Goal: Task Accomplishment & Management: Manage account settings

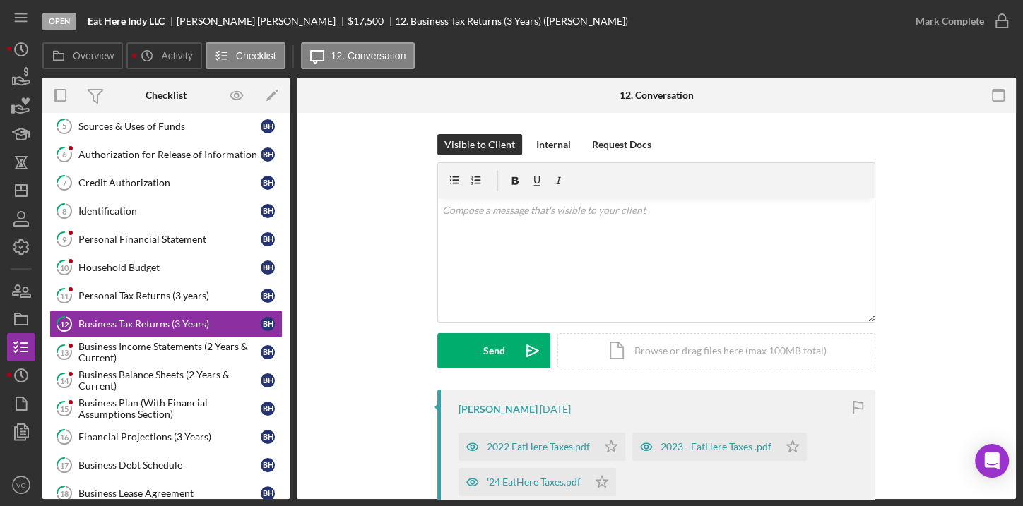
scroll to position [163, 0]
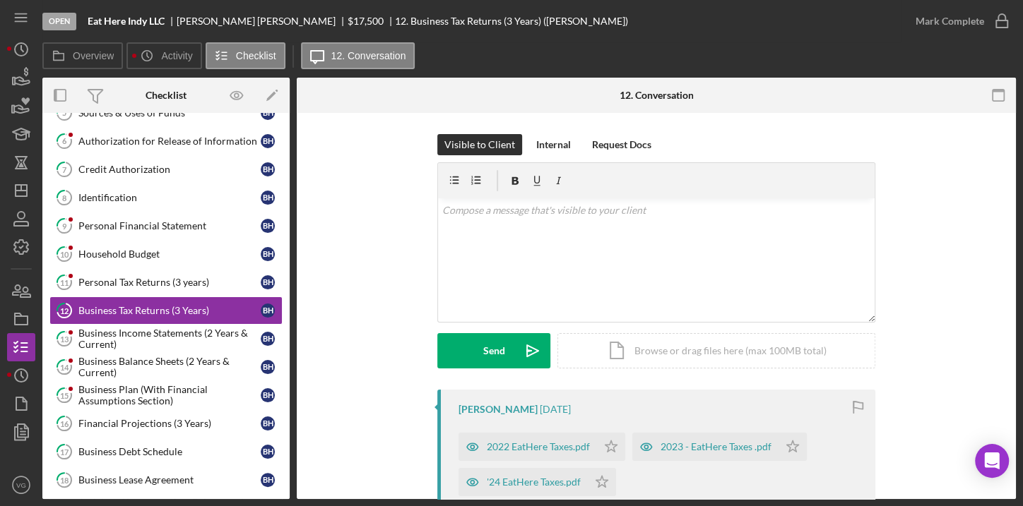
click at [825, 37] on div "Open Eat Here Indy LLC [PERSON_NAME] $17,500 $17,500 12. Business Tax Returns (…" at bounding box center [471, 21] width 859 height 42
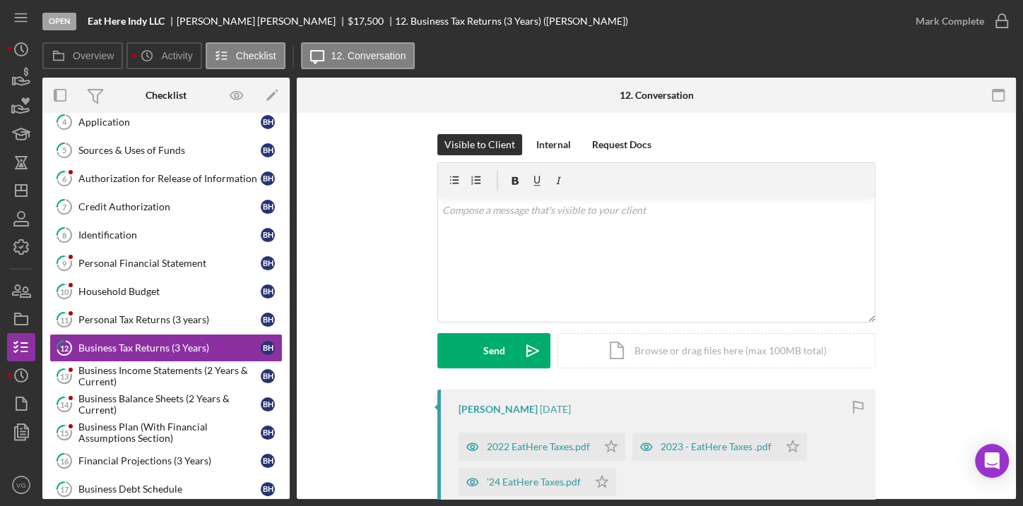
scroll to position [214, 0]
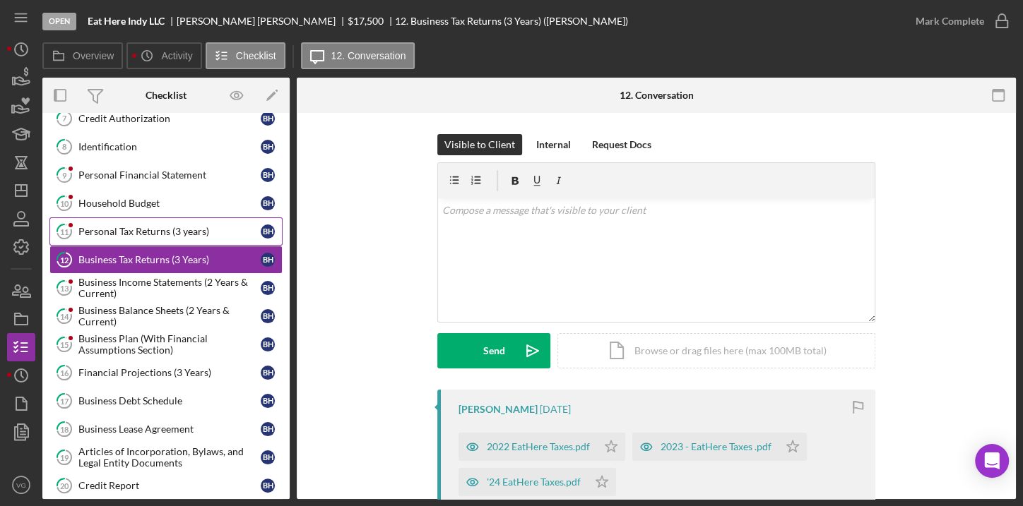
click at [156, 230] on div "Personal Tax Returns (3 years)" at bounding box center [169, 231] width 182 height 11
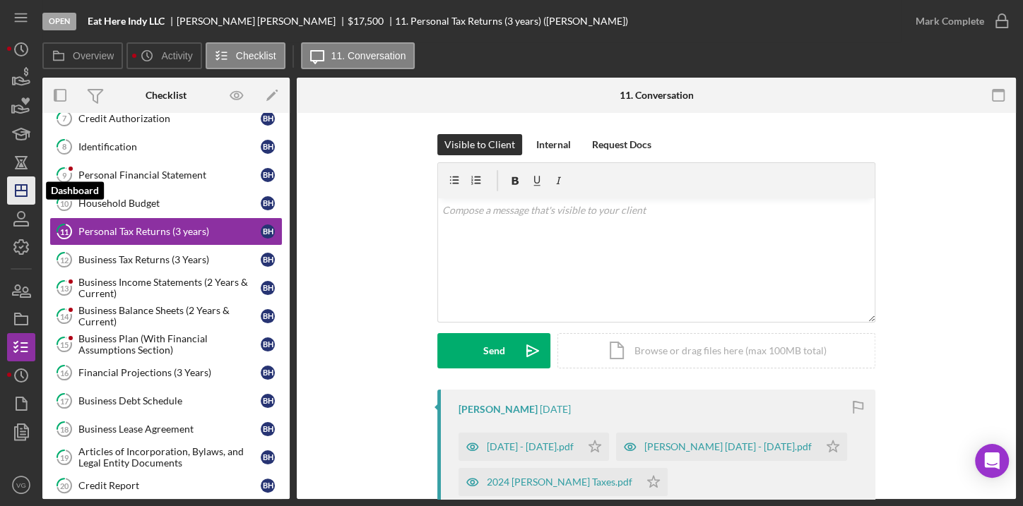
click at [24, 192] on icon "Icon/Dashboard" at bounding box center [21, 190] width 35 height 35
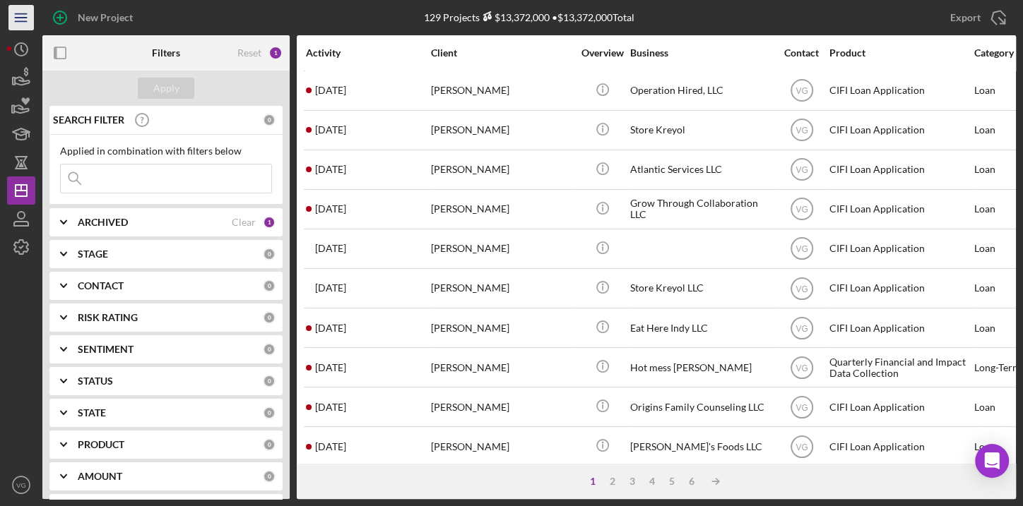
click at [18, 20] on icon "Icon/Menu" at bounding box center [22, 18] width 32 height 32
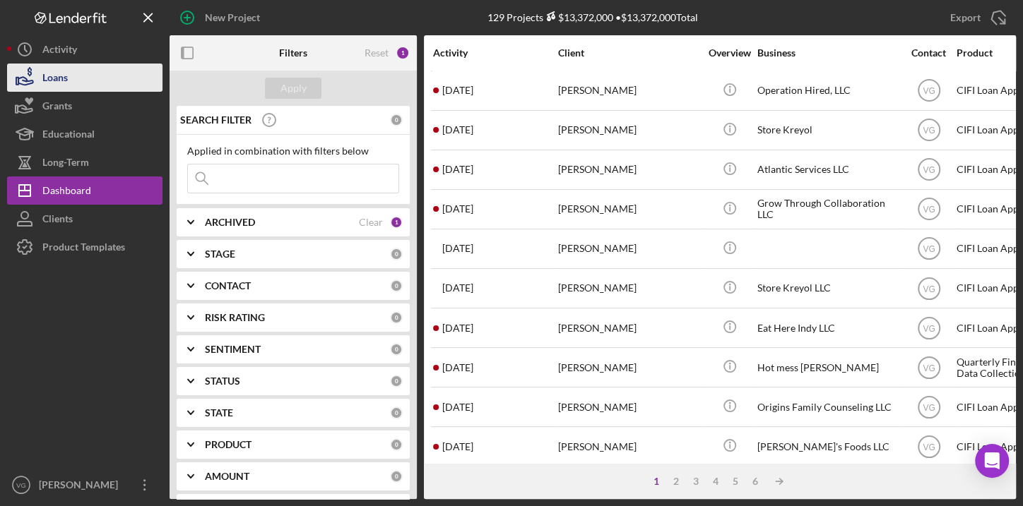
click at [71, 81] on button "Loans" at bounding box center [84, 78] width 155 height 28
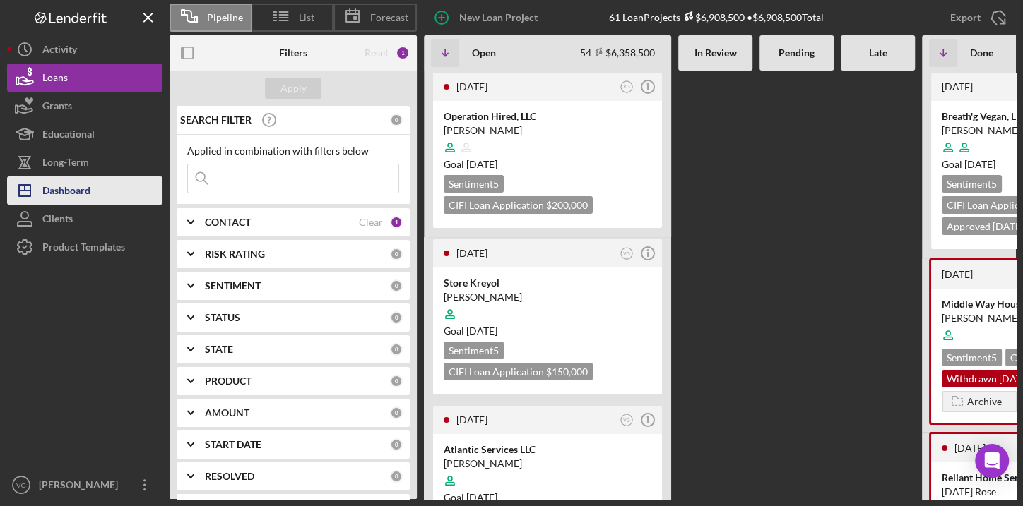
click at [70, 192] on div "Dashboard" at bounding box center [66, 193] width 48 height 32
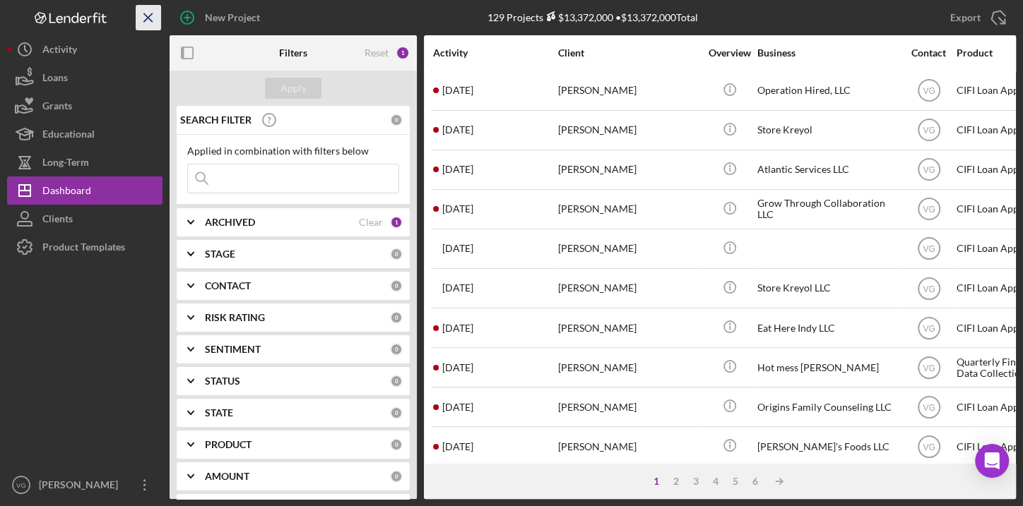
click at [143, 16] on icon "Icon/Menu Close" at bounding box center [149, 18] width 32 height 32
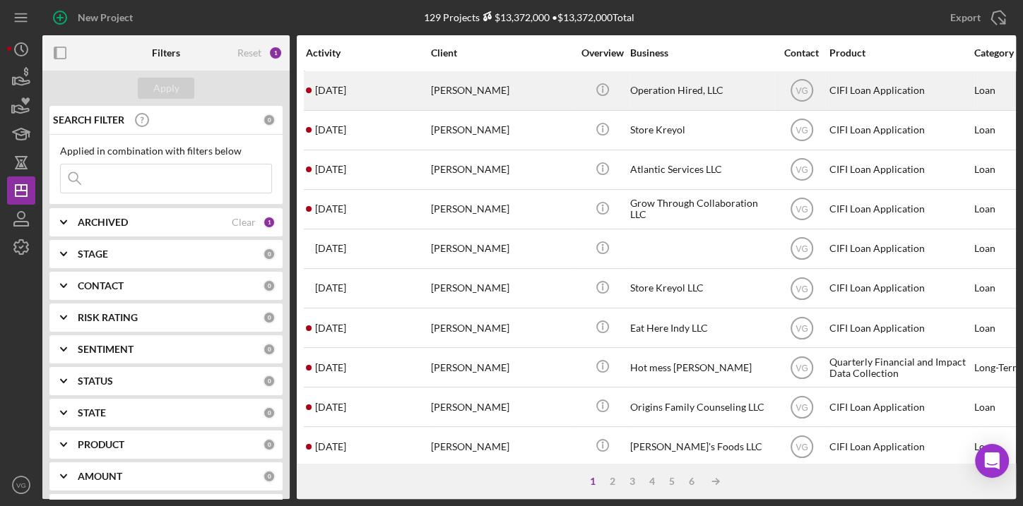
click at [490, 93] on div "[PERSON_NAME]" at bounding box center [501, 90] width 141 height 37
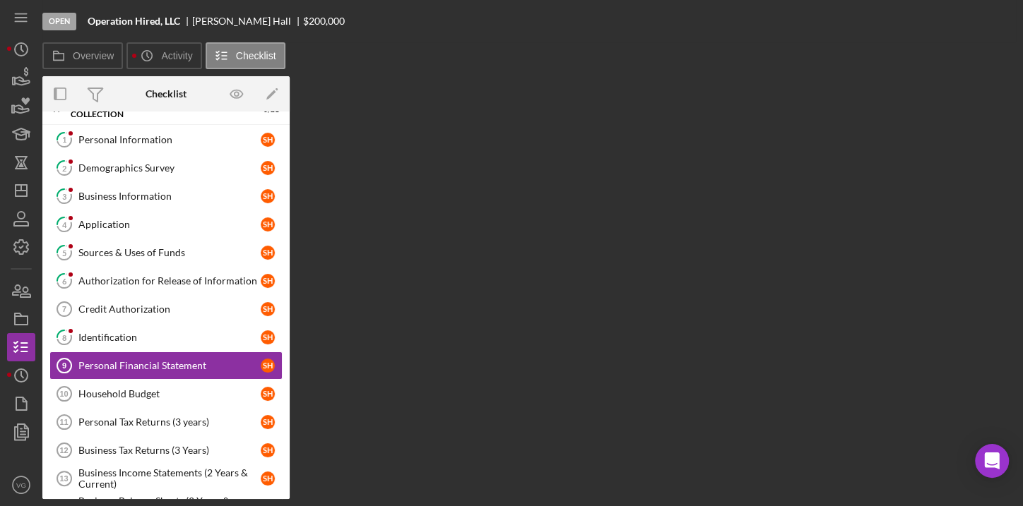
scroll to position [109, 0]
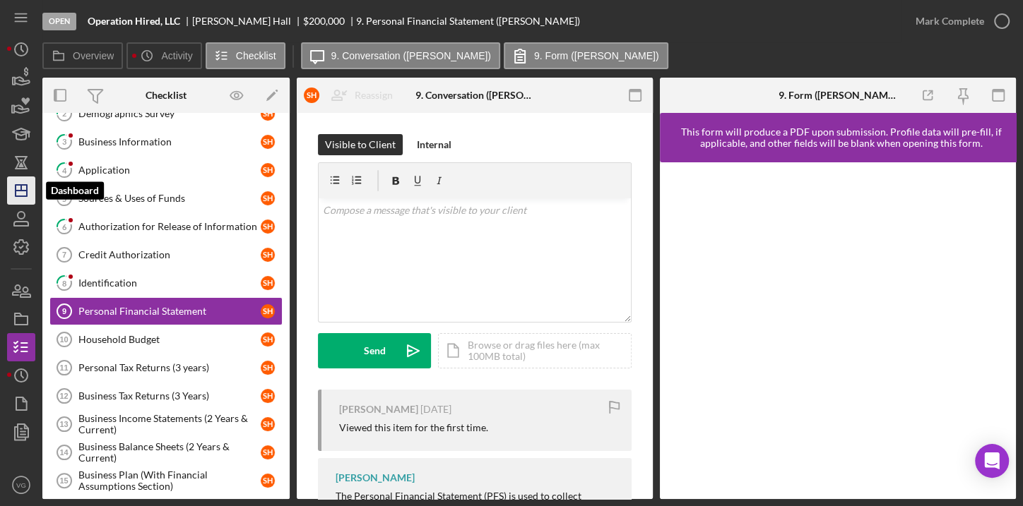
click at [18, 191] on line "button" at bounding box center [21, 191] width 11 height 0
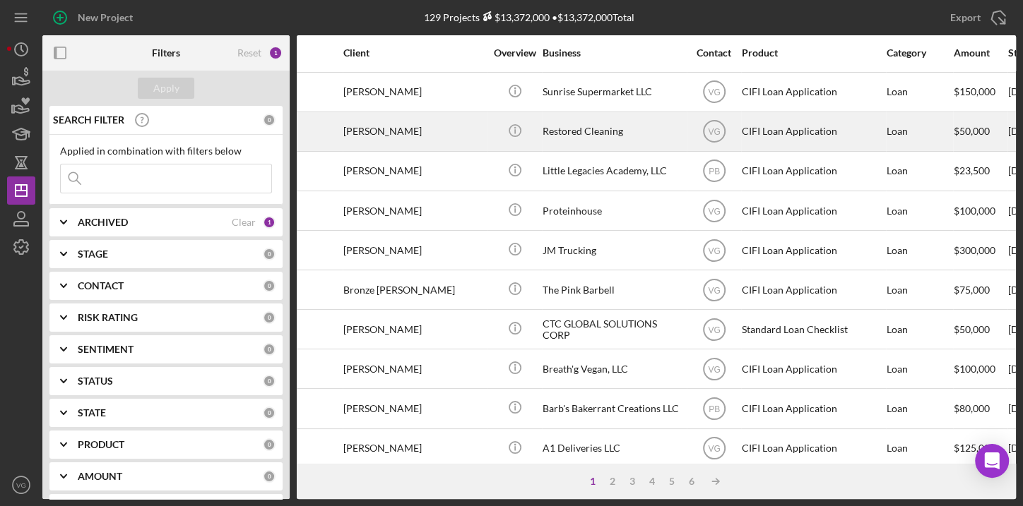
scroll to position [578, 88]
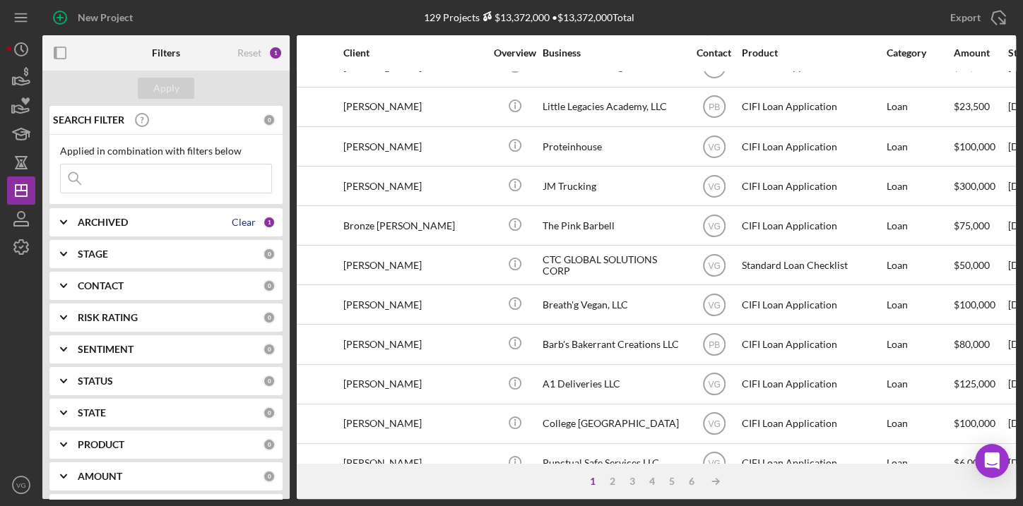
click at [240, 225] on div "Clear" at bounding box center [244, 222] width 24 height 11
click at [170, 90] on div "Apply" at bounding box center [166, 88] width 26 height 21
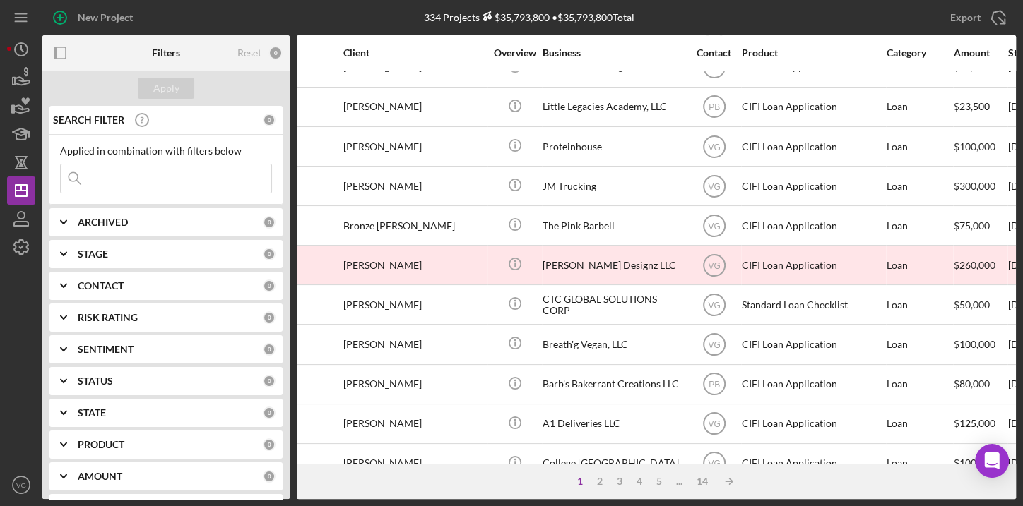
click at [192, 225] on div "ARCHIVED" at bounding box center [170, 222] width 185 height 11
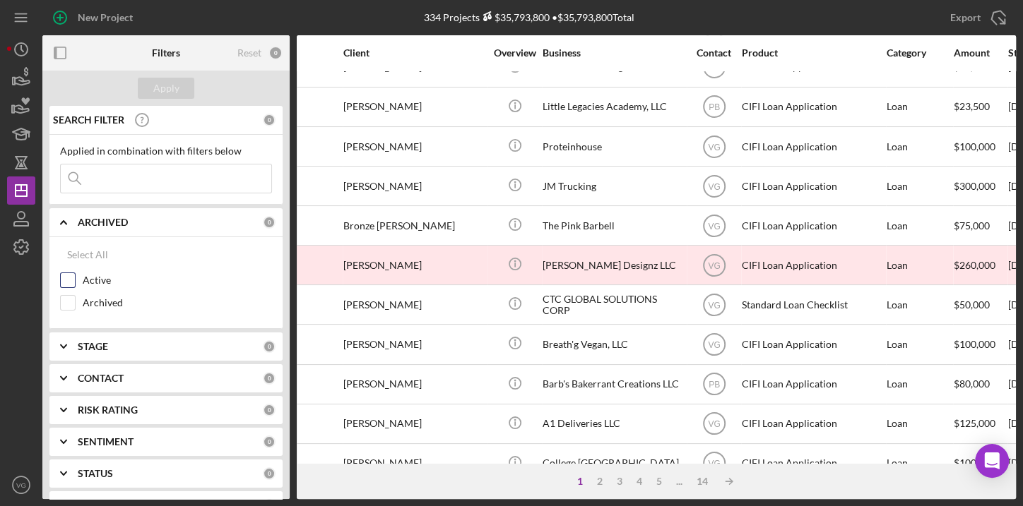
click at [66, 280] on input "Active" at bounding box center [68, 280] width 14 height 14
checkbox input "true"
click at [156, 343] on div "STAGE" at bounding box center [170, 346] width 185 height 11
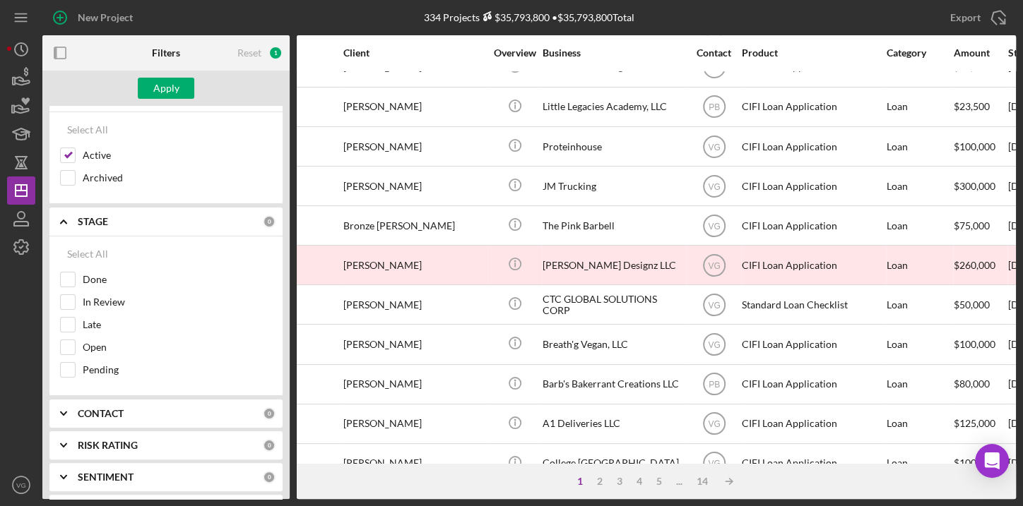
scroll to position [128, 0]
click at [64, 293] on input "In Review" at bounding box center [68, 299] width 14 height 14
checkbox input "true"
click at [69, 320] on input "Late" at bounding box center [68, 322] width 14 height 14
checkbox input "true"
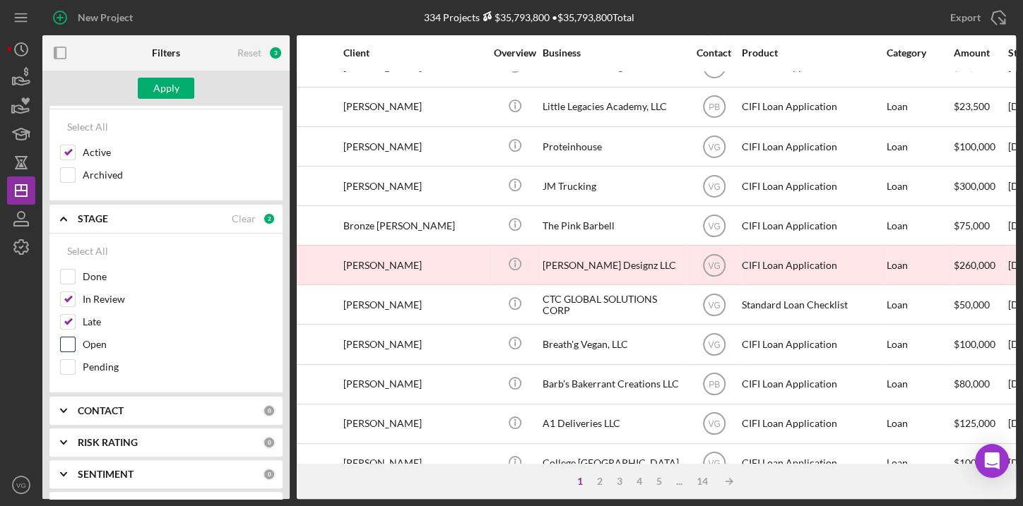
click at [64, 340] on input "Open" at bounding box center [68, 345] width 14 height 14
checkbox input "true"
click at [69, 366] on input "Pending" at bounding box center [68, 367] width 14 height 14
checkbox input "true"
click at [170, 90] on div "Apply" at bounding box center [166, 88] width 26 height 21
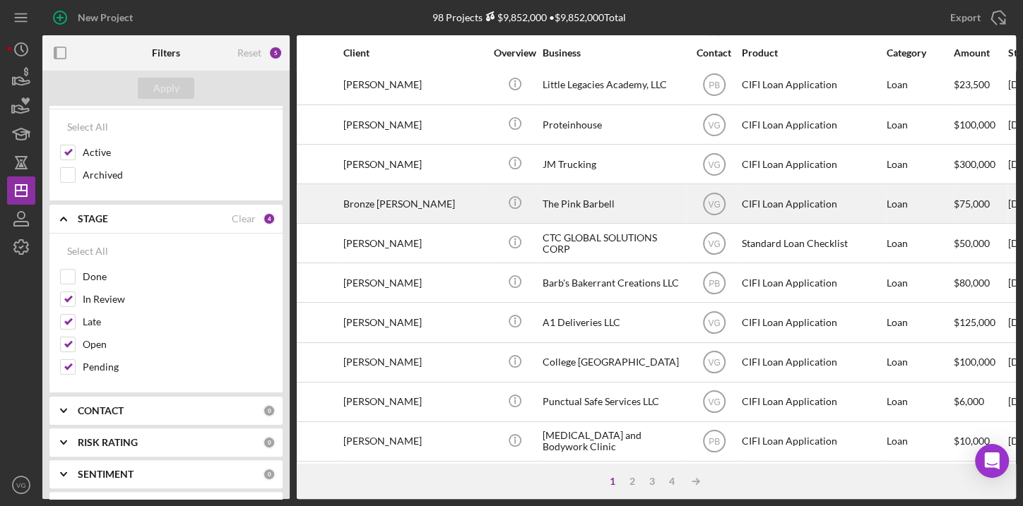
scroll to position [611, 88]
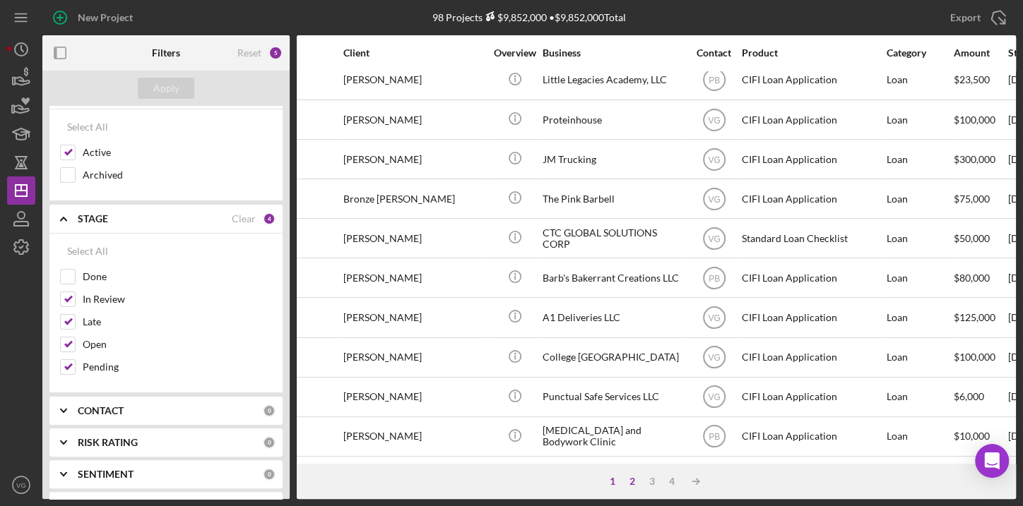
click at [631, 484] on div "2" at bounding box center [632, 481] width 20 height 11
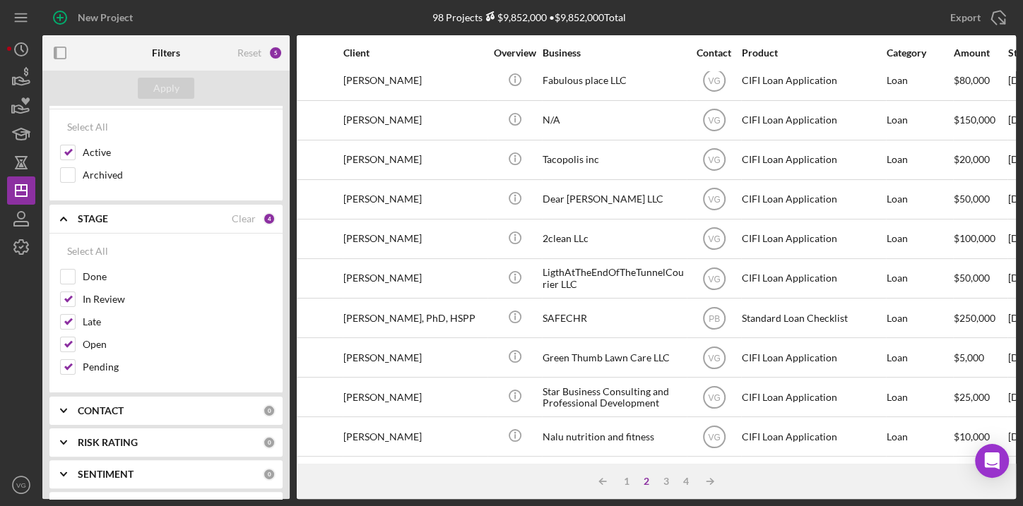
scroll to position [0, 88]
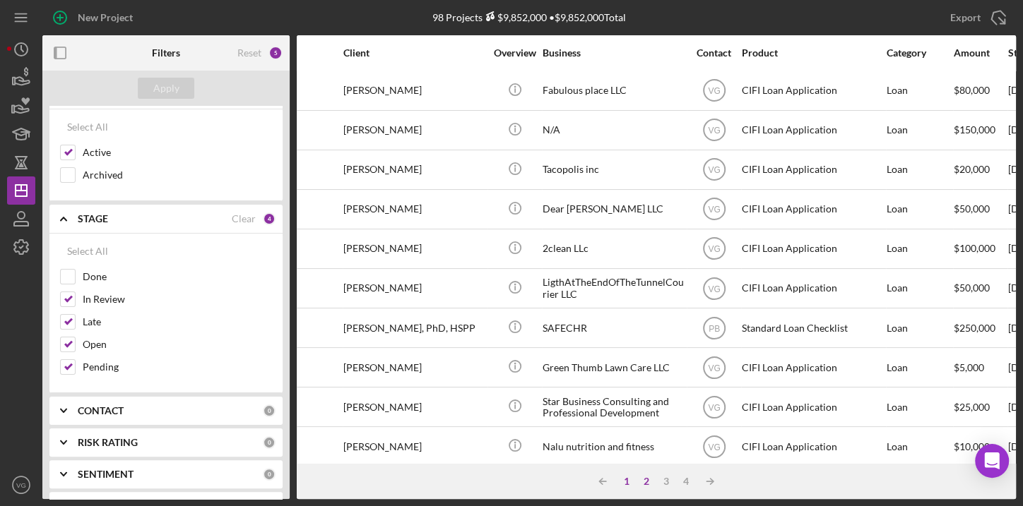
click at [624, 484] on div "1" at bounding box center [627, 481] width 20 height 11
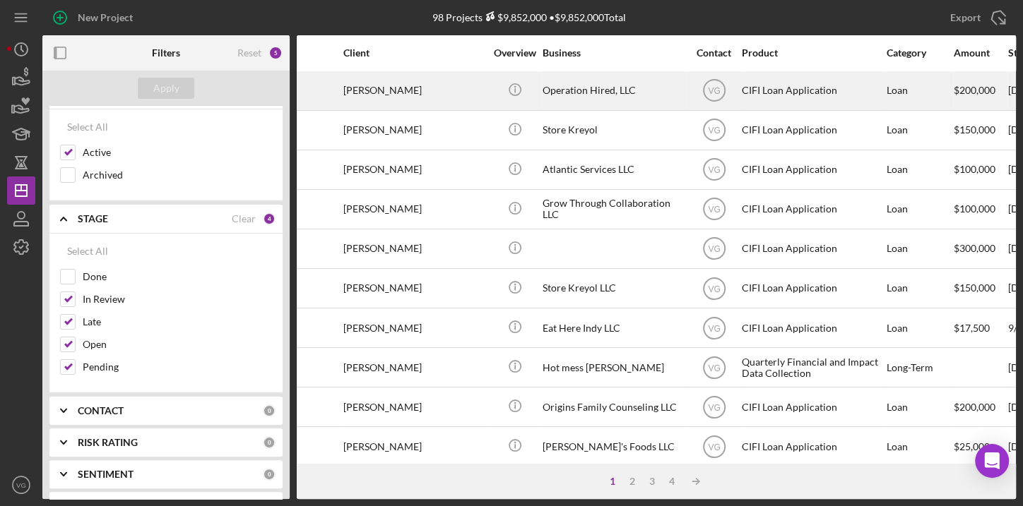
click at [592, 93] on div "Operation Hired, LLC" at bounding box center [612, 90] width 141 height 37
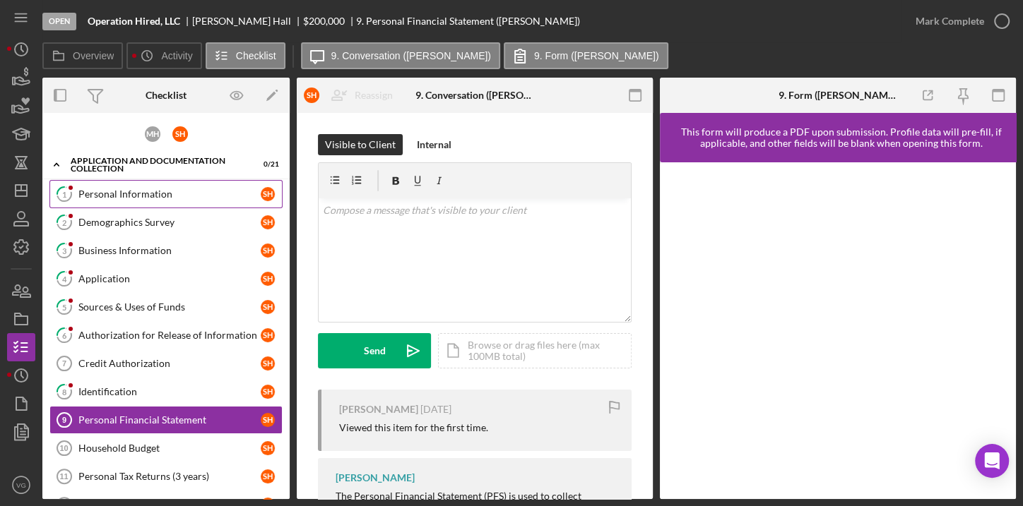
click at [145, 194] on div "Personal Information" at bounding box center [169, 194] width 182 height 11
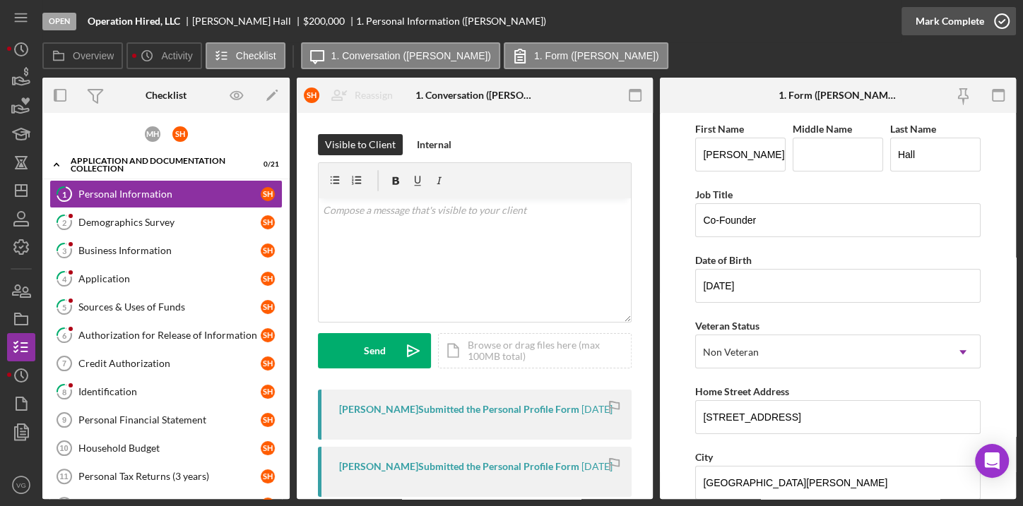
click at [1002, 23] on icon "button" at bounding box center [1001, 21] width 35 height 35
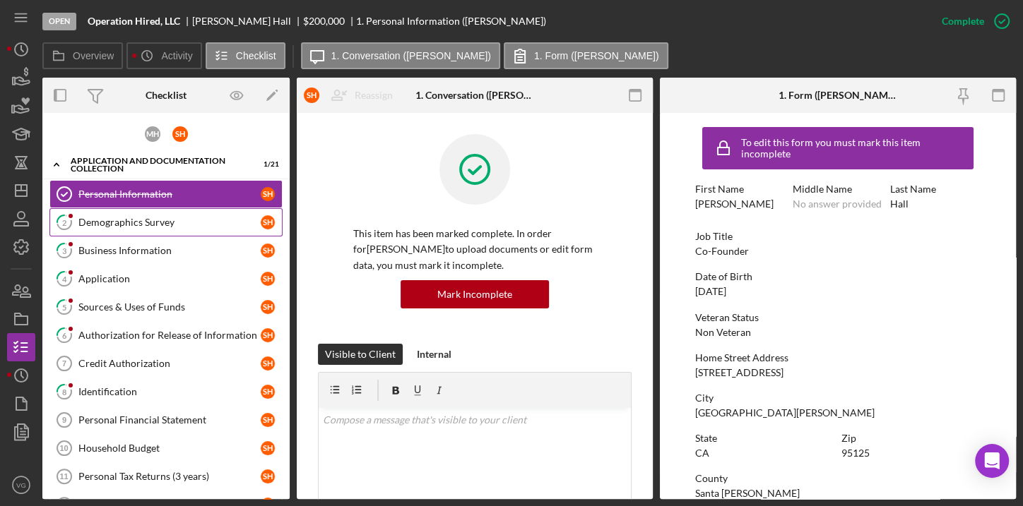
click at [142, 225] on div "Demographics Survey" at bounding box center [169, 222] width 182 height 11
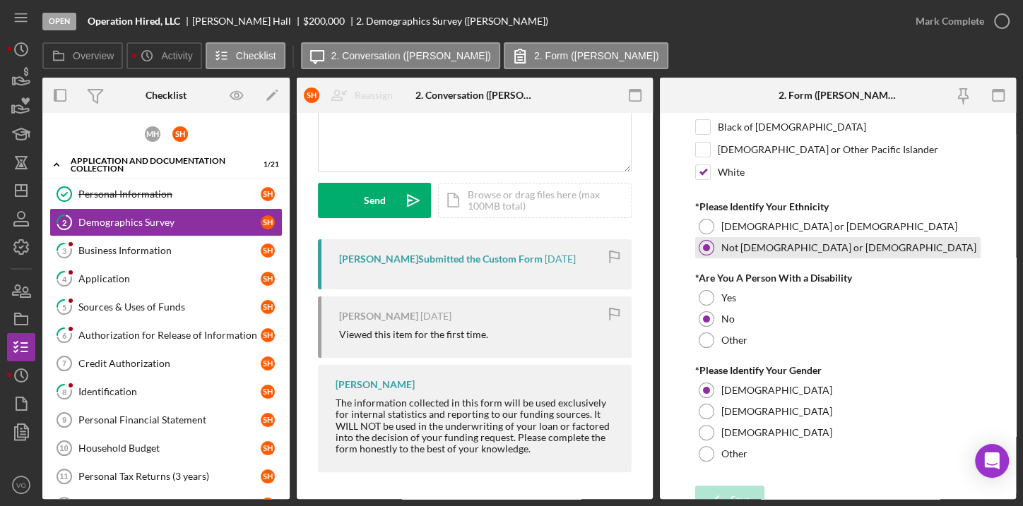
scroll to position [172, 0]
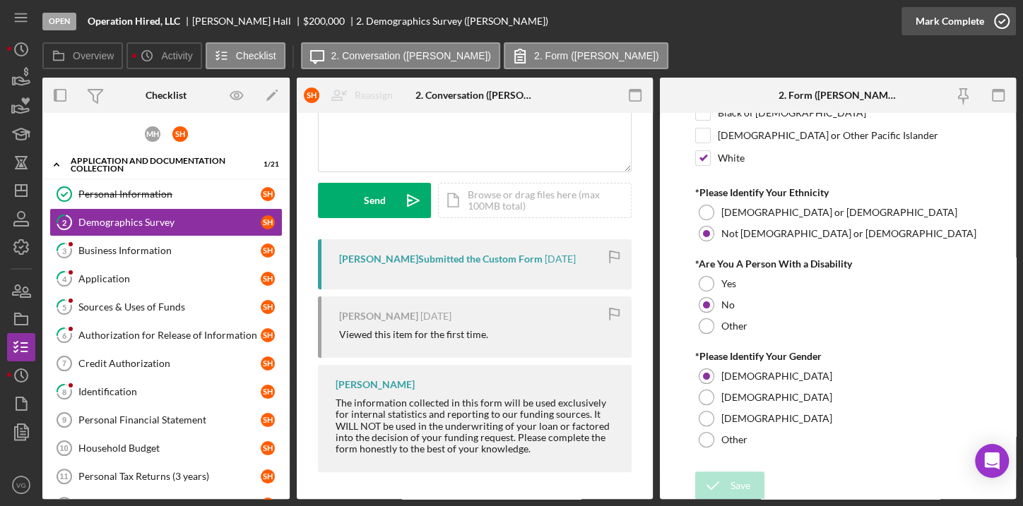
click at [992, 21] on icon "button" at bounding box center [1001, 21] width 35 height 35
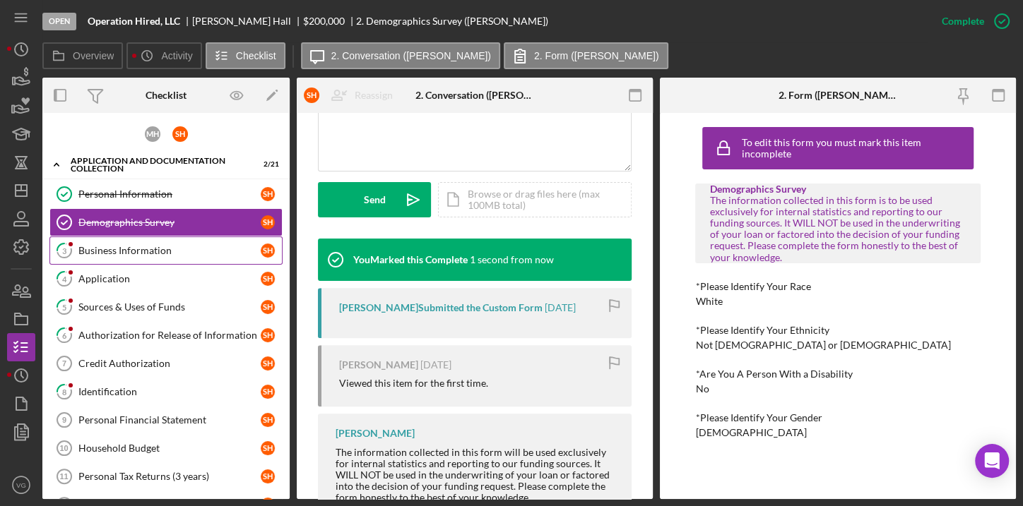
click at [132, 252] on div "Business Information" at bounding box center [169, 250] width 182 height 11
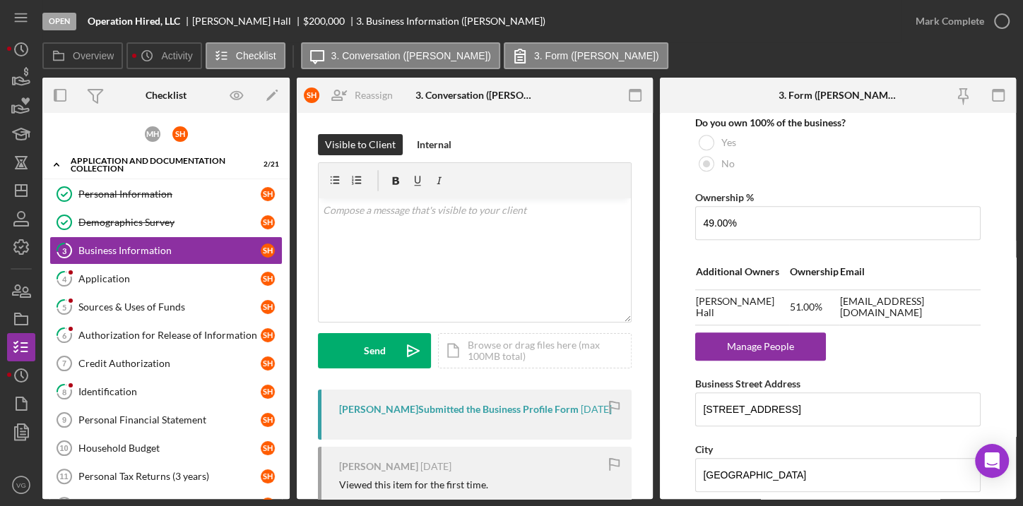
scroll to position [834, 0]
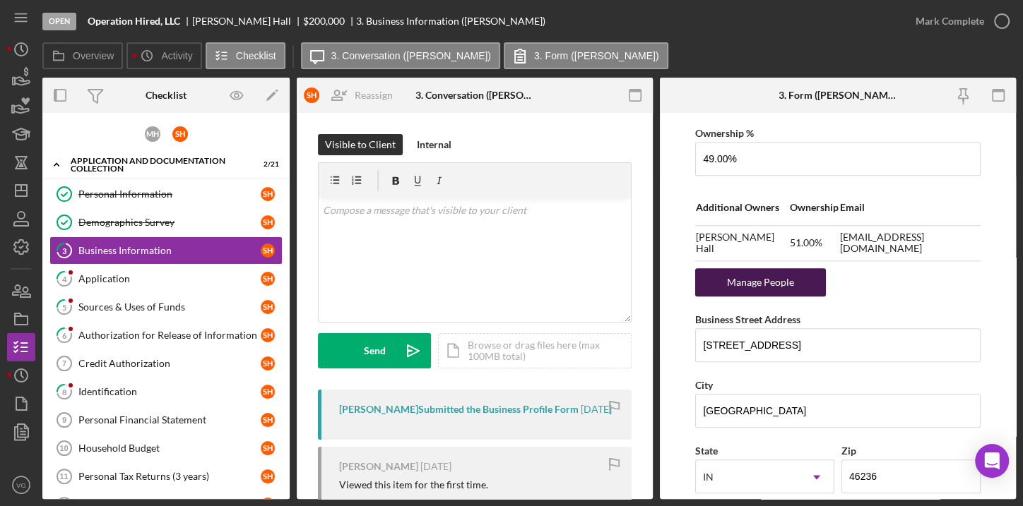
click at [797, 276] on div "Manage People" at bounding box center [760, 282] width 117 height 28
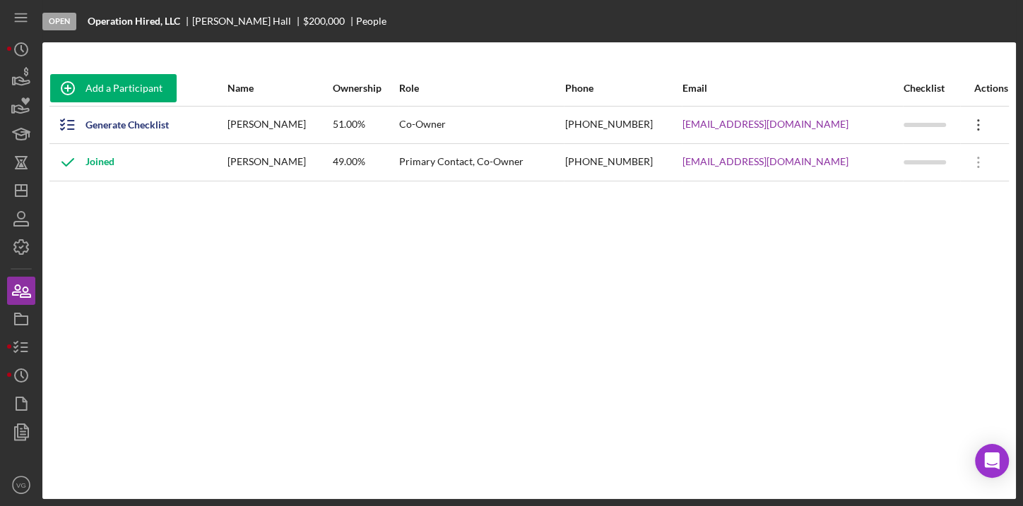
click at [970, 124] on icon "Icon/Overflow" at bounding box center [978, 124] width 35 height 35
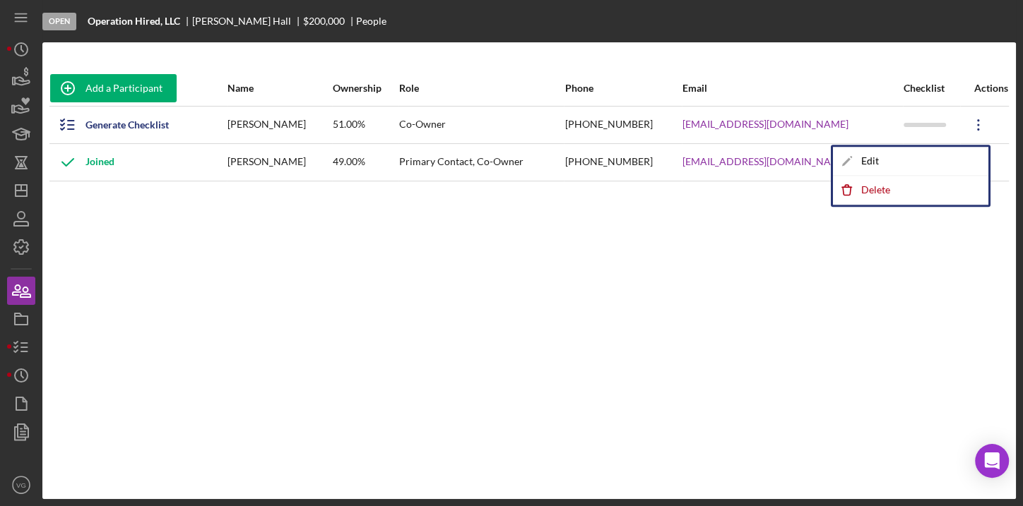
click at [357, 241] on div "Add a Participant Name Ownership Role Phone Email Checklist Actions Generate Ch…" at bounding box center [528, 271] width 973 height 400
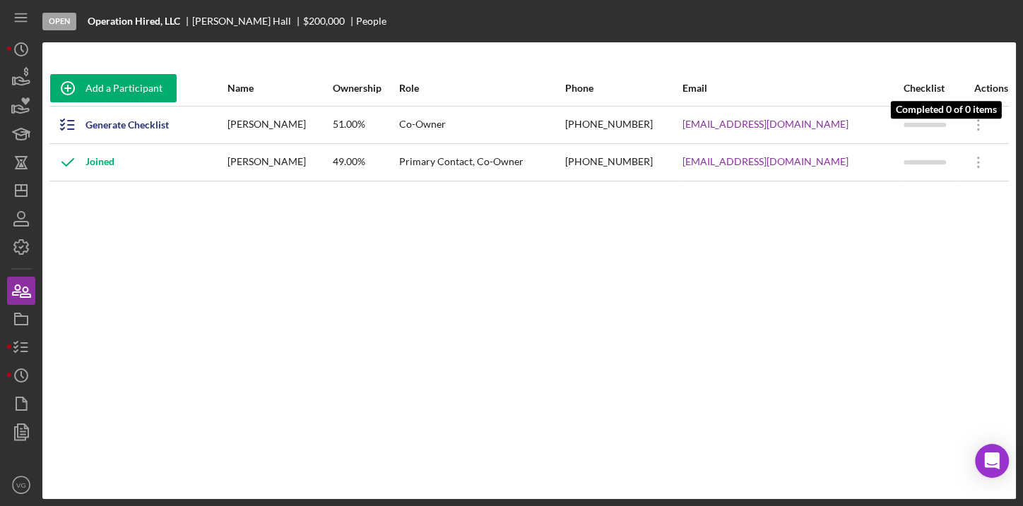
click at [910, 123] on div at bounding box center [924, 125] width 42 height 4
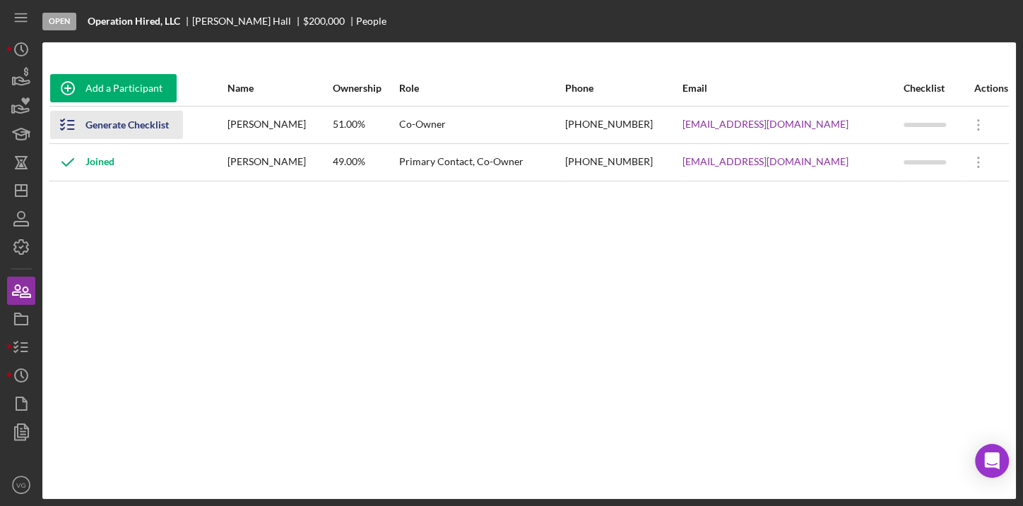
click at [159, 121] on div "Generate Checklist" at bounding box center [126, 125] width 83 height 28
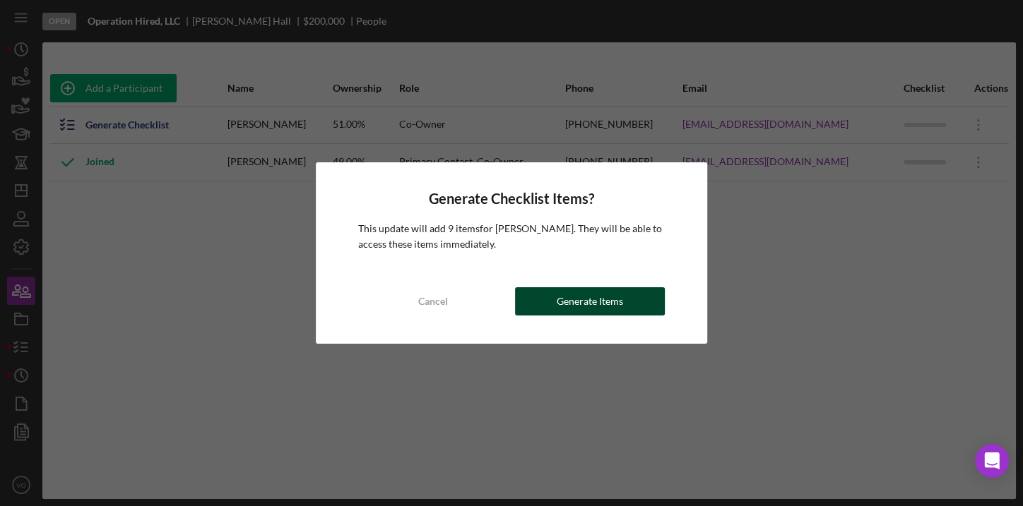
click at [600, 299] on div "Generate Items" at bounding box center [590, 301] width 66 height 28
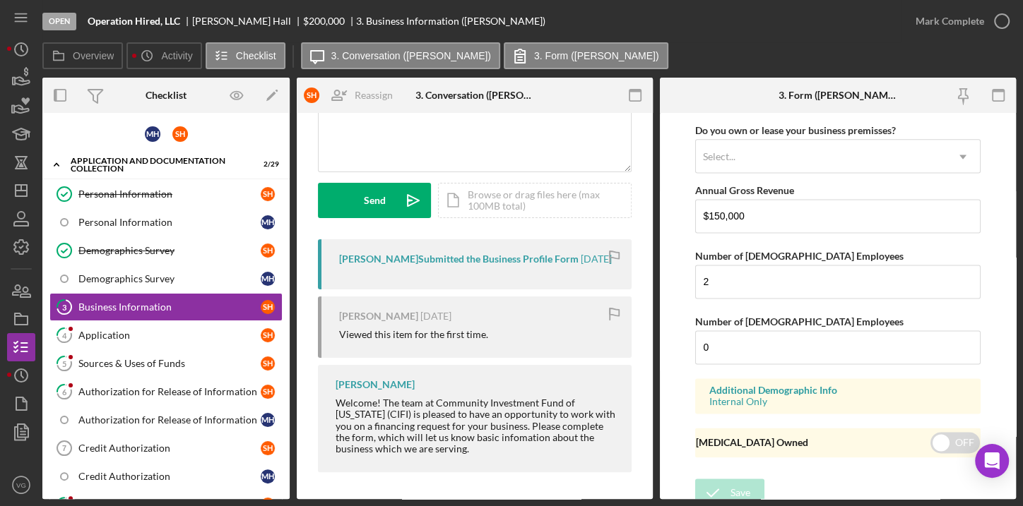
scroll to position [1360, 0]
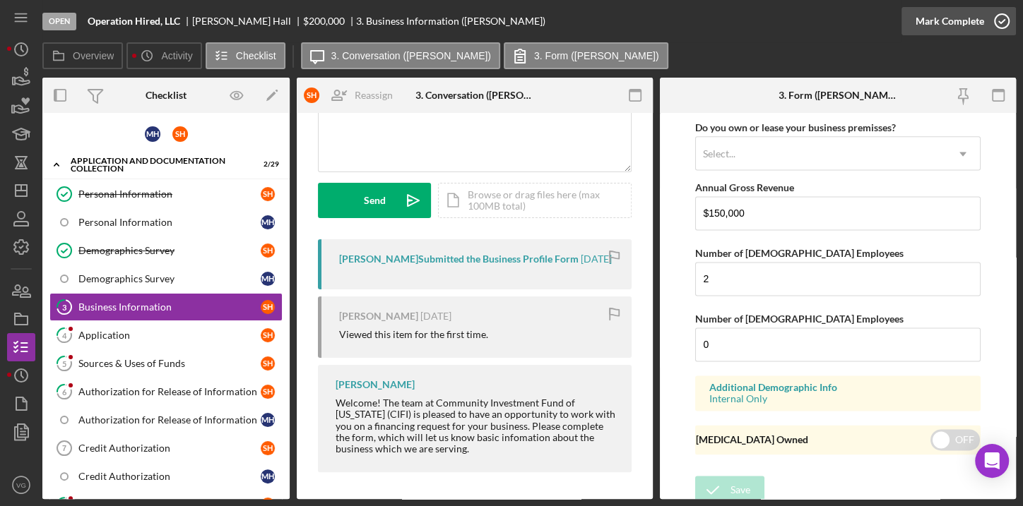
click at [999, 21] on icon "button" at bounding box center [1001, 21] width 35 height 35
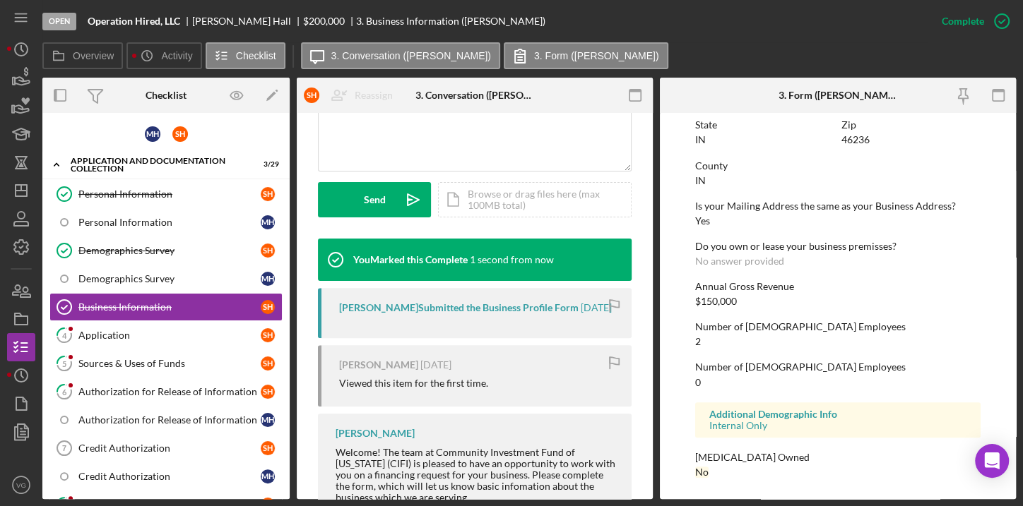
scroll to position [838, 0]
click at [119, 339] on link "4 Application S H" at bounding box center [165, 335] width 233 height 28
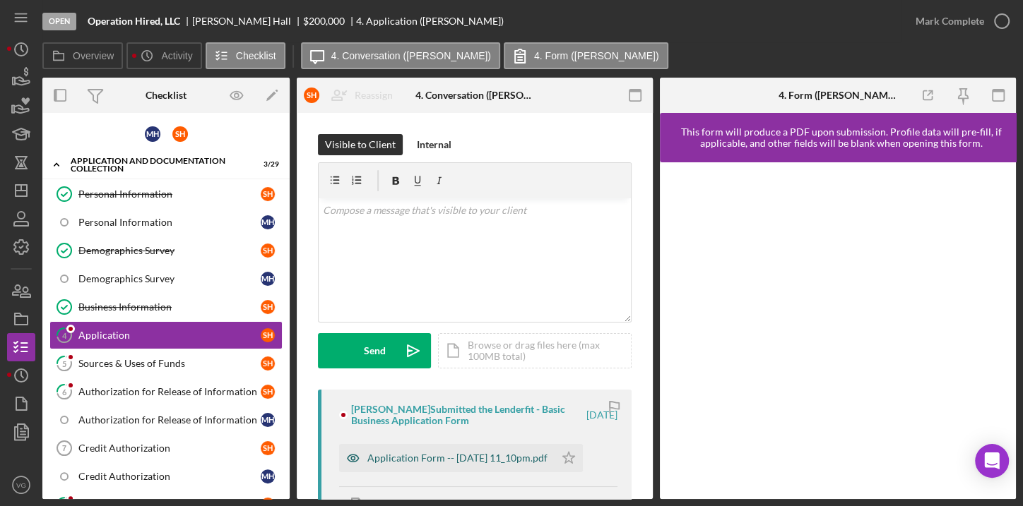
click at [445, 457] on div "Application Form -- [DATE] 11_10pm.pdf" at bounding box center [457, 458] width 180 height 11
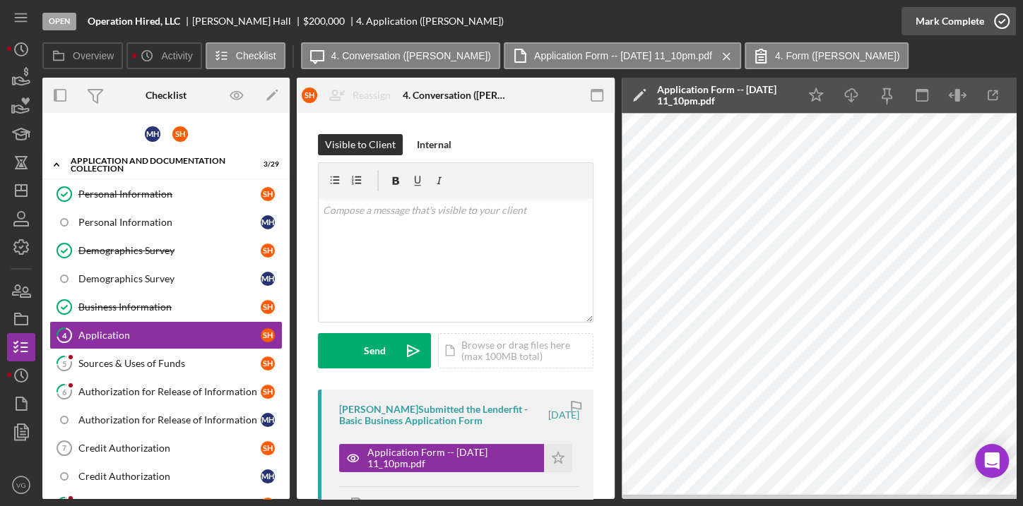
click at [1004, 21] on icon "button" at bounding box center [1001, 21] width 35 height 35
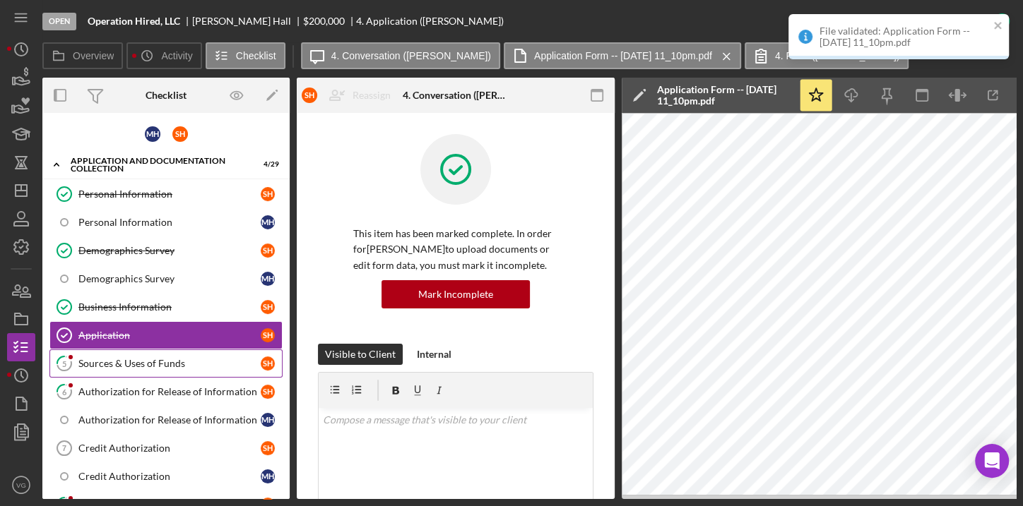
click at [107, 353] on link "5 Sources & Uses of Funds S H" at bounding box center [165, 364] width 233 height 28
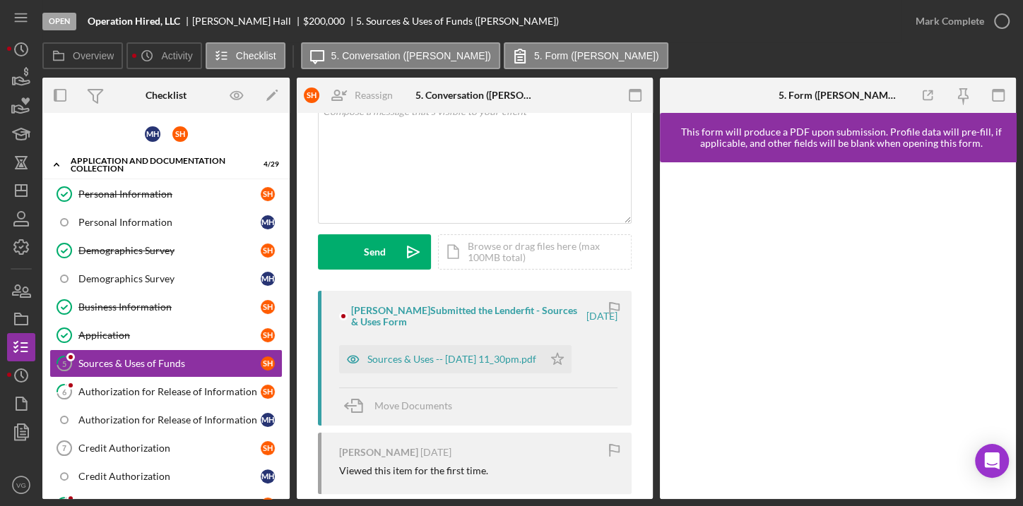
scroll to position [128, 0]
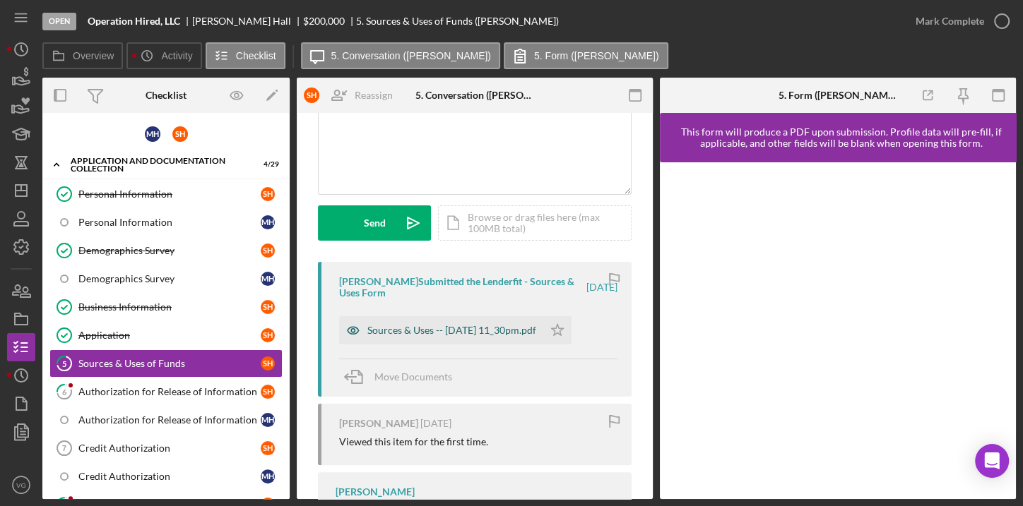
click at [466, 332] on div "Sources & Uses -- [DATE] 11_30pm.pdf" at bounding box center [451, 330] width 169 height 11
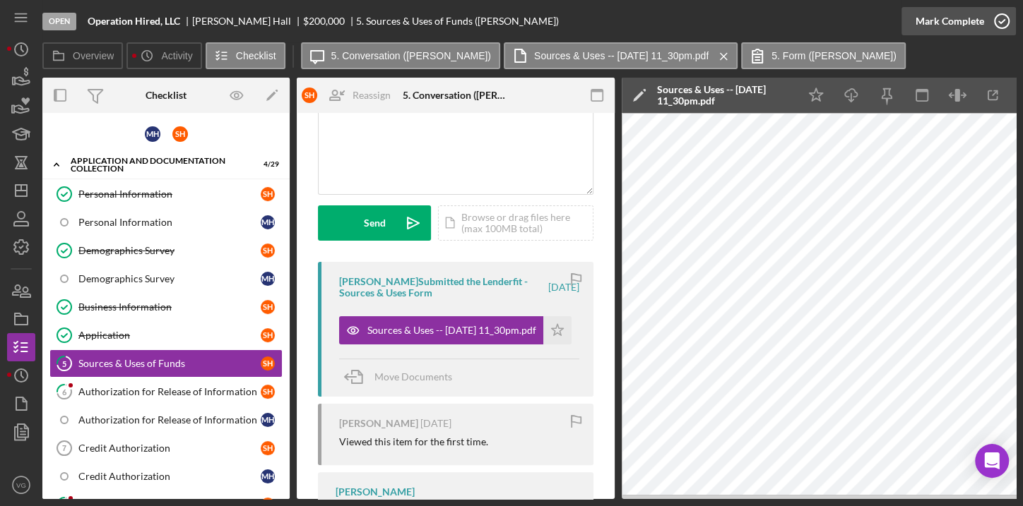
click at [1004, 20] on icon "button" at bounding box center [1001, 21] width 35 height 35
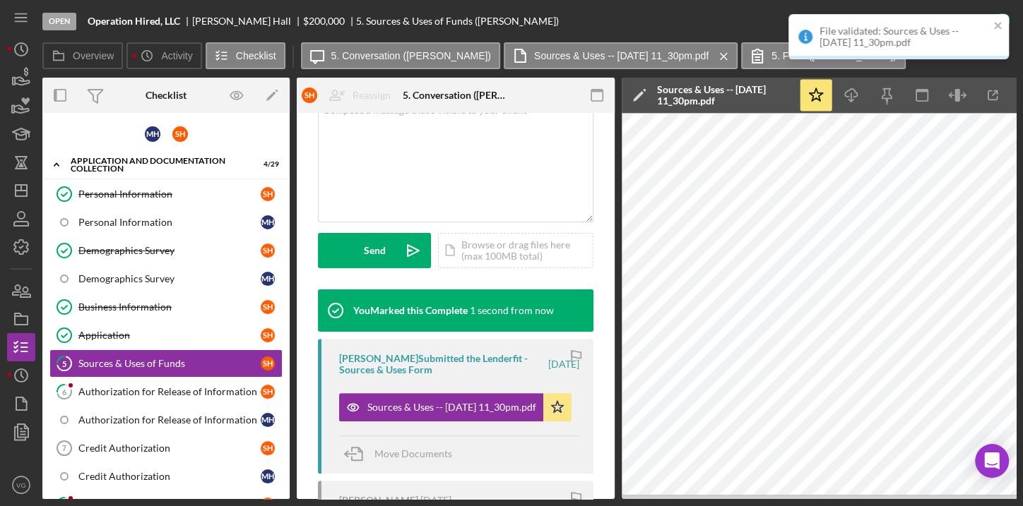
scroll to position [338, 0]
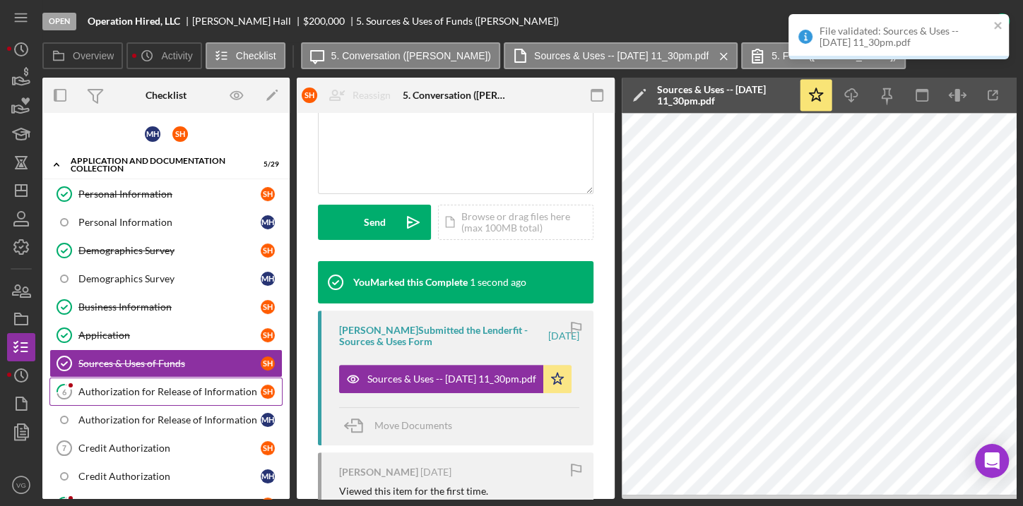
click at [137, 390] on div "Authorization for Release of Information" at bounding box center [169, 391] width 182 height 11
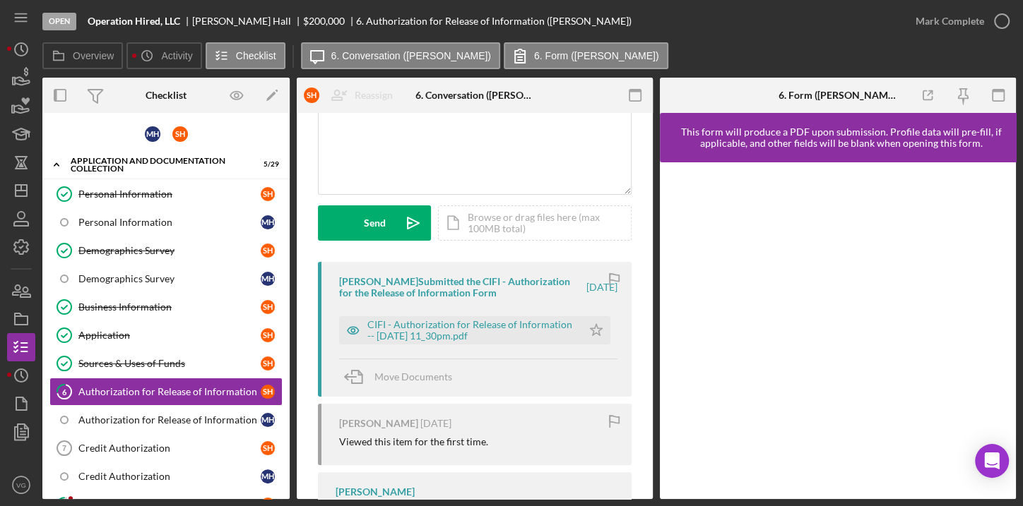
scroll to position [192, 0]
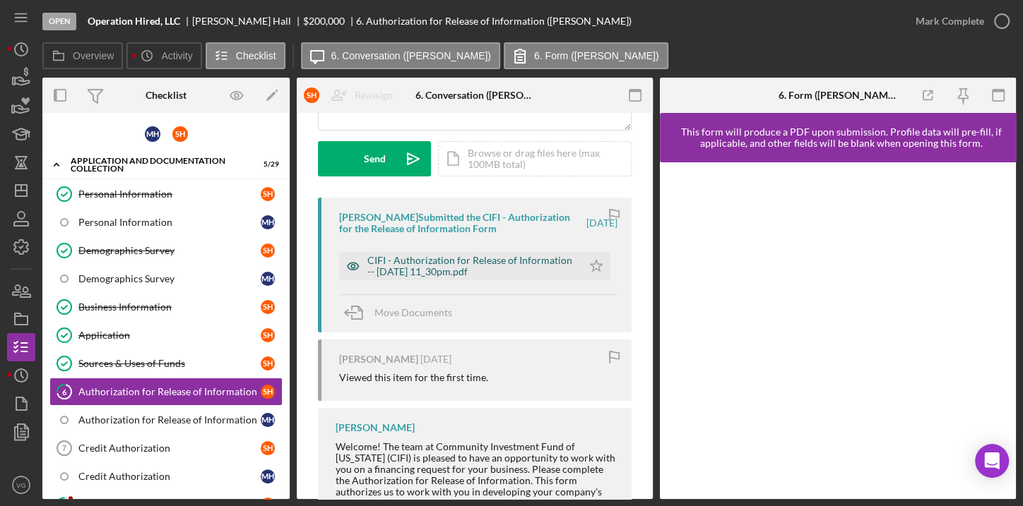
click at [470, 268] on div "CIFI - Authorization for Release of Information -- [DATE] 11_30pm.pdf" at bounding box center [471, 266] width 208 height 23
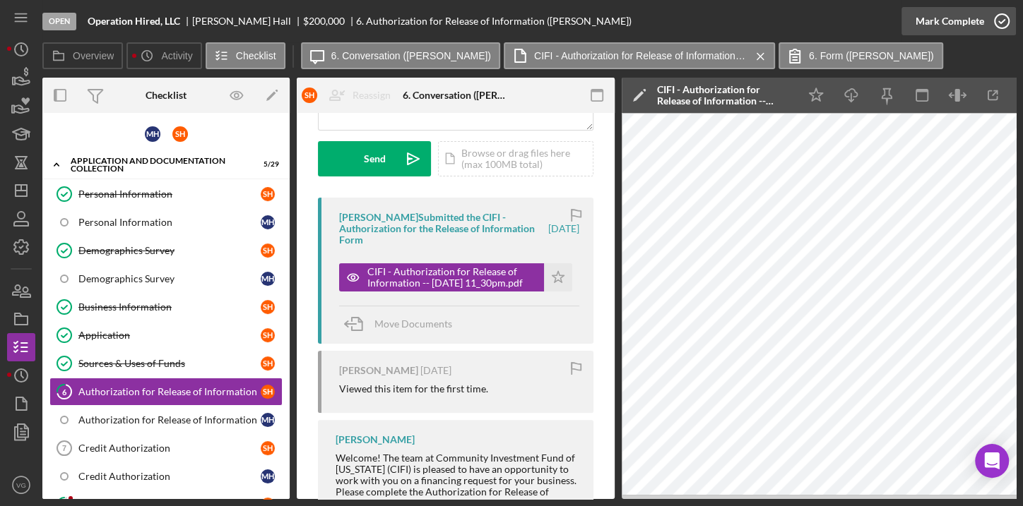
click at [998, 21] on icon "button" at bounding box center [1001, 21] width 35 height 35
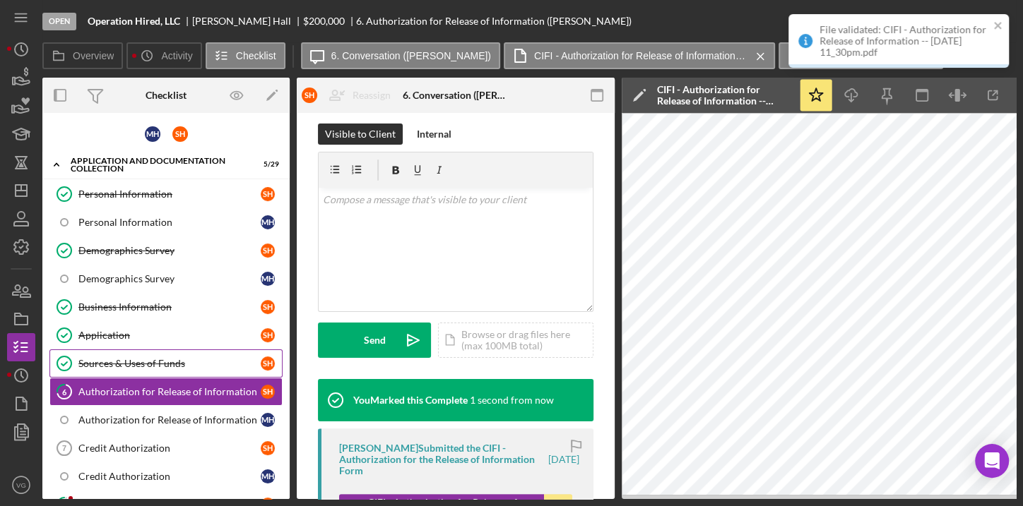
scroll to position [403, 0]
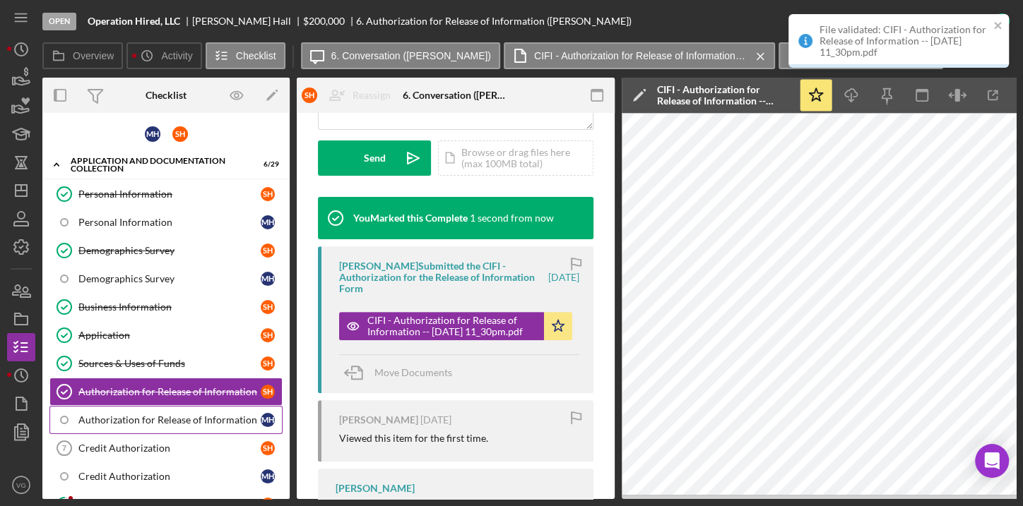
click at [124, 420] on div "Authorization for Release of Information" at bounding box center [169, 420] width 182 height 11
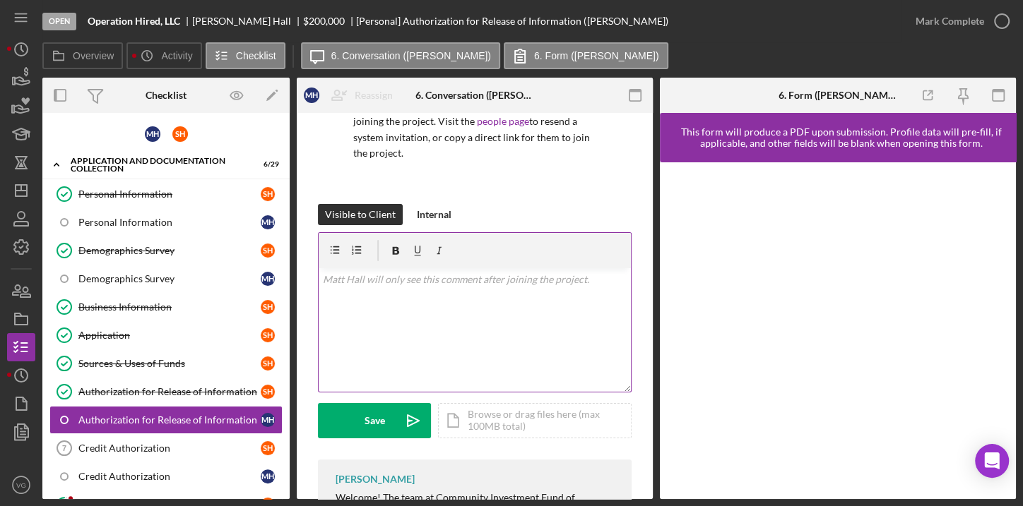
scroll to position [244, 0]
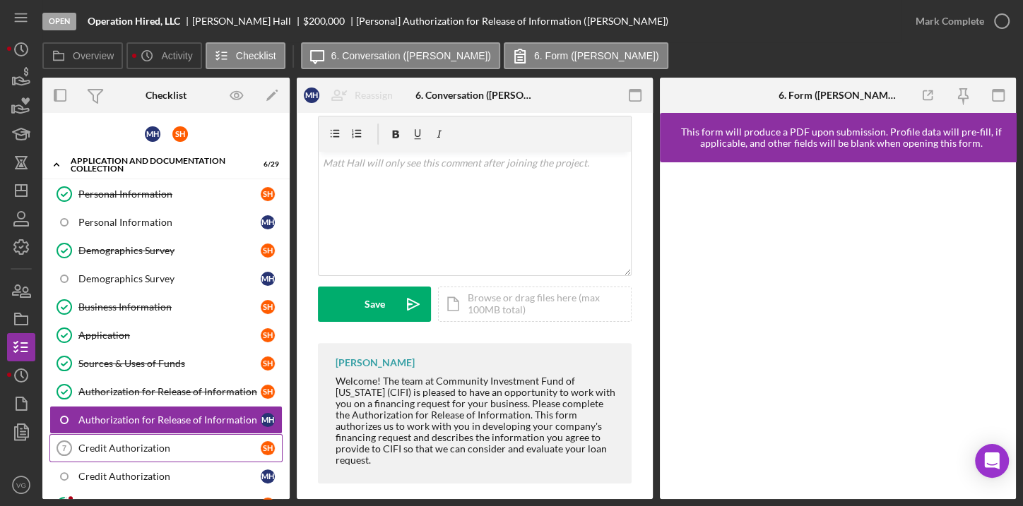
click at [132, 451] on link "Credit Authorization 7 Credit Authorization S H" at bounding box center [165, 448] width 233 height 28
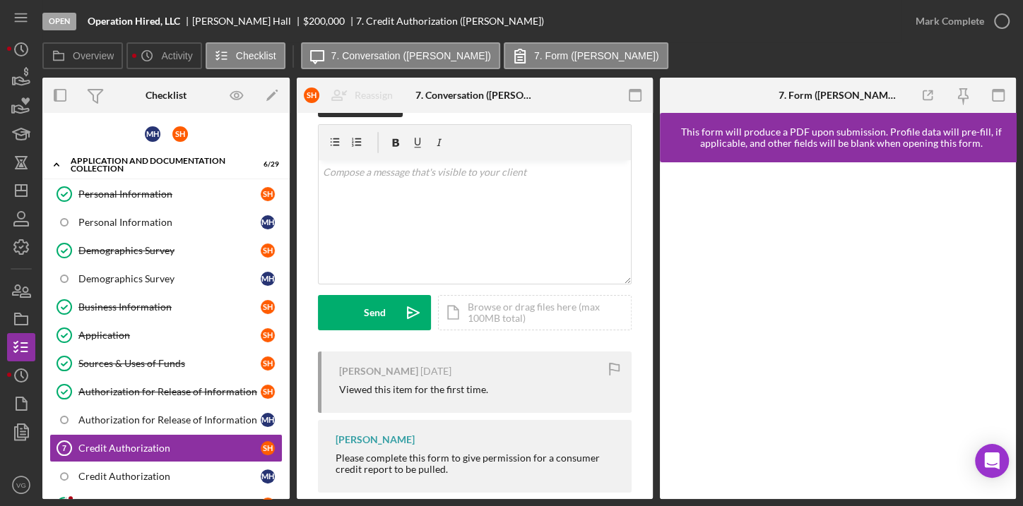
scroll to position [59, 0]
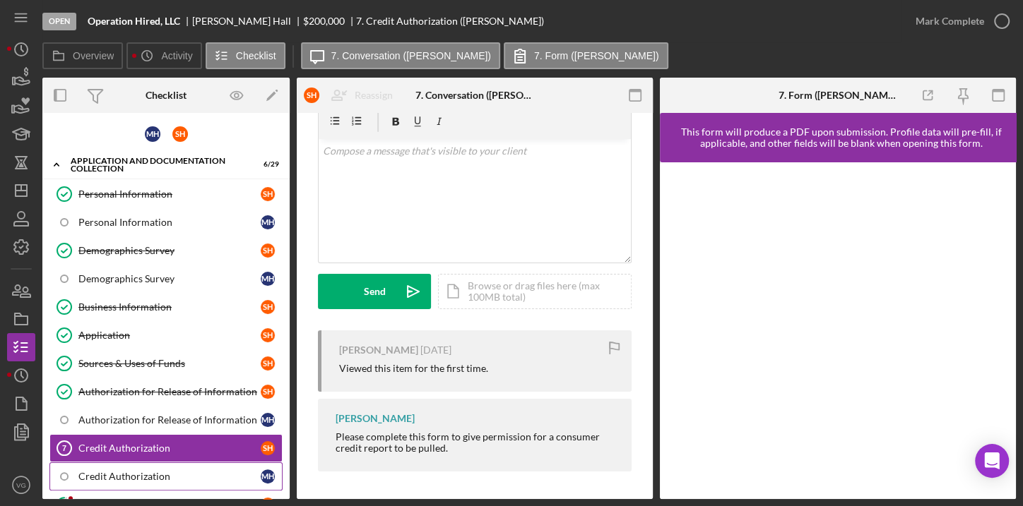
click at [150, 471] on div "Credit Authorization" at bounding box center [169, 476] width 182 height 11
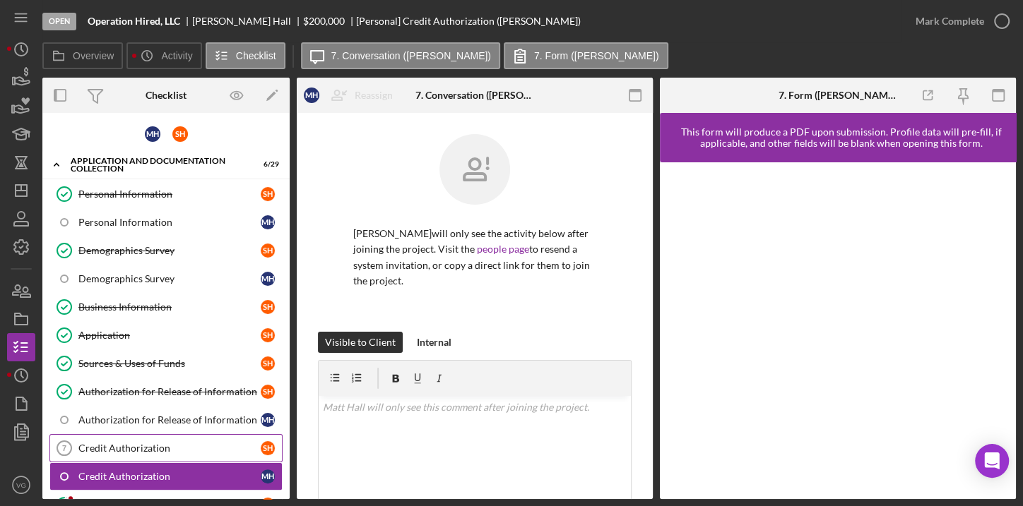
click at [166, 443] on div "Credit Authorization" at bounding box center [169, 448] width 182 height 11
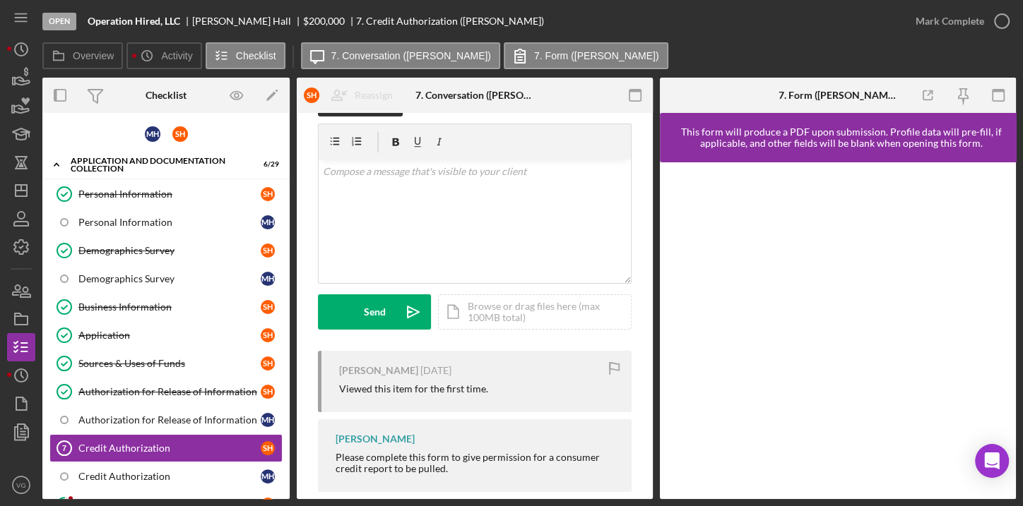
scroll to position [59, 0]
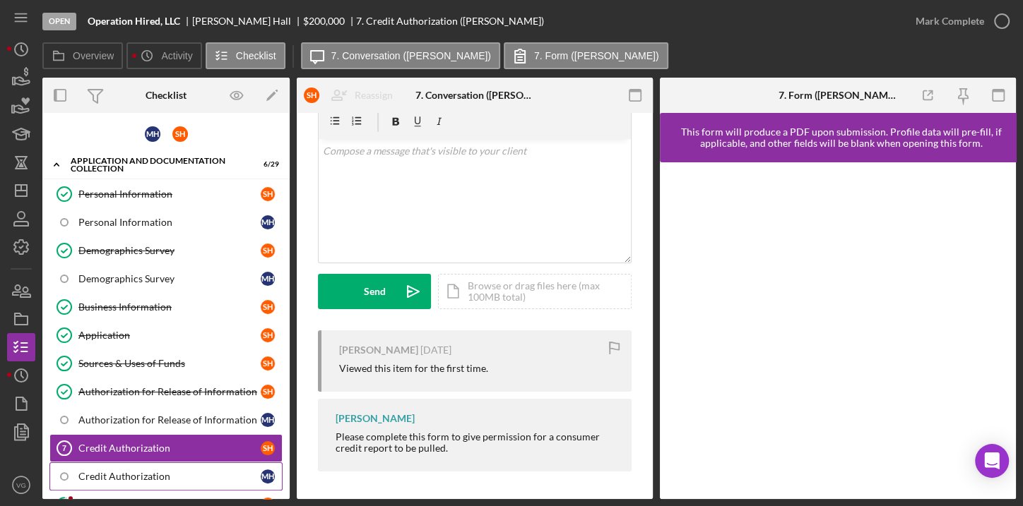
click at [172, 471] on div "Credit Authorization" at bounding box center [169, 476] width 182 height 11
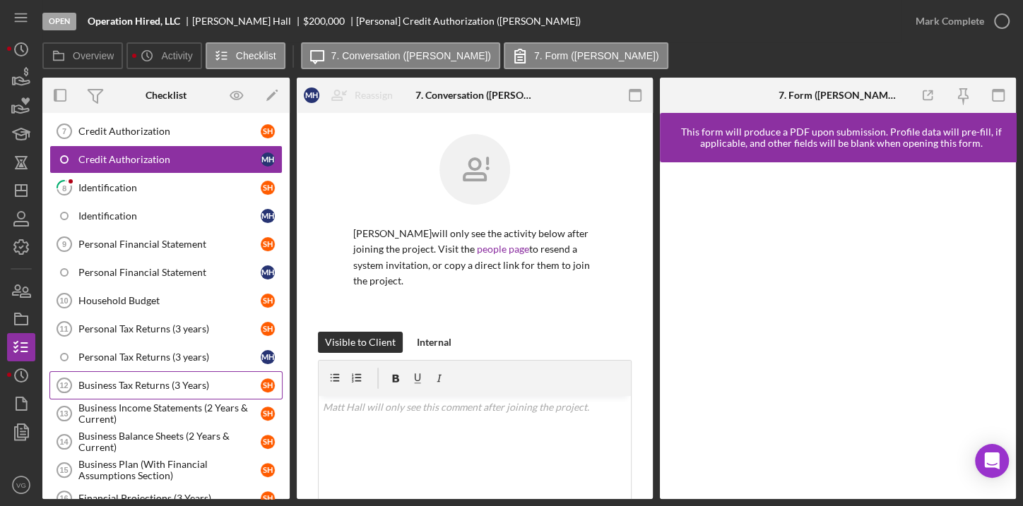
scroll to position [321, 0]
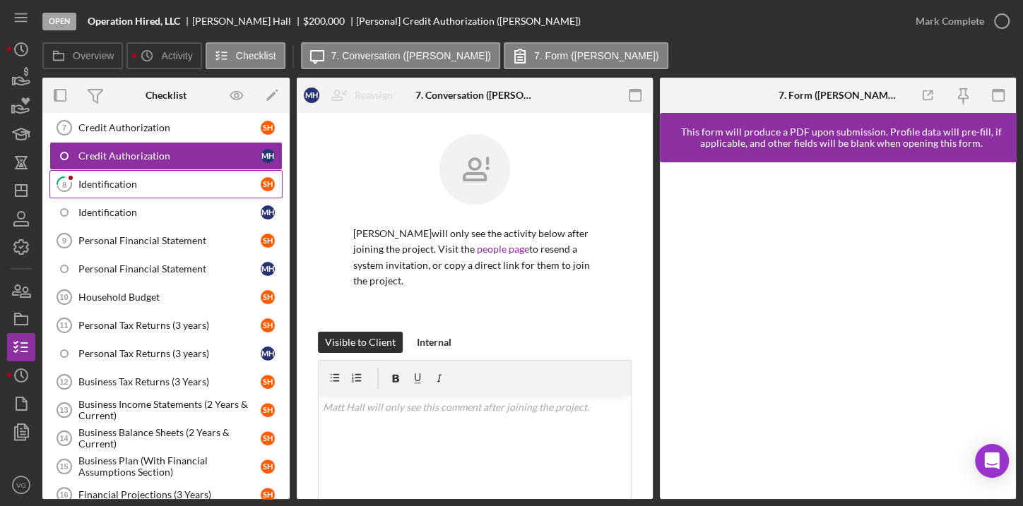
click at [167, 184] on div "Identification" at bounding box center [169, 184] width 182 height 11
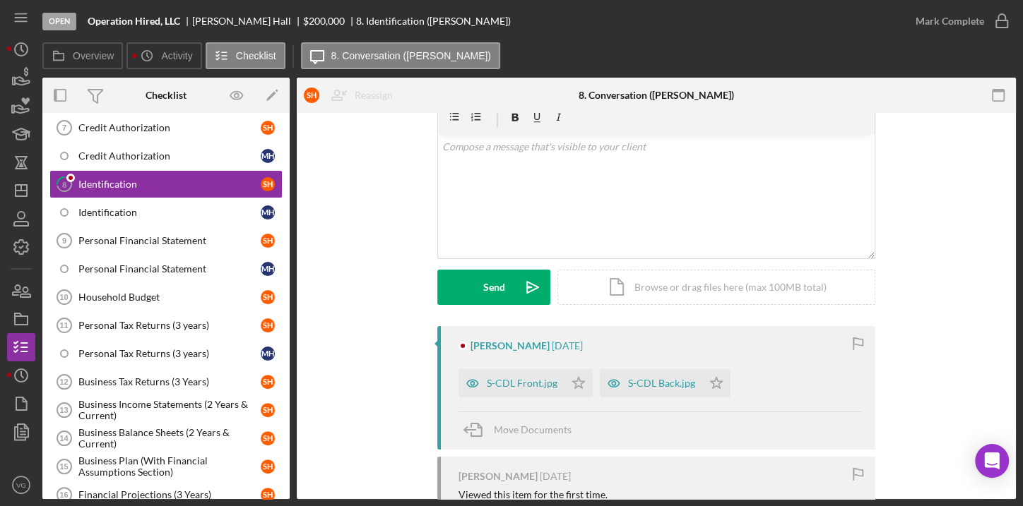
scroll to position [128, 0]
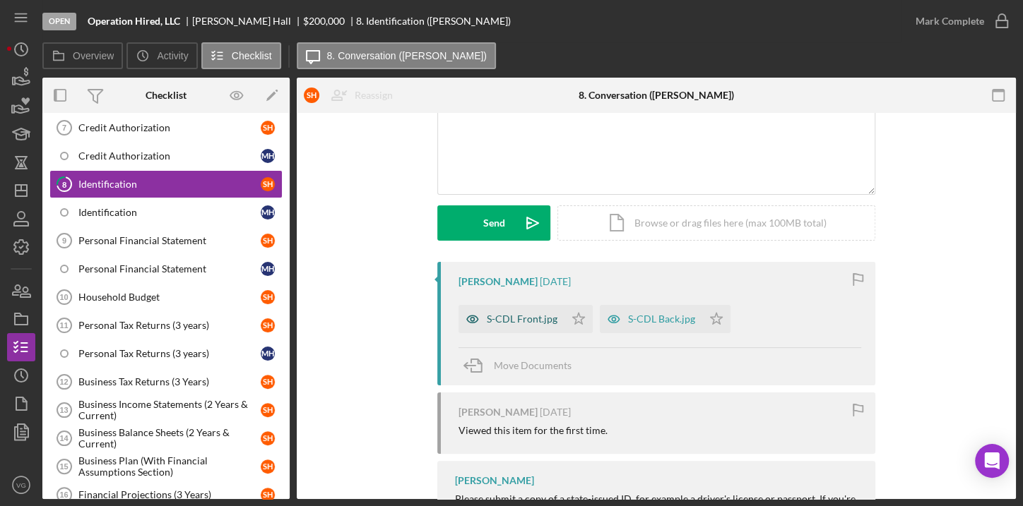
click at [531, 325] on div "S-CDL Front.jpg" at bounding box center [511, 319] width 106 height 28
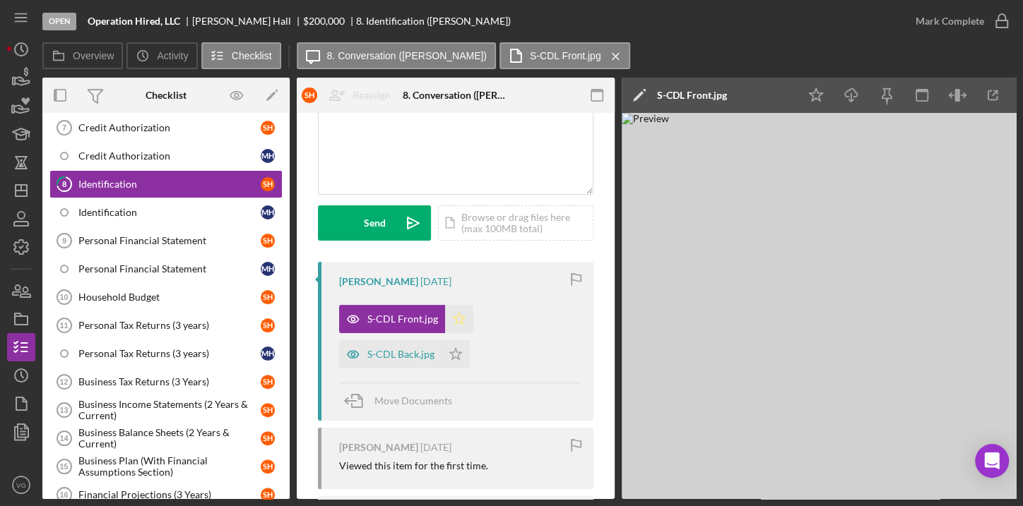
click at [461, 321] on icon "Icon/Star" at bounding box center [459, 319] width 28 height 28
click at [396, 355] on div "S-CDL Back.jpg" at bounding box center [400, 354] width 67 height 11
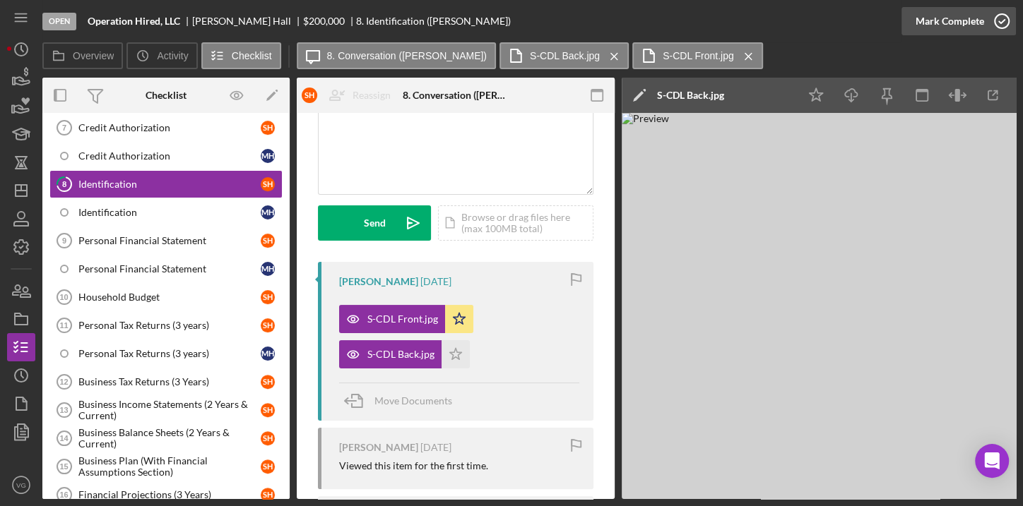
click at [995, 20] on icon "button" at bounding box center [1001, 21] width 35 height 35
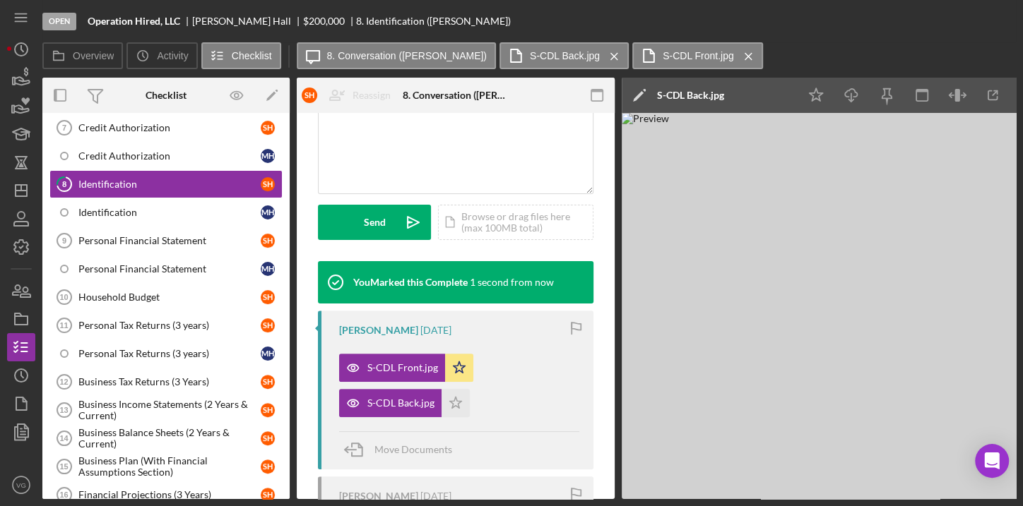
scroll to position [338, 0]
click at [122, 207] on div "Identification" at bounding box center [169, 212] width 182 height 11
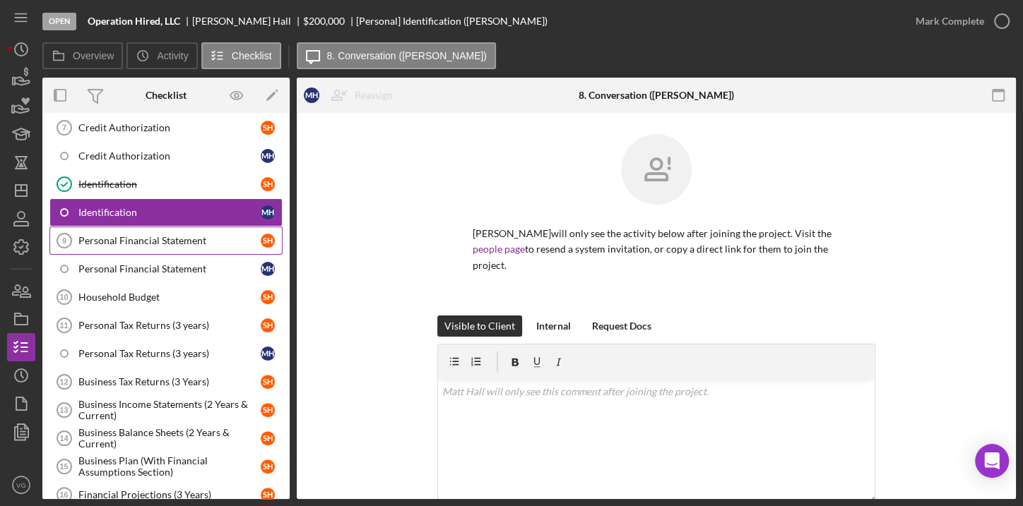
click at [124, 237] on div "Personal Financial Statement" at bounding box center [169, 240] width 182 height 11
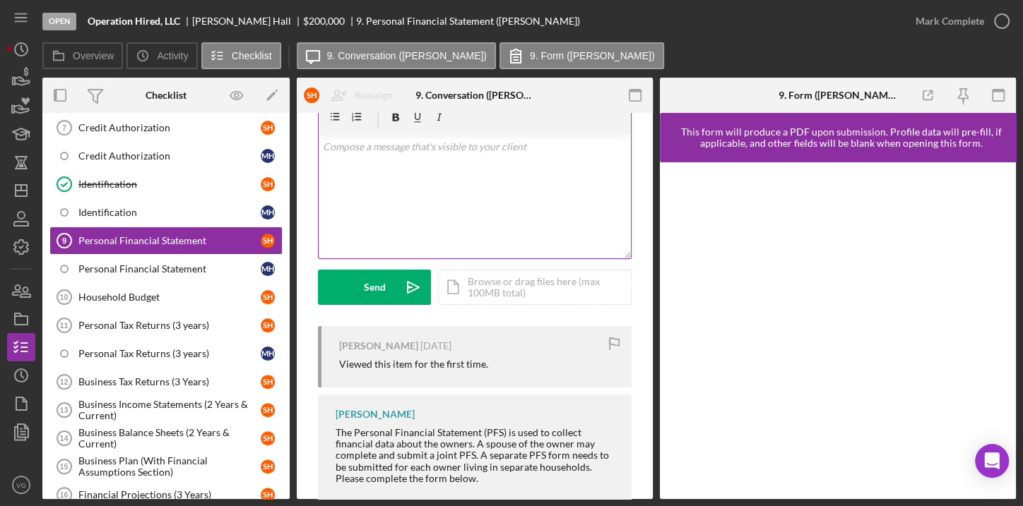
scroll to position [93, 0]
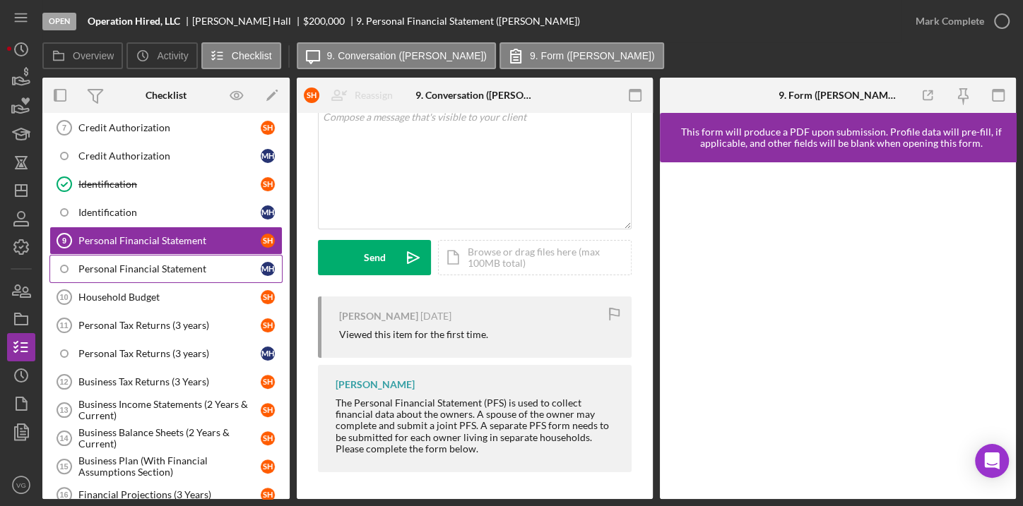
click at [114, 269] on link "Personal Financial Statement M H" at bounding box center [165, 269] width 233 height 28
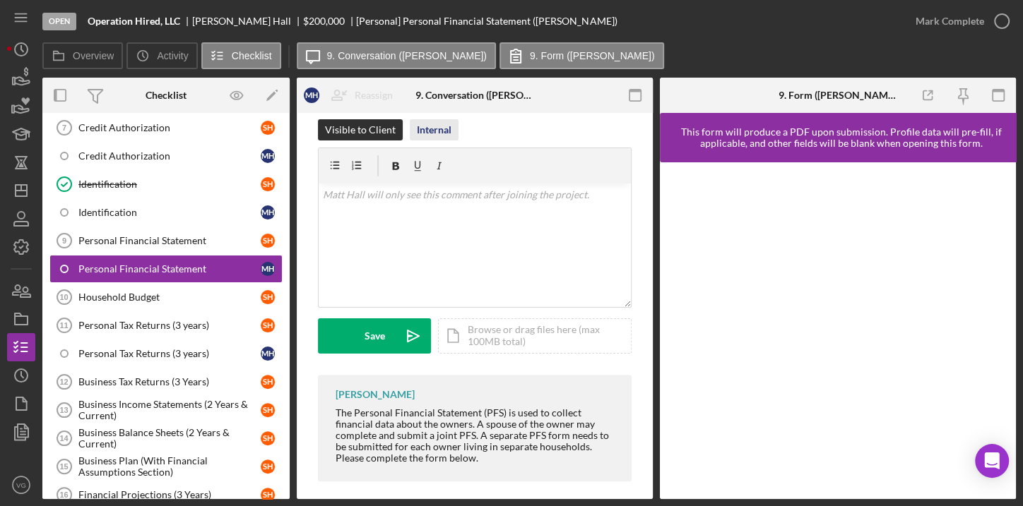
scroll to position [222, 0]
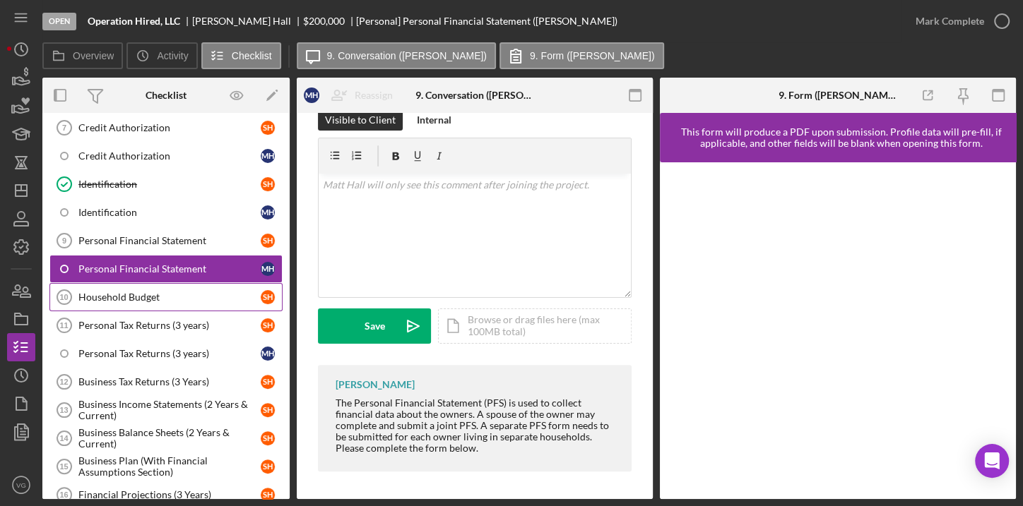
click at [105, 296] on link "Household Budget 10 Household Budget S H" at bounding box center [165, 297] width 233 height 28
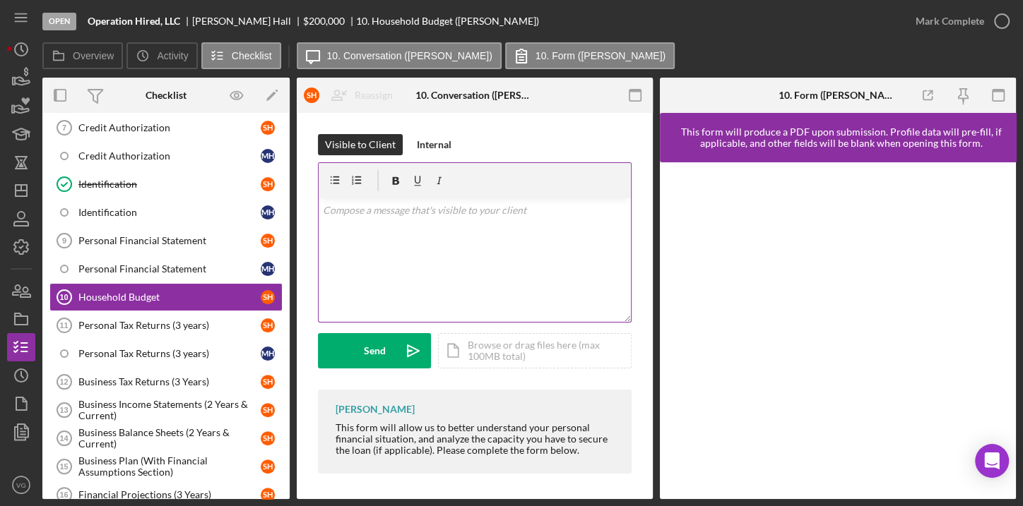
scroll to position [2, 0]
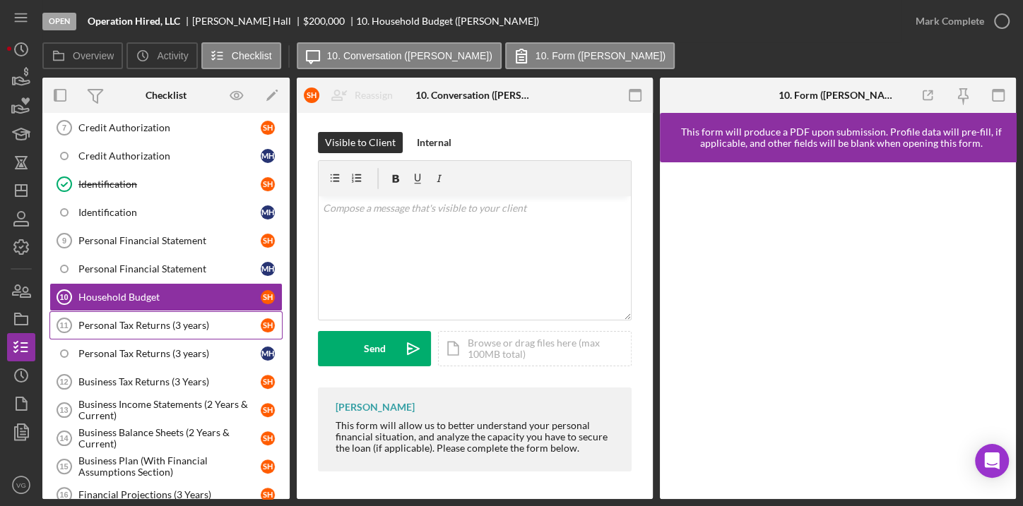
click at [145, 320] on div "Personal Tax Returns (3 years)" at bounding box center [169, 325] width 182 height 11
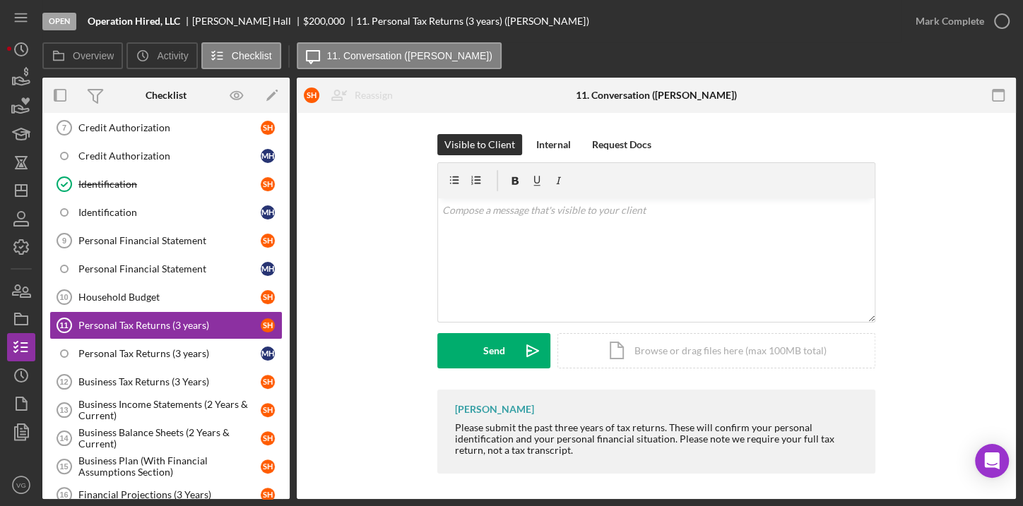
scroll to position [2, 0]
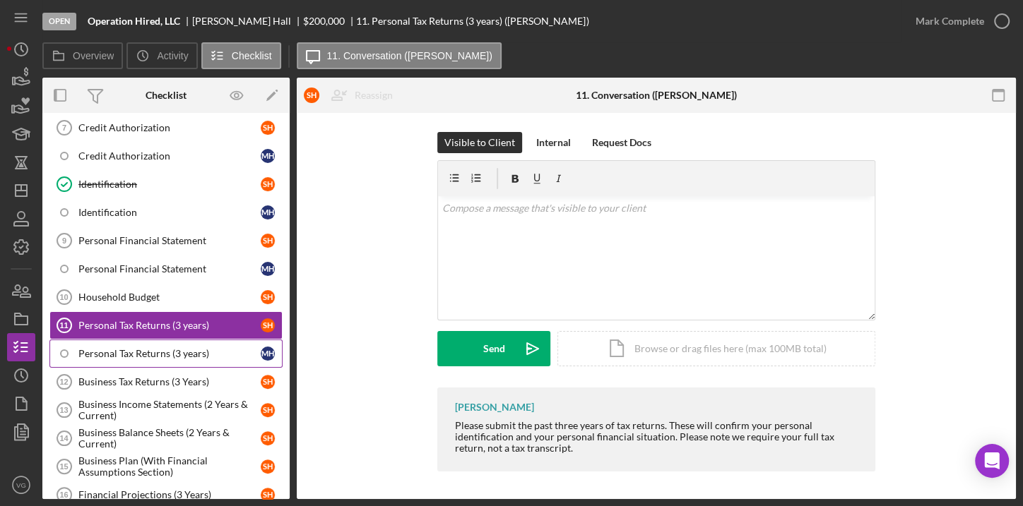
click at [172, 348] on div "Personal Tax Returns (3 years)" at bounding box center [169, 353] width 182 height 11
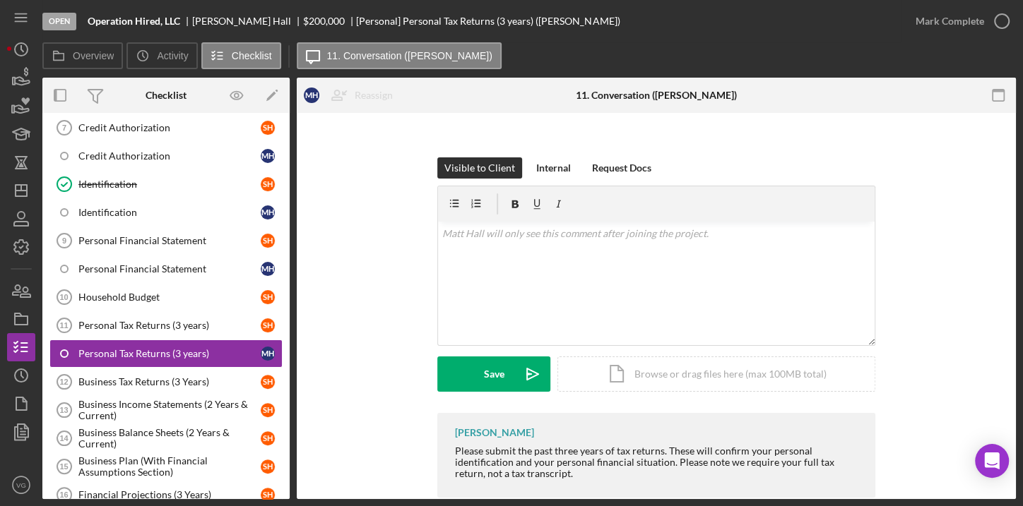
scroll to position [167, 0]
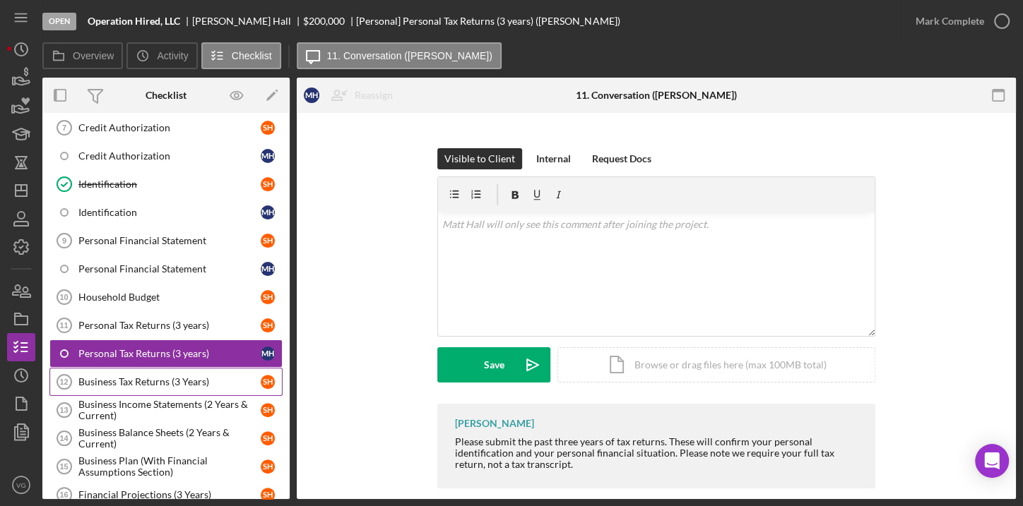
click at [161, 376] on div "Business Tax Returns (3 Years)" at bounding box center [169, 381] width 182 height 11
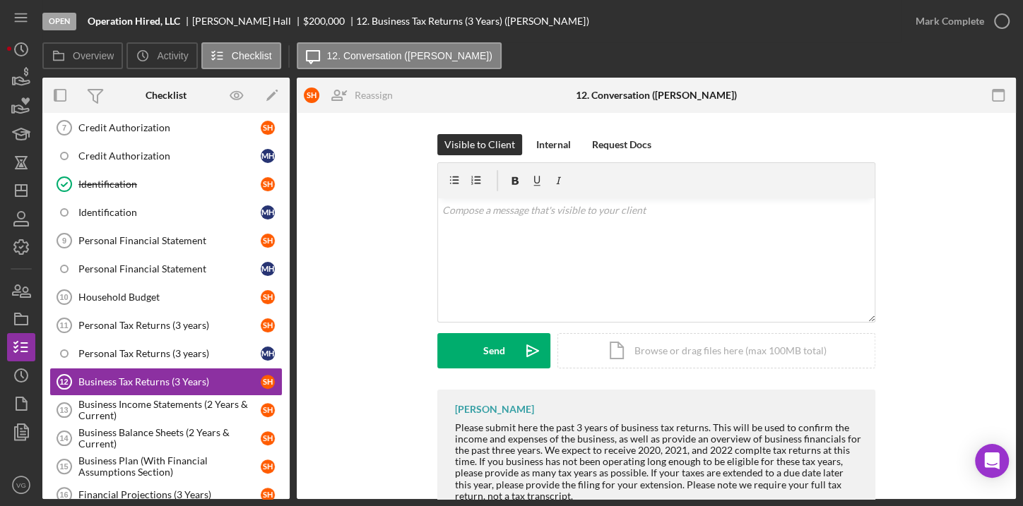
scroll to position [47, 0]
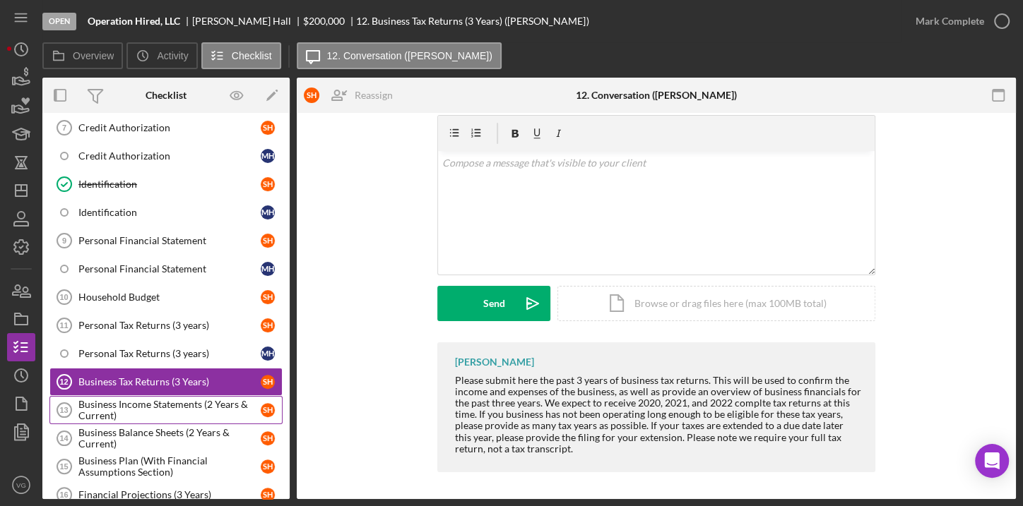
click at [147, 399] on div "Business Income Statements (2 Years & Current)" at bounding box center [169, 410] width 182 height 23
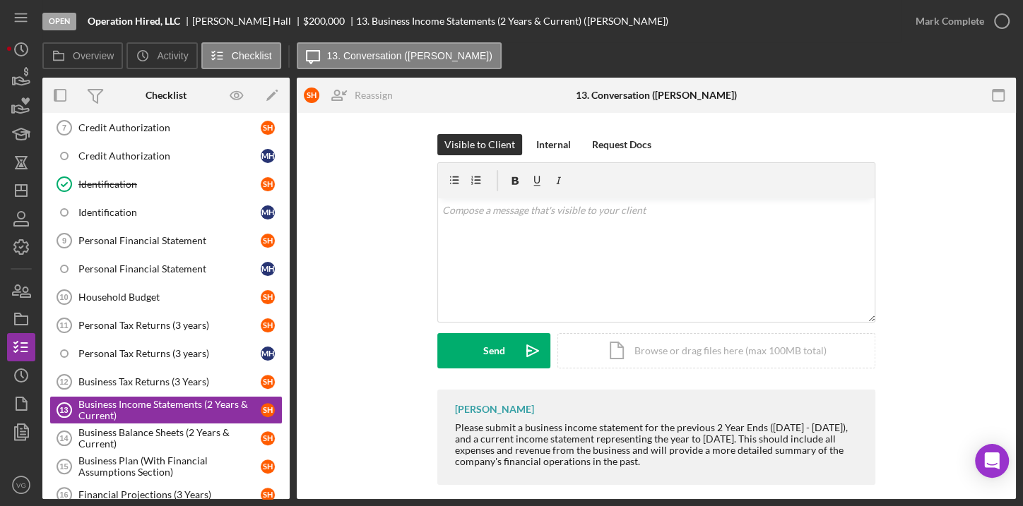
scroll to position [13, 0]
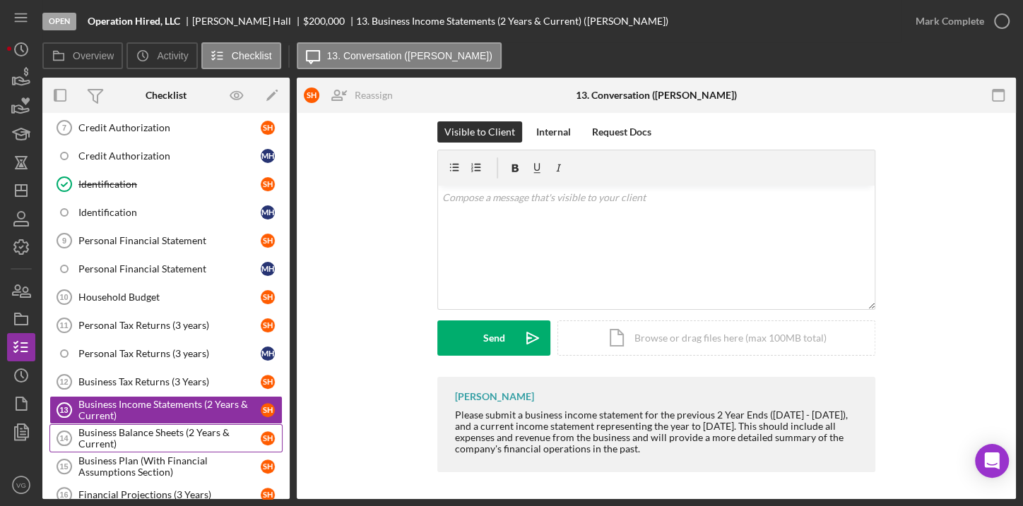
click at [159, 427] on div "Business Balance Sheets (2 Years & Current)" at bounding box center [169, 438] width 182 height 23
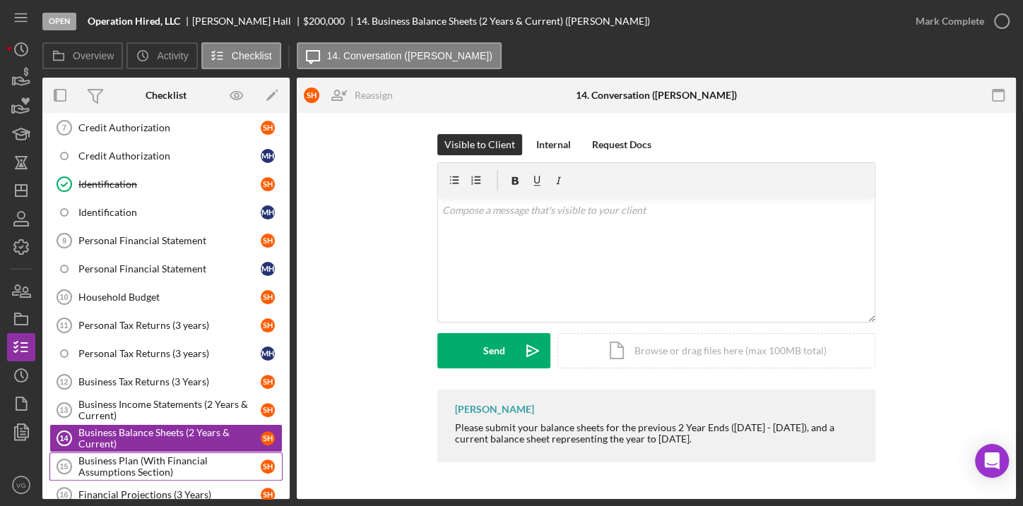
click at [139, 456] on div "Business Plan (With Financial Assumptions Section)" at bounding box center [169, 467] width 182 height 23
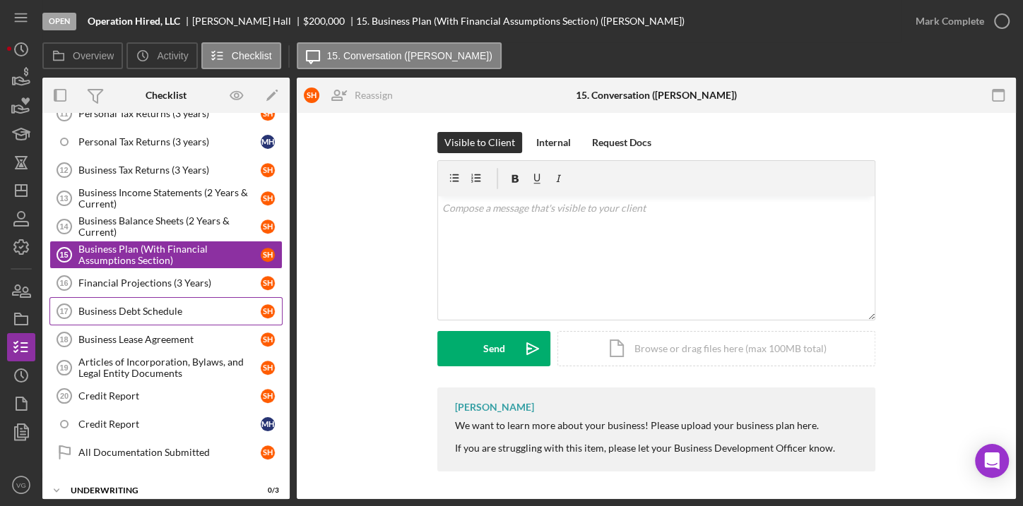
scroll to position [534, 0]
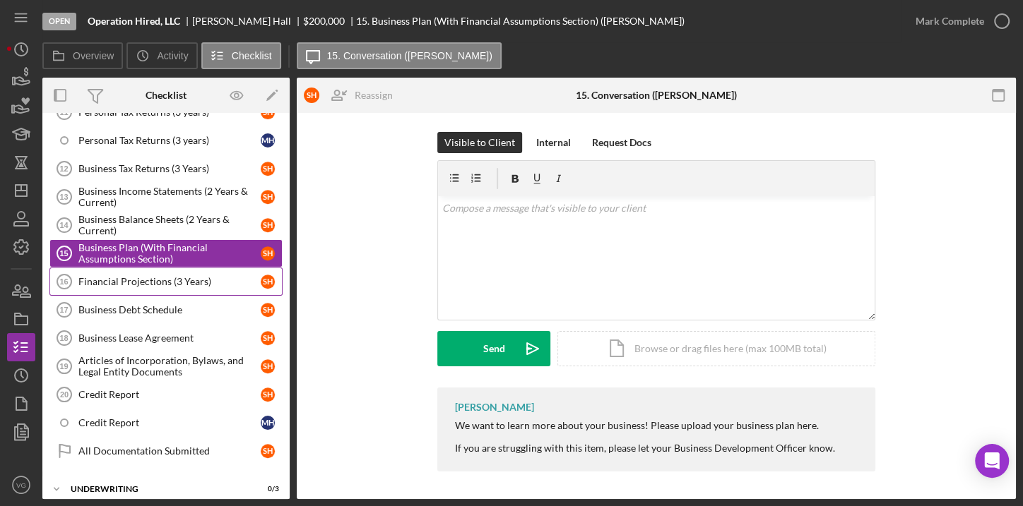
click at [150, 276] on div "Financial Projections (3 Years)" at bounding box center [169, 281] width 182 height 11
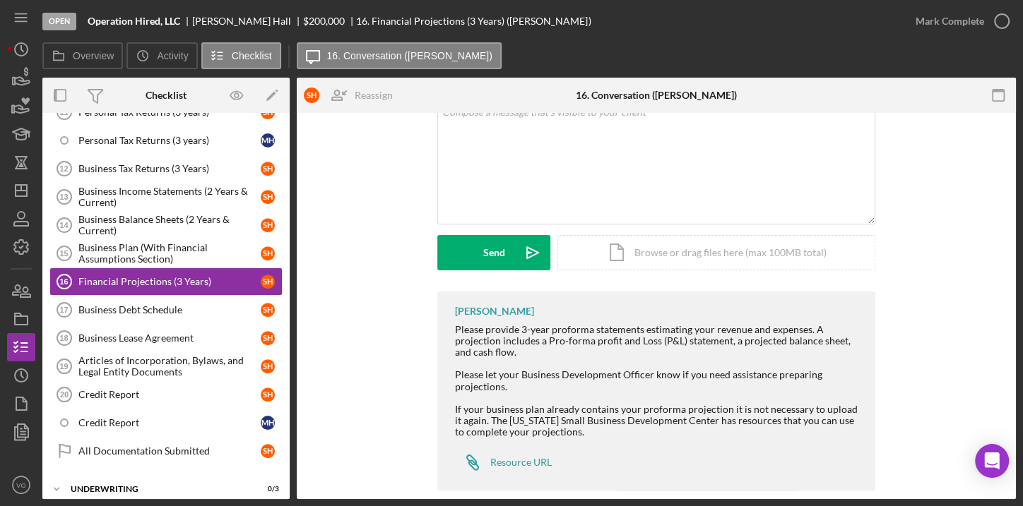
scroll to position [117, 0]
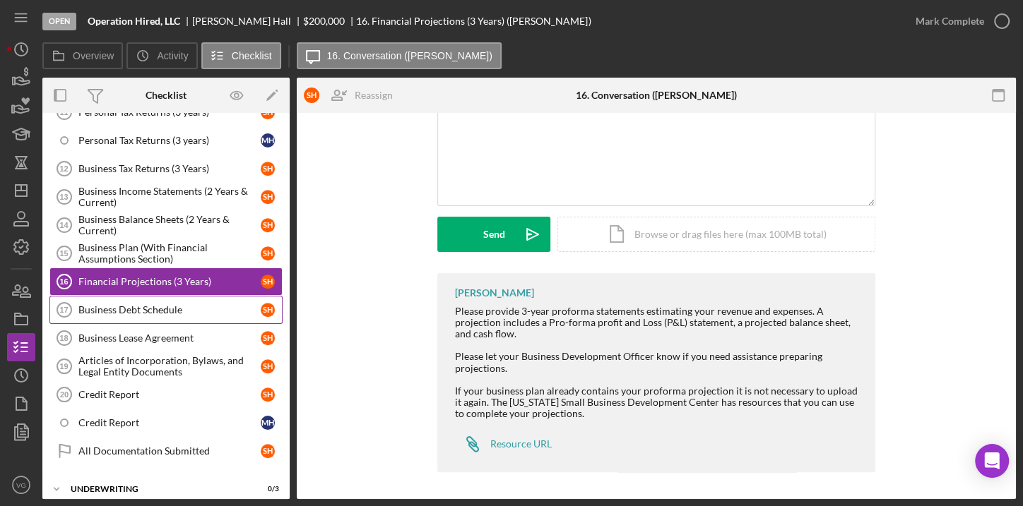
click at [160, 304] on div "Business Debt Schedule" at bounding box center [169, 309] width 182 height 11
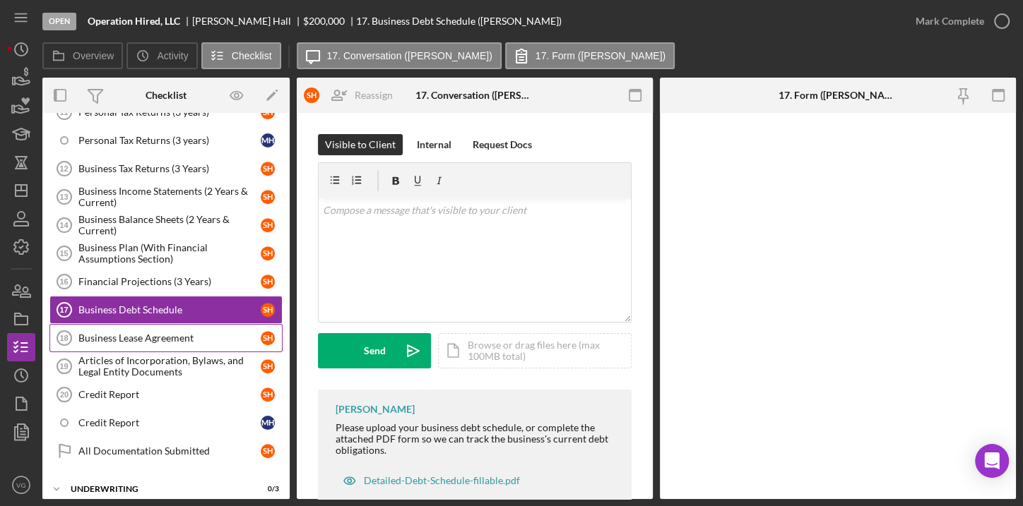
click at [117, 333] on div "Business Lease Agreement" at bounding box center [169, 338] width 182 height 11
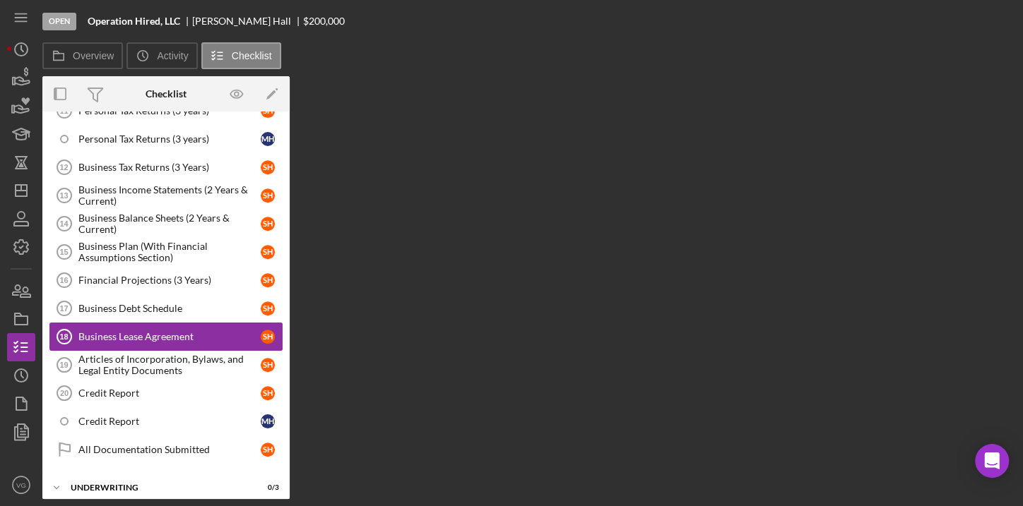
scroll to position [534, 0]
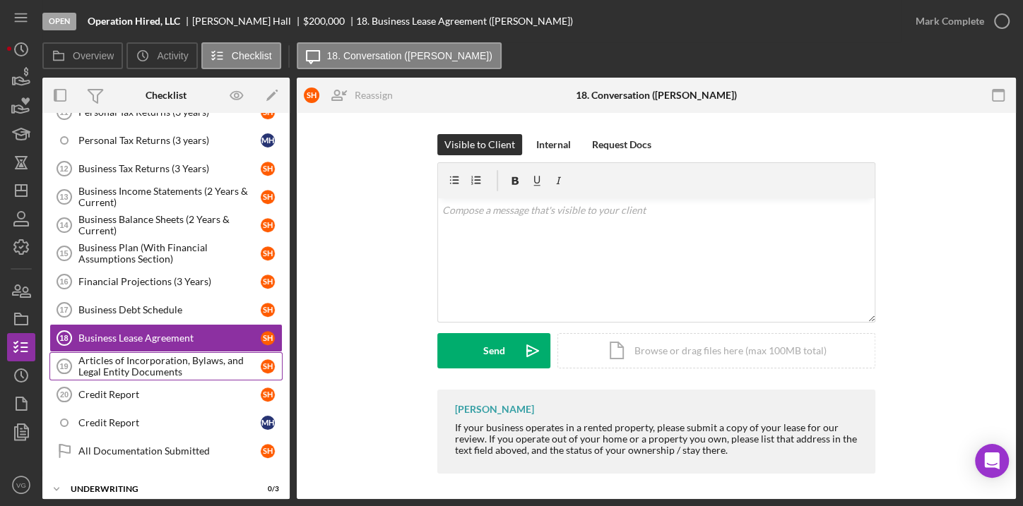
click at [119, 360] on div "Articles of Incorporation, Bylaws, and Legal Entity Documents" at bounding box center [169, 366] width 182 height 23
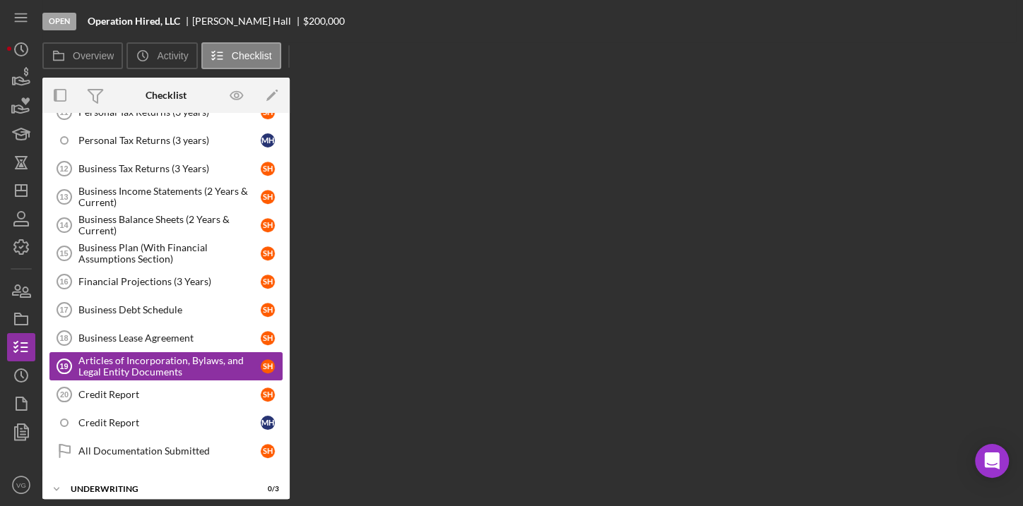
scroll to position [534, 0]
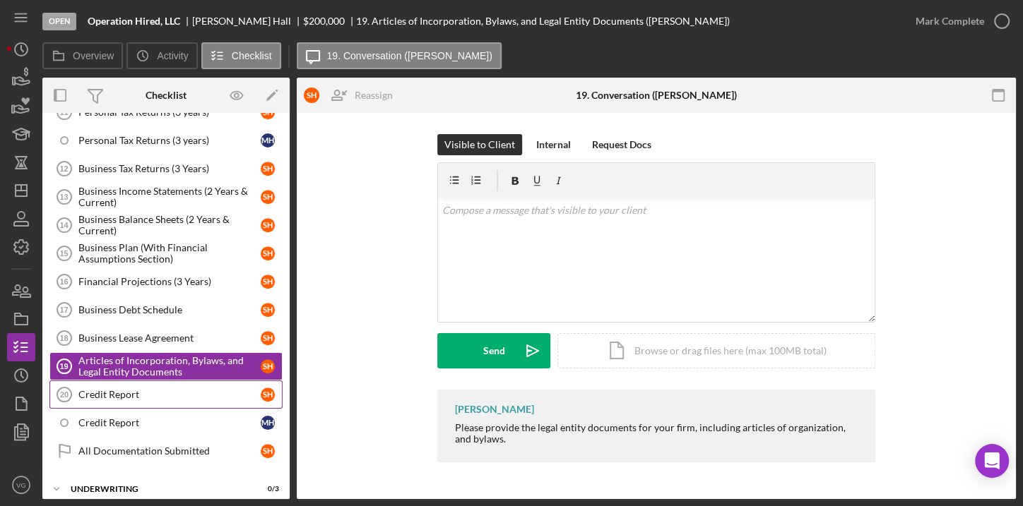
click at [166, 389] on div "Credit Report" at bounding box center [169, 394] width 182 height 11
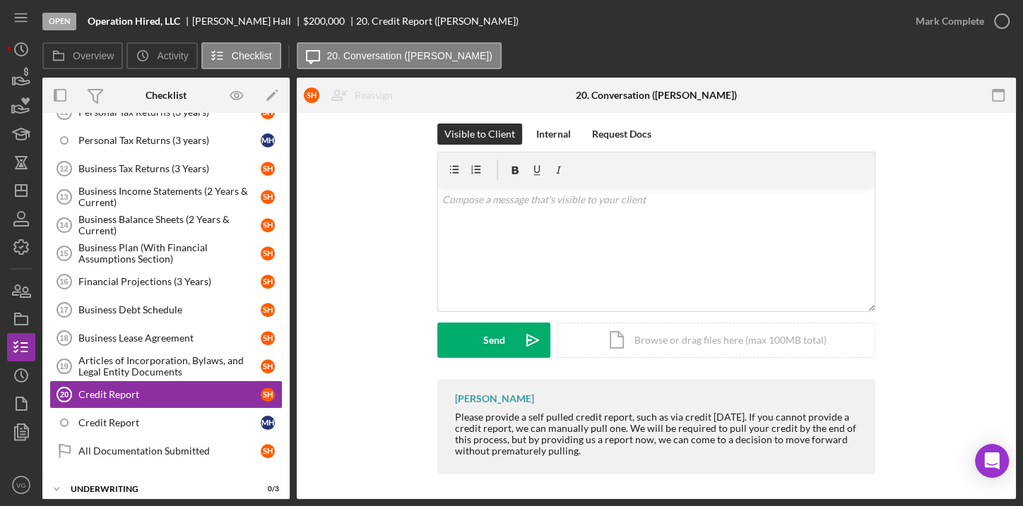
scroll to position [13, 0]
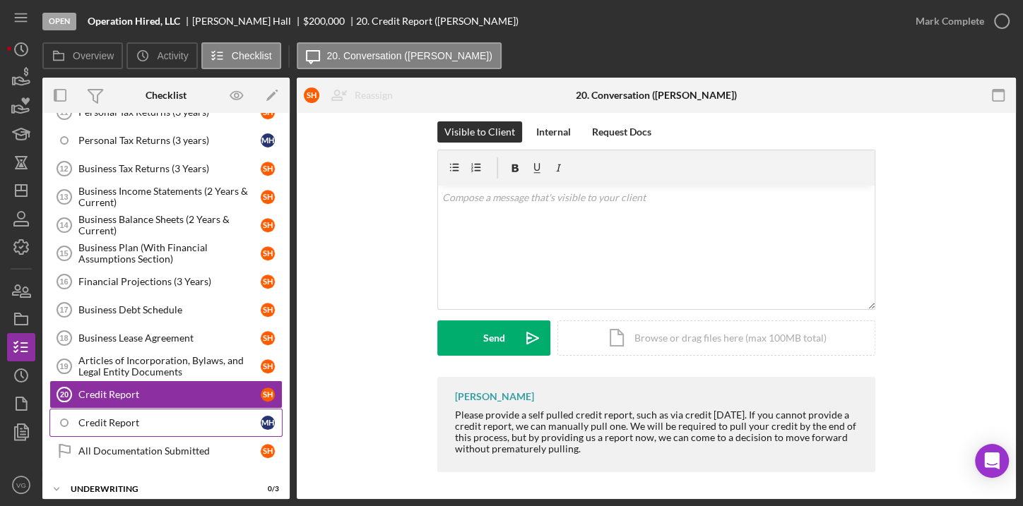
click at [131, 417] on div "Credit Report" at bounding box center [169, 422] width 182 height 11
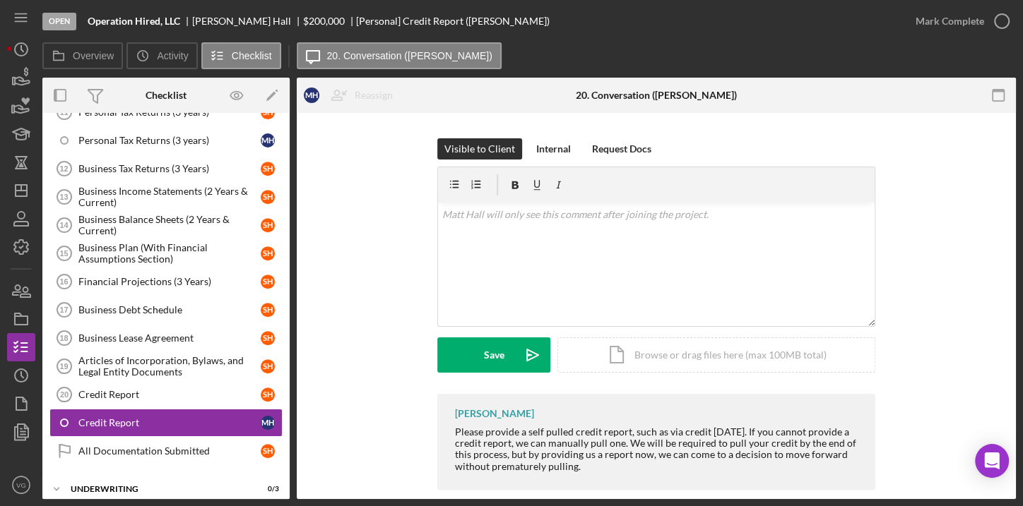
scroll to position [179, 0]
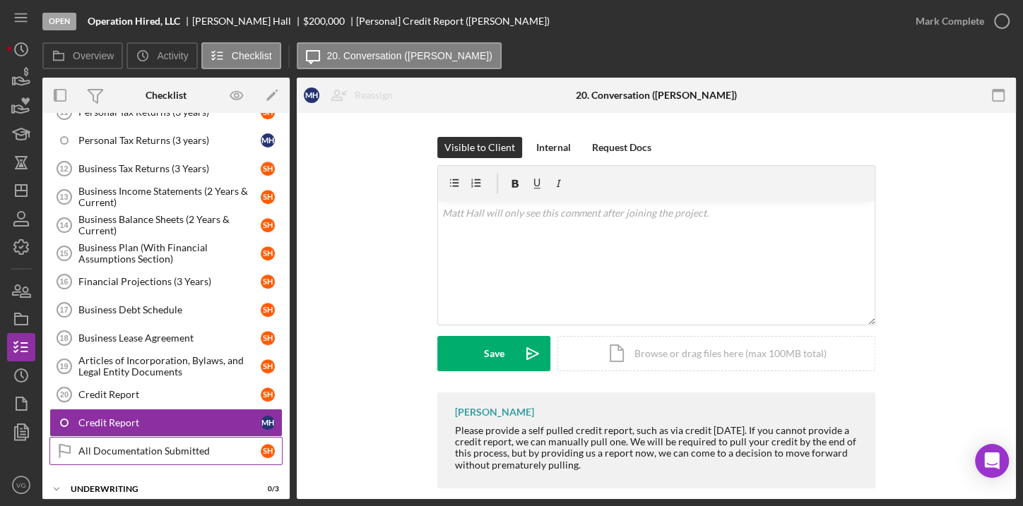
click at [131, 446] on div "All Documentation Submitted" at bounding box center [169, 451] width 182 height 11
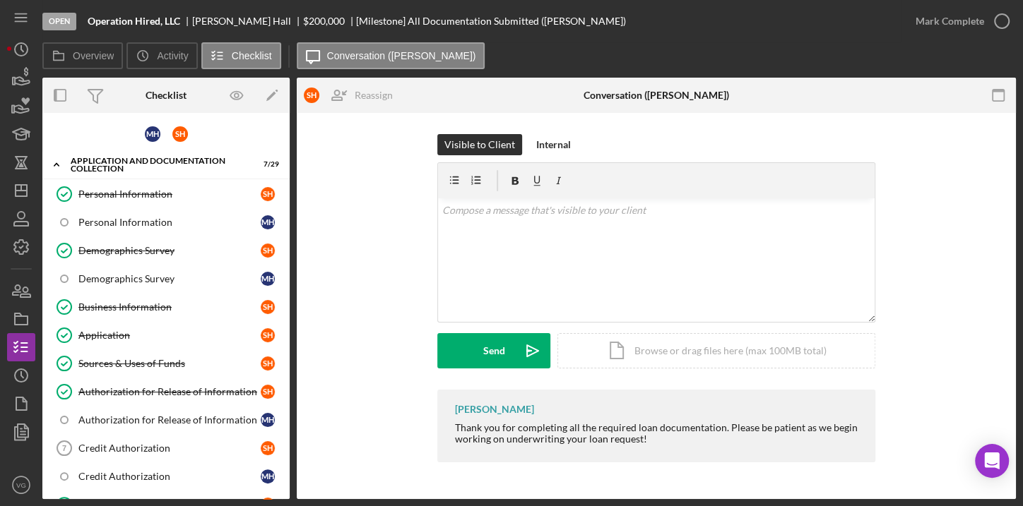
click at [787, 49] on div "Overview Icon/History Activity Checklist Icon/Message Conversation ([PERSON_NAM…" at bounding box center [528, 56] width 973 height 28
click at [22, 191] on line "button" at bounding box center [21, 191] width 11 height 0
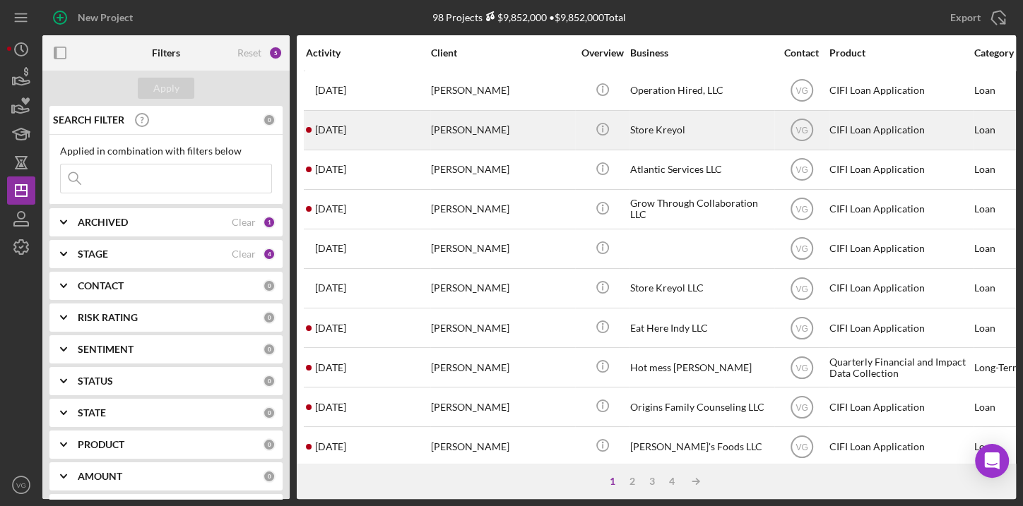
click at [480, 131] on div "[PERSON_NAME]" at bounding box center [501, 130] width 141 height 37
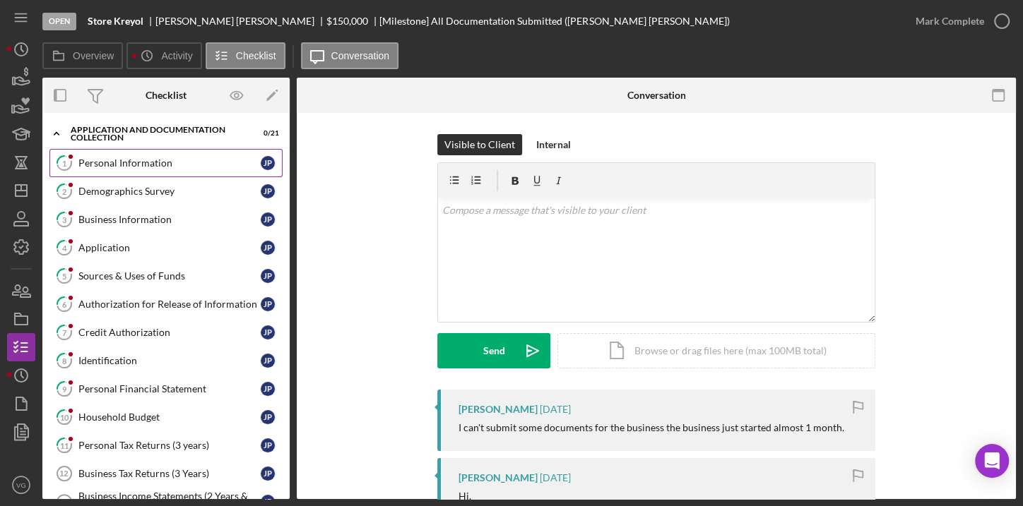
click at [110, 166] on div "Personal Information" at bounding box center [169, 163] width 182 height 11
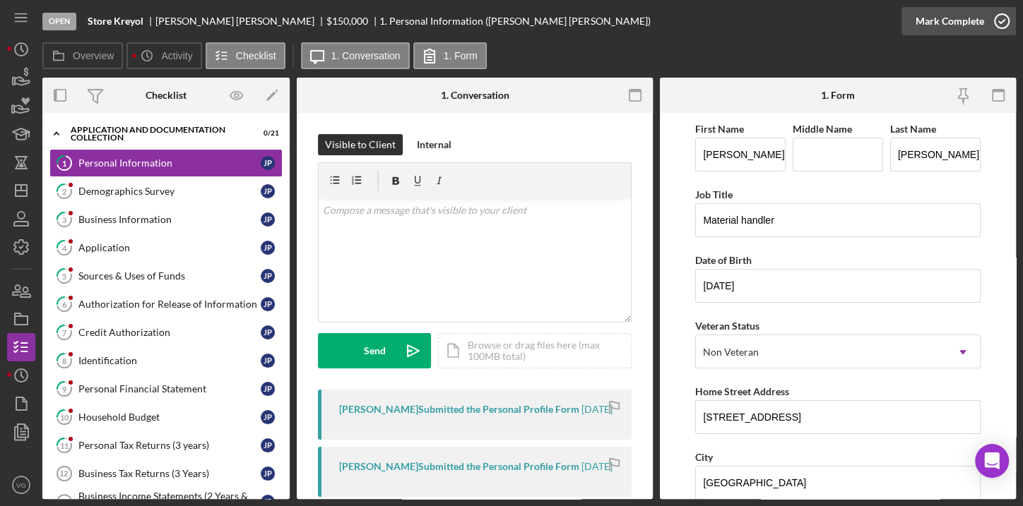
click at [1007, 24] on icon "button" at bounding box center [1001, 21] width 35 height 35
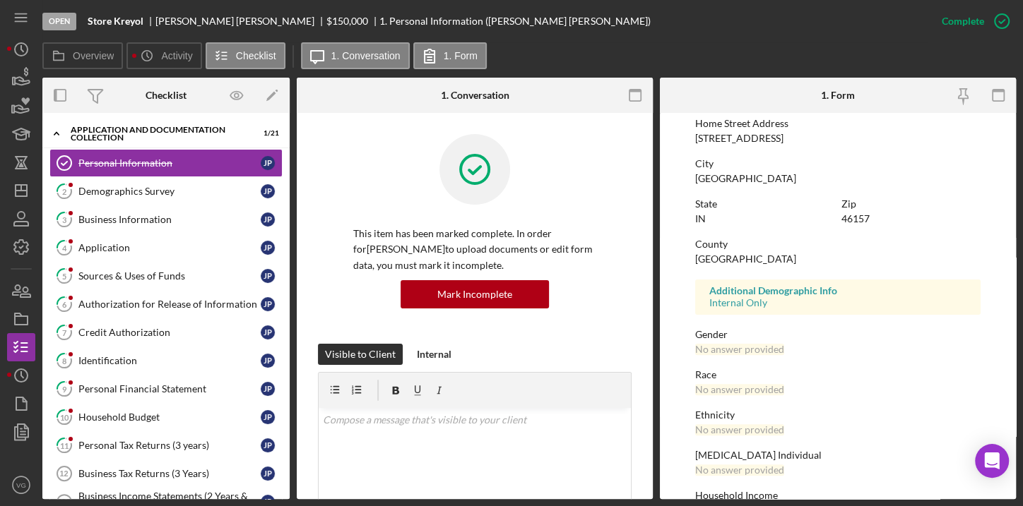
scroll to position [256, 0]
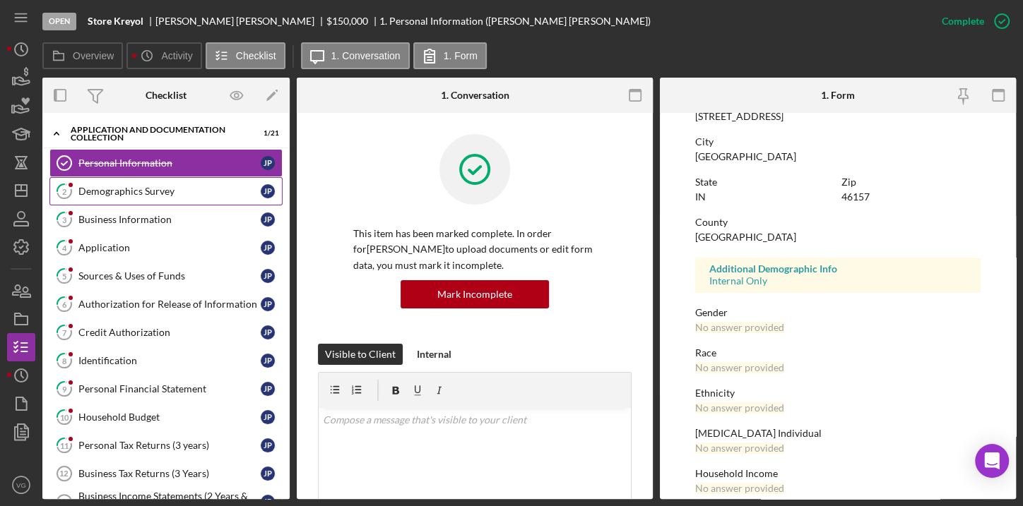
click at [167, 194] on div "Demographics Survey" at bounding box center [169, 191] width 182 height 11
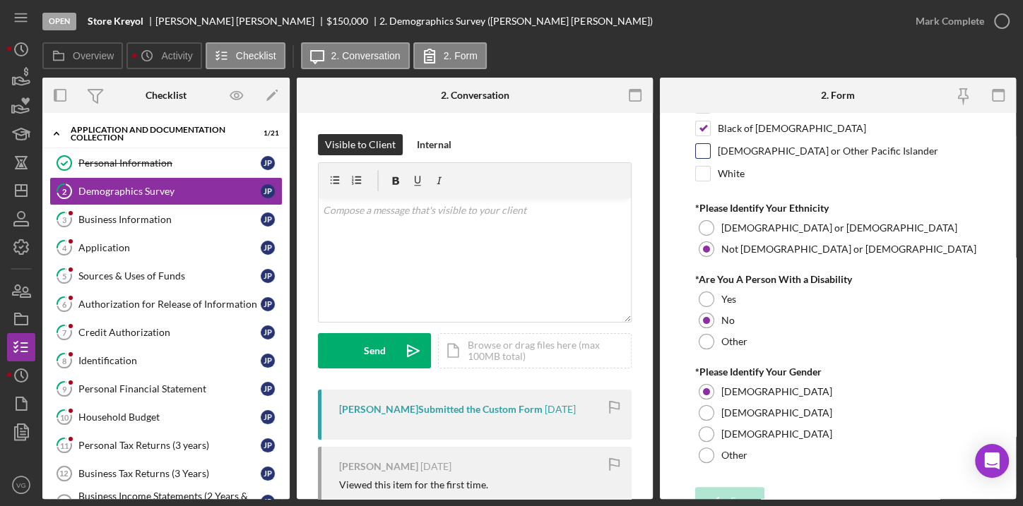
scroll to position [172, 0]
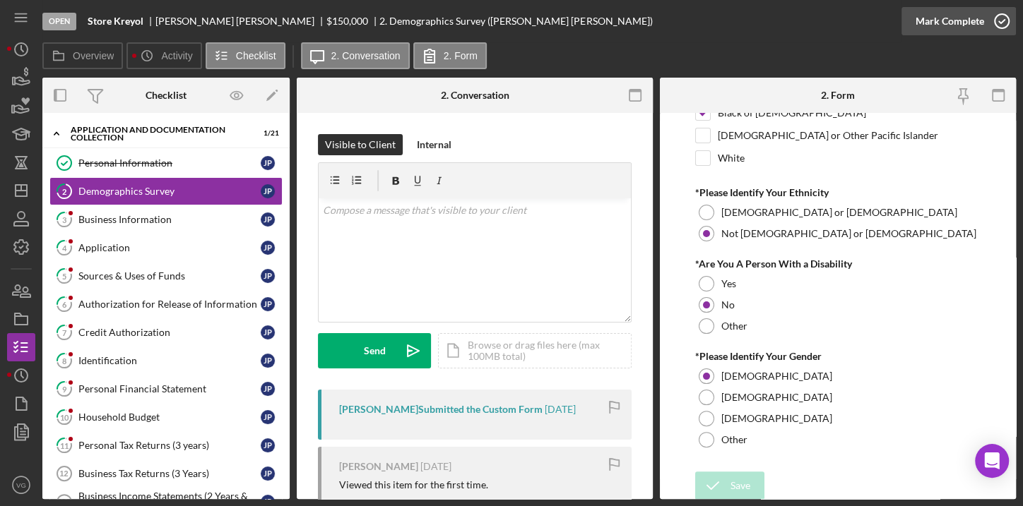
click at [996, 19] on icon "button" at bounding box center [1001, 21] width 35 height 35
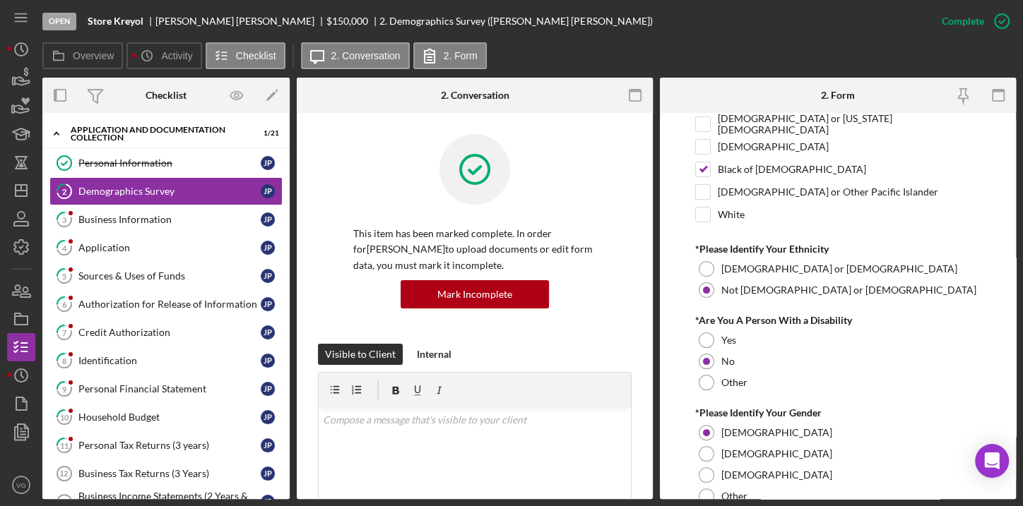
scroll to position [229, 0]
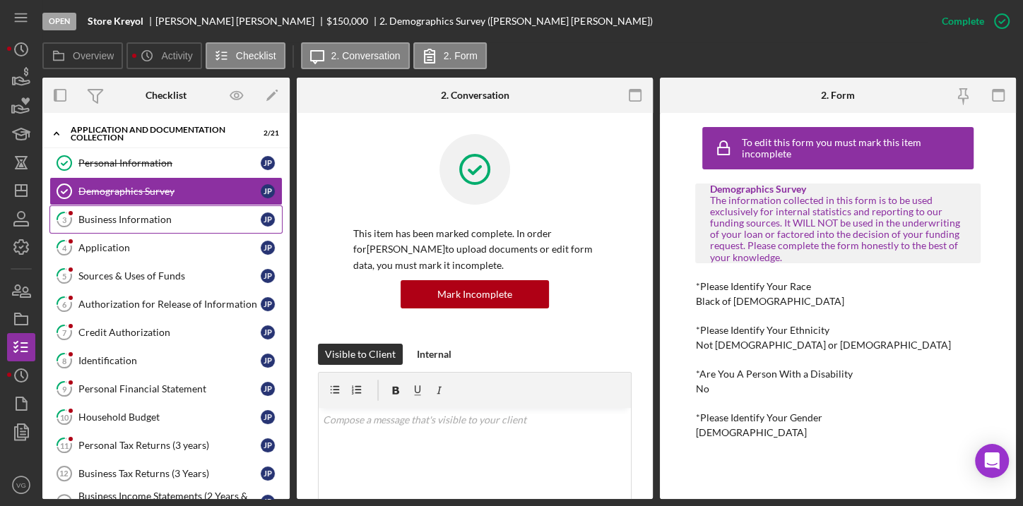
click at [113, 216] on div "Business Information" at bounding box center [169, 219] width 182 height 11
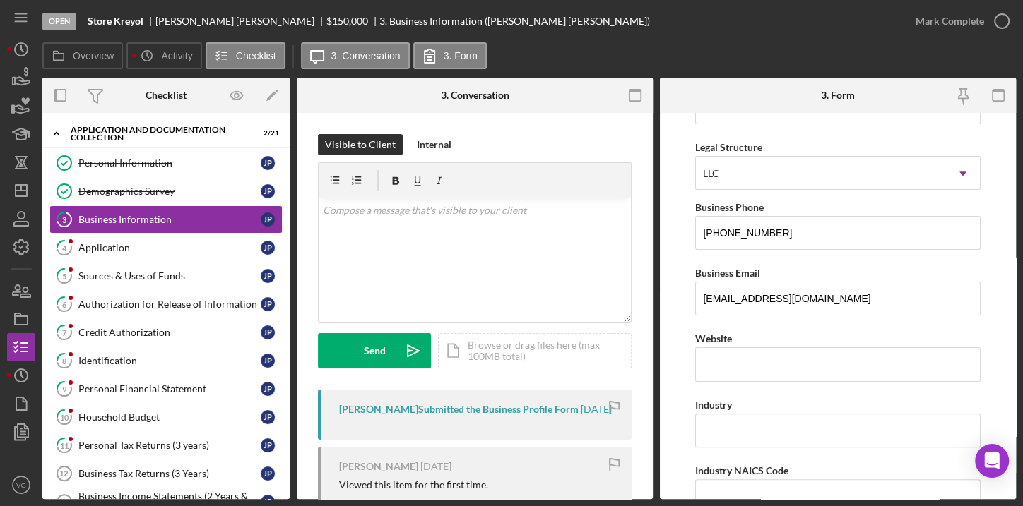
scroll to position [148, 0]
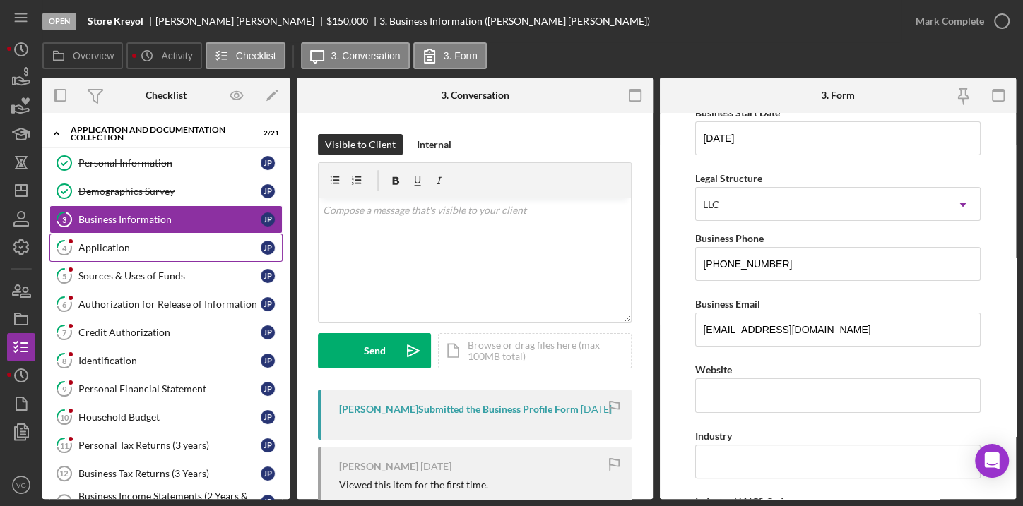
click at [148, 249] on div "Application" at bounding box center [169, 247] width 182 height 11
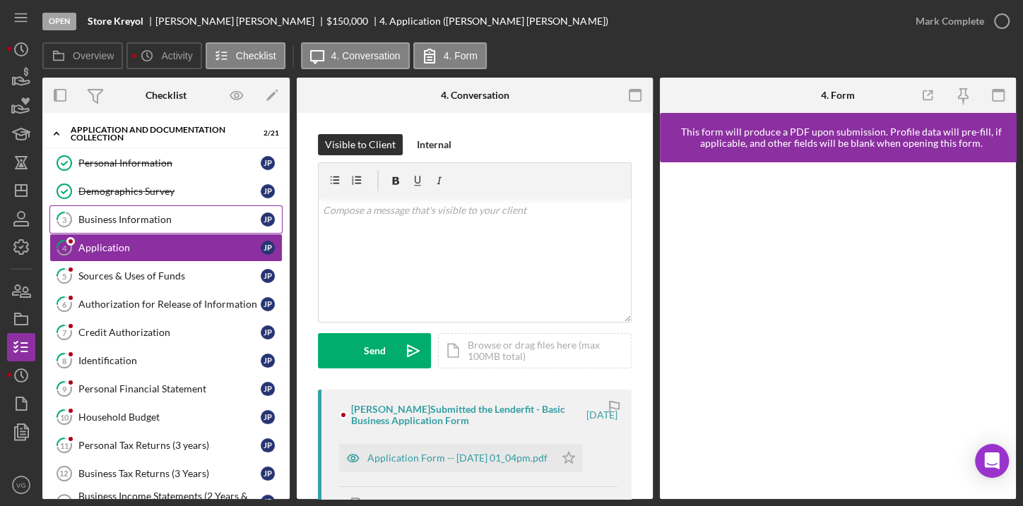
click at [148, 222] on div "Business Information" at bounding box center [169, 219] width 182 height 11
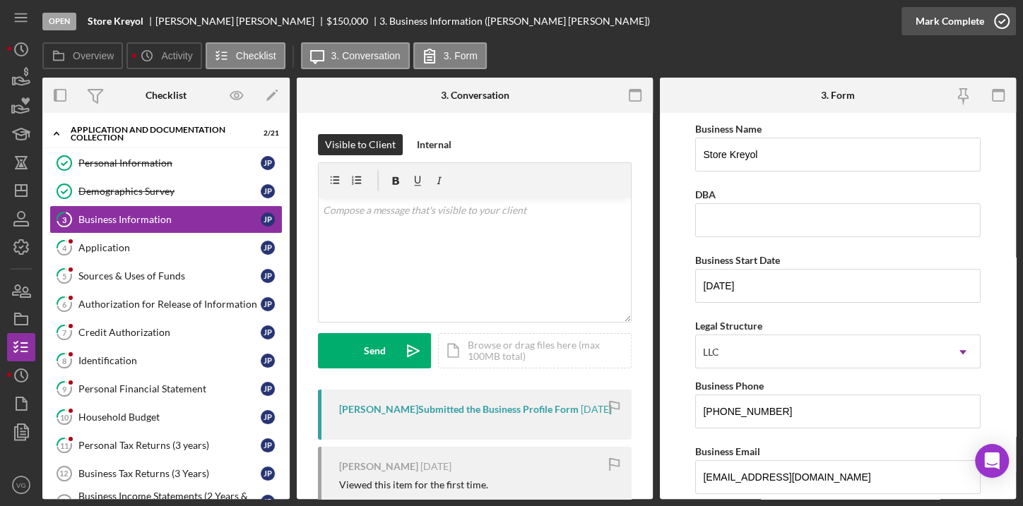
click at [988, 24] on icon "button" at bounding box center [1001, 21] width 35 height 35
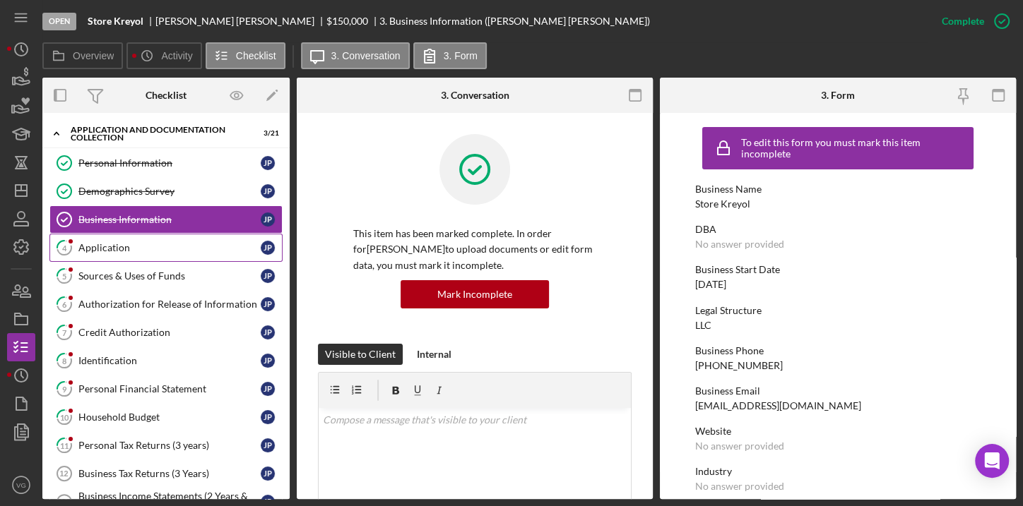
click at [114, 251] on div "Application" at bounding box center [169, 247] width 182 height 11
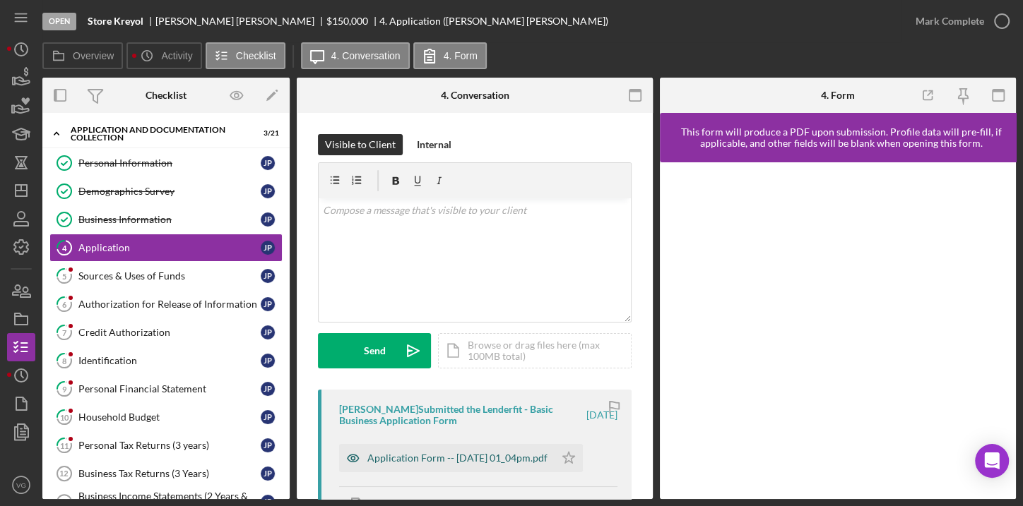
click at [437, 453] on div "Application Form -- [DATE] 01_04pm.pdf" at bounding box center [457, 458] width 180 height 11
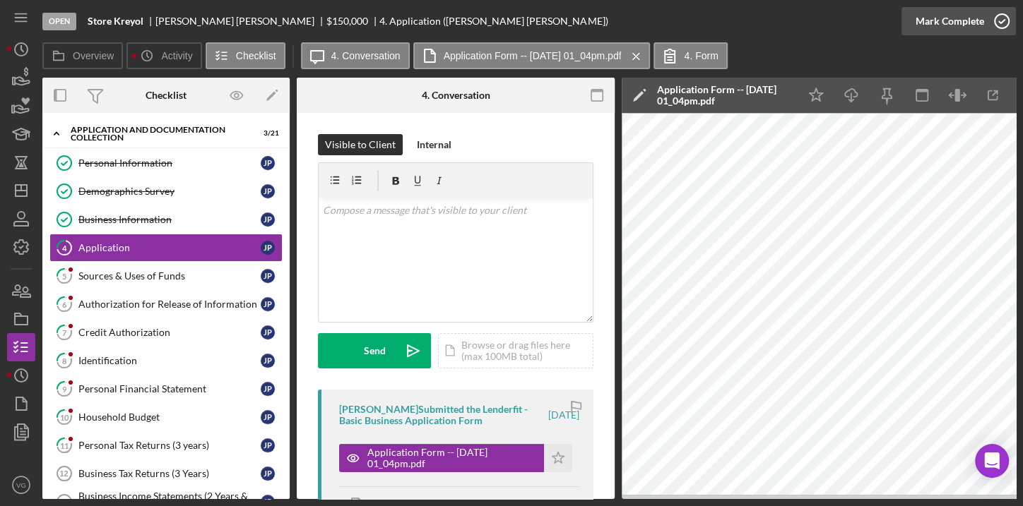
click at [1000, 22] on icon "button" at bounding box center [1001, 21] width 35 height 35
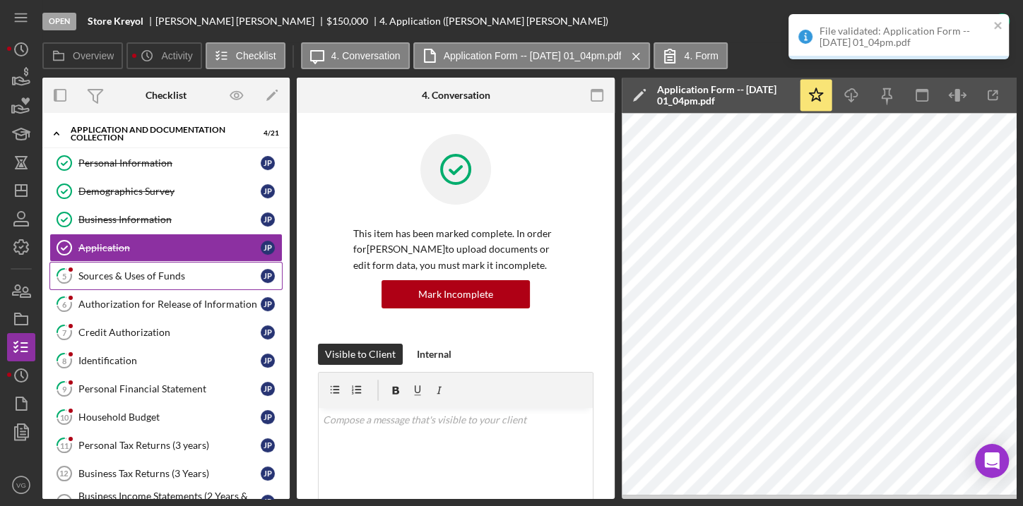
click at [155, 267] on link "5 Sources & Uses of Funds J P" at bounding box center [165, 276] width 233 height 28
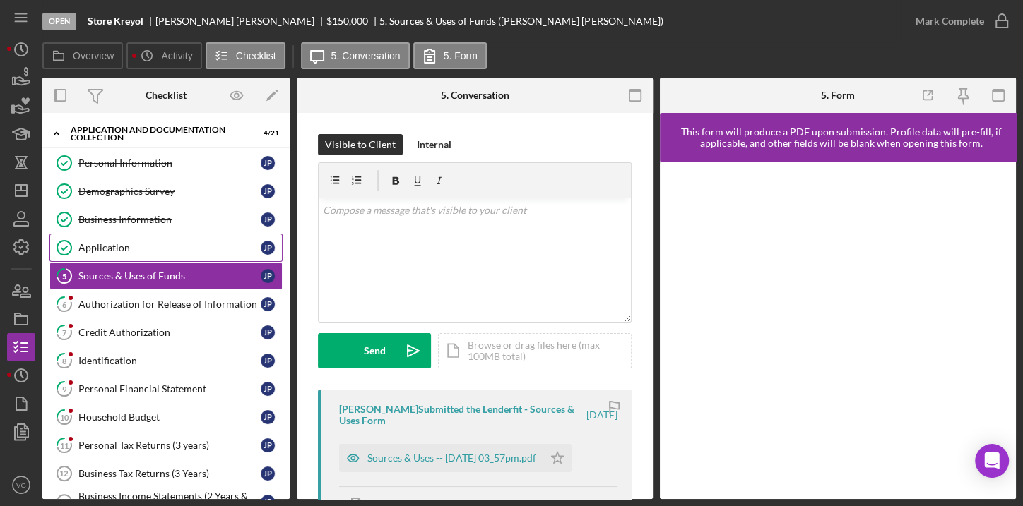
click at [151, 247] on div "Application" at bounding box center [169, 247] width 182 height 11
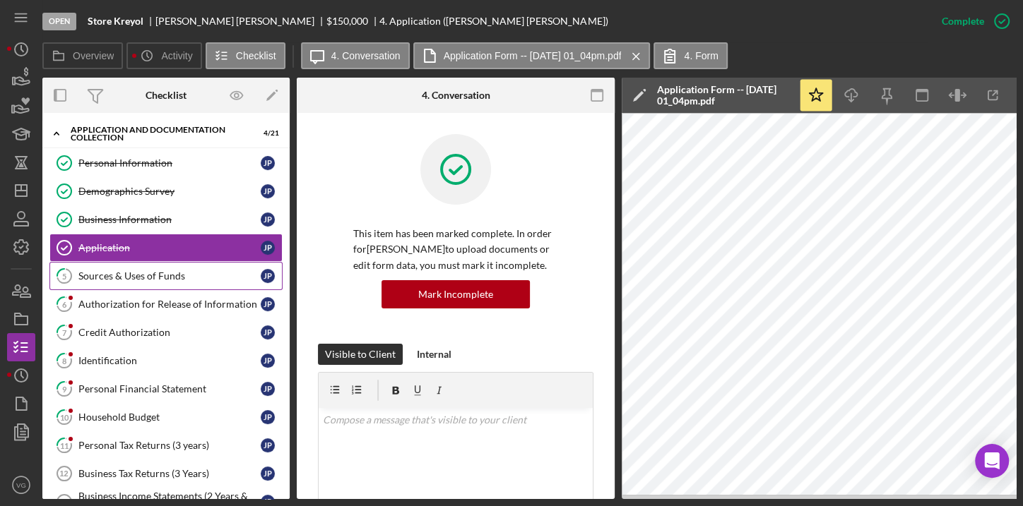
click at [137, 273] on div "Sources & Uses of Funds" at bounding box center [169, 276] width 182 height 11
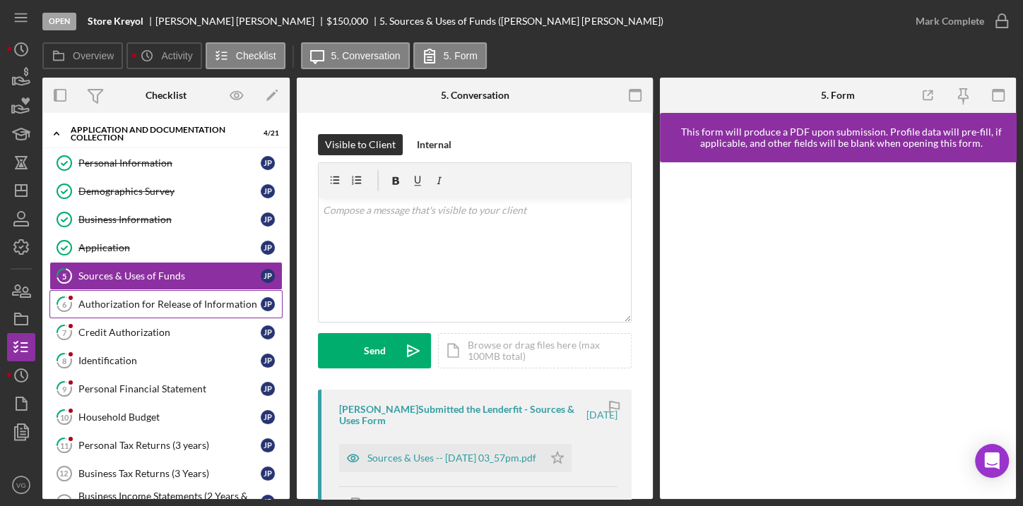
click at [152, 302] on div "Authorization for Release of Information" at bounding box center [169, 304] width 182 height 11
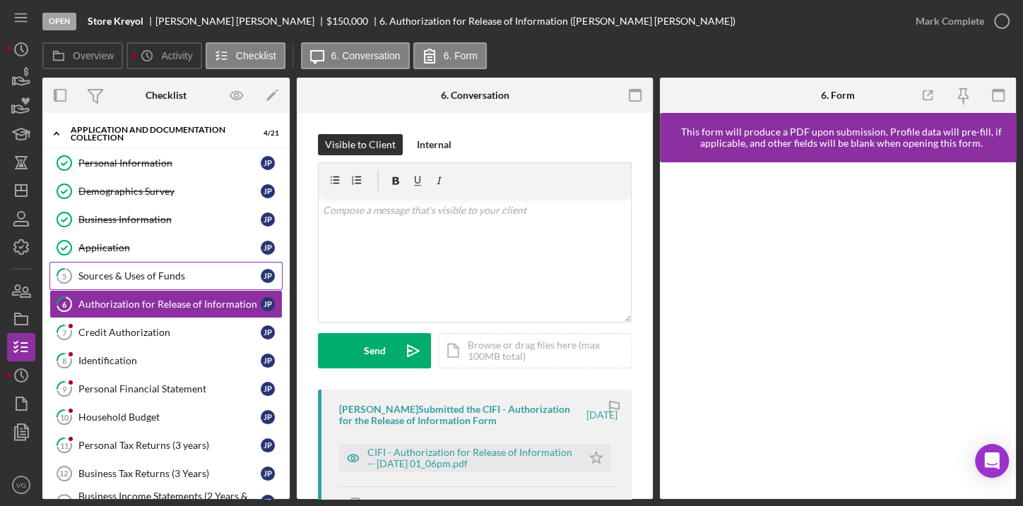
click at [163, 278] on div "Sources & Uses of Funds" at bounding box center [169, 276] width 182 height 11
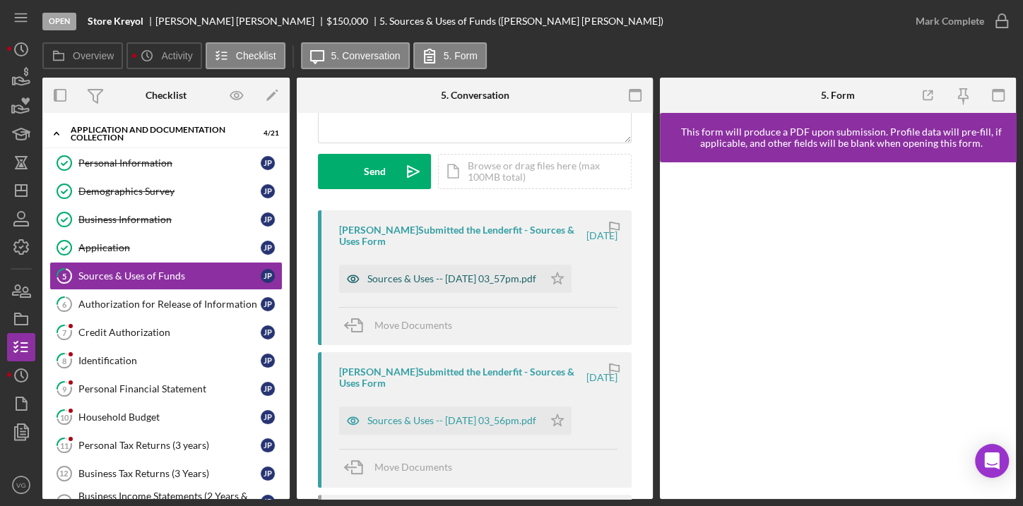
scroll to position [192, 0]
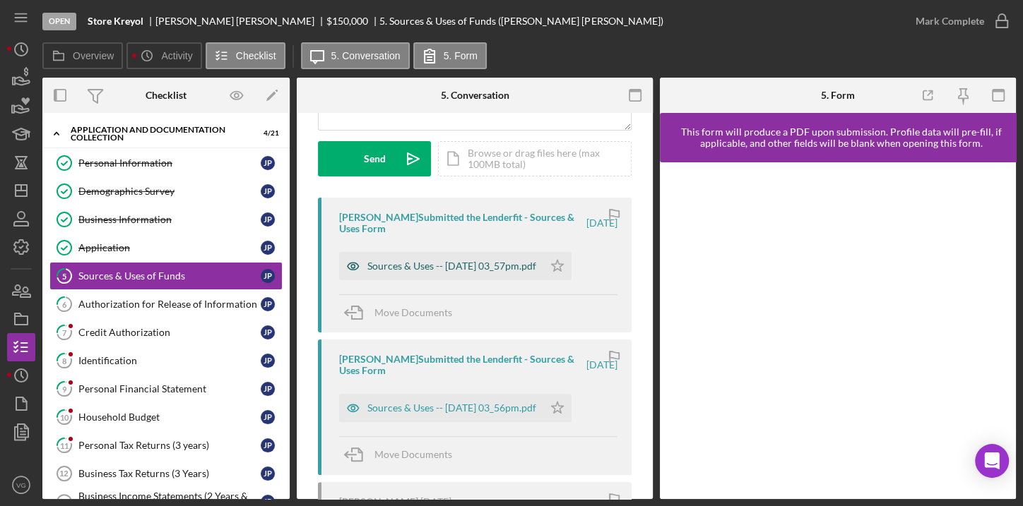
click at [473, 264] on div "Sources & Uses -- [DATE] 03_57pm.pdf" at bounding box center [451, 266] width 169 height 11
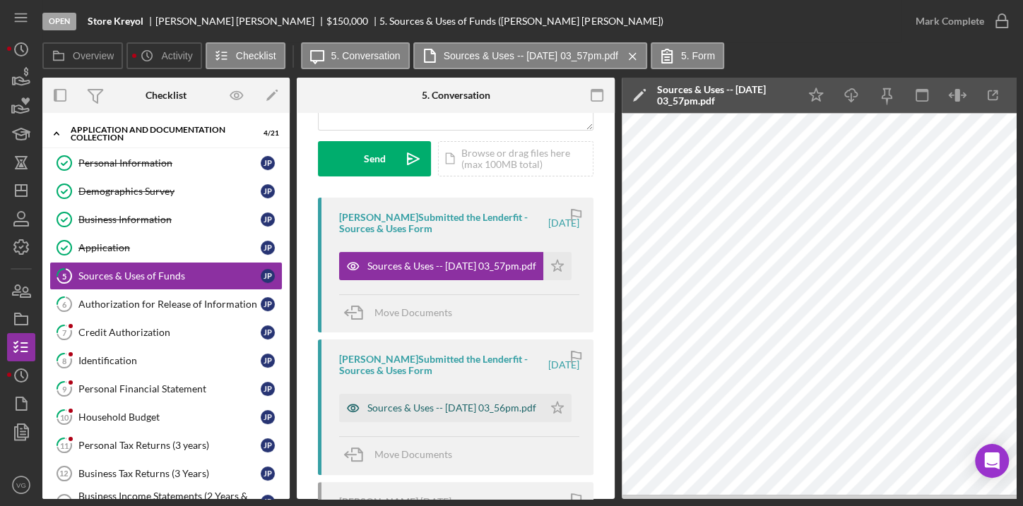
click at [463, 403] on div "Sources & Uses -- [DATE] 03_56pm.pdf" at bounding box center [451, 408] width 169 height 11
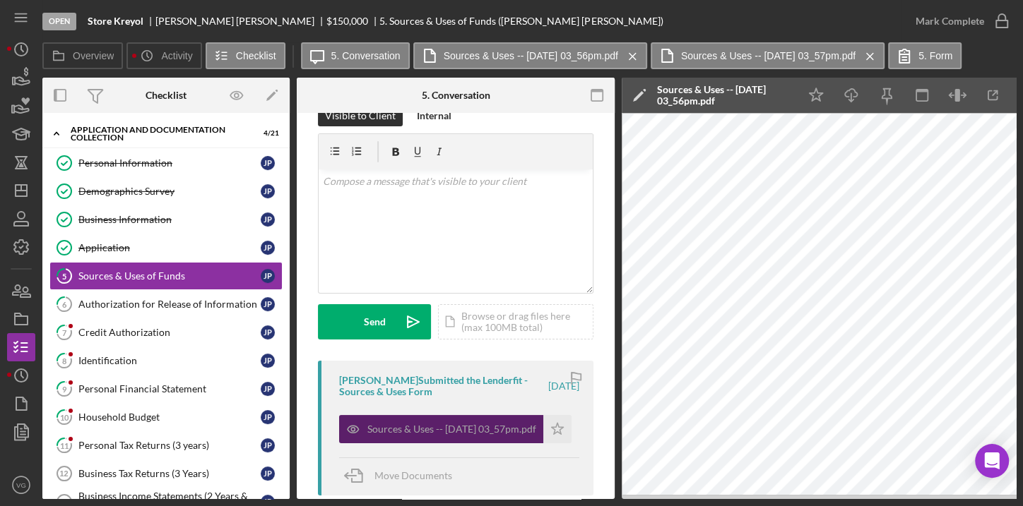
scroll to position [0, 0]
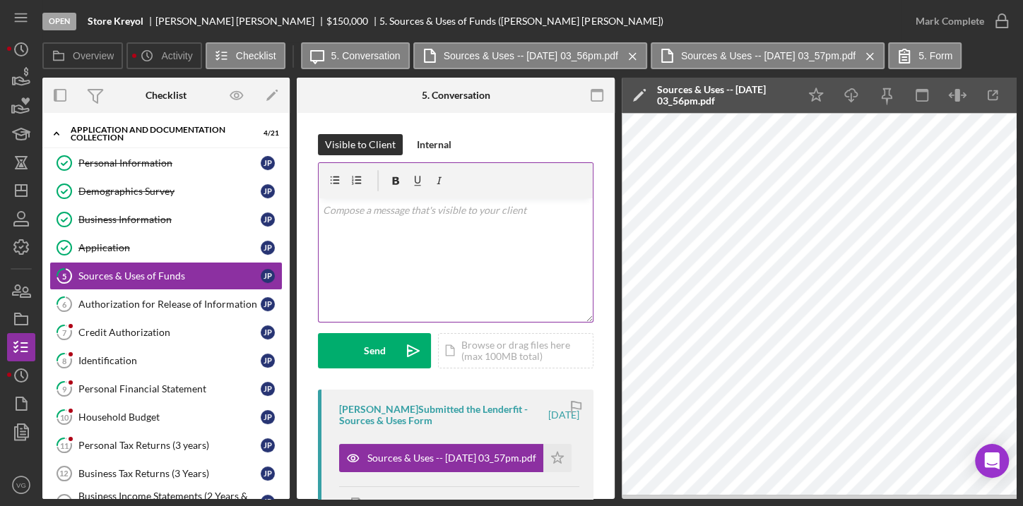
click at [396, 247] on div "v Color teal Color pink Remove color Add row above Add row below Add column bef…" at bounding box center [456, 260] width 274 height 124
drag, startPoint x: 375, startPoint y: 227, endPoint x: 318, endPoint y: 205, distance: 61.5
click at [319, 205] on div "v Color teal Color pink Remove color Add row above Add row below Add column bef…" at bounding box center [456, 260] width 274 height 124
copy p "[PERSON_NAME], you need to enter what is the capital going to be use for."
click at [375, 227] on p "[PERSON_NAME], you need to enter what is the capital going to be use for." at bounding box center [456, 219] width 266 height 32
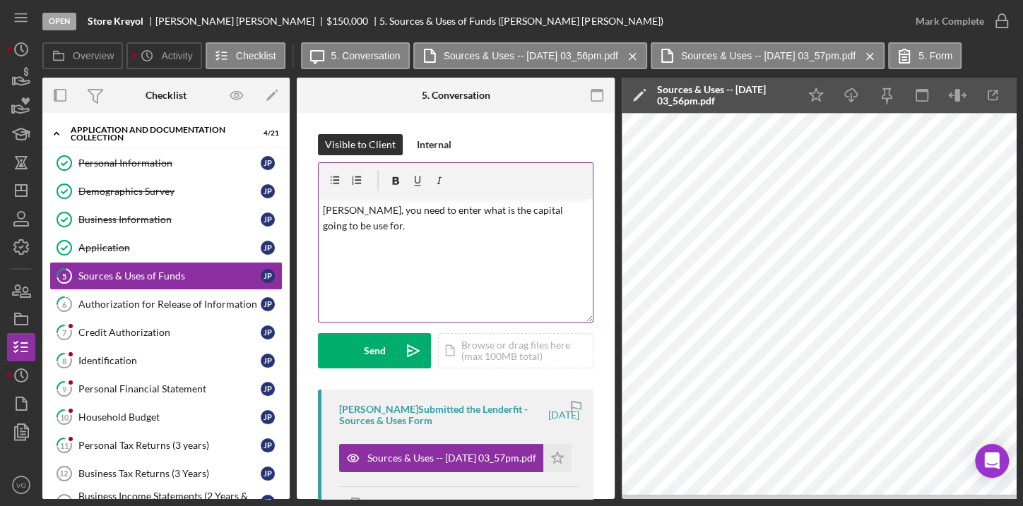
click at [371, 228] on p "[PERSON_NAME], you need to enter what is the capital going to be use for." at bounding box center [456, 219] width 266 height 32
drag, startPoint x: 323, startPoint y: 210, endPoint x: 369, endPoint y: 227, distance: 48.5
click at [369, 227] on p "[PERSON_NAME], you need to enter what is the capital going to be use for." at bounding box center [456, 219] width 266 height 32
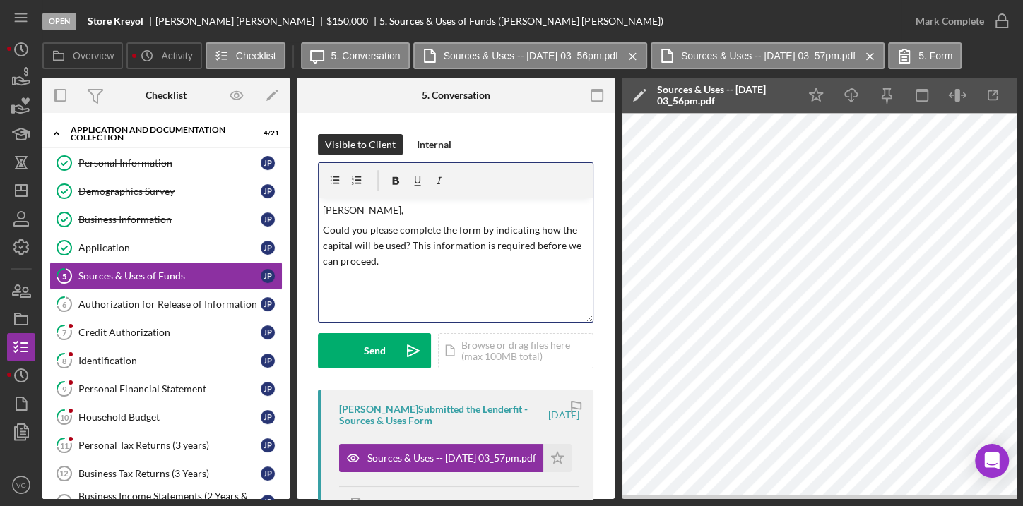
click at [325, 209] on p "[PERSON_NAME]," at bounding box center [456, 211] width 266 height 16
click at [441, 230] on p "Could you please complete the form by indicating how the capital will be used? …" at bounding box center [456, 245] width 266 height 47
click at [460, 232] on p "Could you please complete the form by indicating how the capital will be used? …" at bounding box center [456, 245] width 266 height 47
click at [458, 230] on p "Could you please complete the form by indicating how the capital will be used? …" at bounding box center [456, 245] width 266 height 47
click at [453, 227] on p "Could you please complete the form by indicating how the capital will be used? …" at bounding box center [456, 245] width 266 height 47
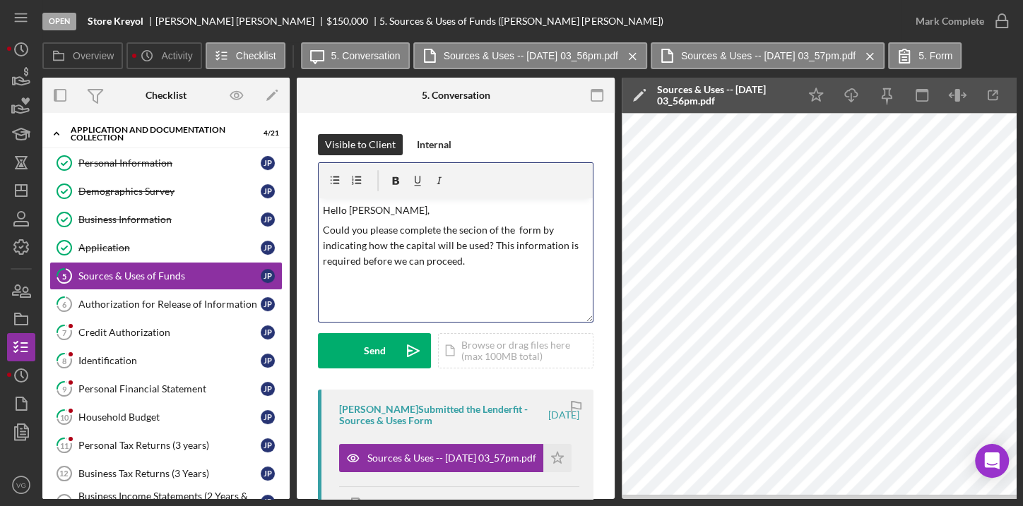
click at [468, 228] on p "Could you please complete the secion of the form by indicating how the capital …" at bounding box center [456, 245] width 266 height 47
click at [529, 225] on p "Could you please complete the section of the form by indicating how the capital…" at bounding box center [456, 245] width 266 height 47
click at [548, 230] on p "Could you please complete the section of the form by indicating how the capital…" at bounding box center [456, 245] width 266 height 47
drag, startPoint x: 538, startPoint y: 227, endPoint x: 365, endPoint y: 247, distance: 174.2
click at [365, 247] on p "Could you please complete the section of the form by indicating how the capital…" at bounding box center [456, 245] width 266 height 47
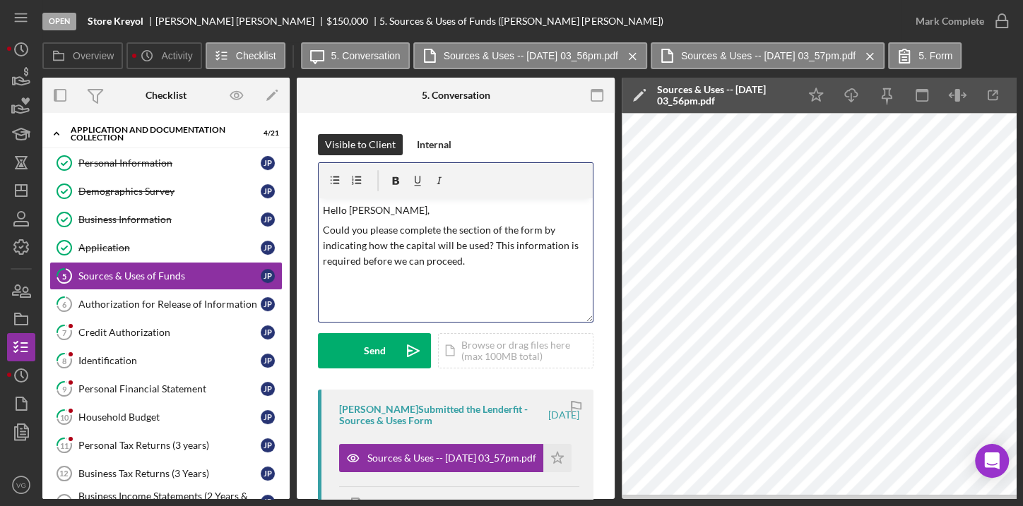
click at [537, 234] on p "Could you please complete the section of the form by indicating how the capital…" at bounding box center [456, 245] width 266 height 47
click at [440, 263] on p "Could you please complete the section of the form "use Categories" by indicatin…" at bounding box center [456, 245] width 266 height 47
drag, startPoint x: 521, startPoint y: 260, endPoint x: 424, endPoint y: 256, distance: 96.9
click at [424, 256] on p "Could you please complete the section of the form "use Categories" by indicatin…" at bounding box center [456, 245] width 266 height 47
click at [380, 346] on div "Send" at bounding box center [375, 350] width 22 height 35
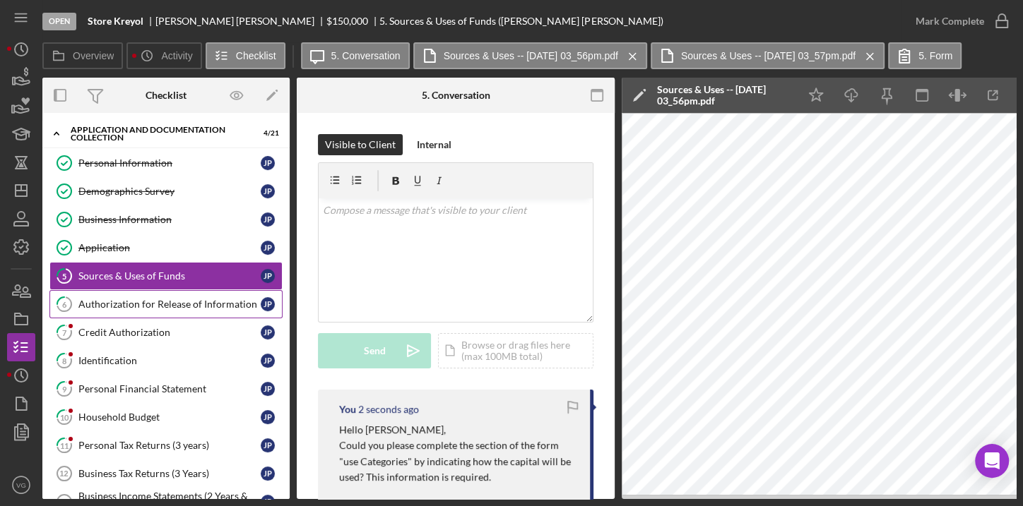
click at [147, 302] on div "Authorization for Release of Information" at bounding box center [169, 304] width 182 height 11
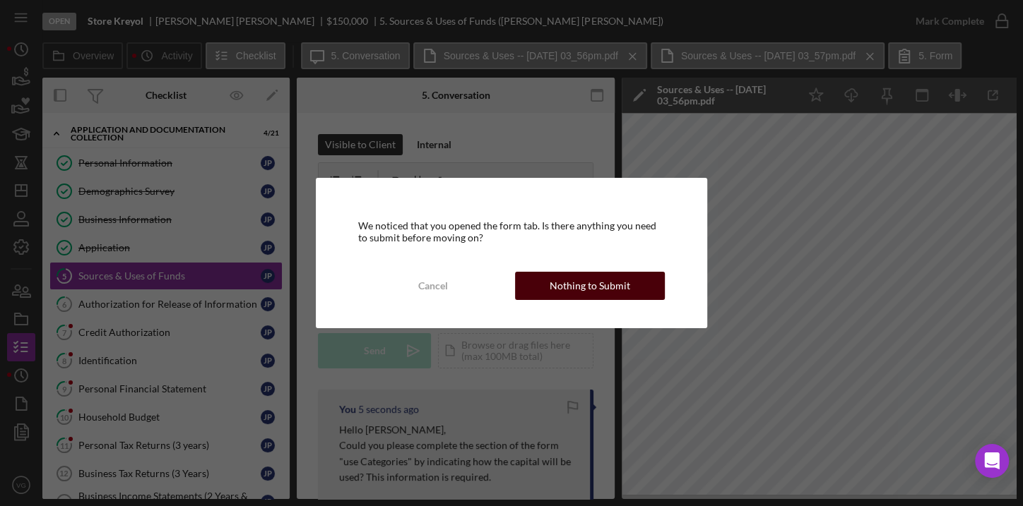
click at [586, 294] on div "Nothing to Submit" at bounding box center [589, 286] width 81 height 28
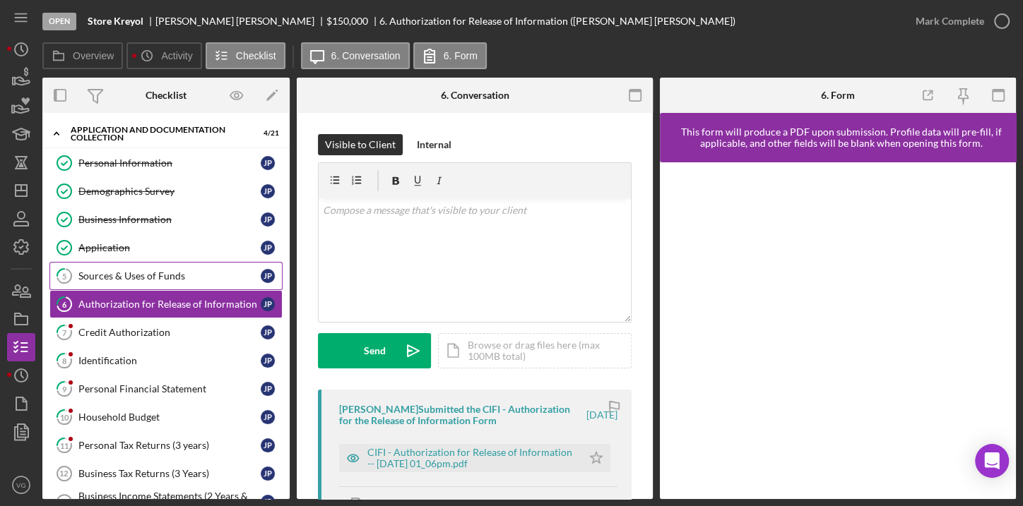
click at [120, 267] on link "5 Sources & Uses of Funds J P" at bounding box center [165, 276] width 233 height 28
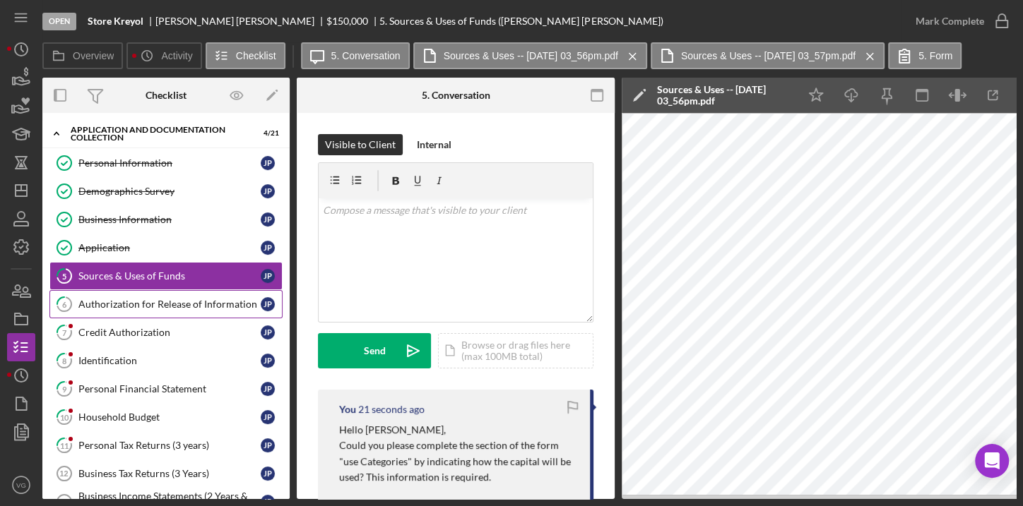
click at [165, 294] on link "6 Authorization for Release of Information J P" at bounding box center [165, 304] width 233 height 28
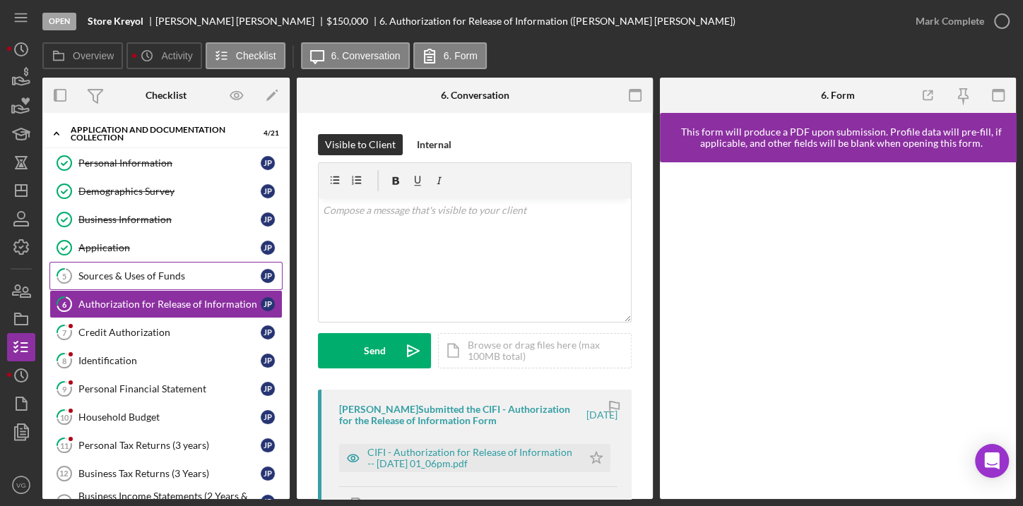
click at [141, 283] on link "5 Sources & Uses of Funds J P" at bounding box center [165, 276] width 233 height 28
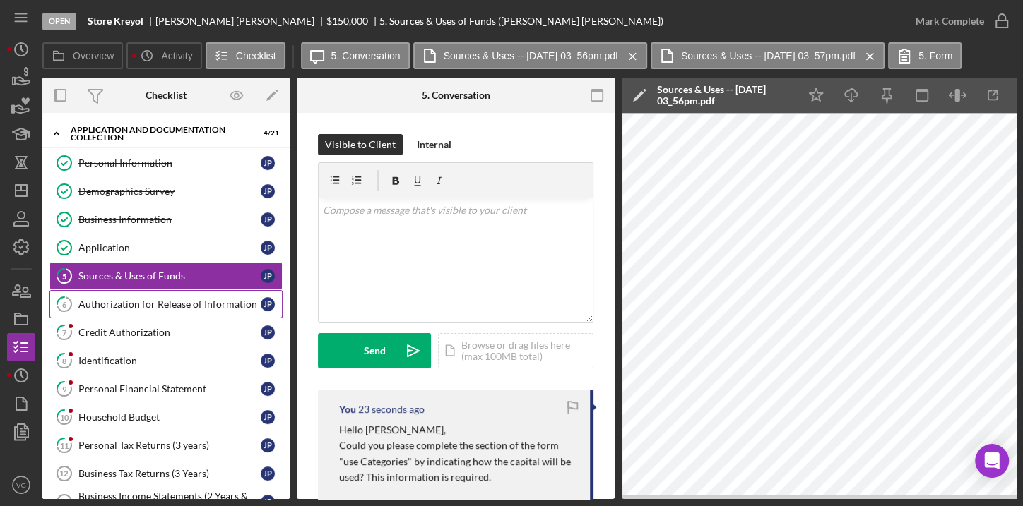
click at [152, 309] on link "6 Authorization for Release of Information J P" at bounding box center [165, 304] width 233 height 28
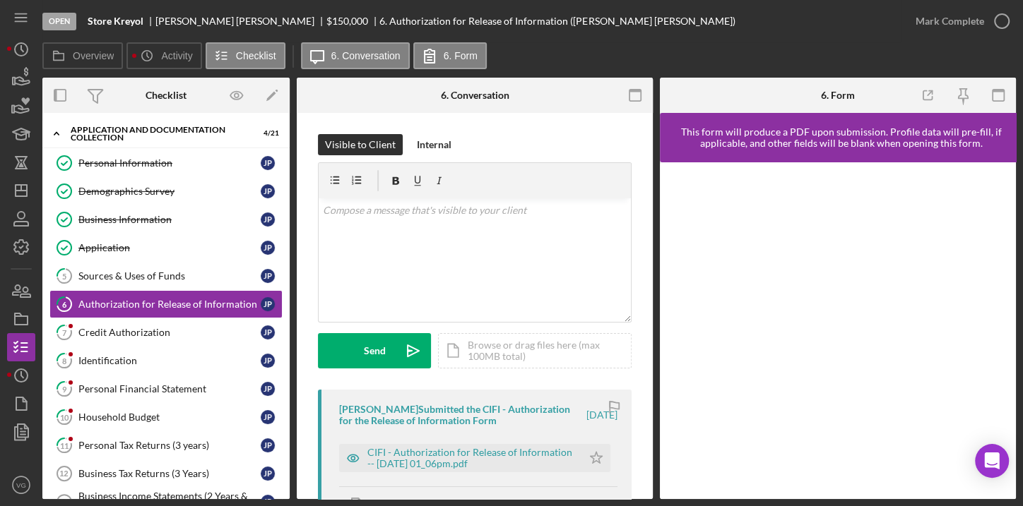
scroll to position [64, 0]
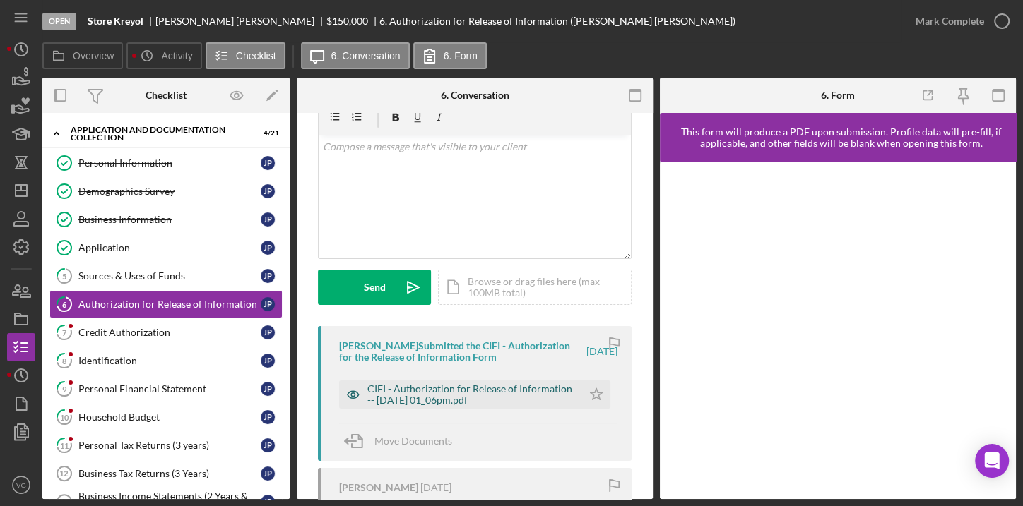
click at [470, 386] on div "CIFI - Authorization for Release of Information -- [DATE] 01_06pm.pdf" at bounding box center [471, 395] width 208 height 23
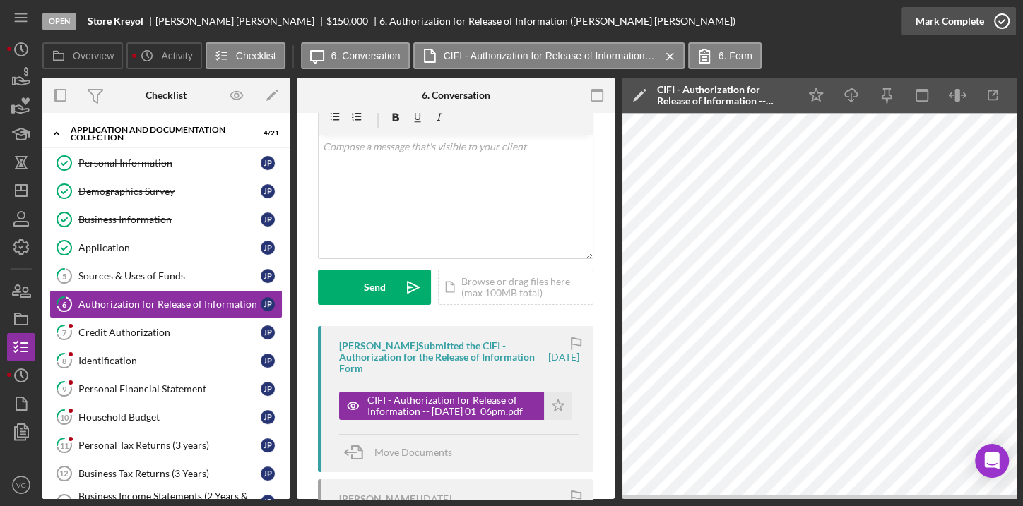
click at [998, 24] on icon "button" at bounding box center [1001, 21] width 35 height 35
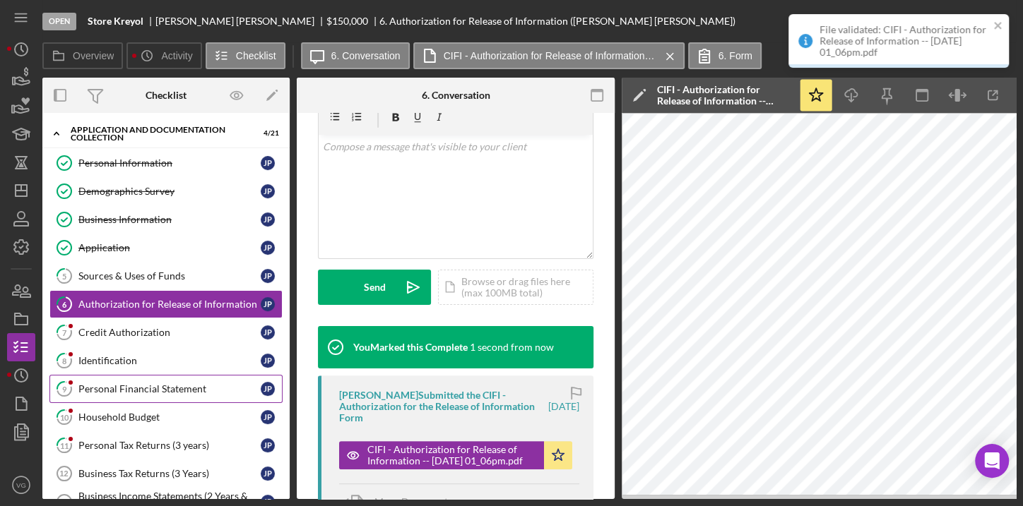
scroll to position [273, 0]
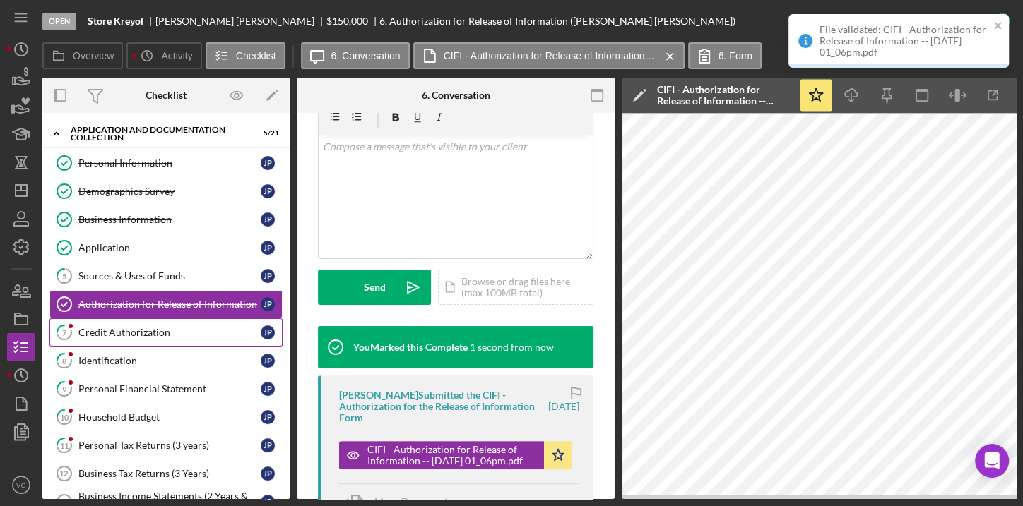
click at [155, 335] on link "7 Credit Authorization J P" at bounding box center [165, 333] width 233 height 28
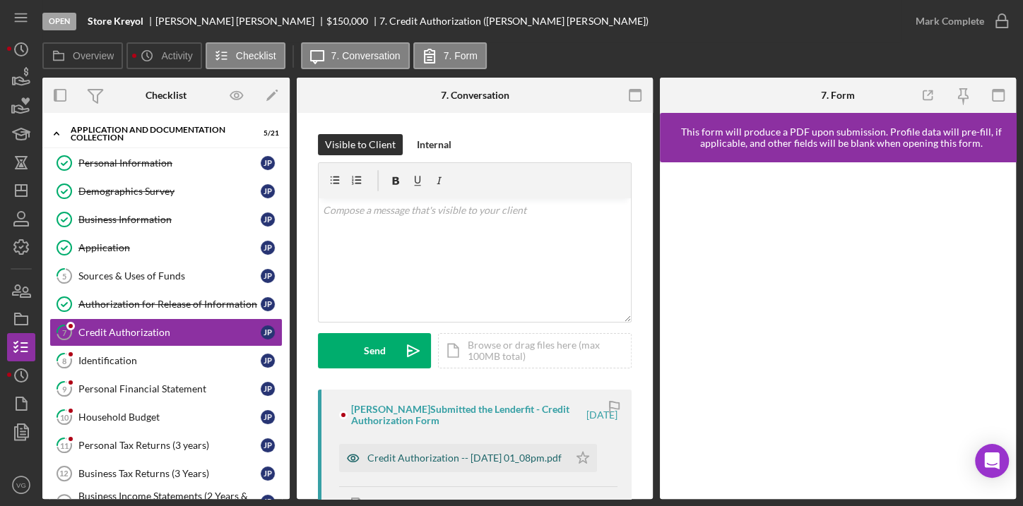
click at [473, 457] on div "Credit Authorization -- [DATE] 01_08pm.pdf" at bounding box center [464, 458] width 194 height 11
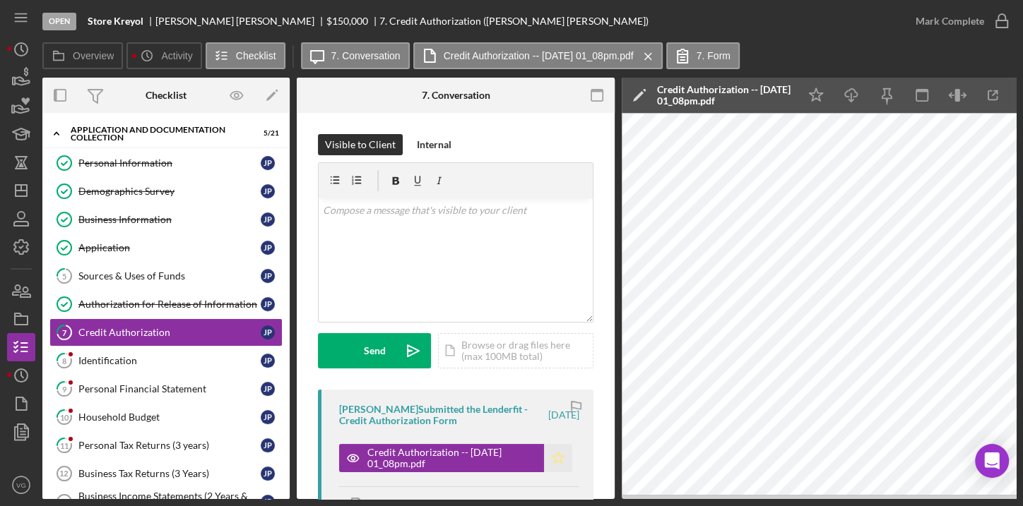
click at [555, 457] on icon "Icon/Star" at bounding box center [558, 458] width 28 height 28
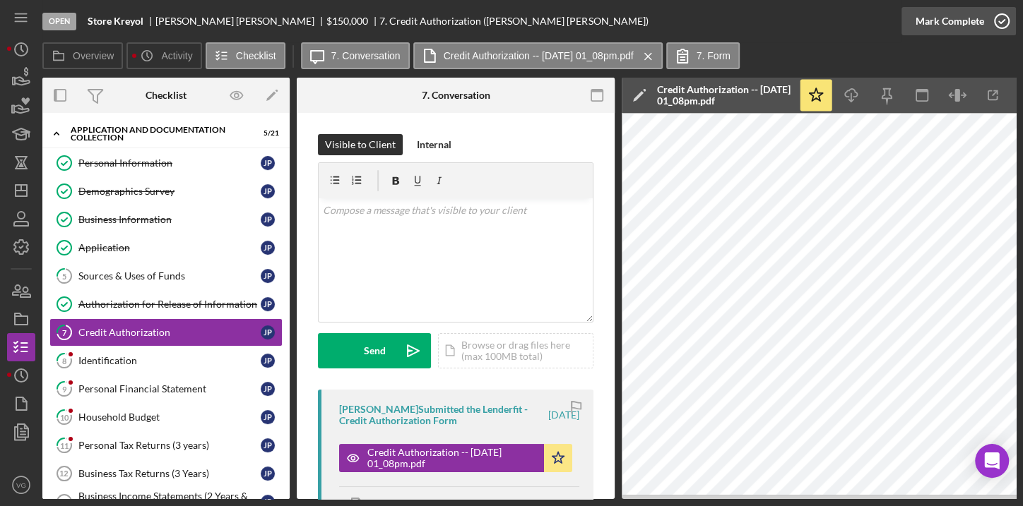
click at [955, 20] on div "Mark Complete" at bounding box center [949, 21] width 69 height 28
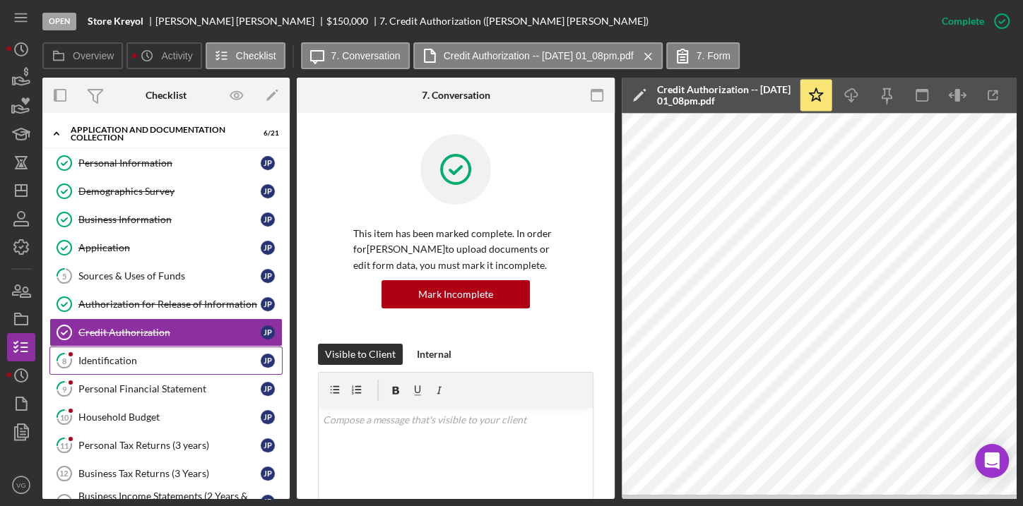
click at [143, 360] on div "Identification" at bounding box center [169, 360] width 182 height 11
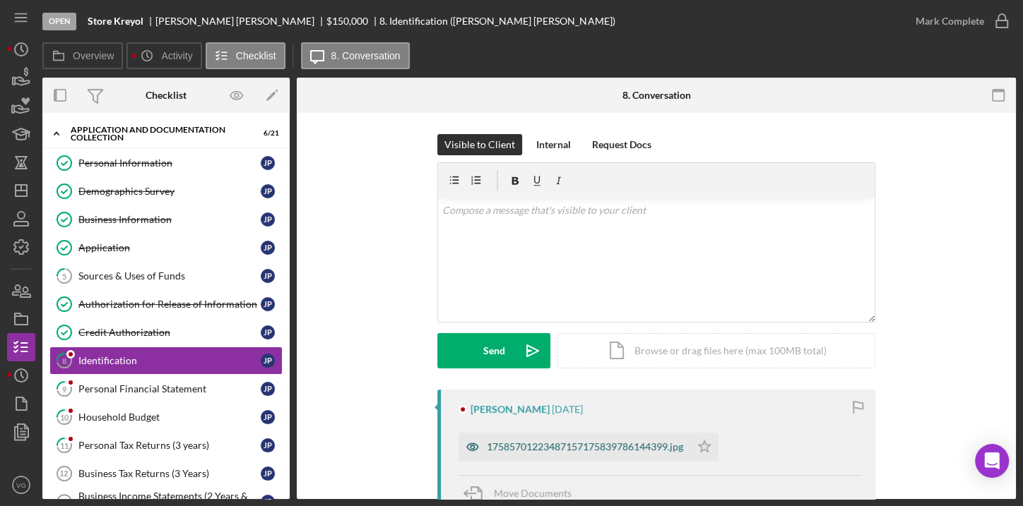
click at [482, 452] on icon "button" at bounding box center [472, 447] width 28 height 28
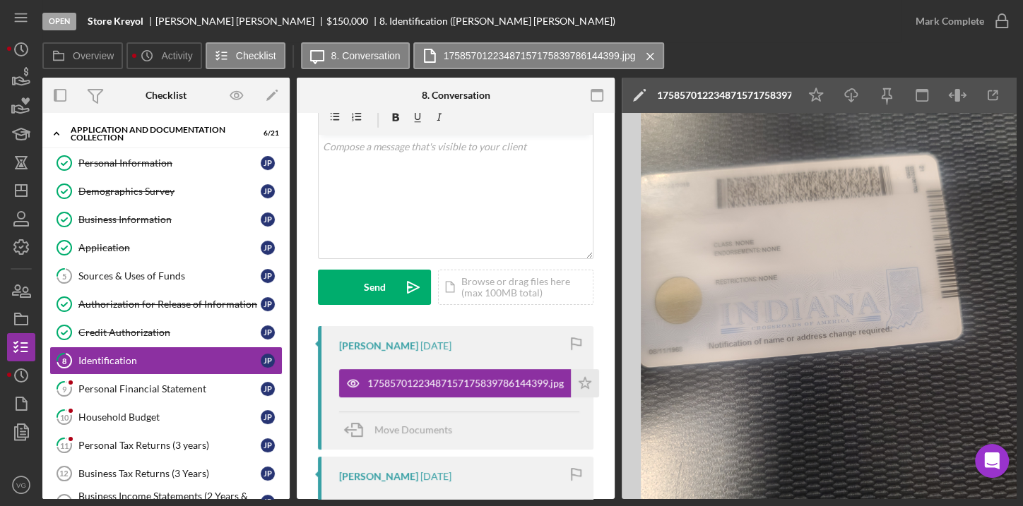
scroll to position [128, 0]
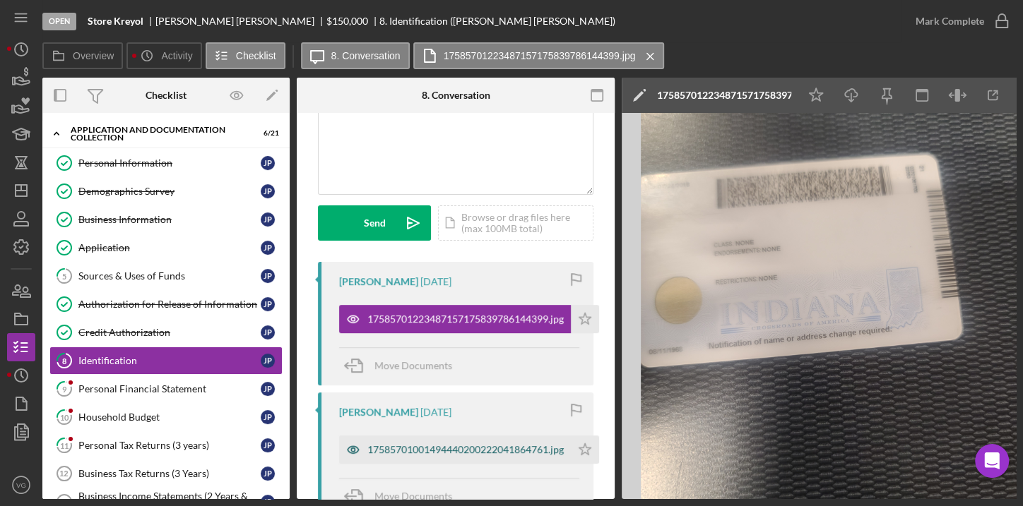
click at [477, 451] on div "17585701001494440200222041864761.jpg" at bounding box center [465, 449] width 196 height 11
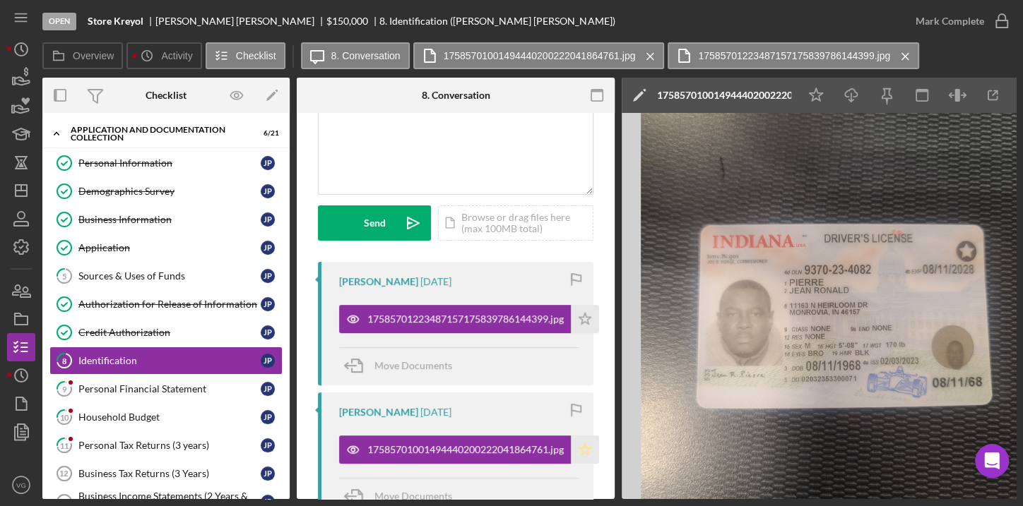
click at [581, 449] on icon "Icon/Star" at bounding box center [585, 450] width 28 height 28
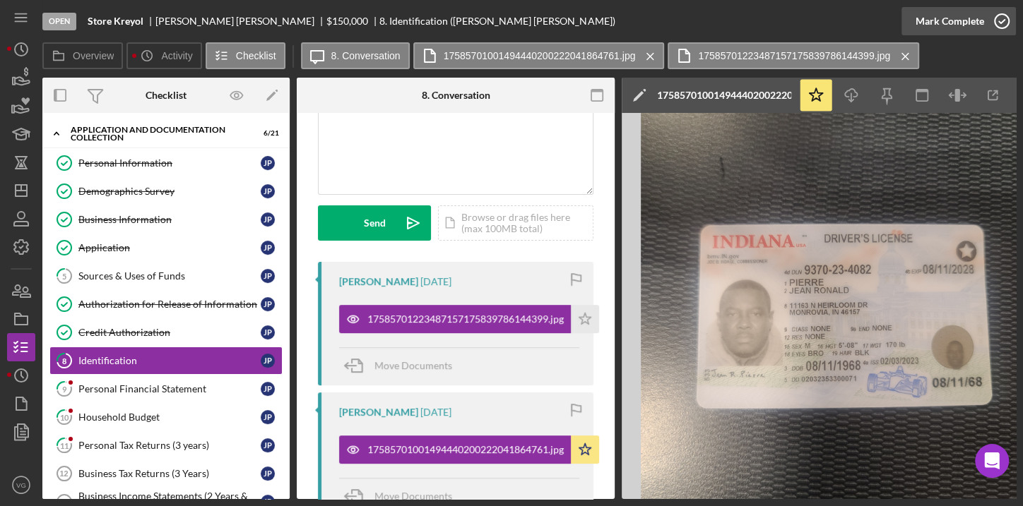
click at [941, 29] on div "Mark Complete" at bounding box center [949, 21] width 69 height 28
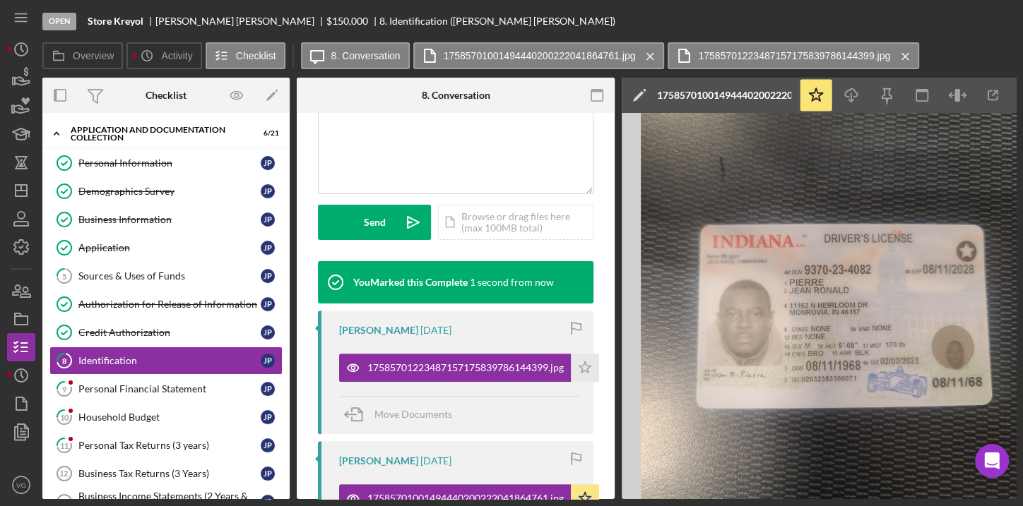
scroll to position [338, 0]
click at [133, 384] on div "Personal Financial Statement" at bounding box center [169, 389] width 182 height 11
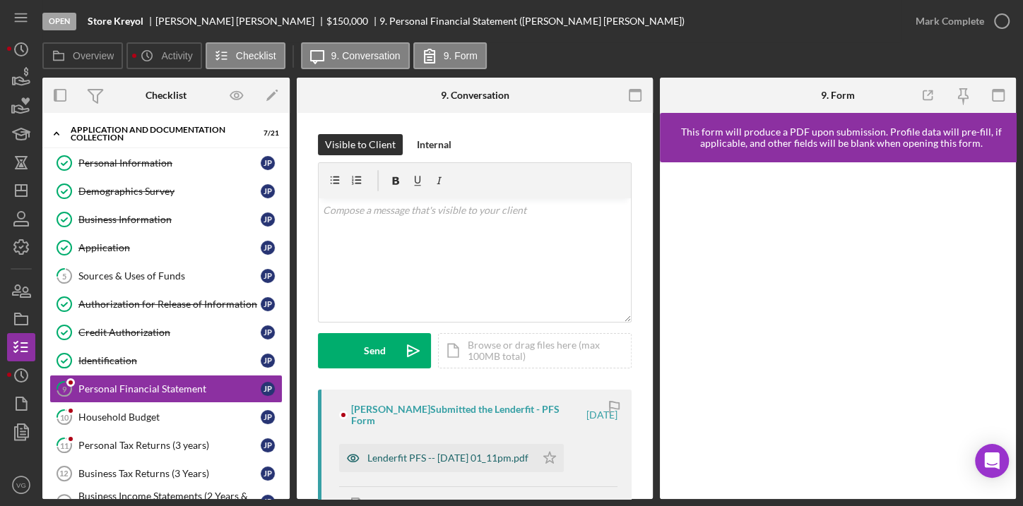
click at [393, 461] on div "Lenderfit PFS -- [DATE] 01_11pm.pdf" at bounding box center [447, 458] width 161 height 11
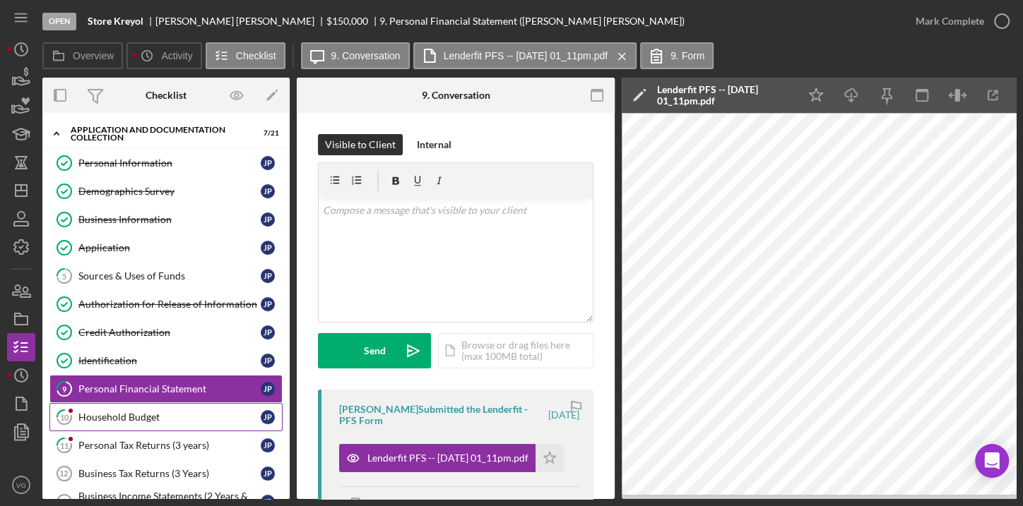
click at [133, 413] on div "Household Budget" at bounding box center [169, 417] width 182 height 11
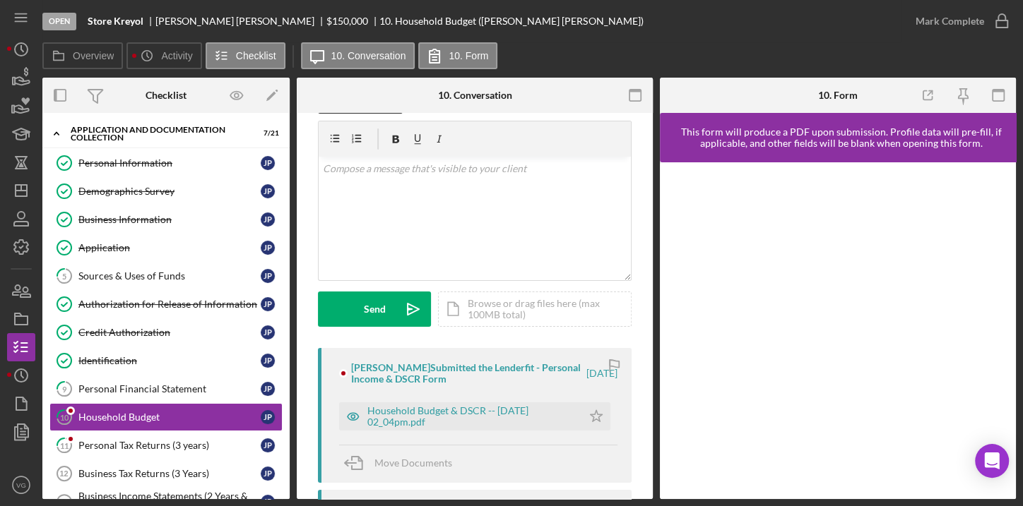
scroll to position [64, 0]
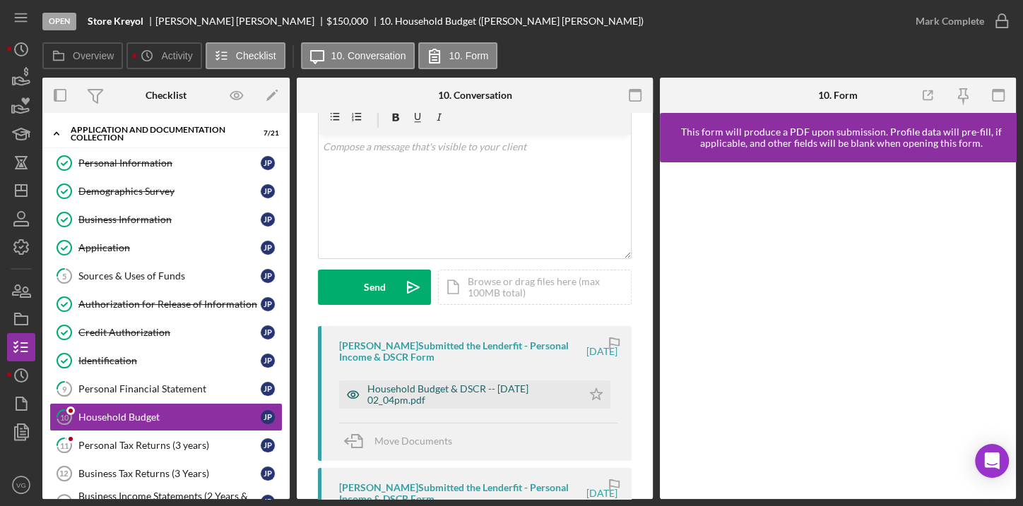
click at [507, 393] on div "Household Budget & DSCR -- [DATE] 02_04pm.pdf" at bounding box center [471, 395] width 208 height 23
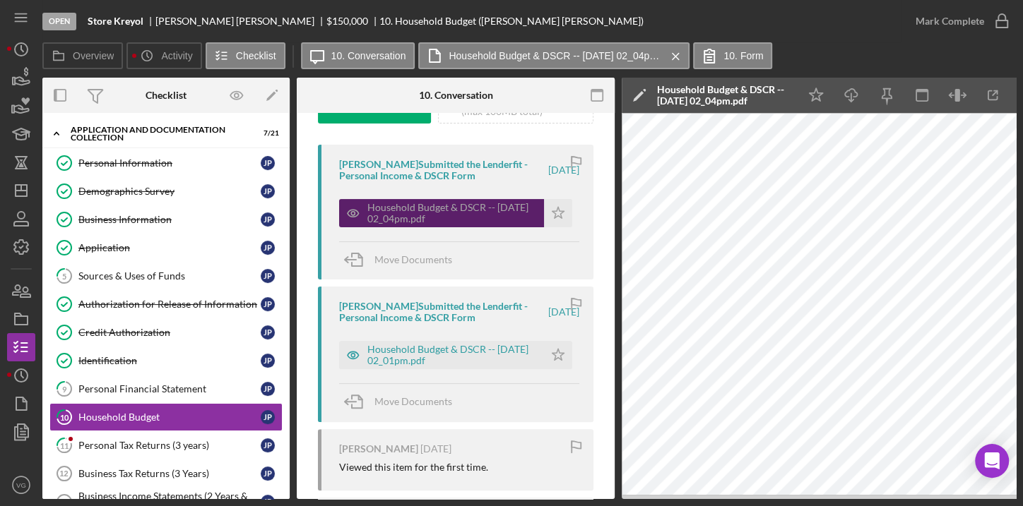
scroll to position [256, 0]
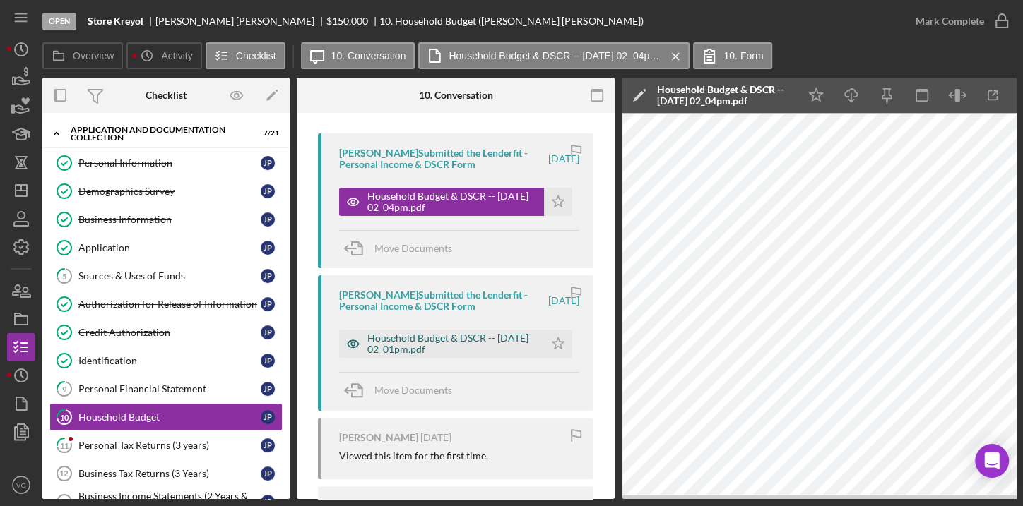
click at [415, 343] on div "Household Budget & DSCR -- [DATE] 02_01pm.pdf" at bounding box center [452, 344] width 170 height 23
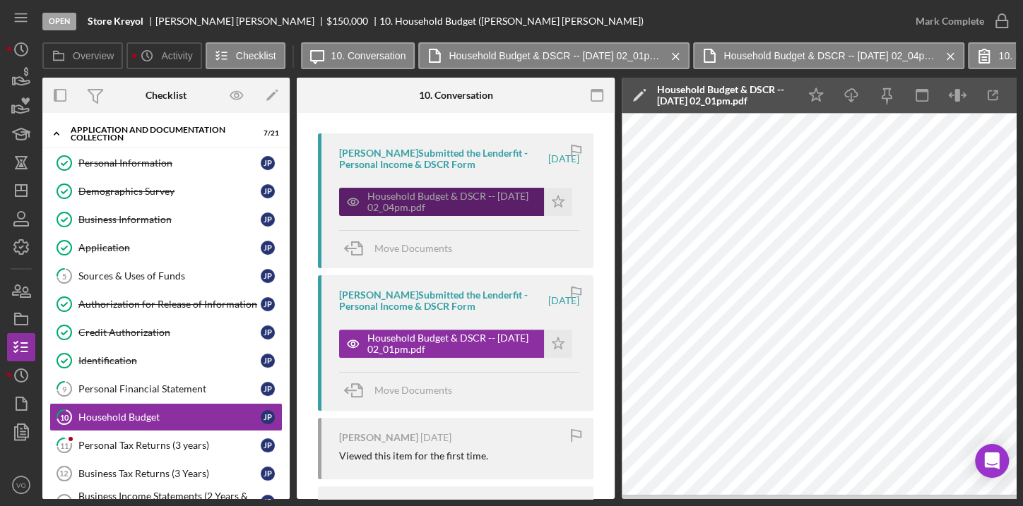
click at [405, 198] on div "Household Budget & DSCR -- [DATE] 02_04pm.pdf" at bounding box center [452, 202] width 170 height 23
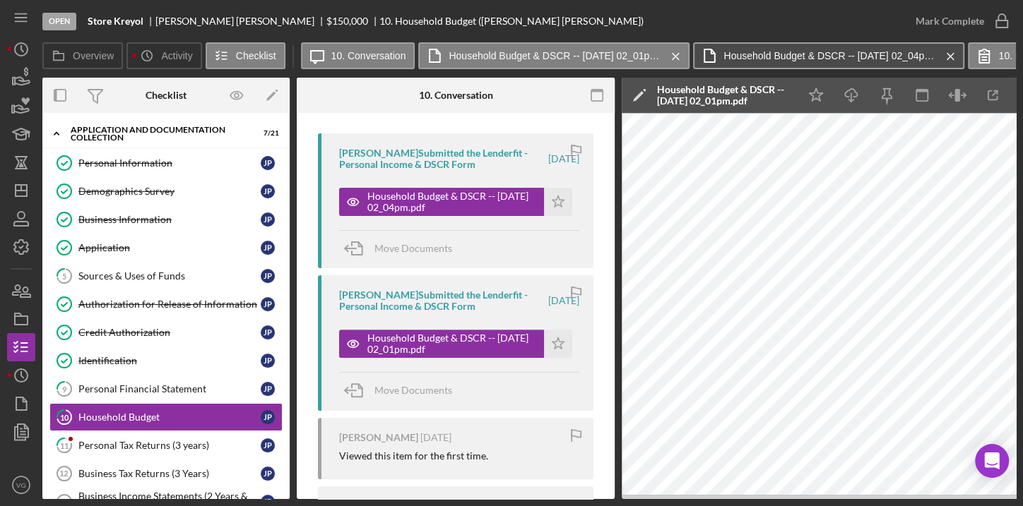
click at [850, 51] on label "Household Budget & DSCR -- [DATE] 02_04pm.pdf" at bounding box center [829, 55] width 212 height 11
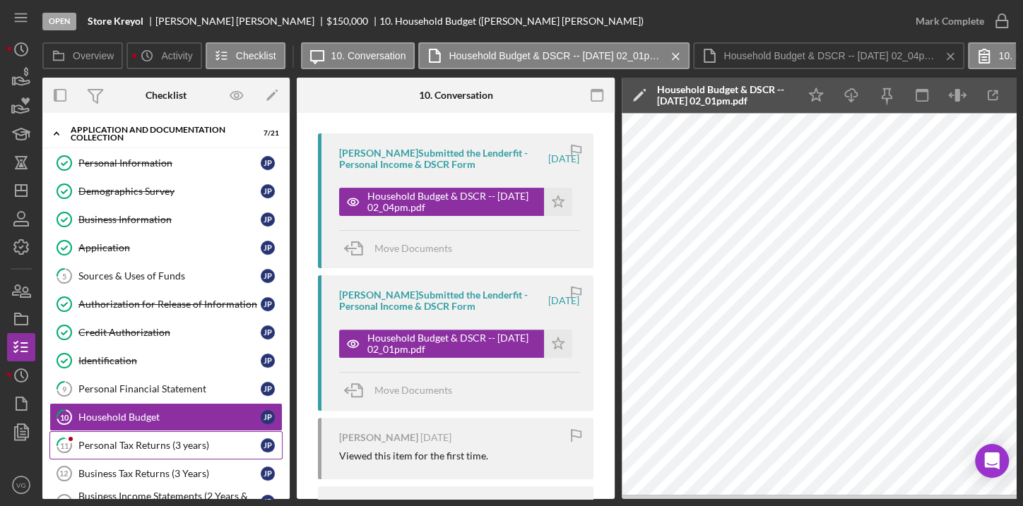
click at [140, 448] on link "11 Personal Tax Returns (3 years) J P" at bounding box center [165, 446] width 233 height 28
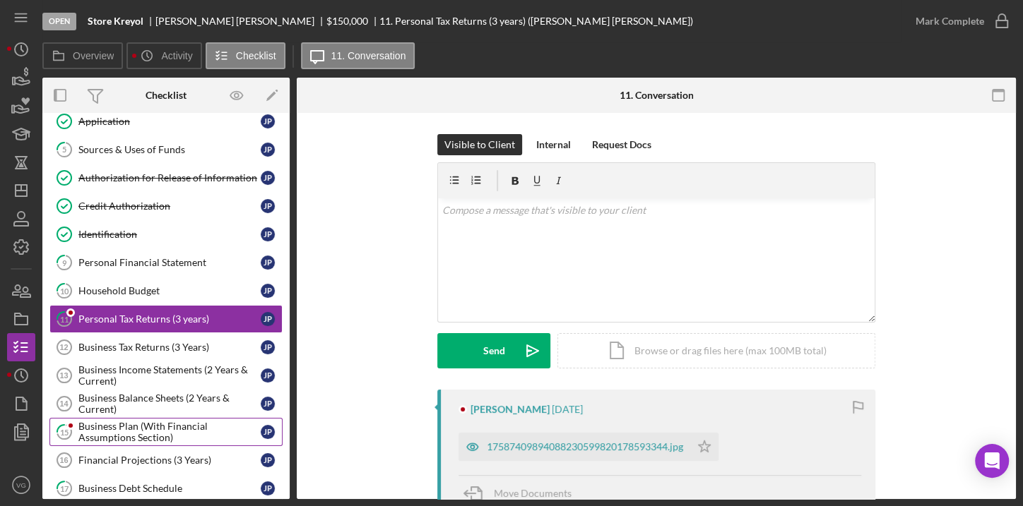
scroll to position [128, 0]
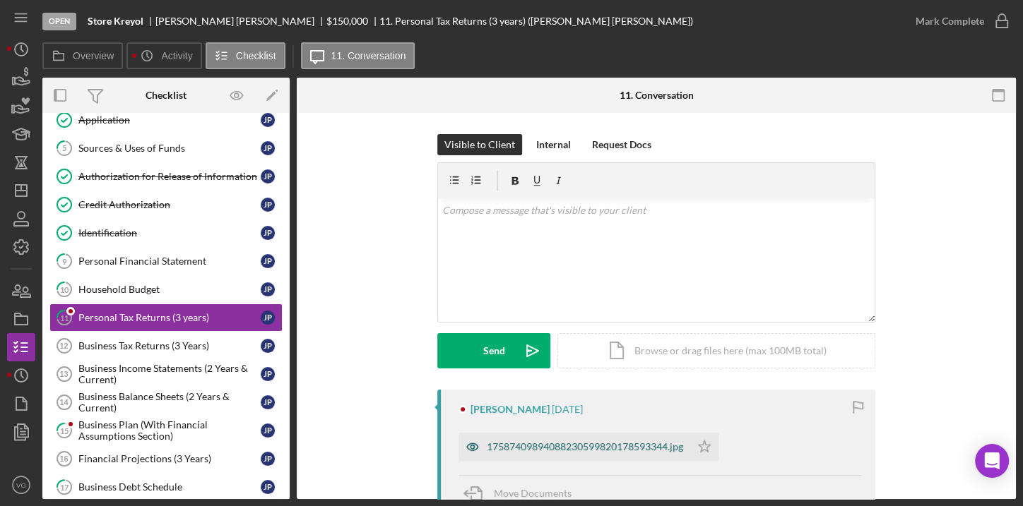
click at [545, 456] on div "17587409894088230599820178593344.jpg" at bounding box center [574, 447] width 232 height 28
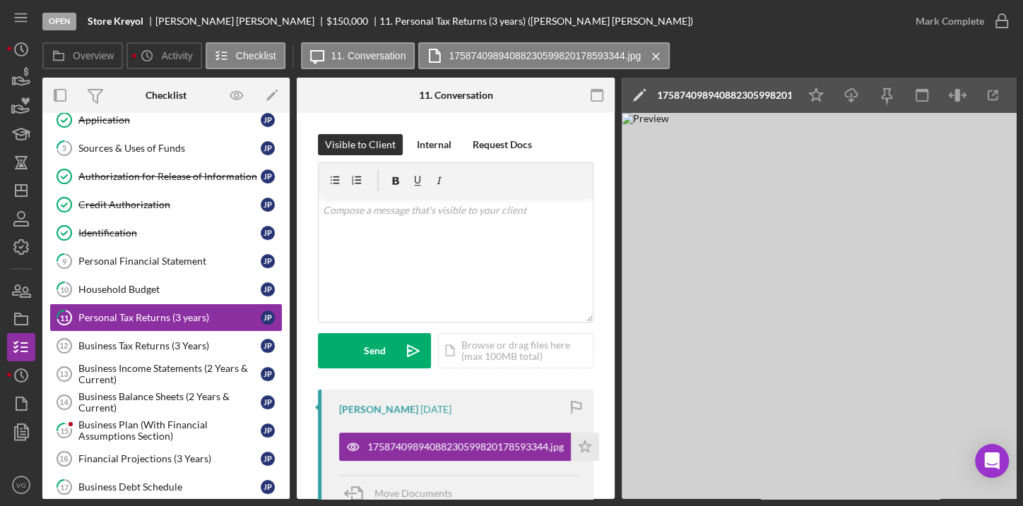
click at [828, 413] on img at bounding box center [834, 306] width 424 height 386
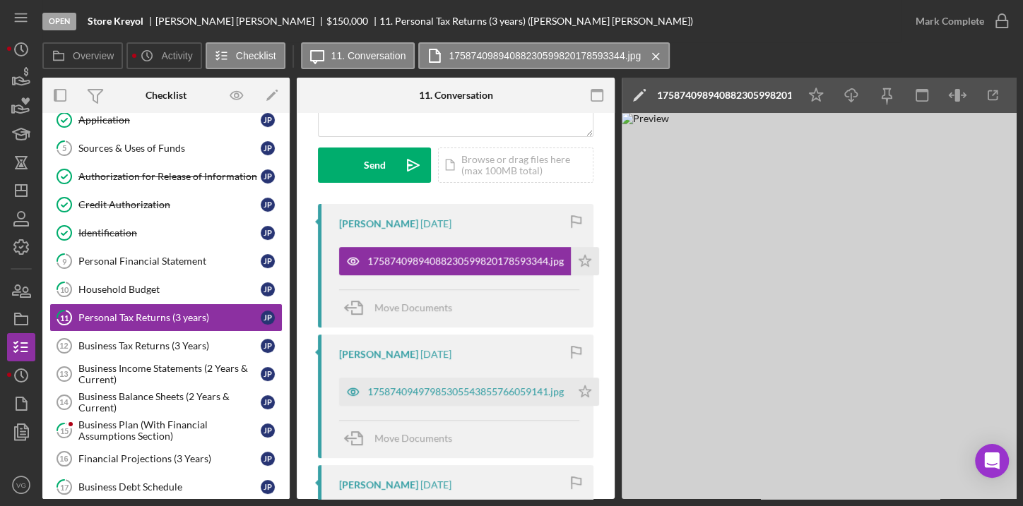
scroll to position [192, 0]
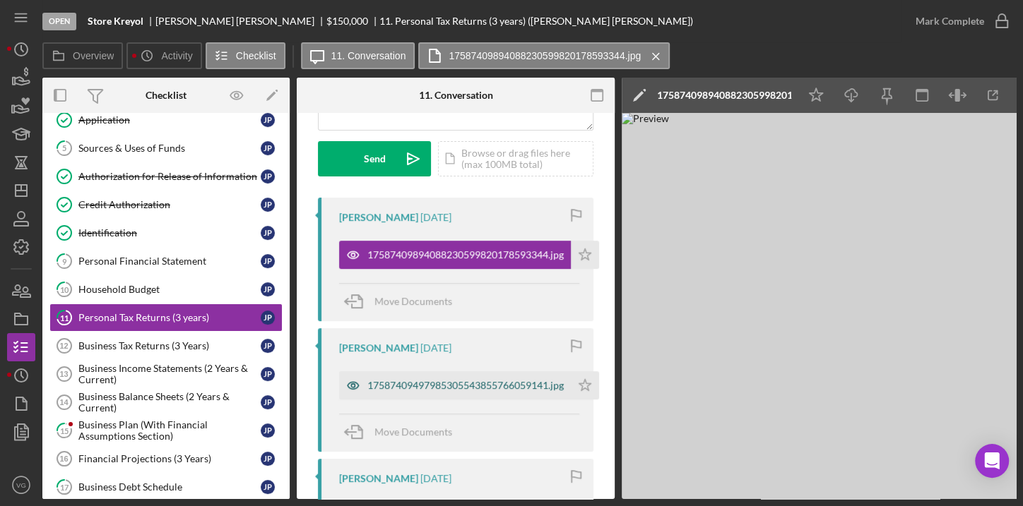
click at [439, 388] on div "17587409497985305543855766059141.jpg" at bounding box center [465, 385] width 196 height 11
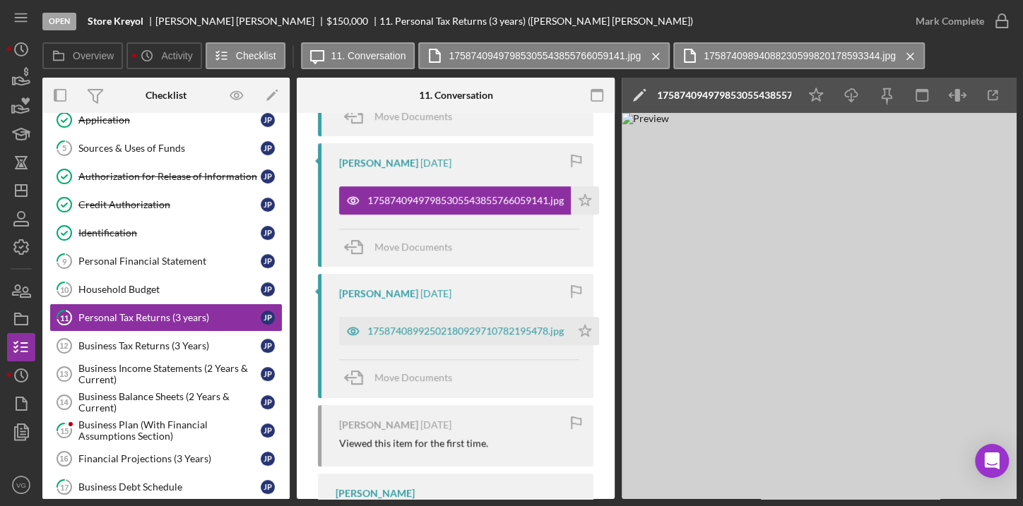
scroll to position [385, 0]
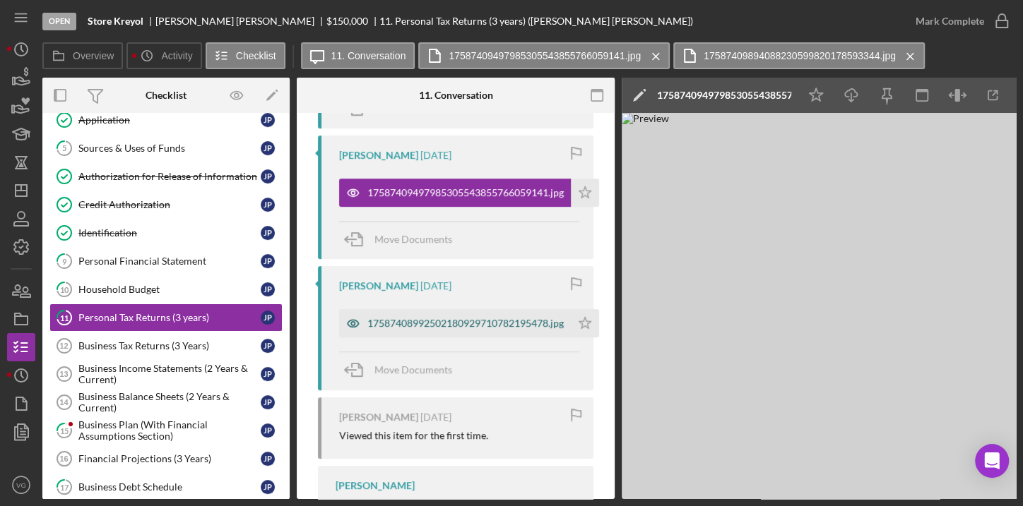
click at [456, 327] on div "17587408992502180929710782195478.jpg" at bounding box center [465, 323] width 196 height 11
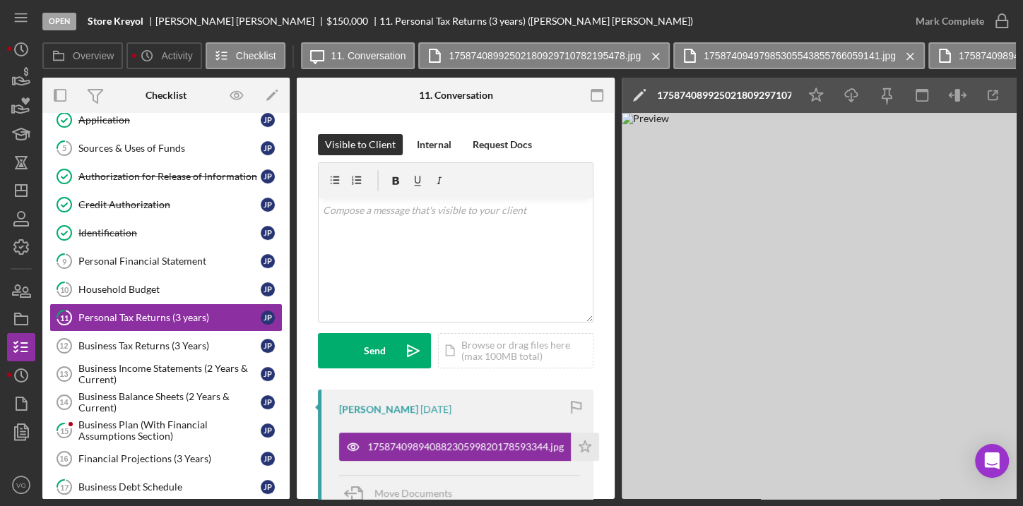
scroll to position [0, 0]
click at [340, 227] on div "v Color teal Color pink Remove color Add row above Add row below Add column bef…" at bounding box center [456, 260] width 274 height 124
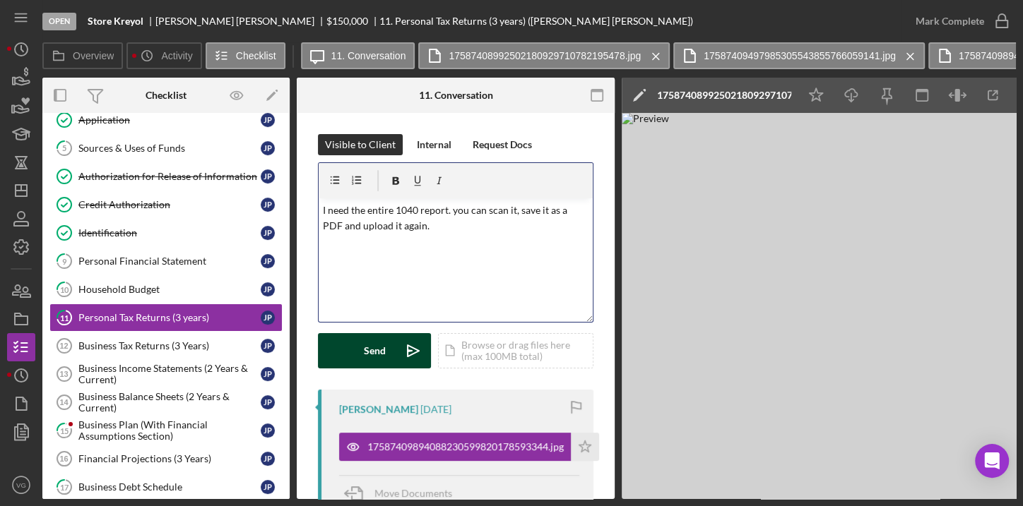
click at [365, 347] on div "Send" at bounding box center [375, 350] width 22 height 35
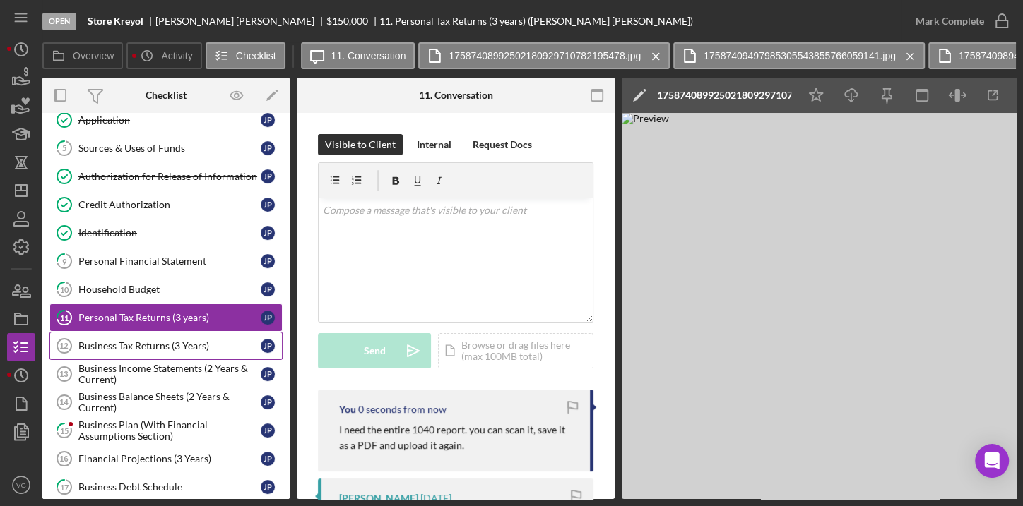
click at [166, 343] on div "Business Tax Returns (3 Years)" at bounding box center [169, 345] width 182 height 11
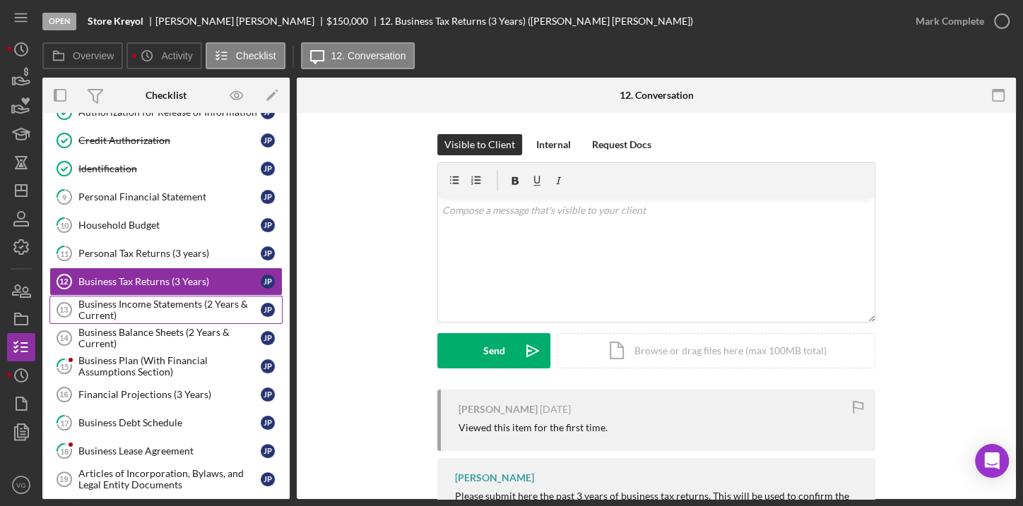
scroll to position [256, 0]
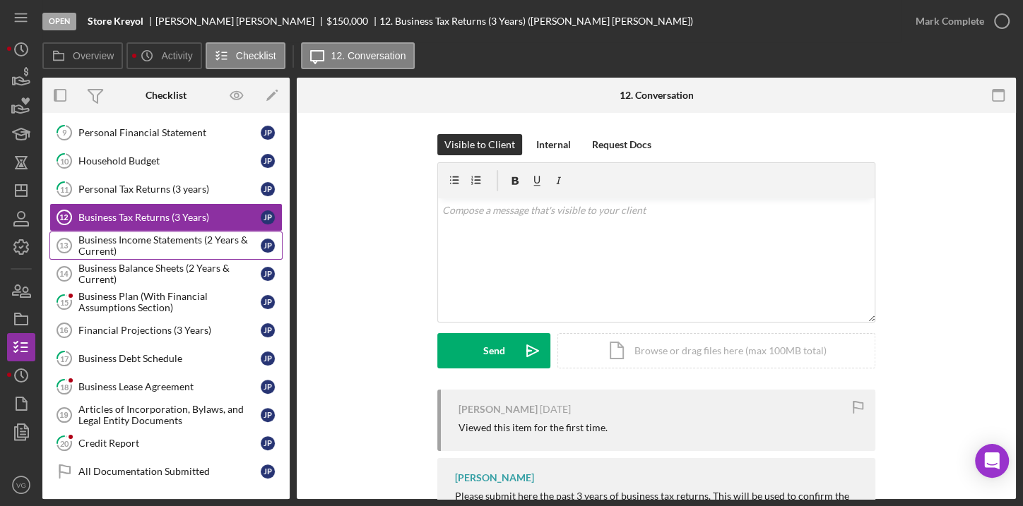
click at [150, 235] on div "Business Income Statements (2 Years & Current)" at bounding box center [169, 245] width 182 height 23
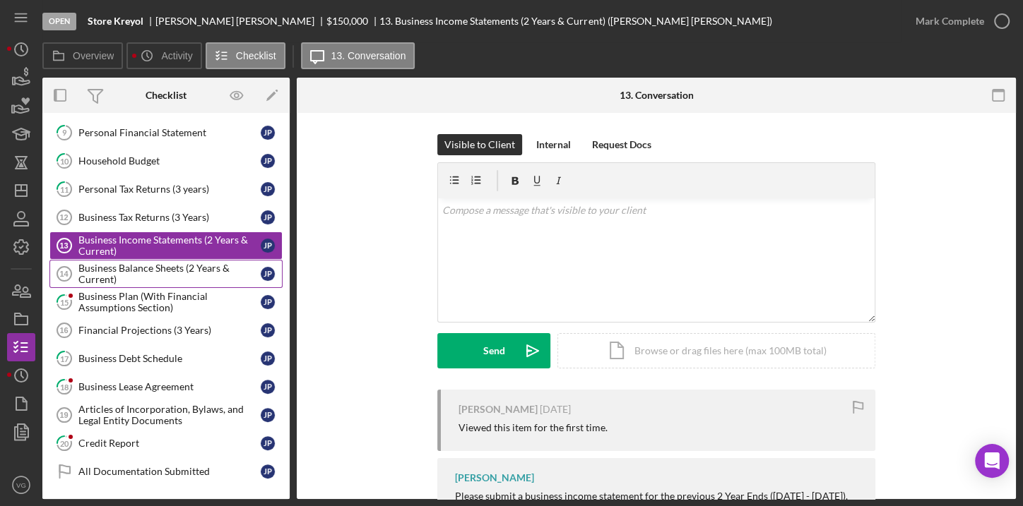
click at [158, 272] on div "Business Balance Sheets (2 Years & Current)" at bounding box center [169, 274] width 182 height 23
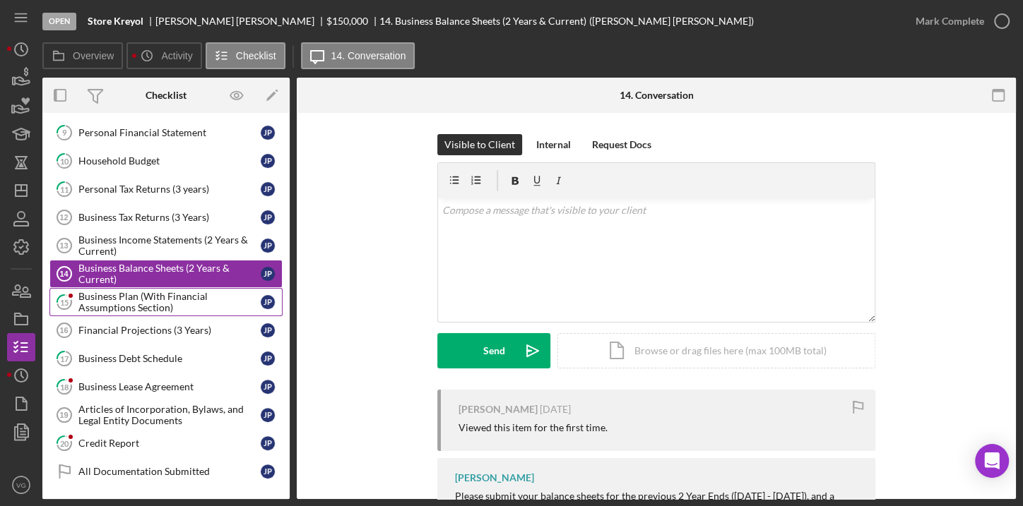
click at [153, 299] on div "Business Plan (With Financial Assumptions Section)" at bounding box center [169, 302] width 182 height 23
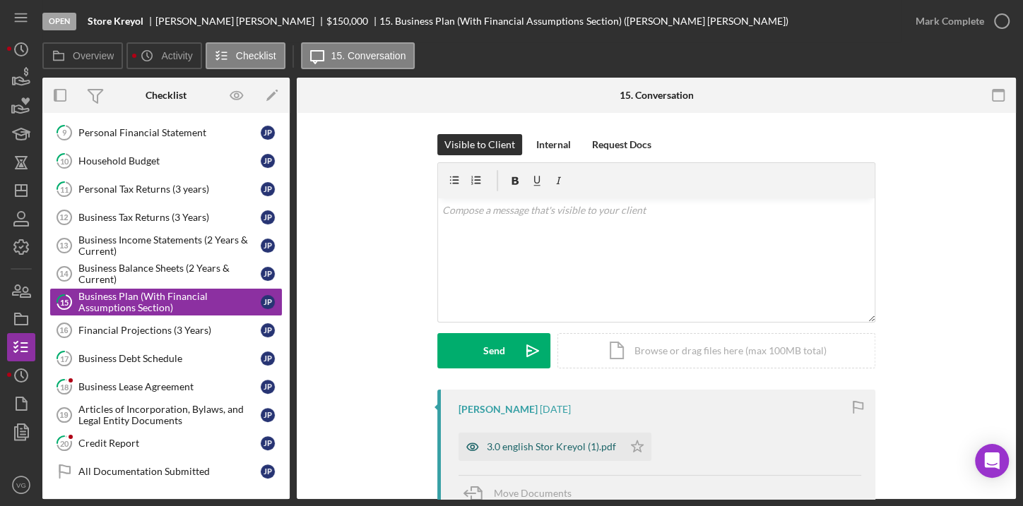
click at [570, 455] on div "3.0 english Stor Kreyol (1).pdf" at bounding box center [540, 447] width 165 height 28
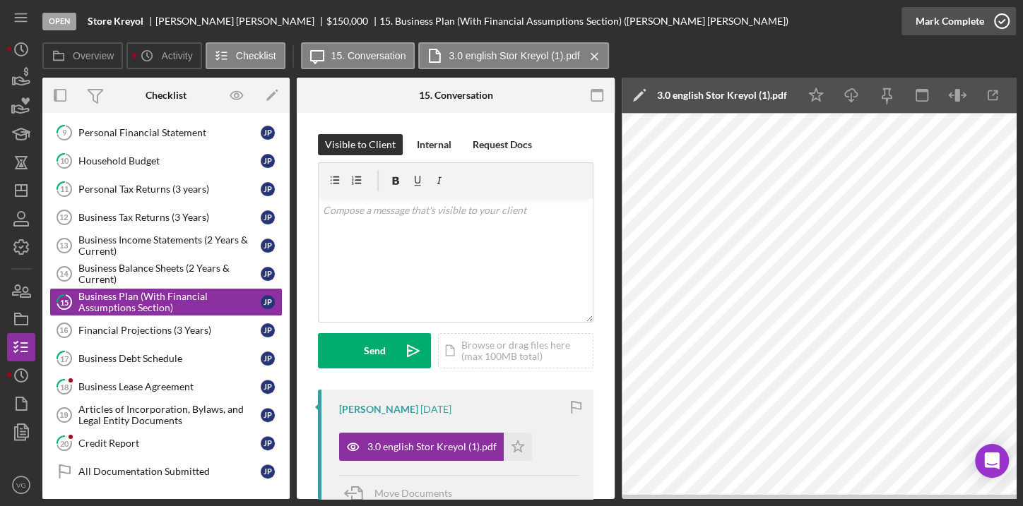
click at [995, 24] on icon "button" at bounding box center [1001, 21] width 35 height 35
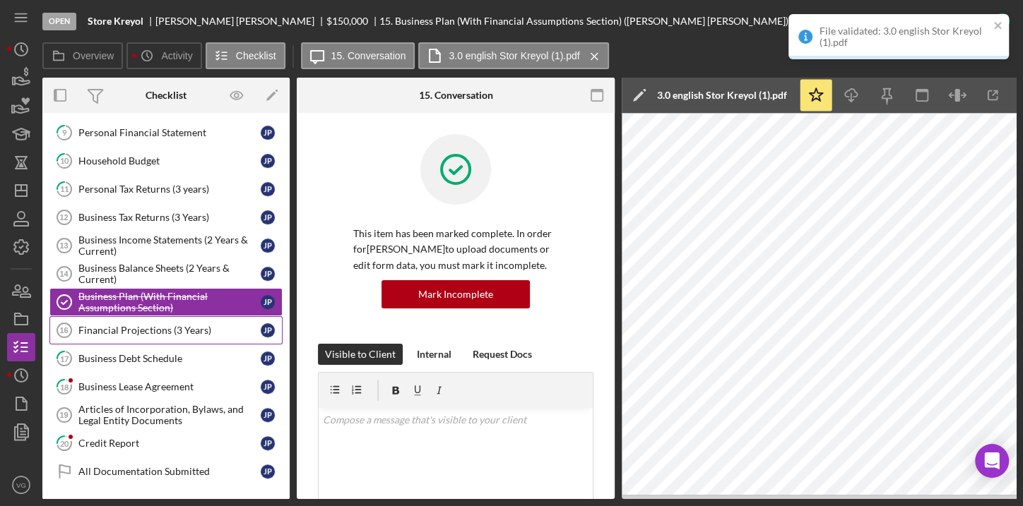
click at [141, 330] on link "Financial Projections (3 Years) 16 Financial Projections (3 Years) J P" at bounding box center [165, 330] width 233 height 28
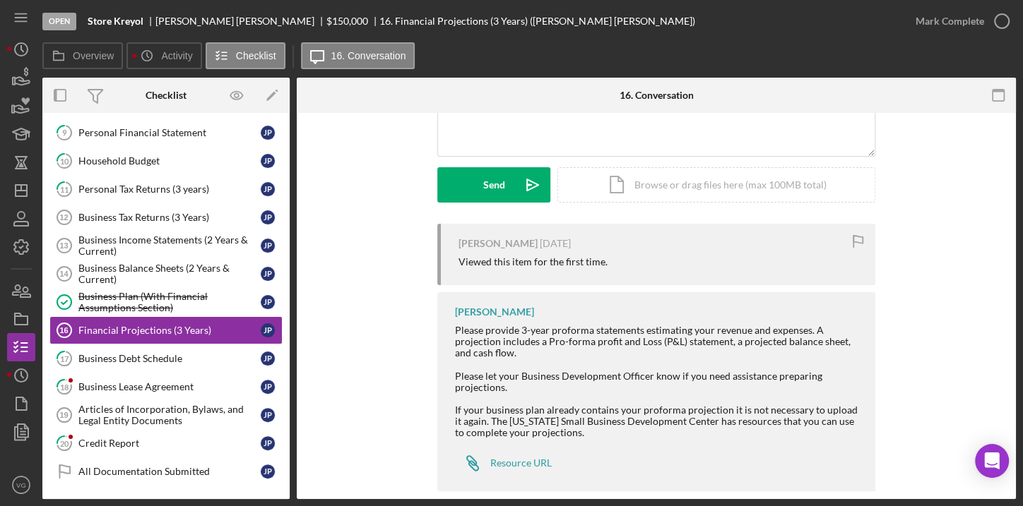
scroll to position [185, 0]
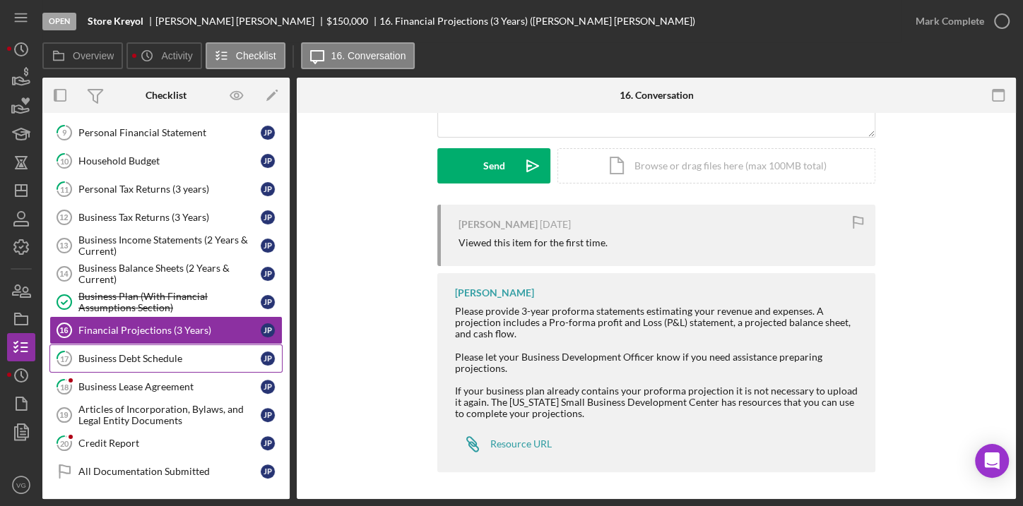
click at [158, 353] on div "Business Debt Schedule" at bounding box center [169, 358] width 182 height 11
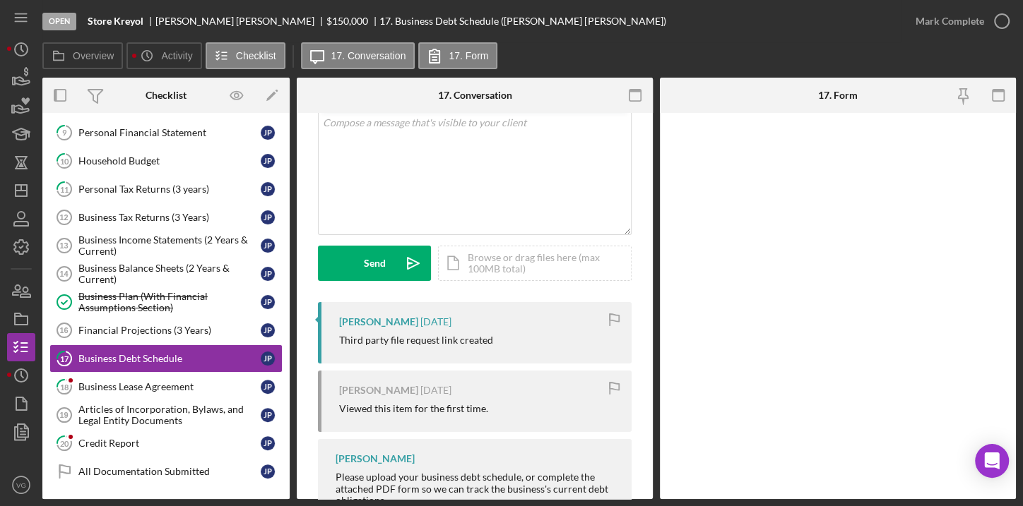
scroll to position [174, 0]
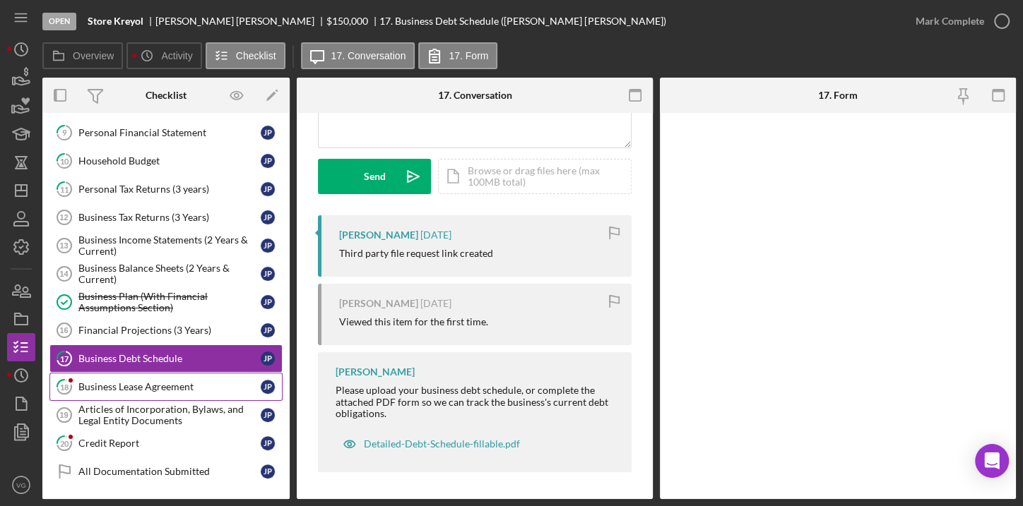
click at [176, 384] on div "Business Lease Agreement" at bounding box center [169, 386] width 182 height 11
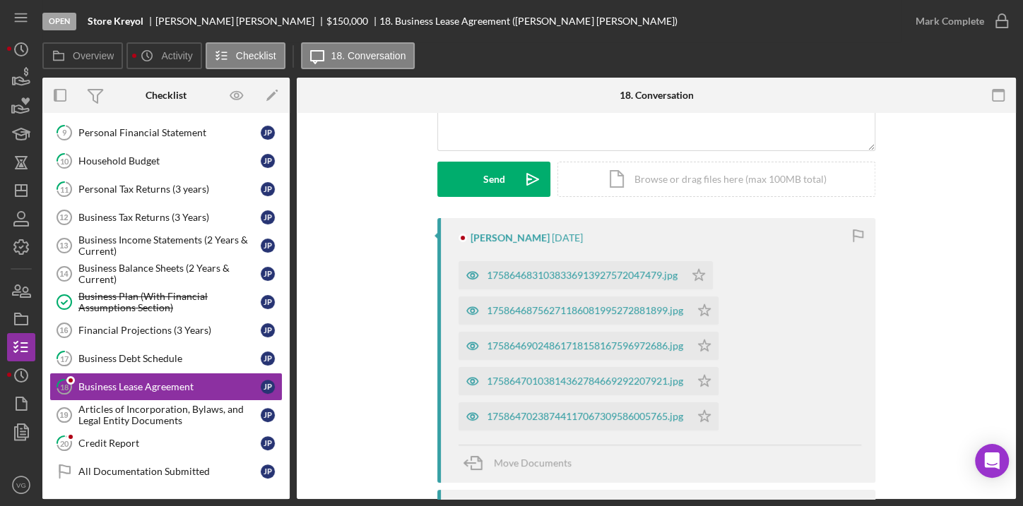
scroll to position [192, 0]
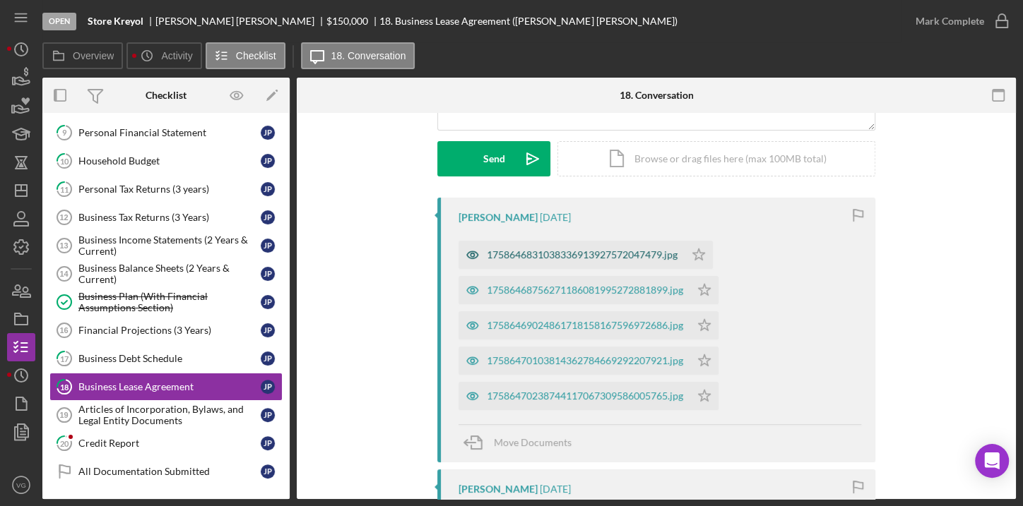
click at [583, 249] on div "1758646831038336913927572047479.jpg" at bounding box center [582, 254] width 191 height 11
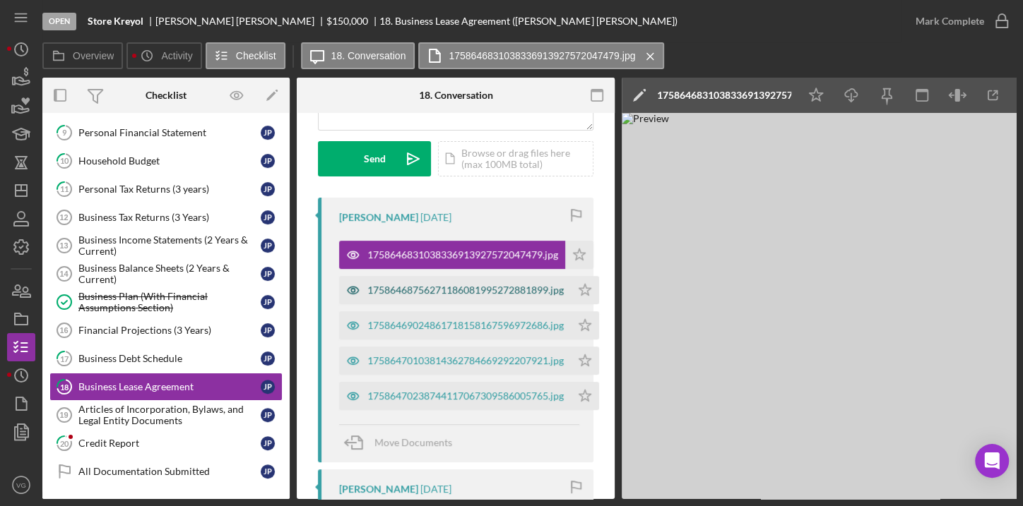
click at [480, 295] on div "17586468756271186081995272881899.jpg" at bounding box center [455, 290] width 232 height 28
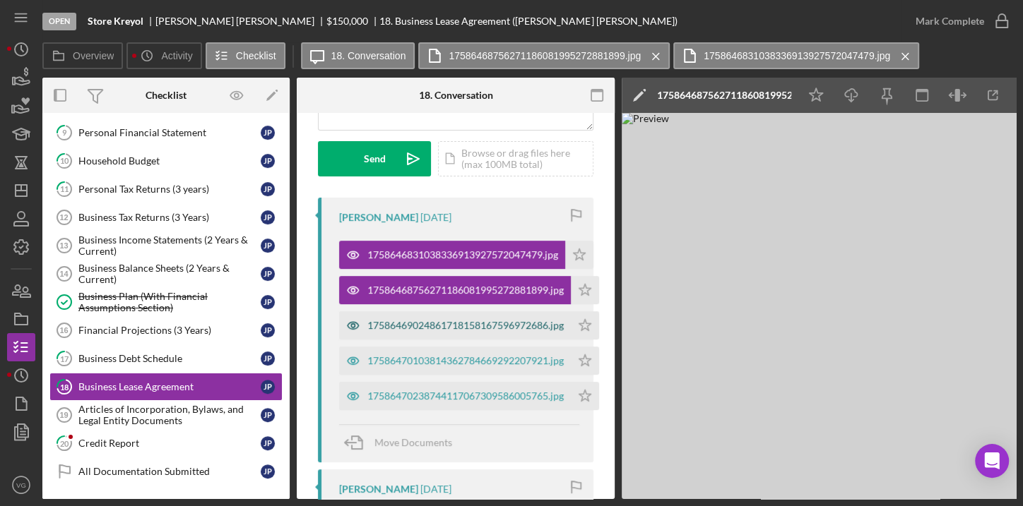
click at [478, 320] on div "17586469024861718158167596972686.jpg" at bounding box center [465, 325] width 196 height 11
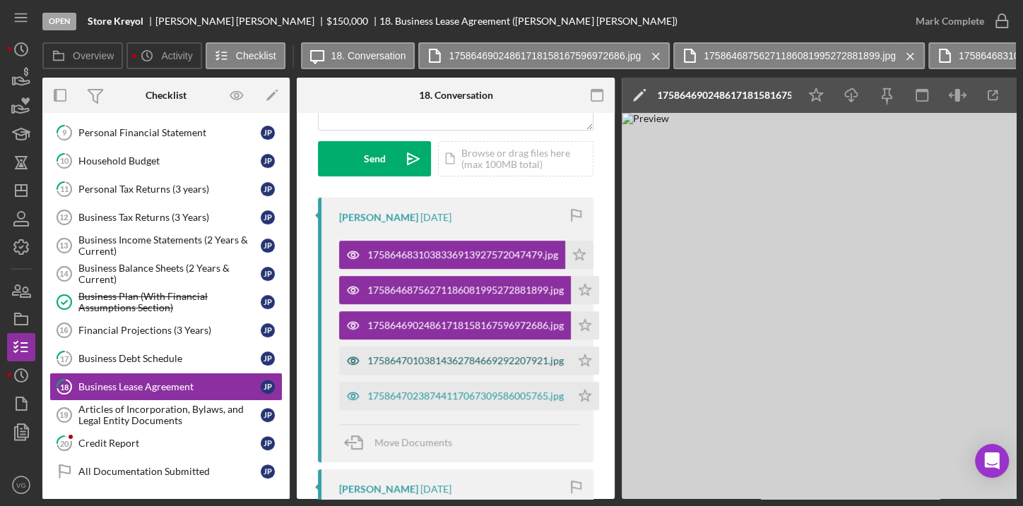
click at [475, 357] on div "17586470103814362784669292207921.jpg" at bounding box center [465, 360] width 196 height 11
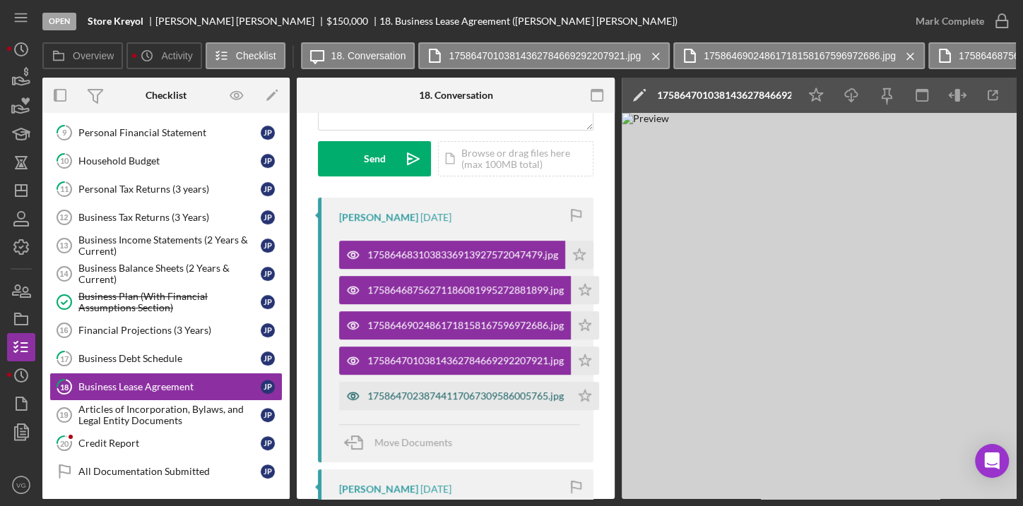
click at [478, 391] on div "17586470238744117067309586005765.jpg" at bounding box center [465, 396] width 196 height 11
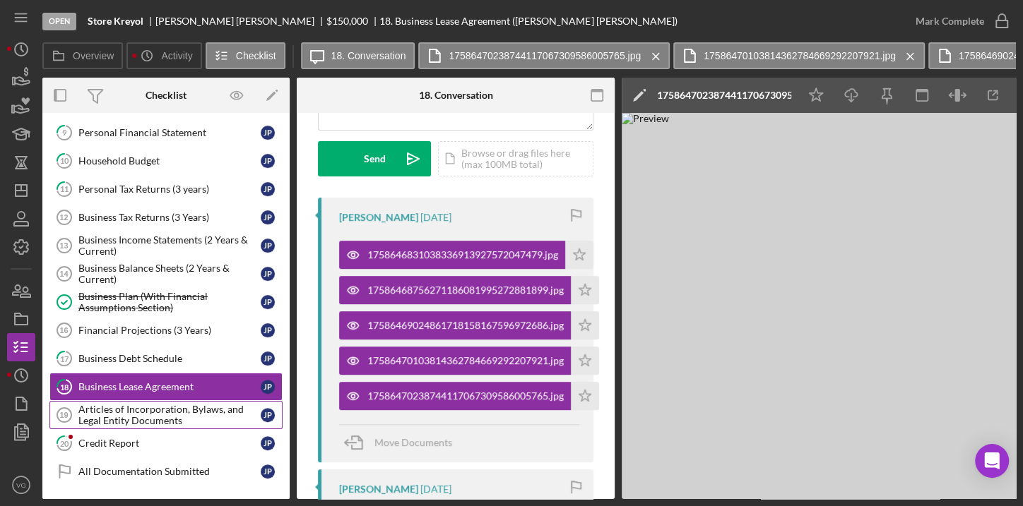
click at [119, 410] on div "Articles of Incorporation, Bylaws, and Legal Entity Documents" at bounding box center [169, 415] width 182 height 23
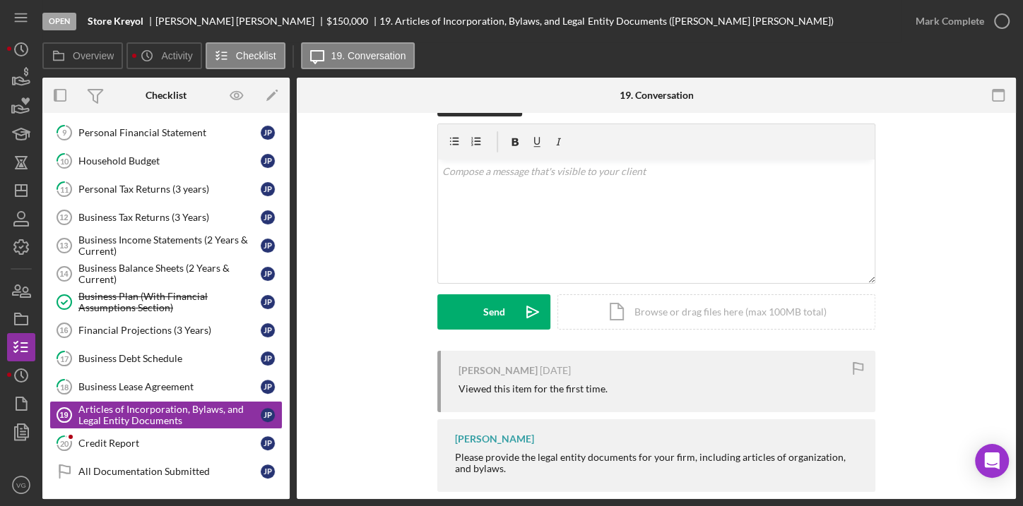
scroll to position [59, 0]
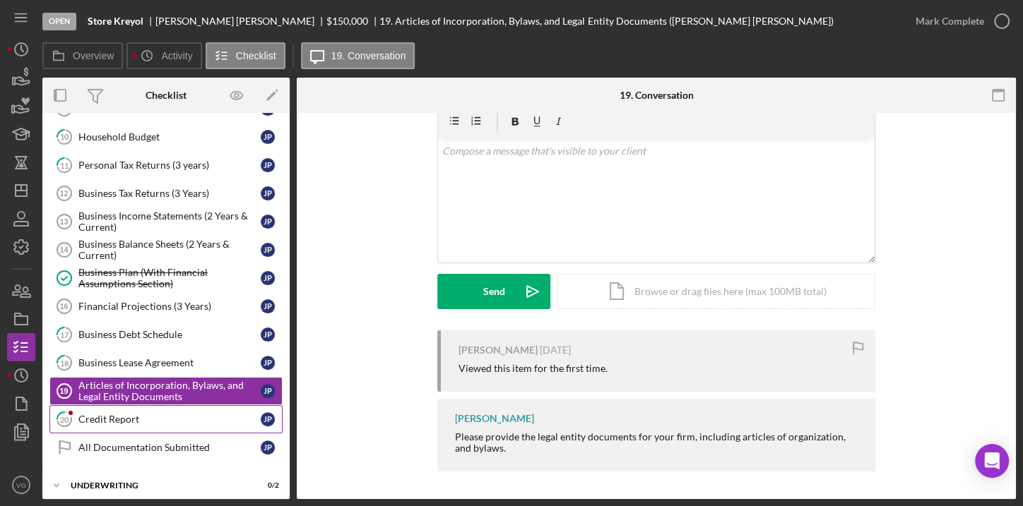
click at [136, 414] on div "Credit Report" at bounding box center [169, 419] width 182 height 11
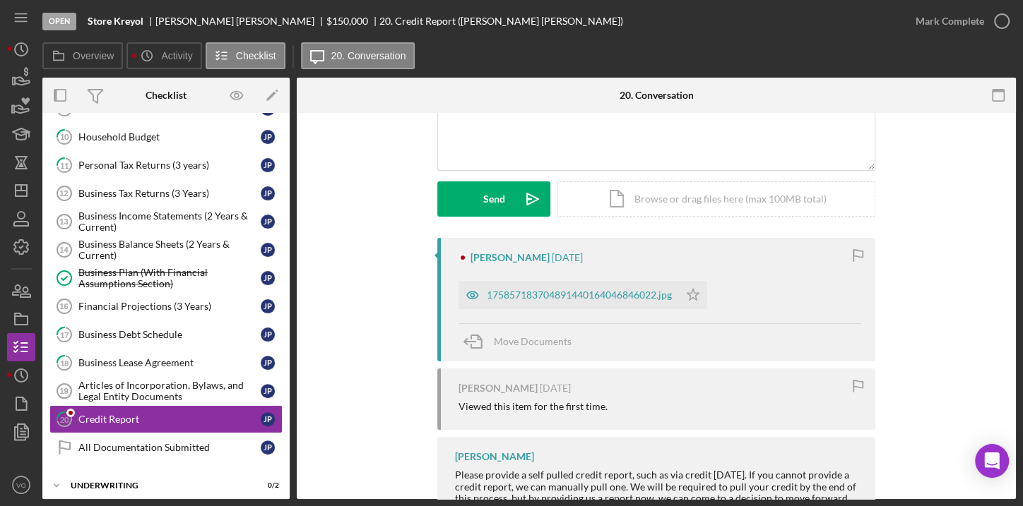
scroll to position [192, 0]
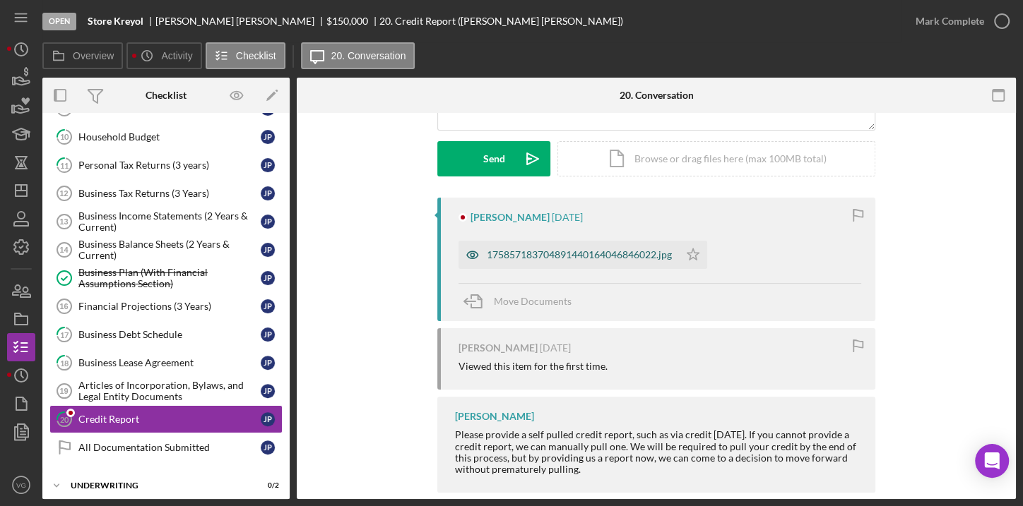
click at [512, 261] on div "175857183704891440164046846022.jpg" at bounding box center [568, 255] width 220 height 28
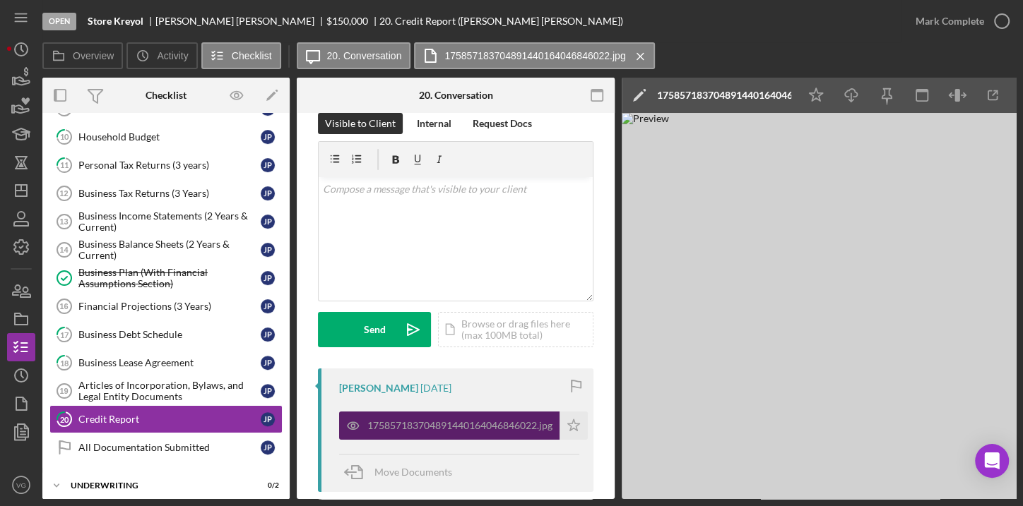
scroll to position [0, 0]
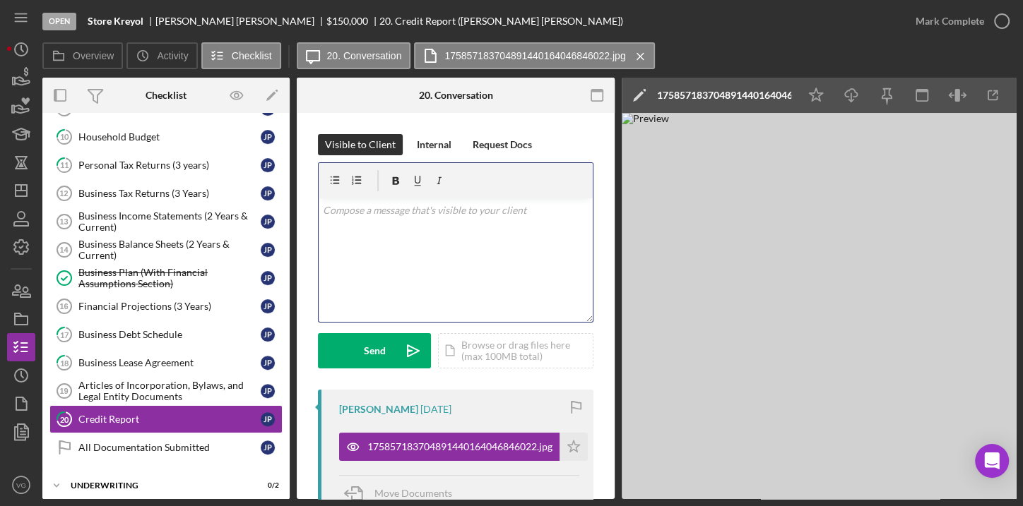
click at [403, 256] on div "v Color teal Color pink Remove color Add row above Add row below Add column bef…" at bounding box center [456, 260] width 274 height 124
click at [396, 209] on p "I need the entire report. please upload the PDF file in this seccion of the app…" at bounding box center [456, 219] width 266 height 32
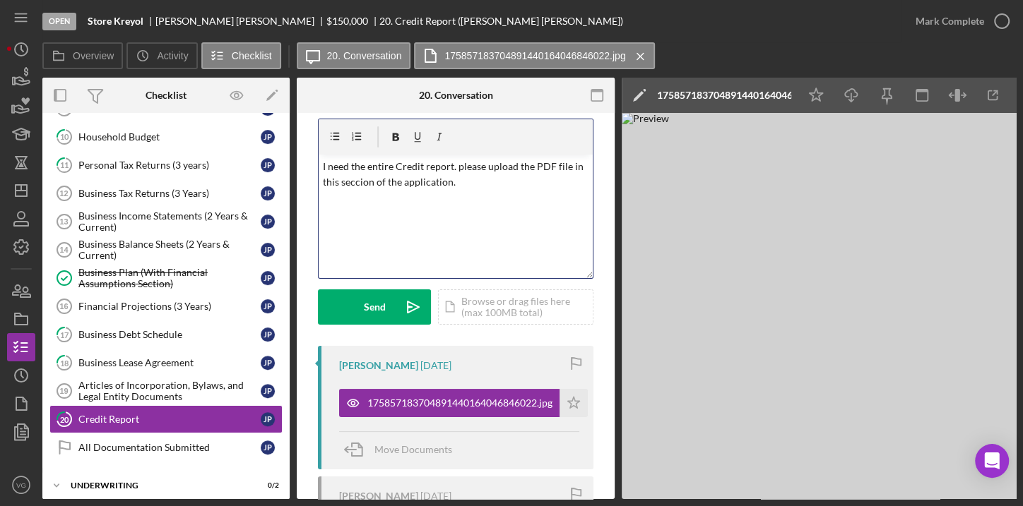
scroll to position [64, 0]
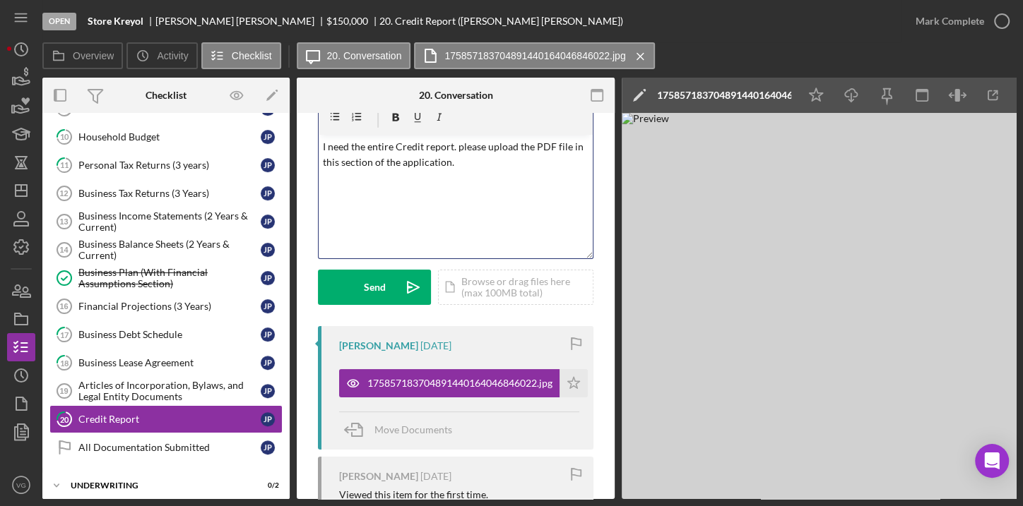
click at [483, 170] on div "v Color teal Color pink Remove color Add row above Add row below Add column bef…" at bounding box center [456, 197] width 274 height 124
click at [364, 290] on div "Send" at bounding box center [375, 287] width 22 height 35
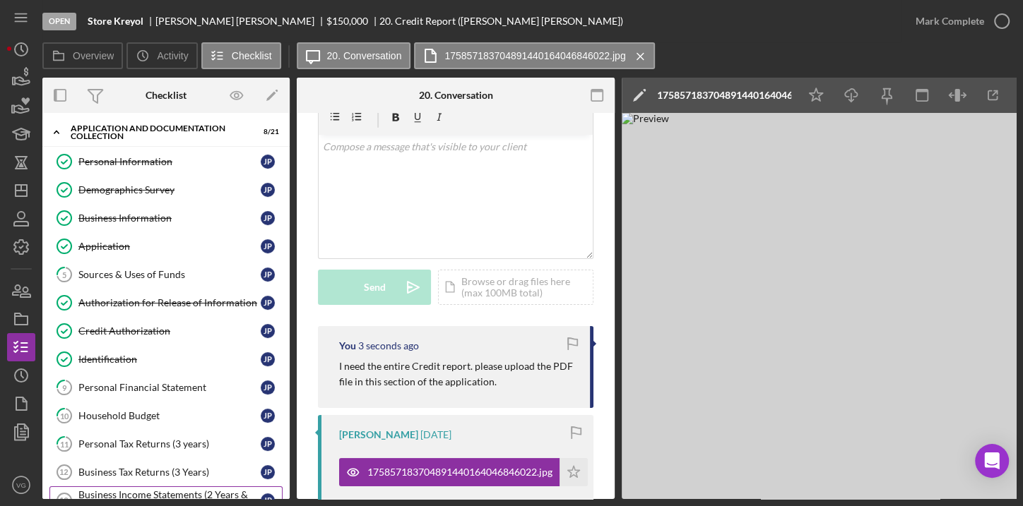
scroll to position [0, 0]
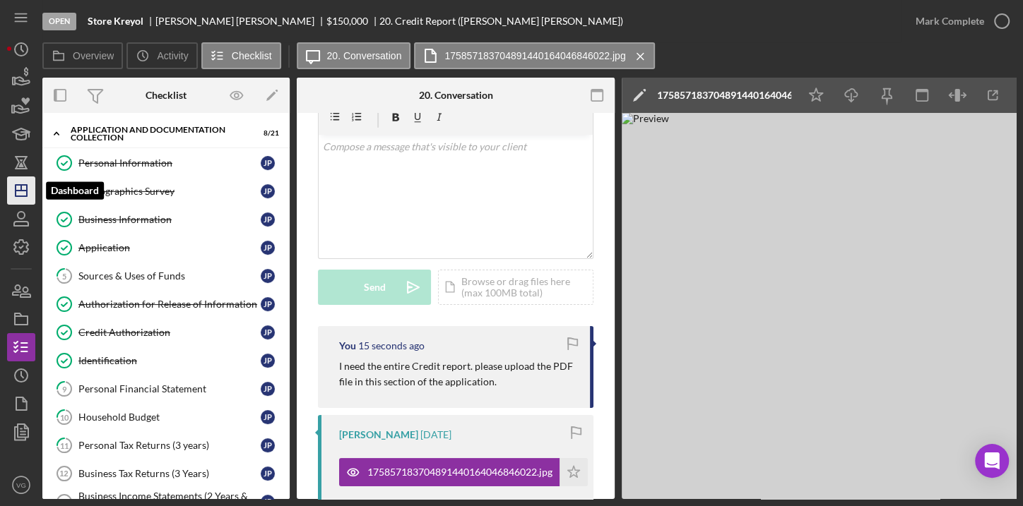
click at [18, 194] on icon "Icon/Dashboard" at bounding box center [21, 190] width 35 height 35
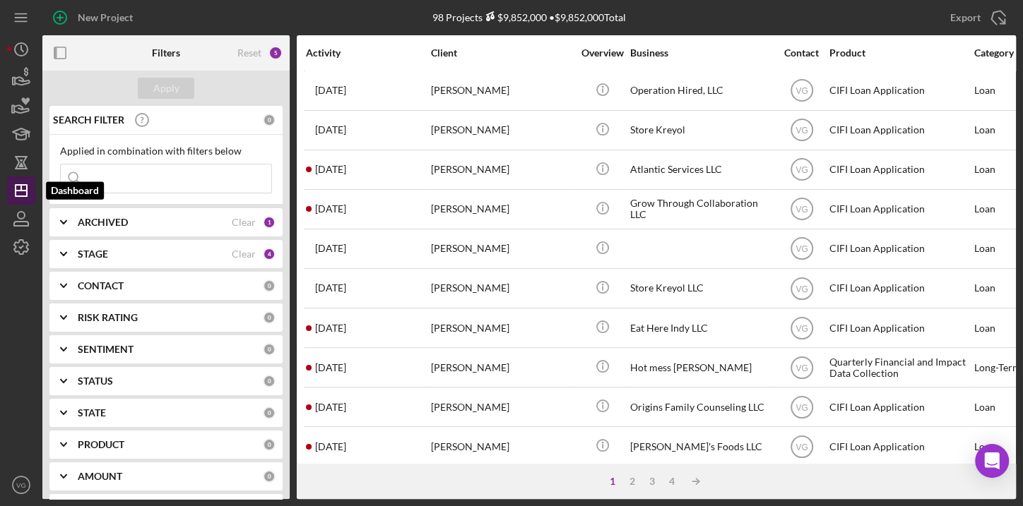
click at [18, 191] on line "button" at bounding box center [21, 191] width 11 height 0
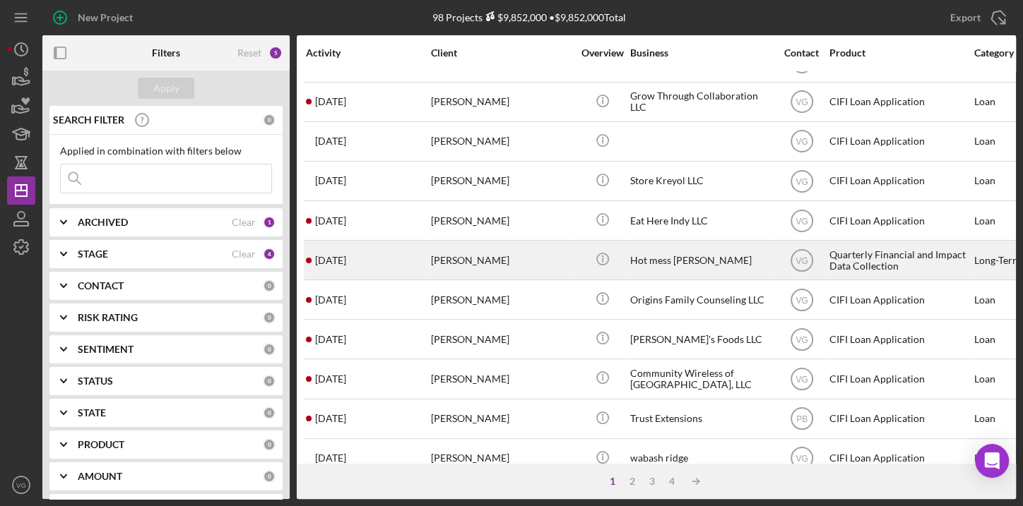
scroll to position [128, 0]
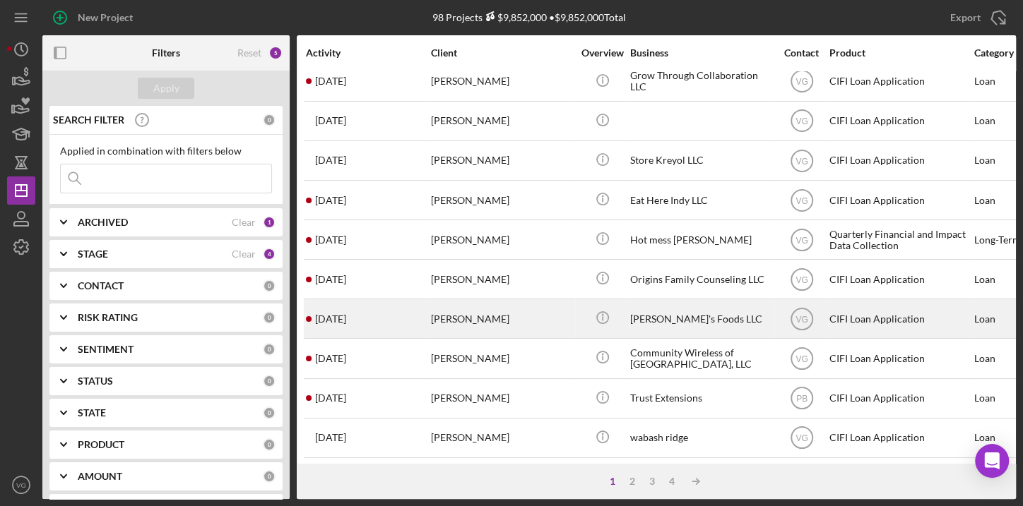
click at [651, 316] on div "[PERSON_NAME]'s Foods LLC" at bounding box center [700, 318] width 141 height 37
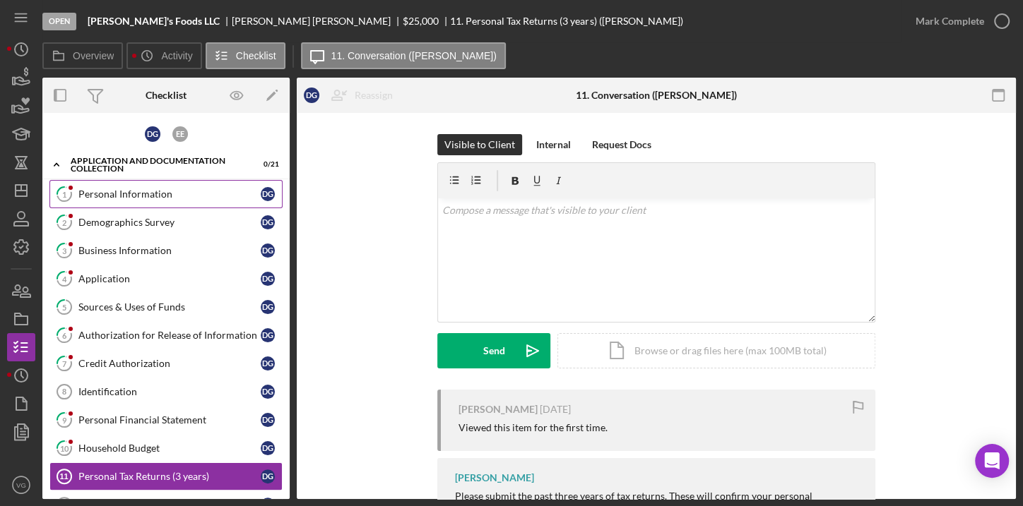
click at [148, 189] on div "Personal Information" at bounding box center [169, 194] width 182 height 11
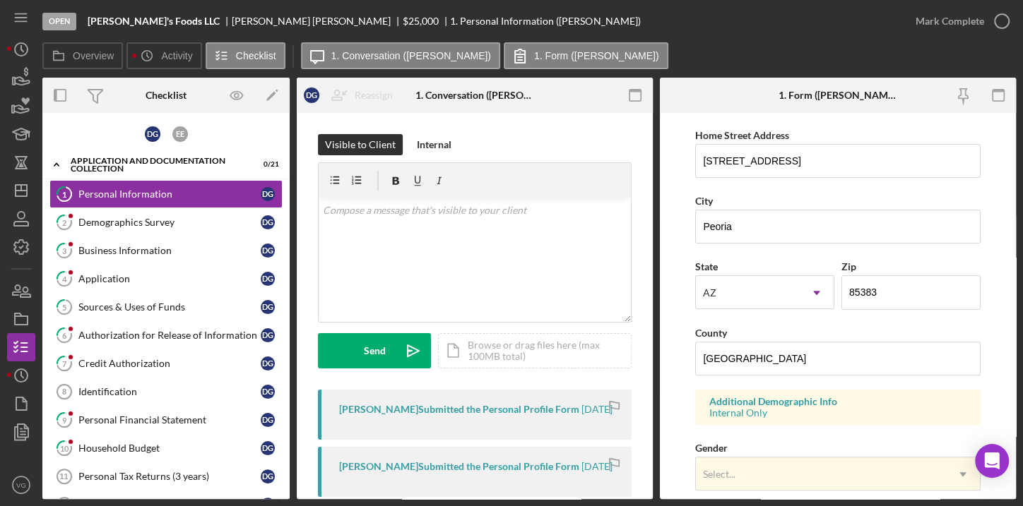
scroll to position [321, 0]
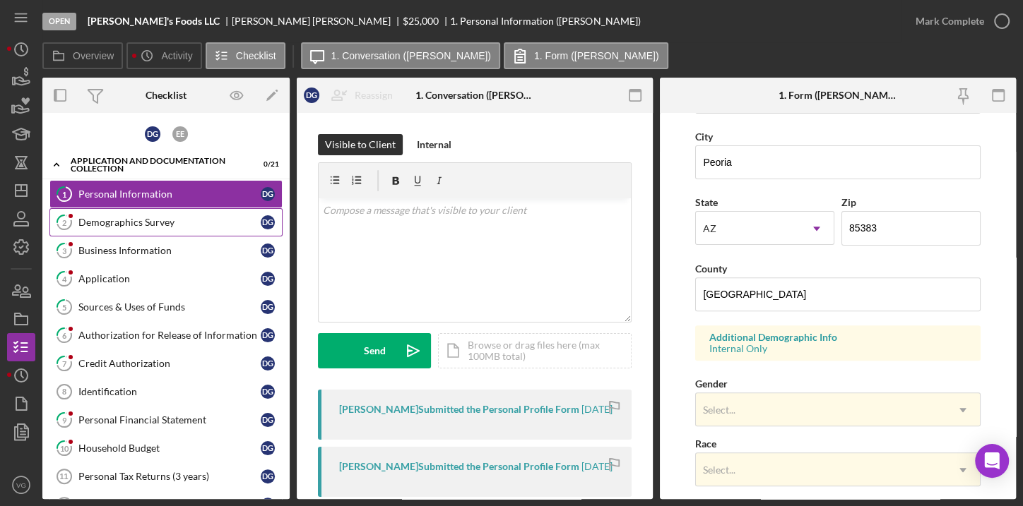
click at [108, 218] on div "Demographics Survey" at bounding box center [169, 222] width 182 height 11
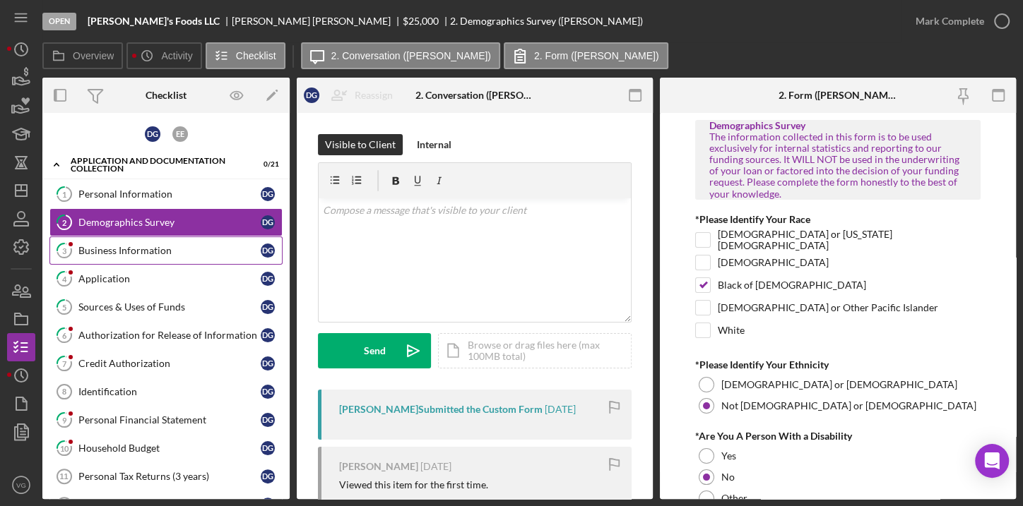
click at [155, 256] on link "3 Business Information D G" at bounding box center [165, 251] width 233 height 28
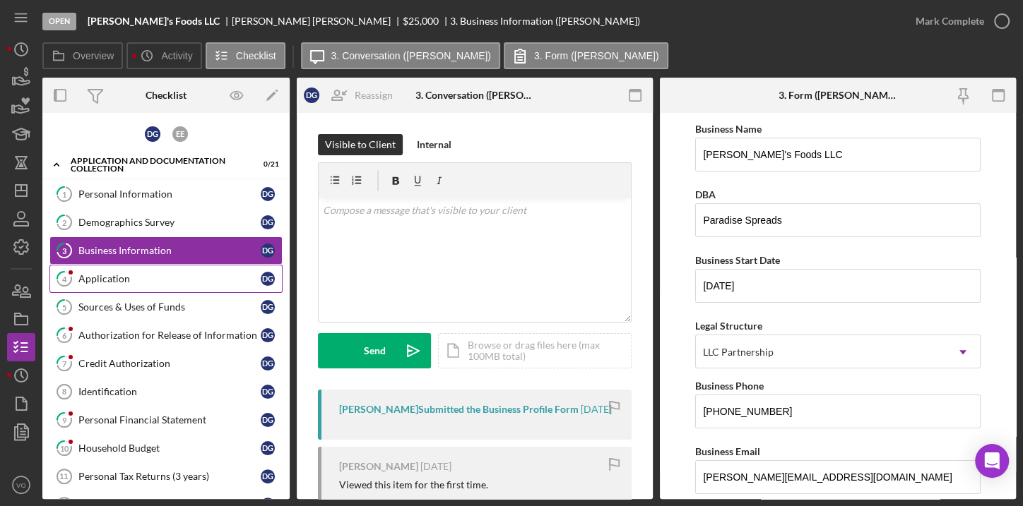
click at [123, 281] on div "Application" at bounding box center [169, 278] width 182 height 11
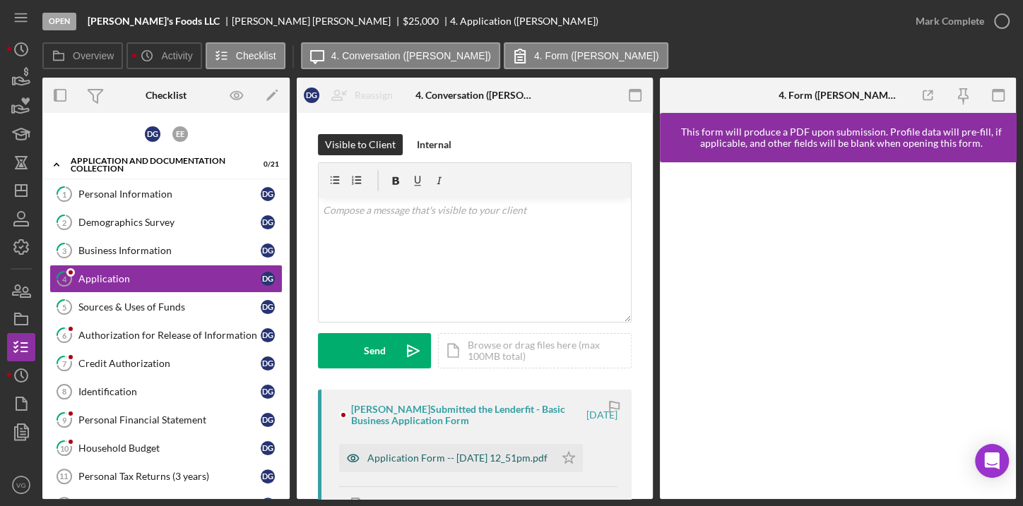
click at [475, 461] on div "Application Form -- [DATE] 12_51pm.pdf" at bounding box center [457, 458] width 180 height 11
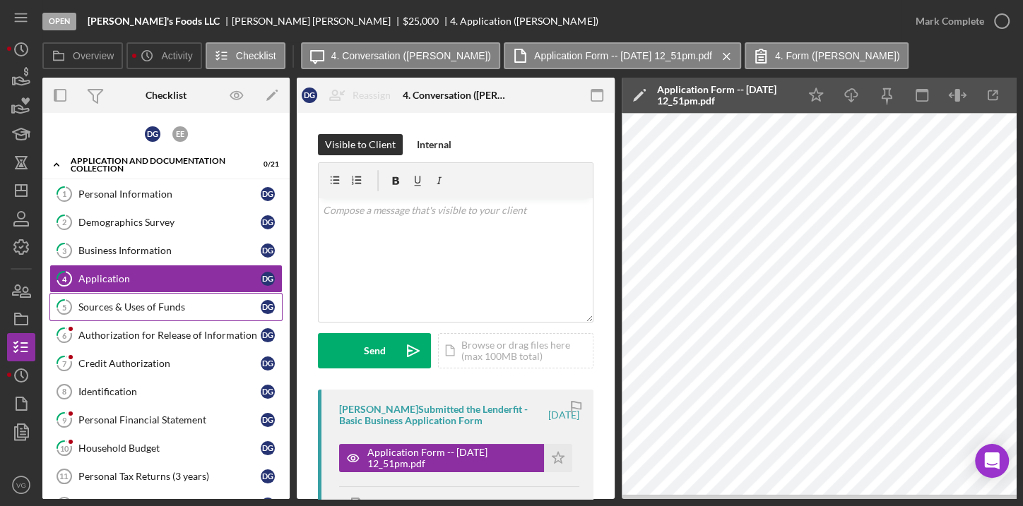
click at [130, 307] on div "Sources & Uses of Funds" at bounding box center [169, 307] width 182 height 11
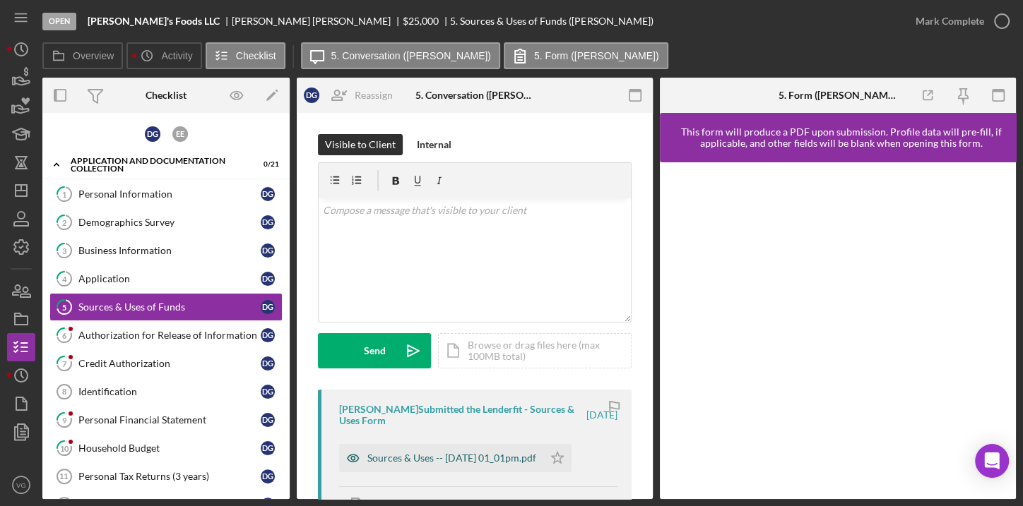
click at [455, 456] on div "Sources & Uses -- [DATE] 01_01pm.pdf" at bounding box center [451, 458] width 169 height 11
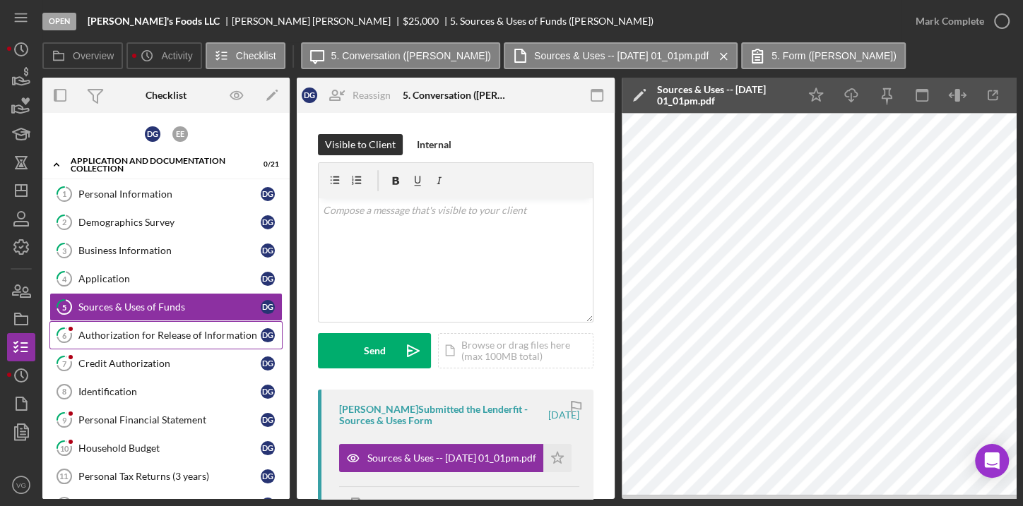
click at [135, 333] on div "Authorization for Release of Information" at bounding box center [169, 335] width 182 height 11
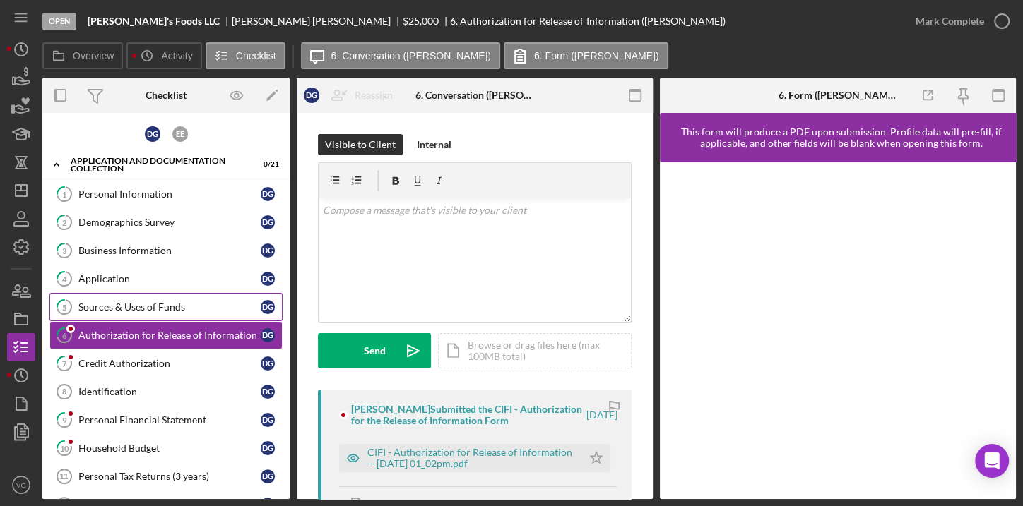
click at [126, 304] on div "Sources & Uses of Funds" at bounding box center [169, 307] width 182 height 11
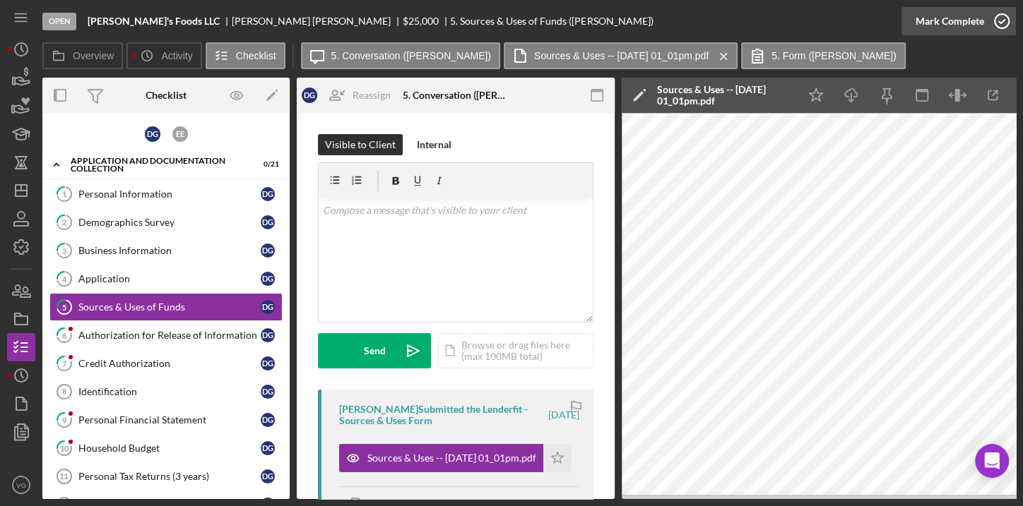
click at [959, 23] on div "Mark Complete" at bounding box center [949, 21] width 69 height 28
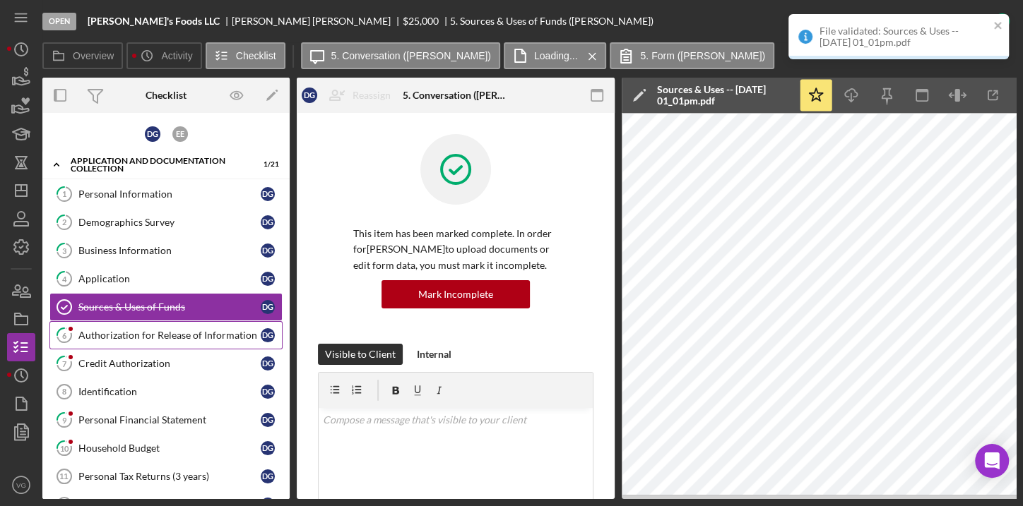
click at [106, 338] on link "6 Authorization for Release of Information D G" at bounding box center [165, 335] width 233 height 28
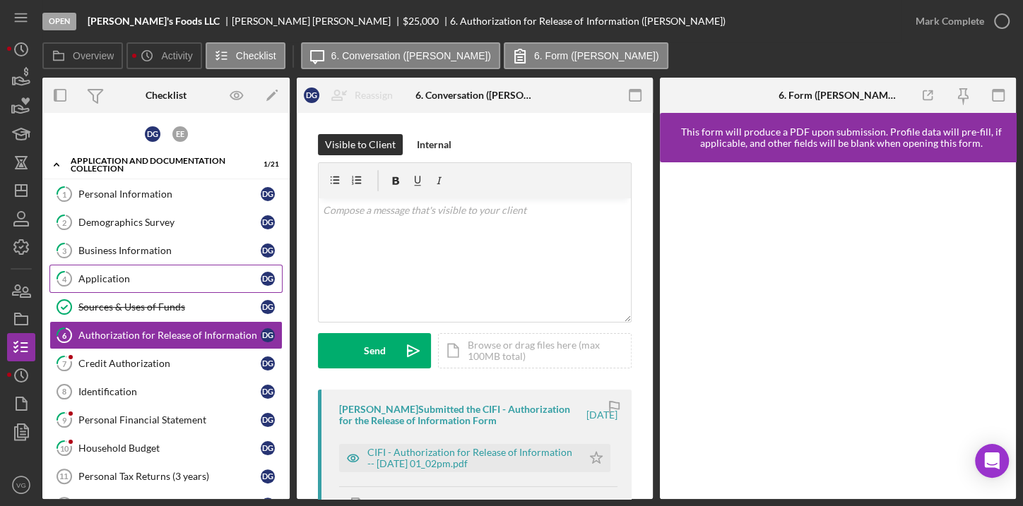
click at [117, 275] on div "Application" at bounding box center [169, 278] width 182 height 11
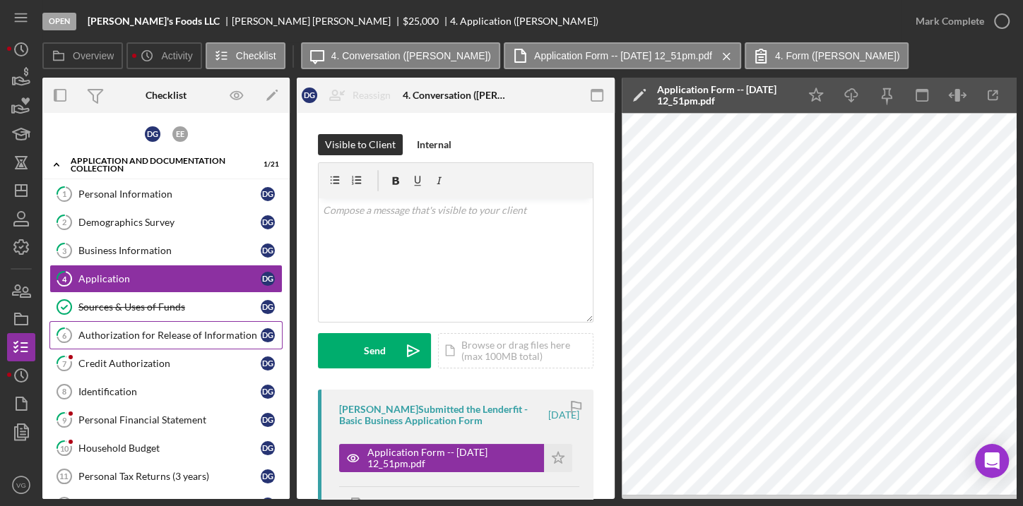
click at [95, 334] on div "Authorization for Release of Information" at bounding box center [169, 335] width 182 height 11
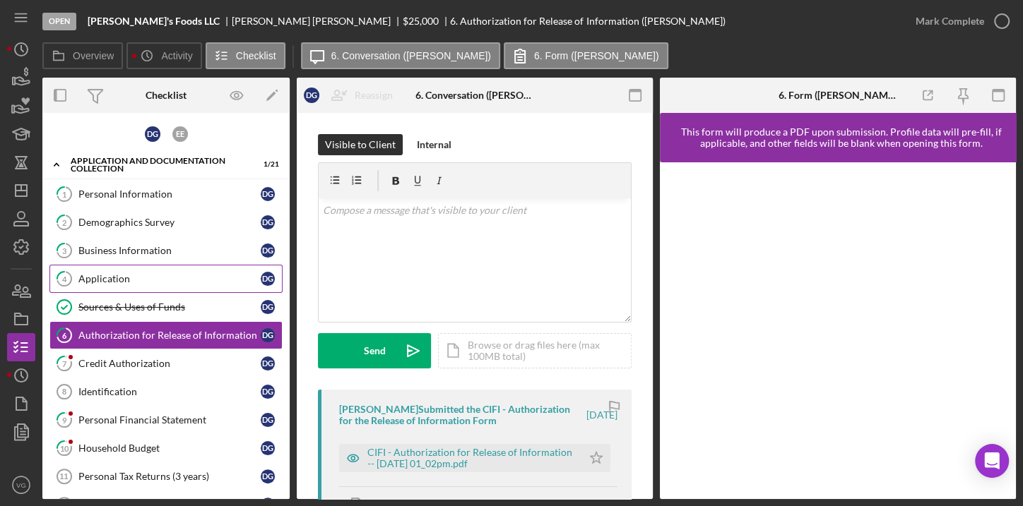
click at [118, 287] on link "4 Application D G" at bounding box center [165, 279] width 233 height 28
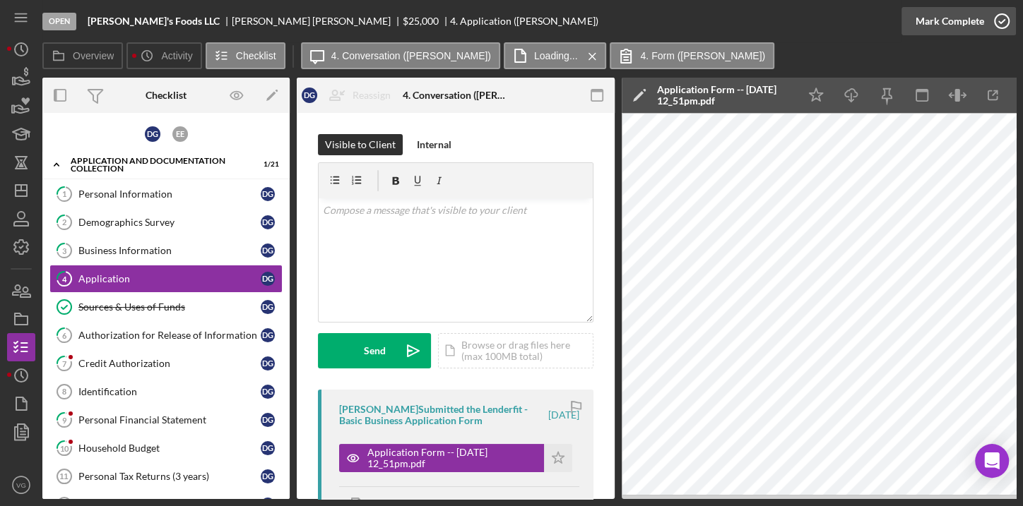
click at [970, 21] on div "Mark Complete" at bounding box center [949, 21] width 69 height 28
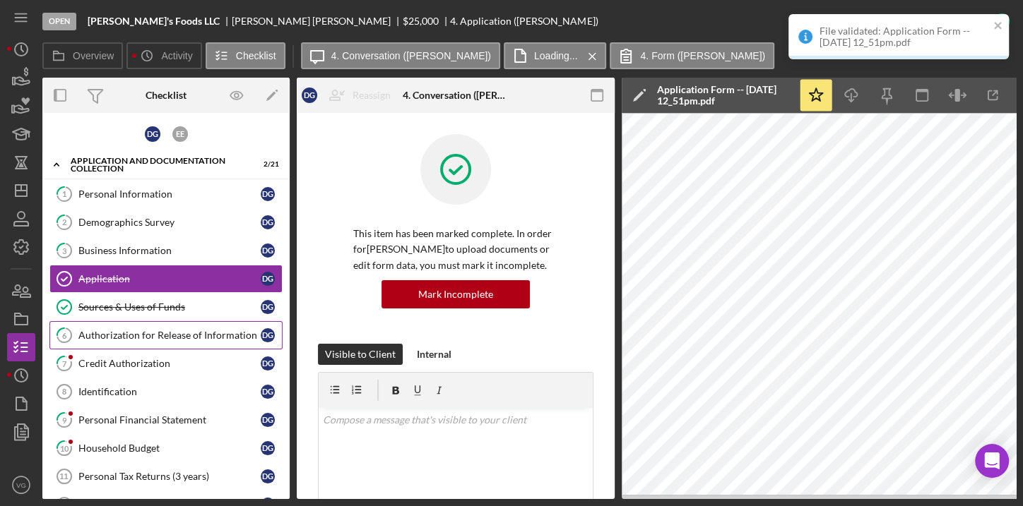
click at [115, 337] on div "Authorization for Release of Information" at bounding box center [169, 335] width 182 height 11
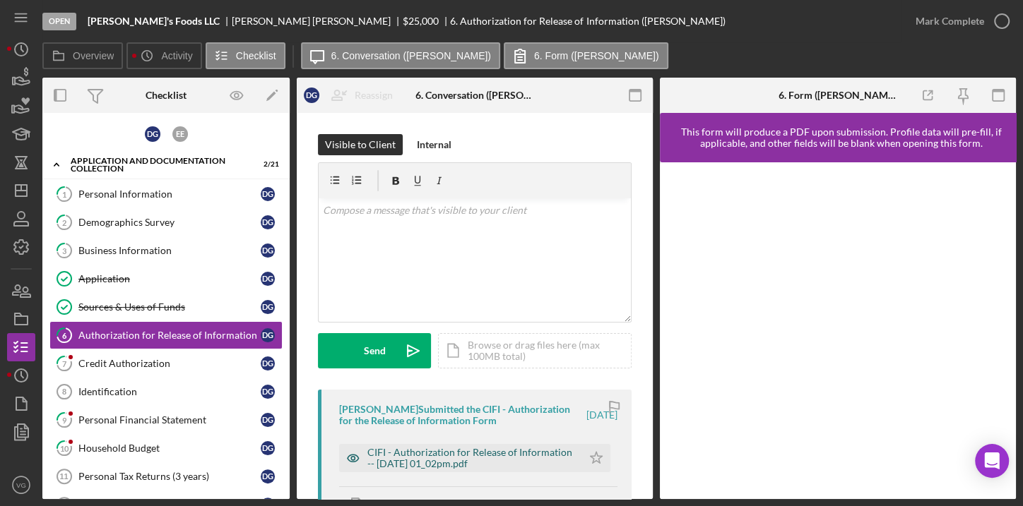
click at [463, 460] on div "CIFI - Authorization for Release of Information -- [DATE] 01_02pm.pdf" at bounding box center [471, 458] width 208 height 23
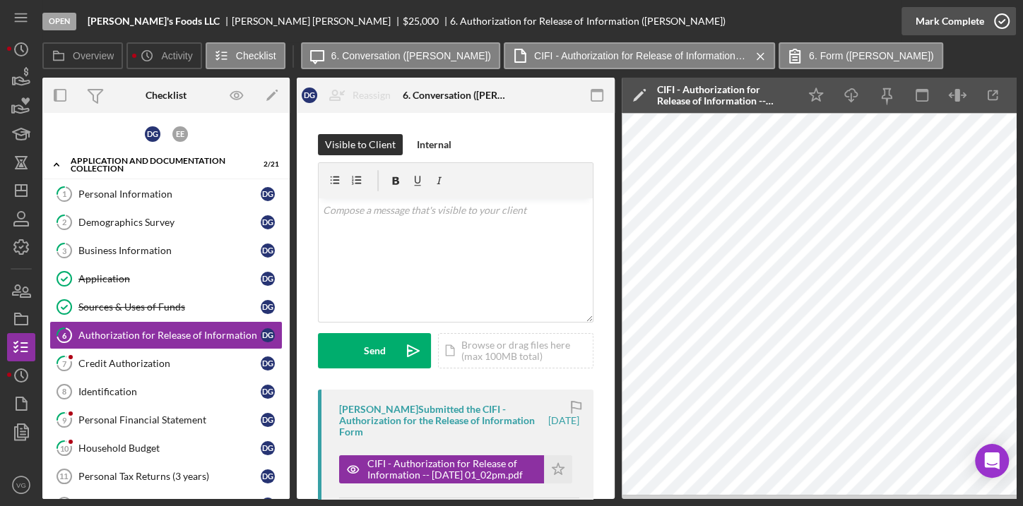
click at [988, 17] on icon "button" at bounding box center [1001, 21] width 35 height 35
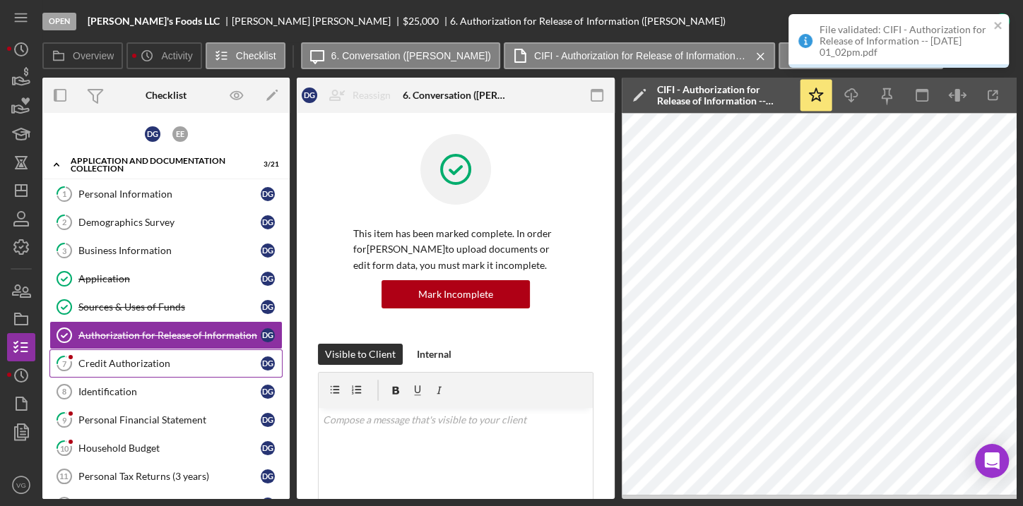
click at [149, 359] on div "Credit Authorization" at bounding box center [169, 363] width 182 height 11
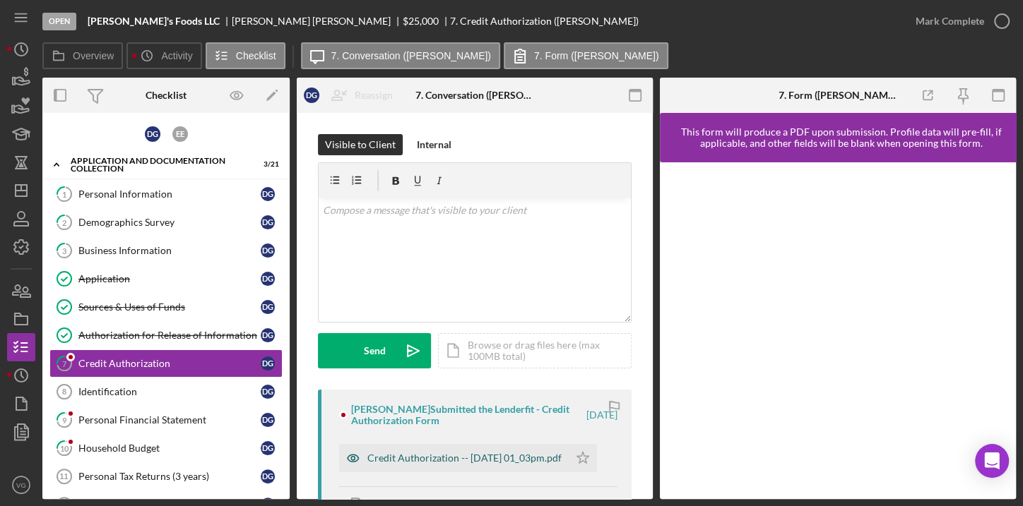
click at [453, 464] on div "Credit Authorization -- [DATE] 01_03pm.pdf" at bounding box center [464, 458] width 194 height 11
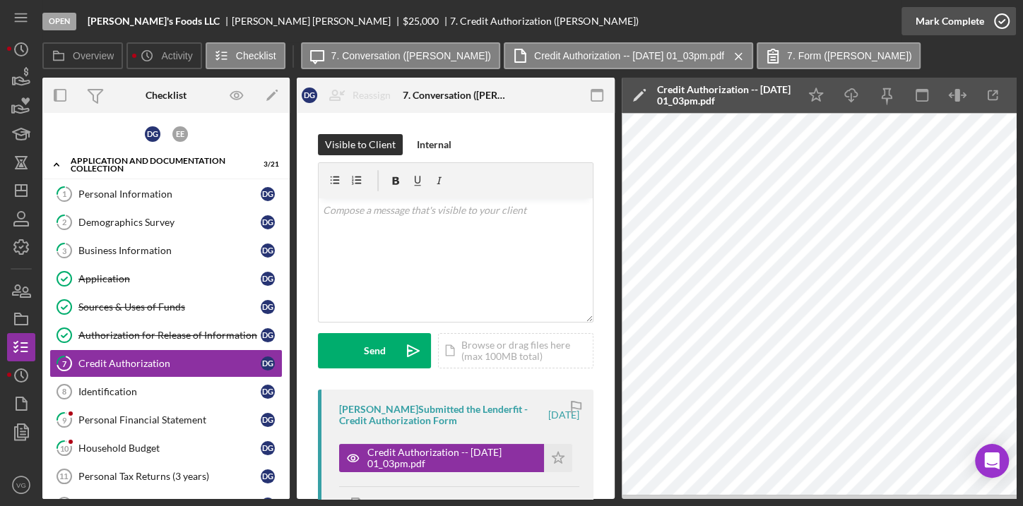
click at [961, 23] on div "Mark Complete" at bounding box center [949, 21] width 69 height 28
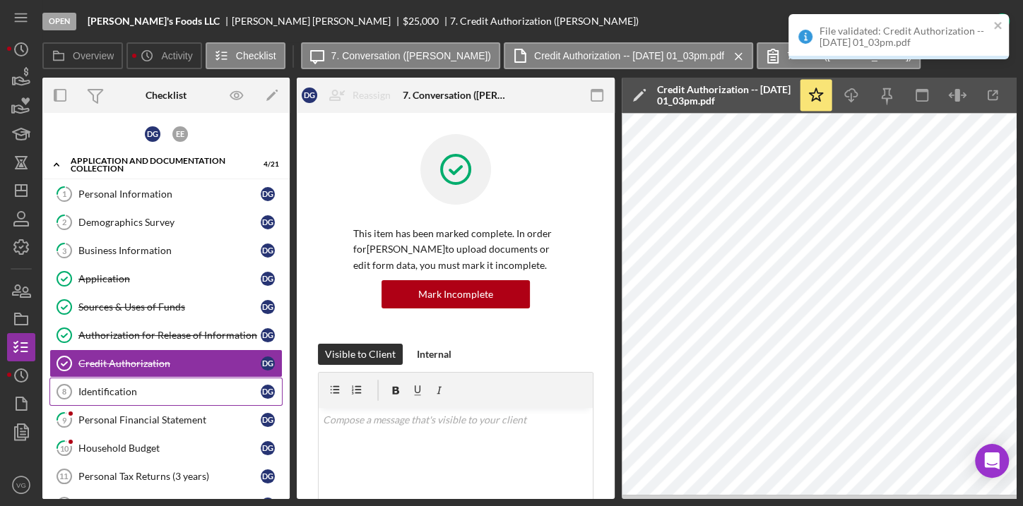
click at [131, 390] on div "Identification" at bounding box center [169, 391] width 182 height 11
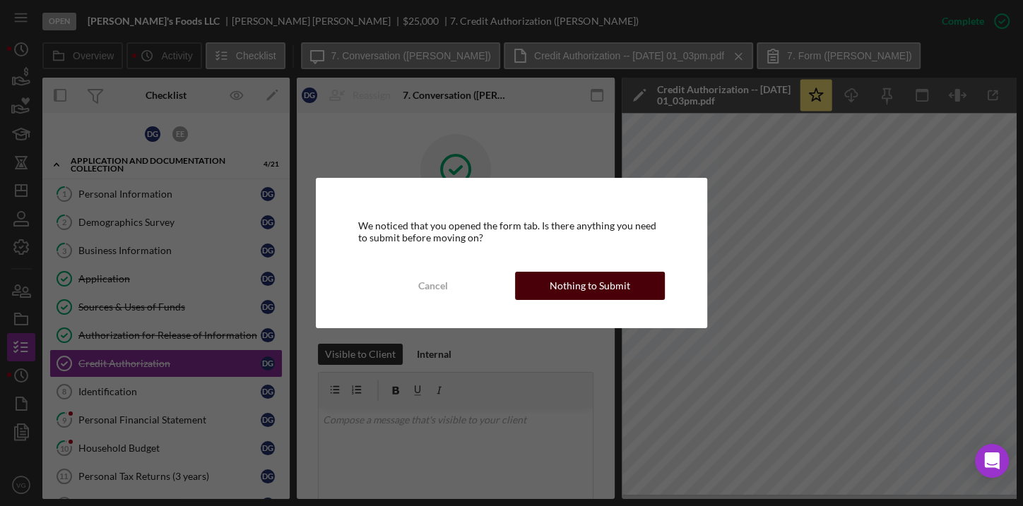
click at [564, 283] on div "Nothing to Submit" at bounding box center [589, 286] width 81 height 28
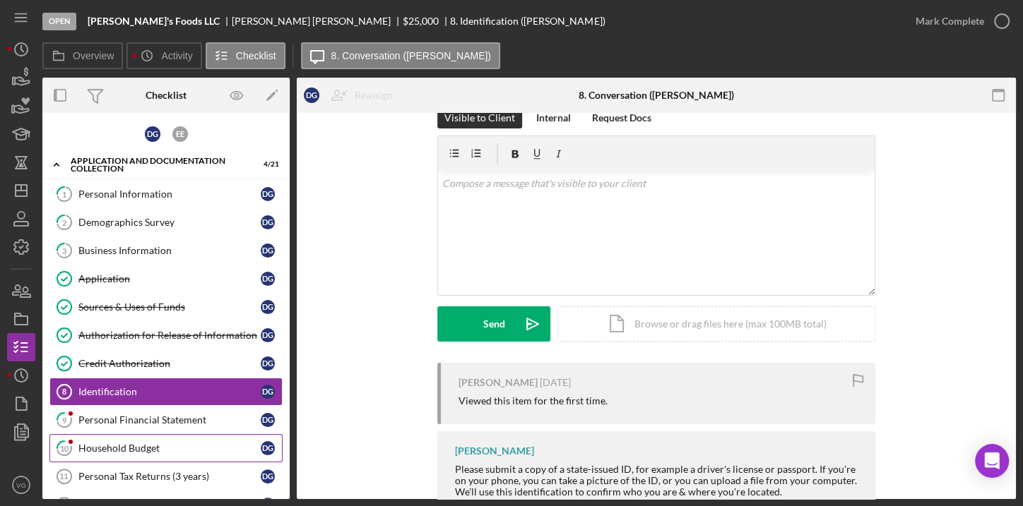
scroll to position [6, 0]
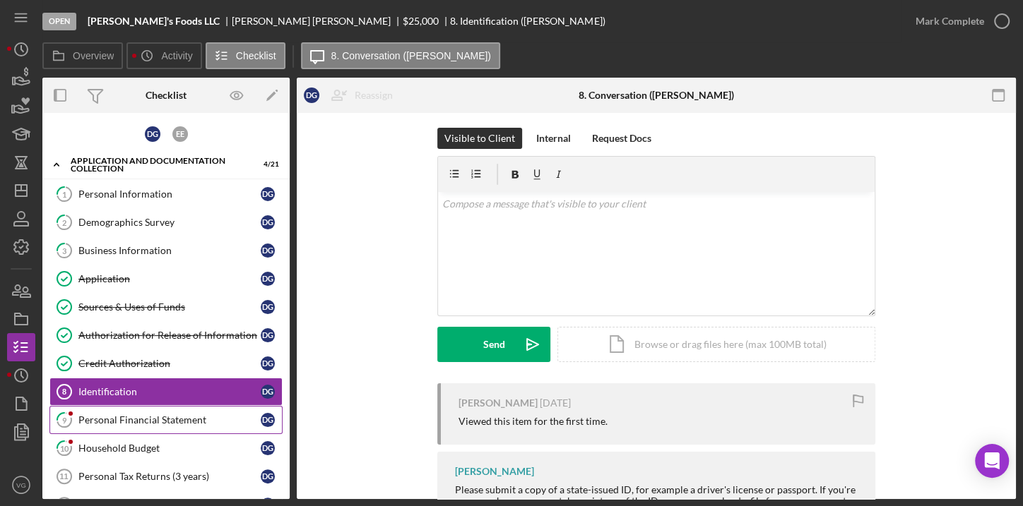
click at [124, 415] on div "Personal Financial Statement" at bounding box center [169, 420] width 182 height 11
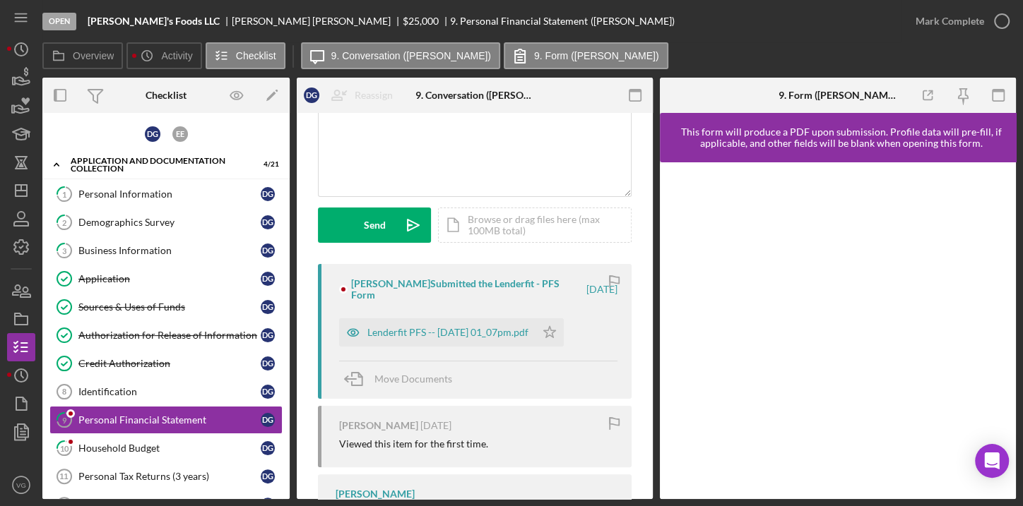
scroll to position [128, 0]
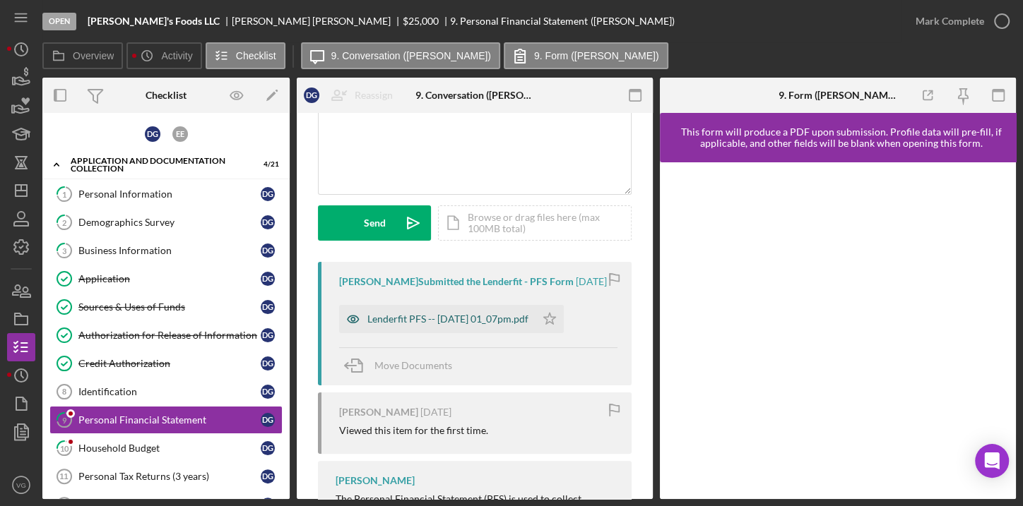
click at [466, 332] on div "Lenderfit PFS -- [DATE] 01_07pm.pdf" at bounding box center [437, 319] width 196 height 28
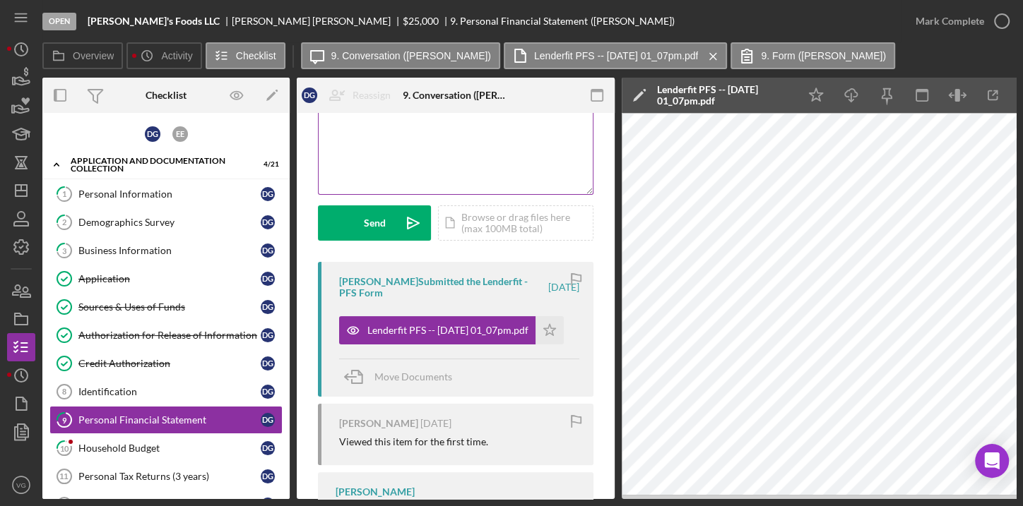
click at [359, 122] on div "v Color teal Color pink Remove color Add row above Add row below Add column bef…" at bounding box center [456, 133] width 274 height 124
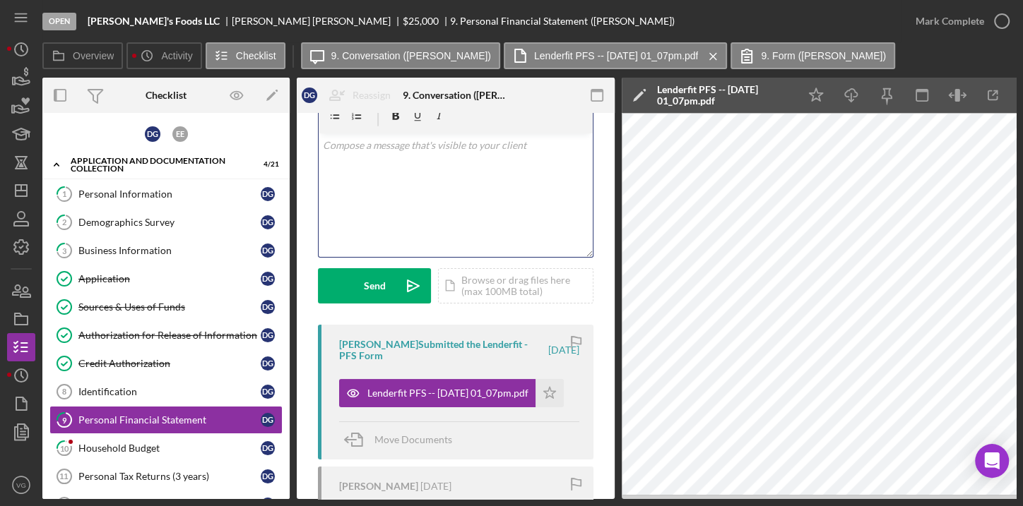
scroll to position [0, 0]
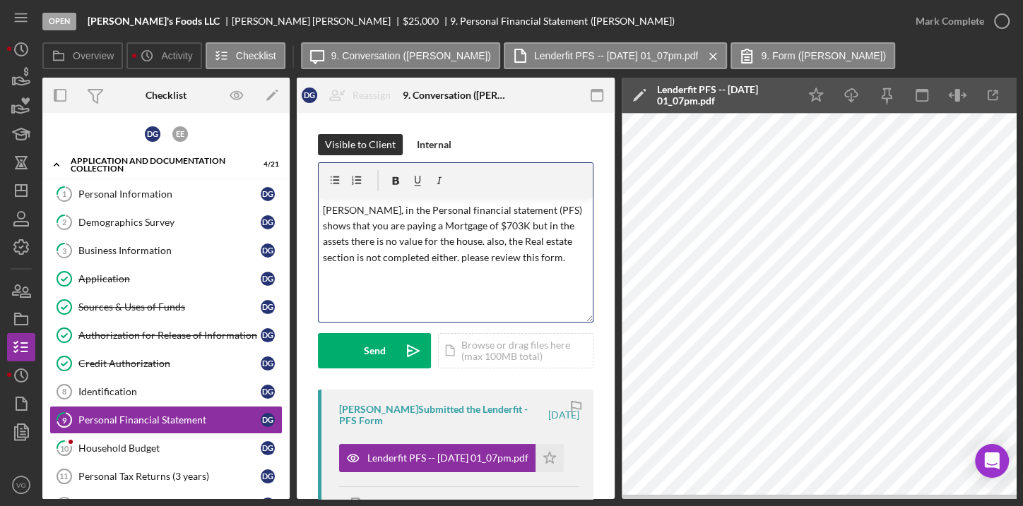
click at [518, 261] on p "[PERSON_NAME], in the Personal financial statement (PFS) shows that you are pay…" at bounding box center [456, 235] width 266 height 64
click at [379, 345] on div "Send" at bounding box center [375, 350] width 22 height 35
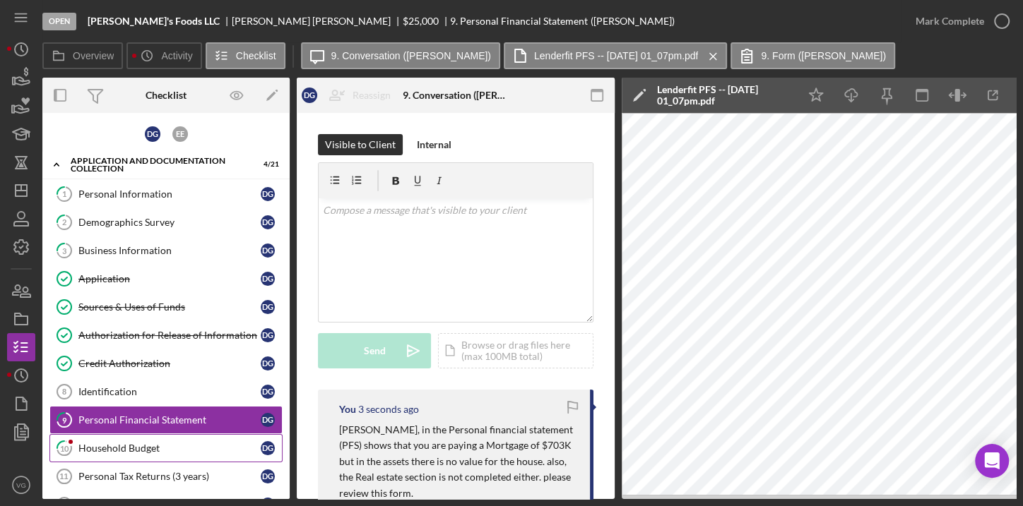
click at [105, 443] on div "Household Budget" at bounding box center [169, 448] width 182 height 11
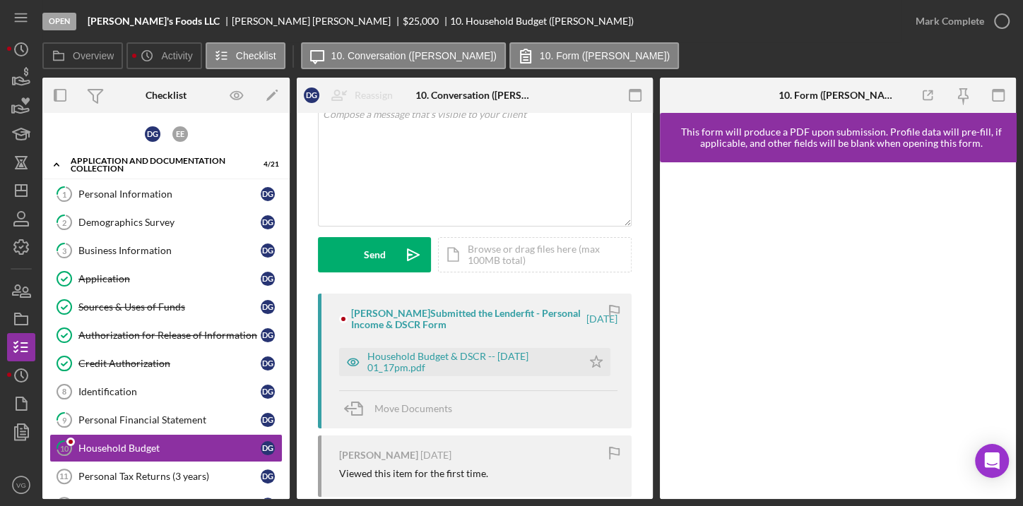
scroll to position [128, 0]
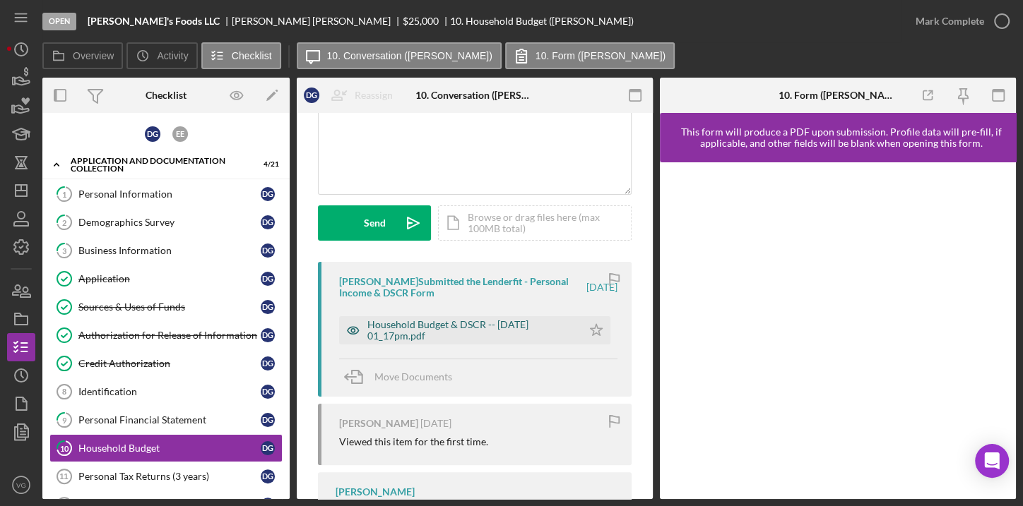
click at [491, 333] on div "Household Budget & DSCR -- [DATE] 01_17pm.pdf" at bounding box center [471, 330] width 208 height 23
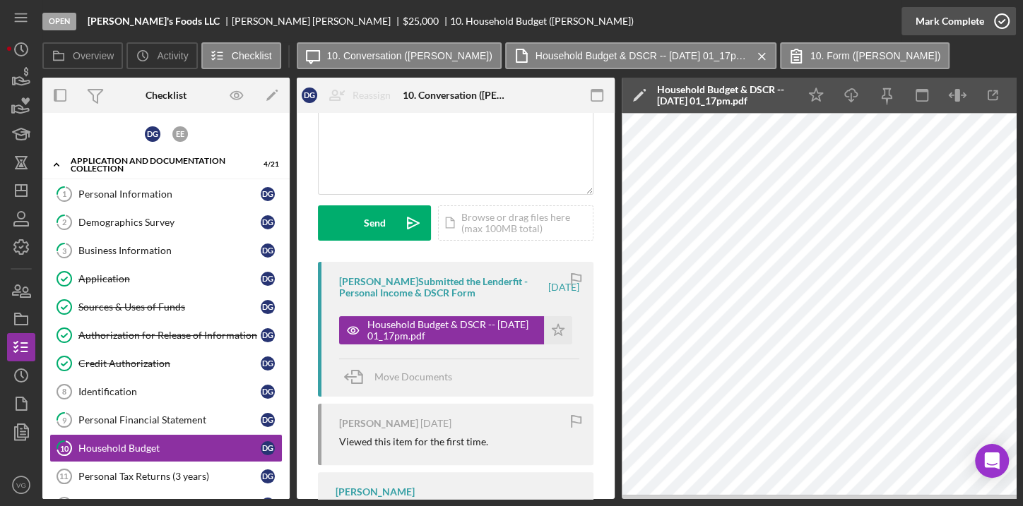
click at [967, 22] on div "Mark Complete" at bounding box center [949, 21] width 69 height 28
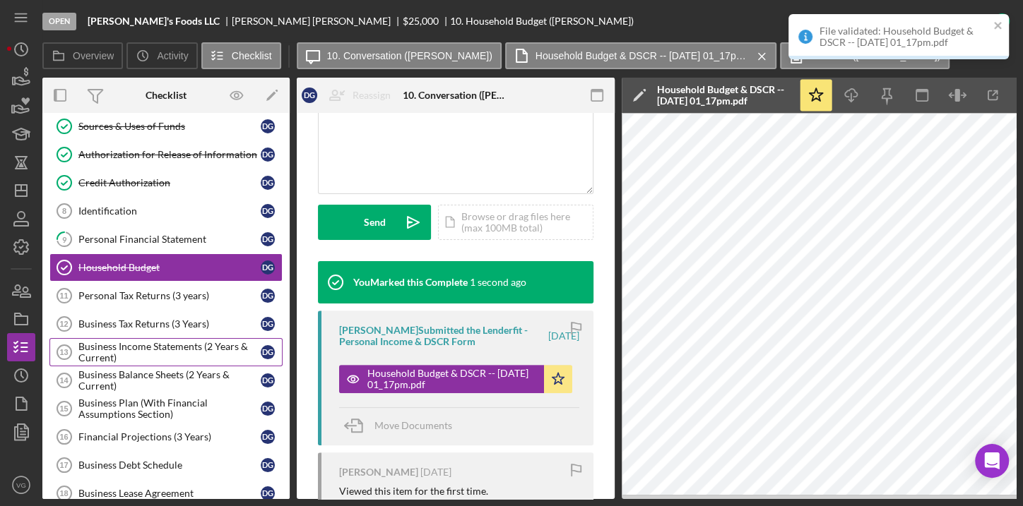
scroll to position [192, 0]
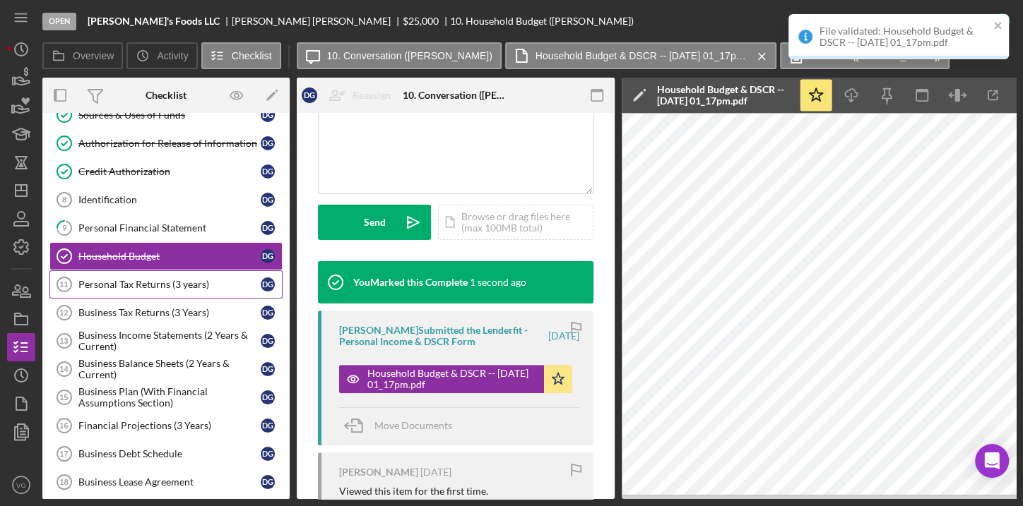
click at [151, 283] on div "Personal Tax Returns (3 years)" at bounding box center [169, 284] width 182 height 11
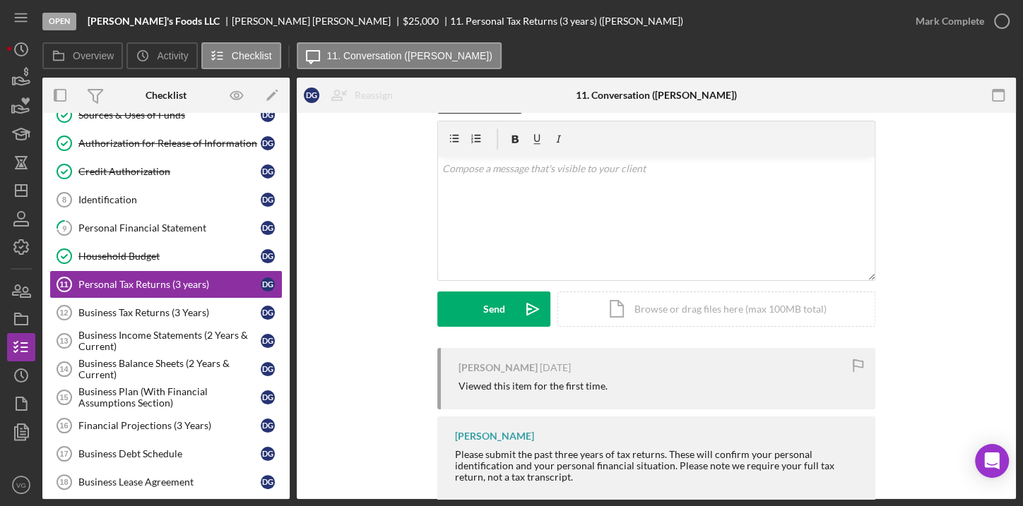
scroll to position [70, 0]
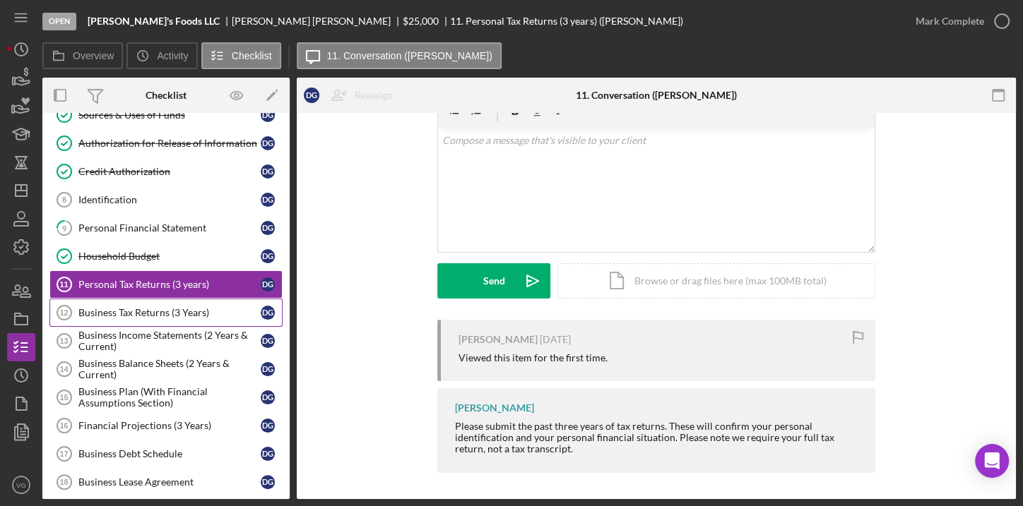
click at [155, 307] on div "Business Tax Returns (3 Years)" at bounding box center [169, 312] width 182 height 11
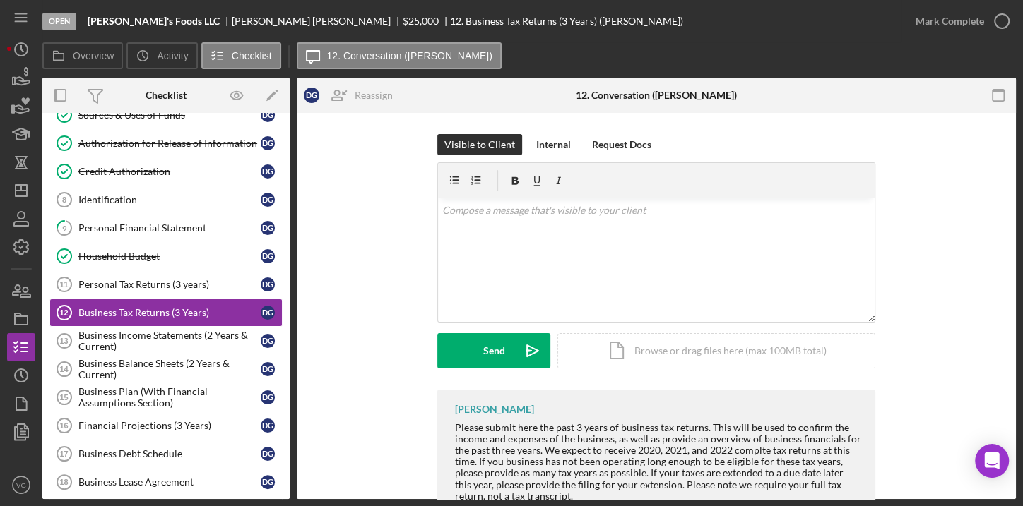
scroll to position [47, 0]
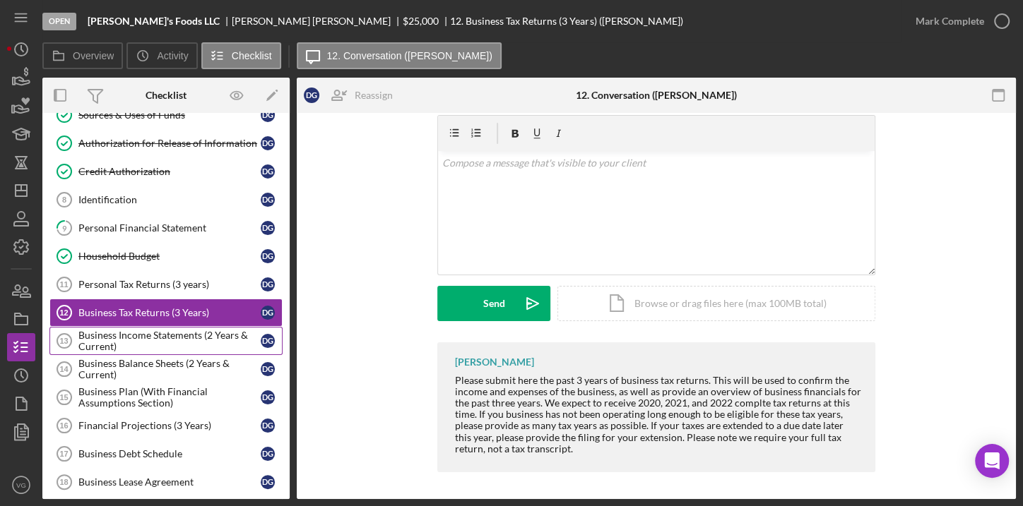
click at [150, 330] on div "Business Income Statements (2 Years & Current)" at bounding box center [169, 341] width 182 height 23
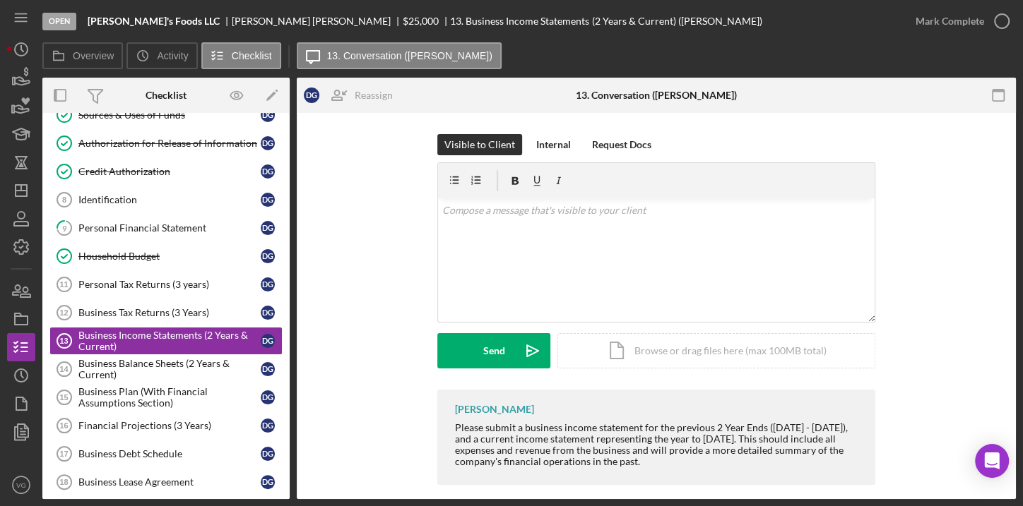
scroll to position [13, 0]
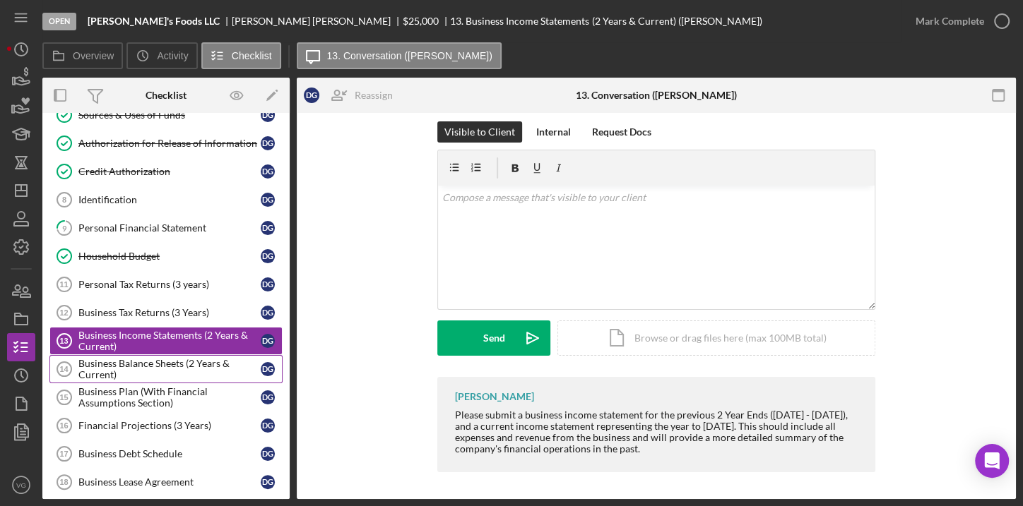
click at [168, 366] on div "Business Balance Sheets (2 Years & Current)" at bounding box center [169, 369] width 182 height 23
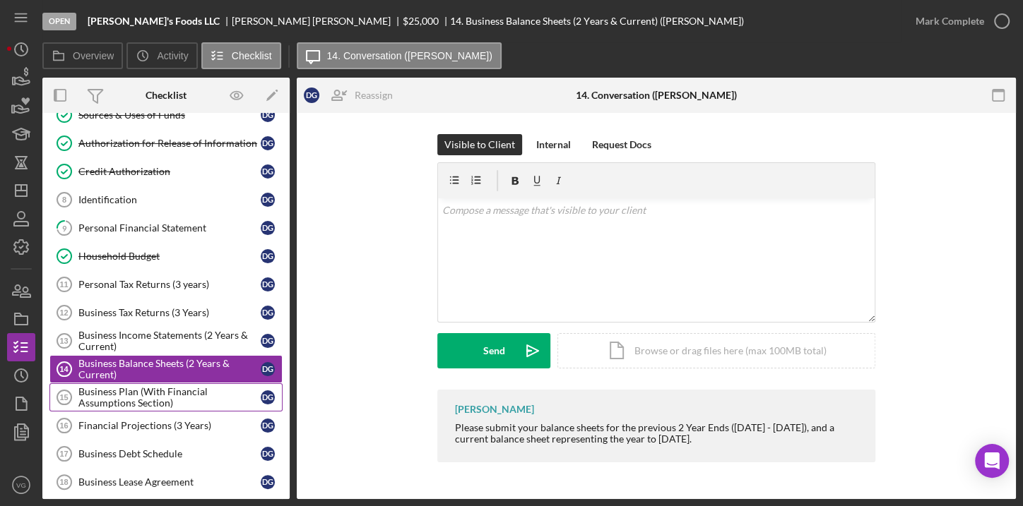
click at [151, 391] on div "Business Plan (With Financial Assumptions Section)" at bounding box center [169, 397] width 182 height 23
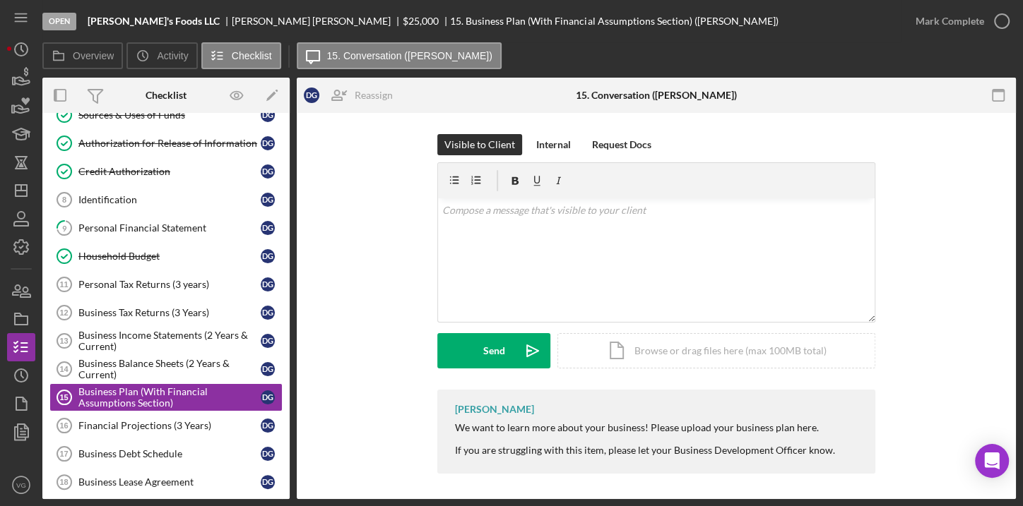
scroll to position [2, 0]
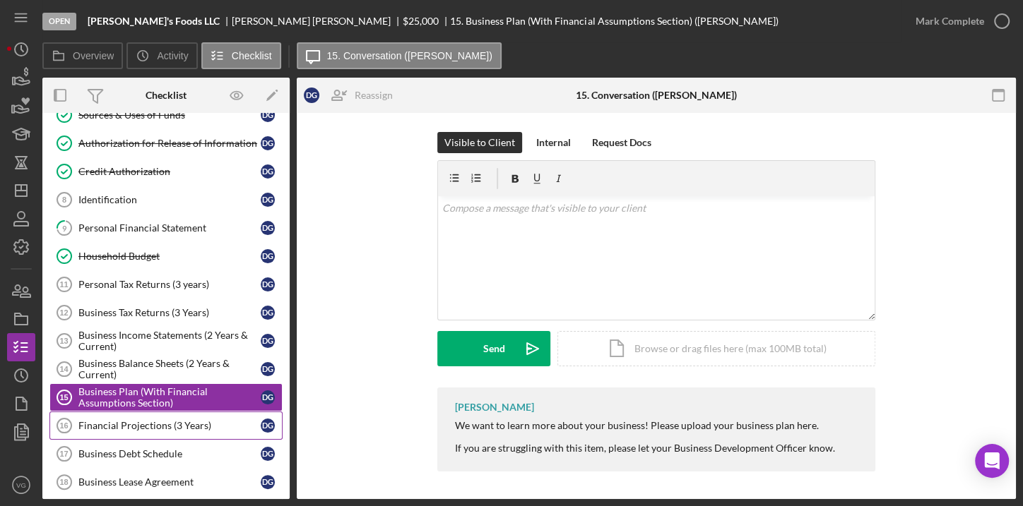
click at [160, 420] on div "Financial Projections (3 Years)" at bounding box center [169, 425] width 182 height 11
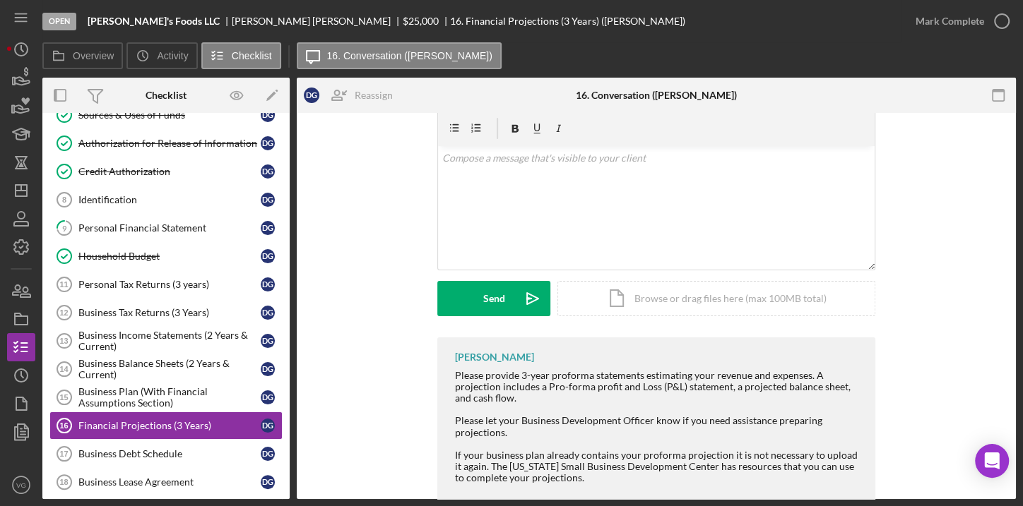
scroll to position [117, 0]
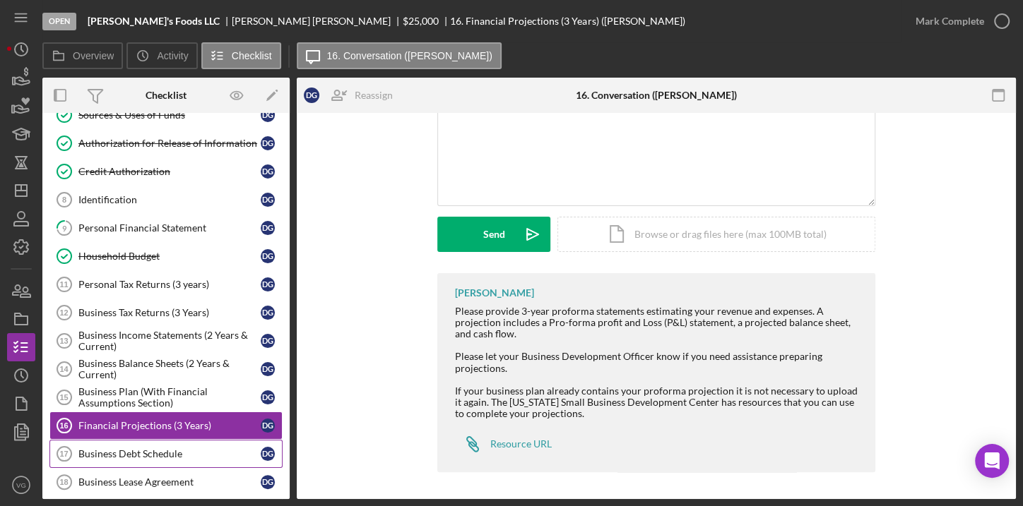
click at [145, 448] on div "Business Debt Schedule" at bounding box center [169, 453] width 182 height 11
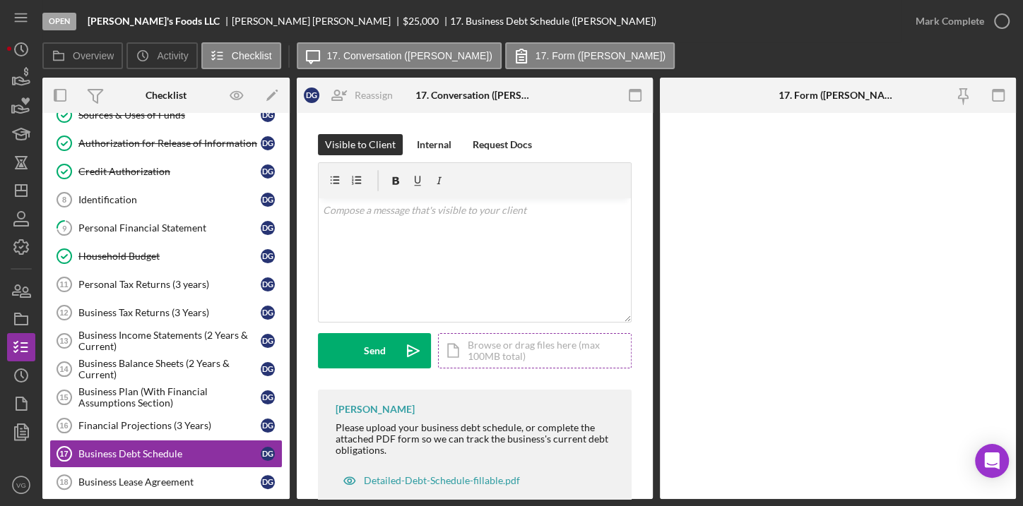
scroll to position [37, 0]
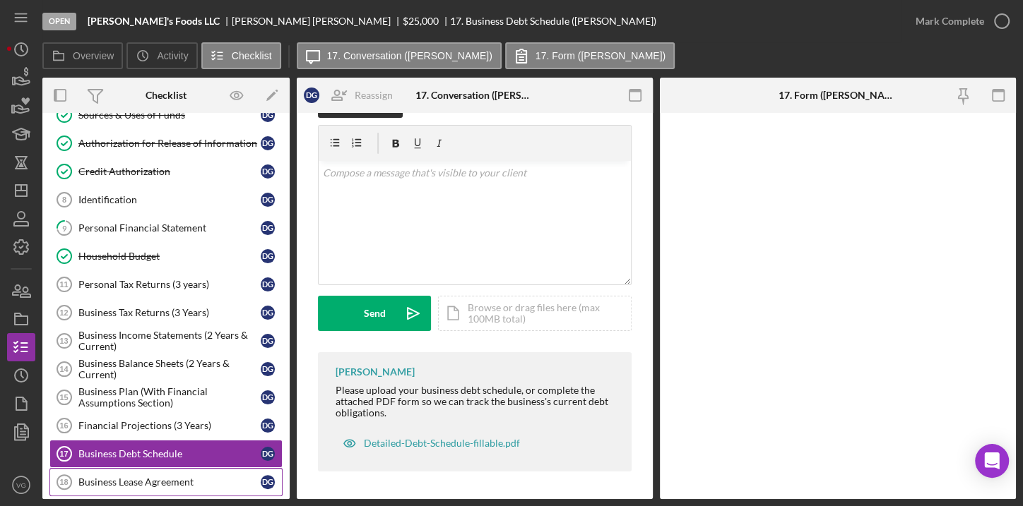
click at [141, 468] on link "Business Lease Agreement 18 Business Lease Agreement D G" at bounding box center [165, 482] width 233 height 28
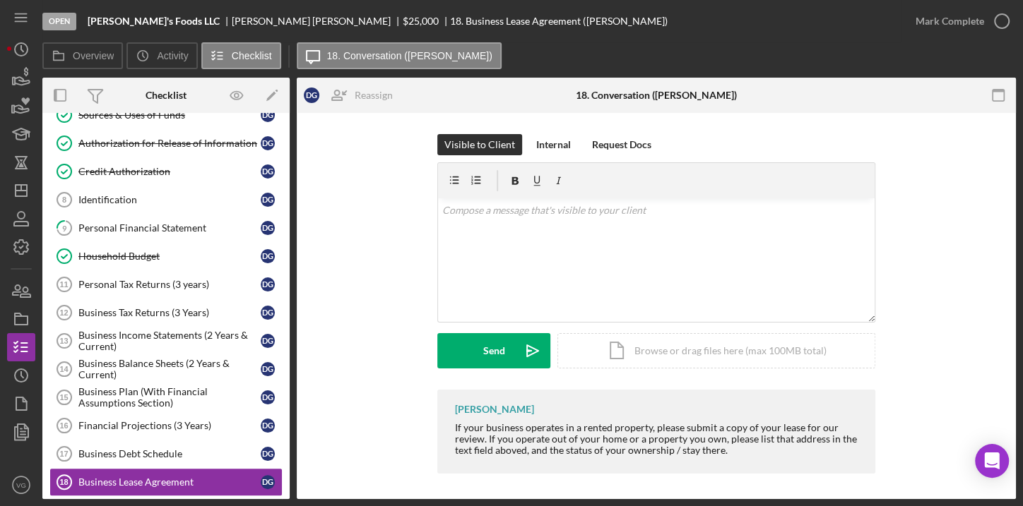
scroll to position [2, 0]
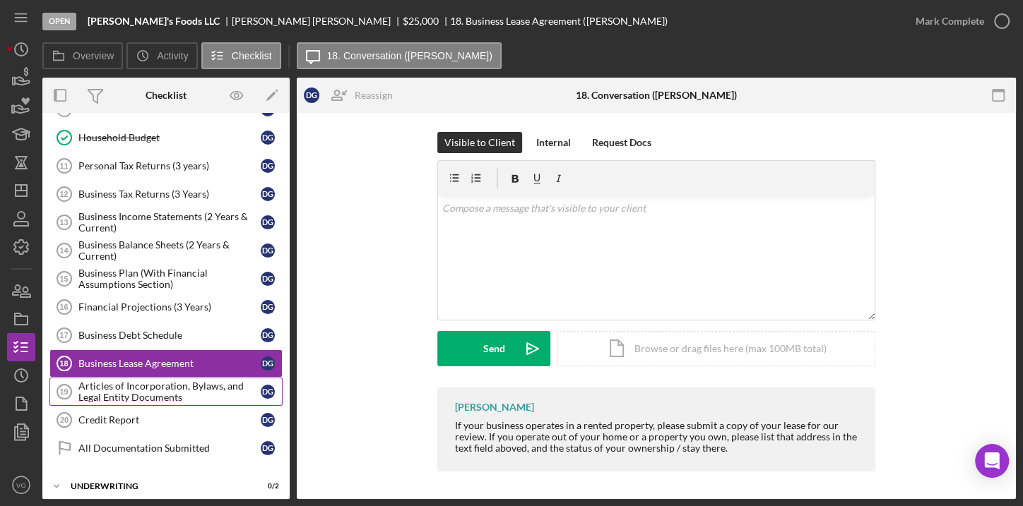
click at [152, 390] on div "Articles of Incorporation, Bylaws, and Legal Entity Documents" at bounding box center [169, 392] width 182 height 23
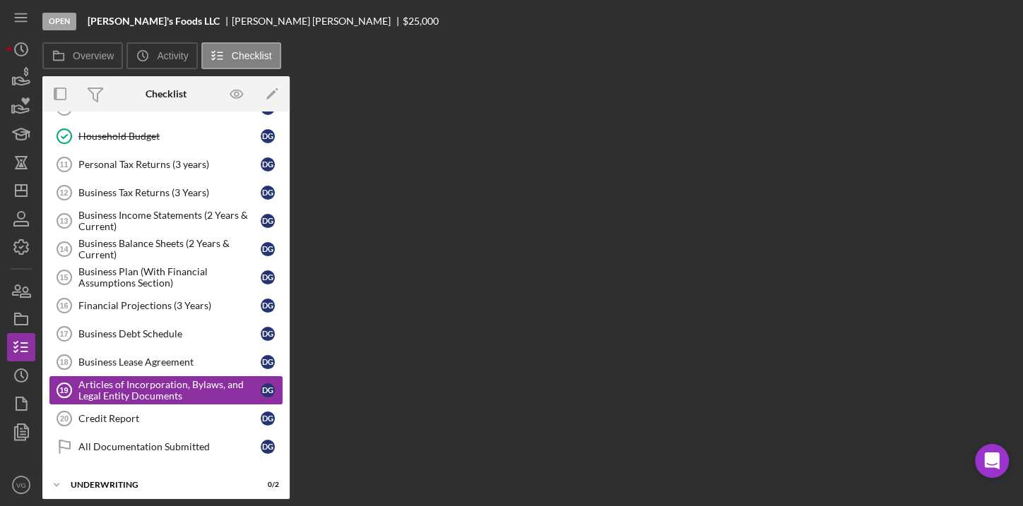
scroll to position [311, 0]
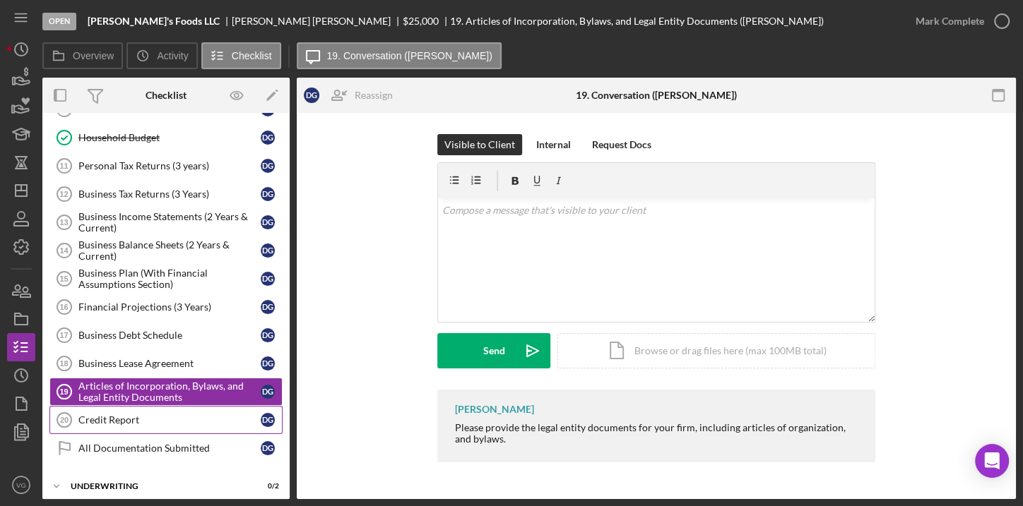
click at [147, 415] on div "Credit Report" at bounding box center [169, 420] width 182 height 11
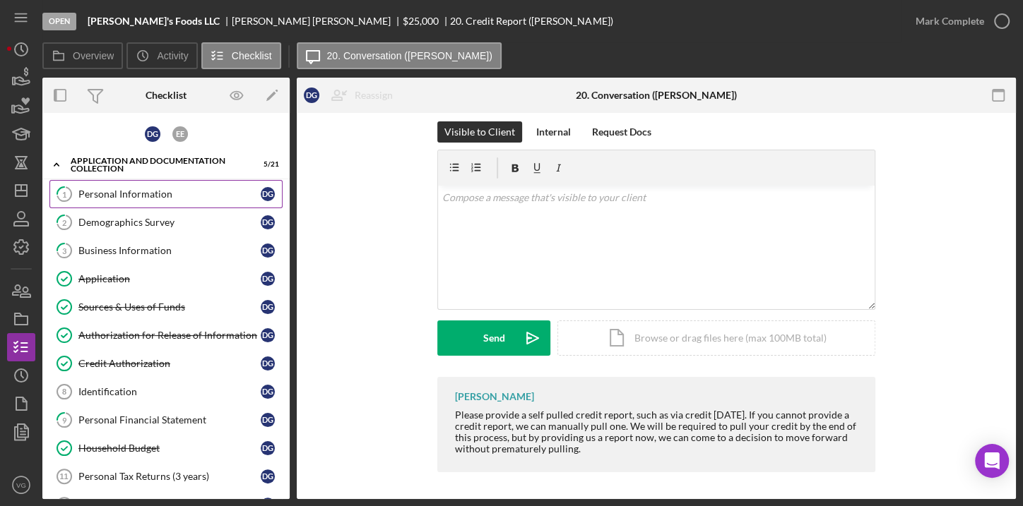
click at [153, 194] on div "Personal Information" at bounding box center [169, 194] width 182 height 11
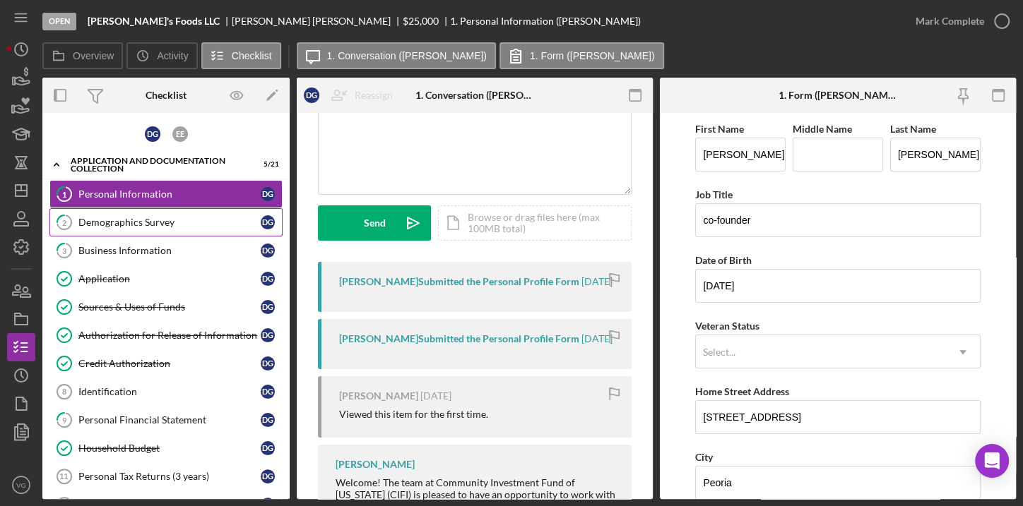
click at [132, 225] on div "Demographics Survey" at bounding box center [169, 222] width 182 height 11
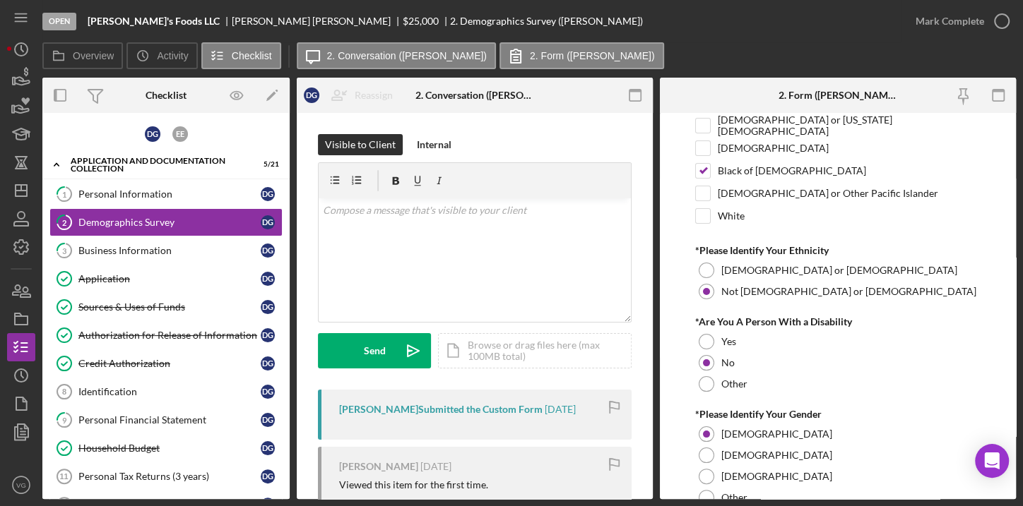
scroll to position [172, 0]
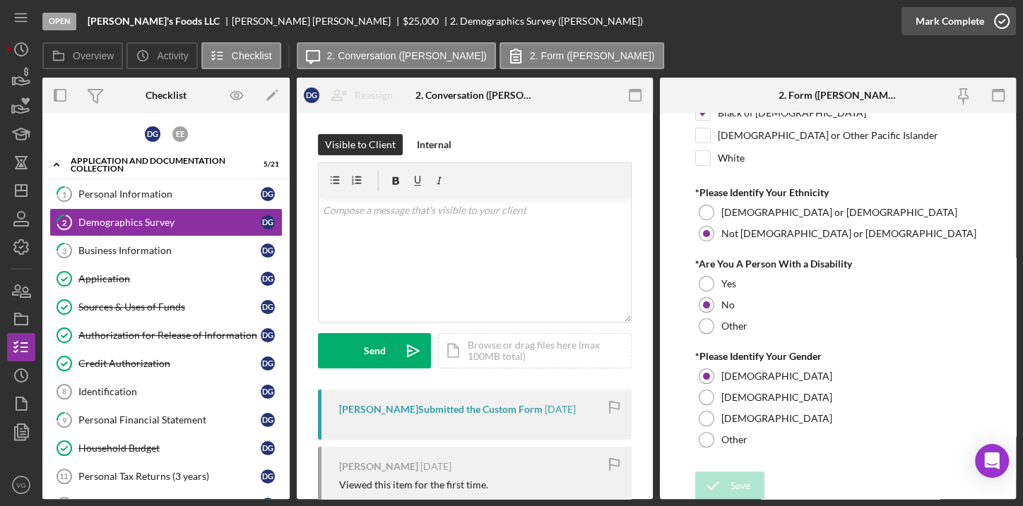
click at [971, 22] on div "Mark Complete" at bounding box center [949, 21] width 69 height 28
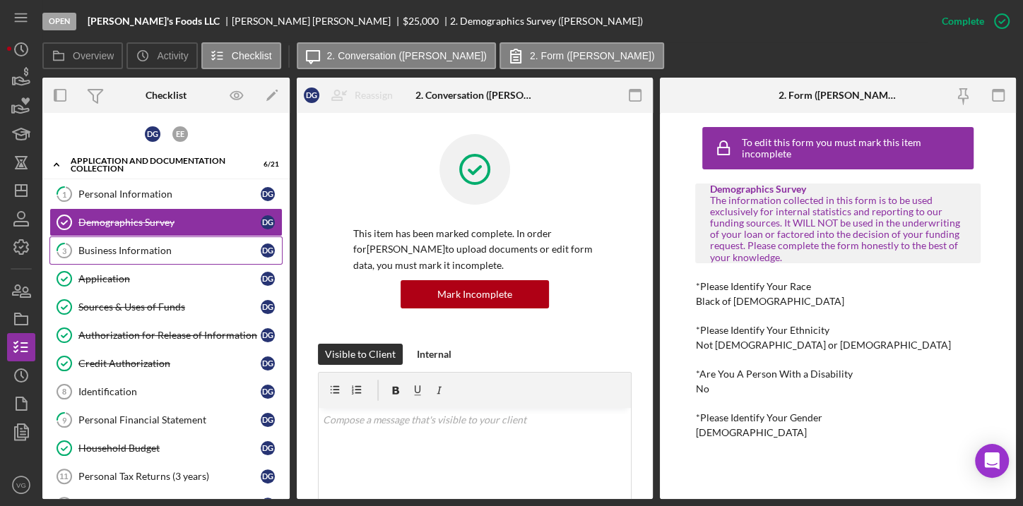
click at [153, 251] on div "Business Information" at bounding box center [169, 250] width 182 height 11
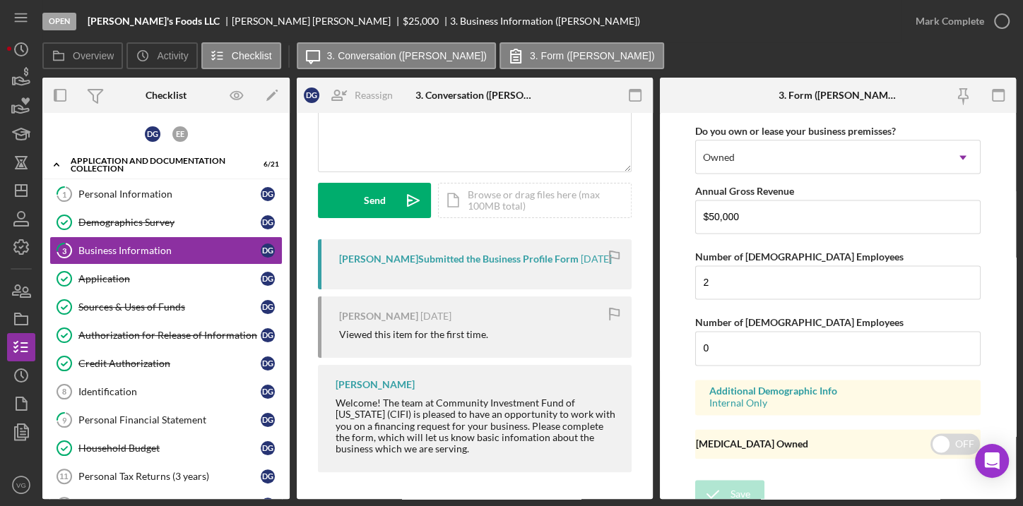
scroll to position [1360, 0]
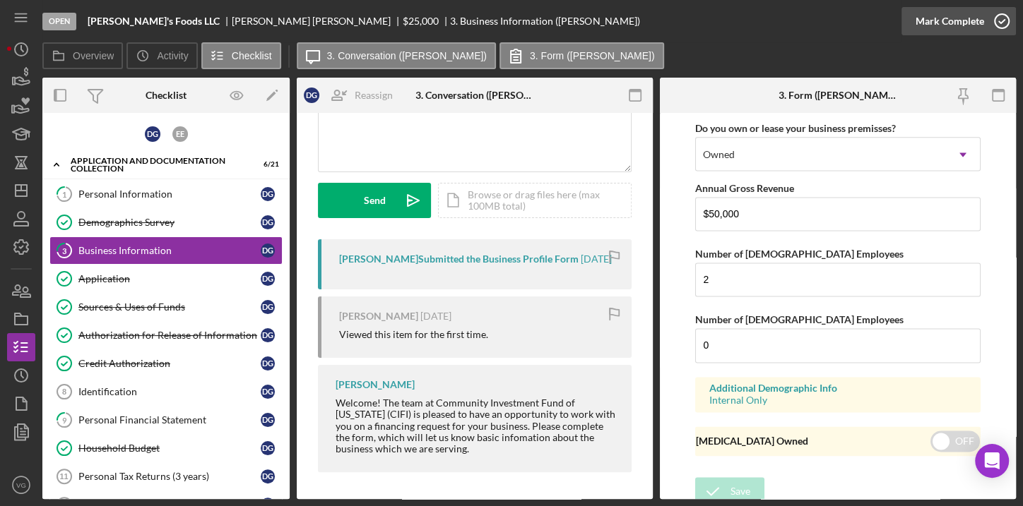
click at [955, 26] on div "Mark Complete" at bounding box center [949, 21] width 69 height 28
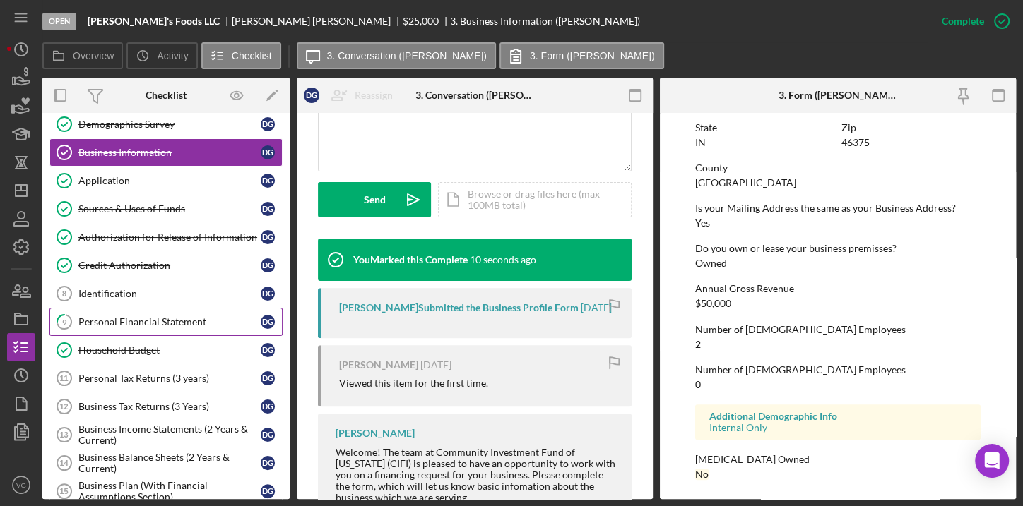
scroll to position [128, 0]
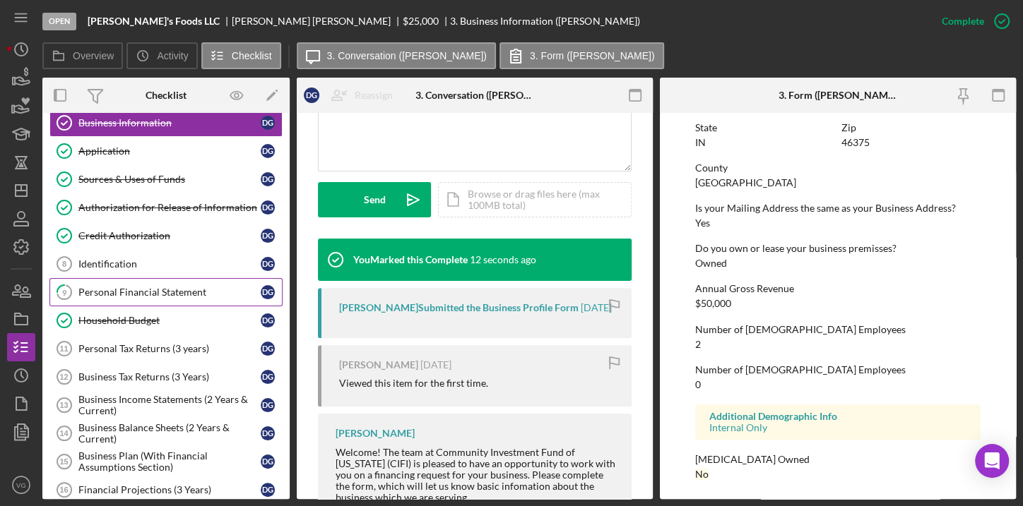
click at [124, 296] on link "9 Personal Financial Statement D G" at bounding box center [165, 292] width 233 height 28
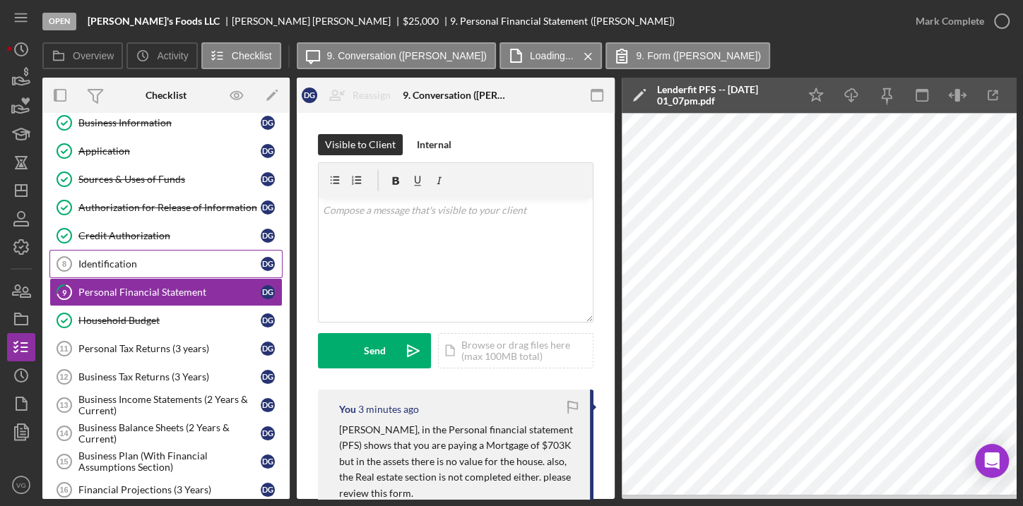
click at [117, 263] on div "Identification" at bounding box center [169, 264] width 182 height 11
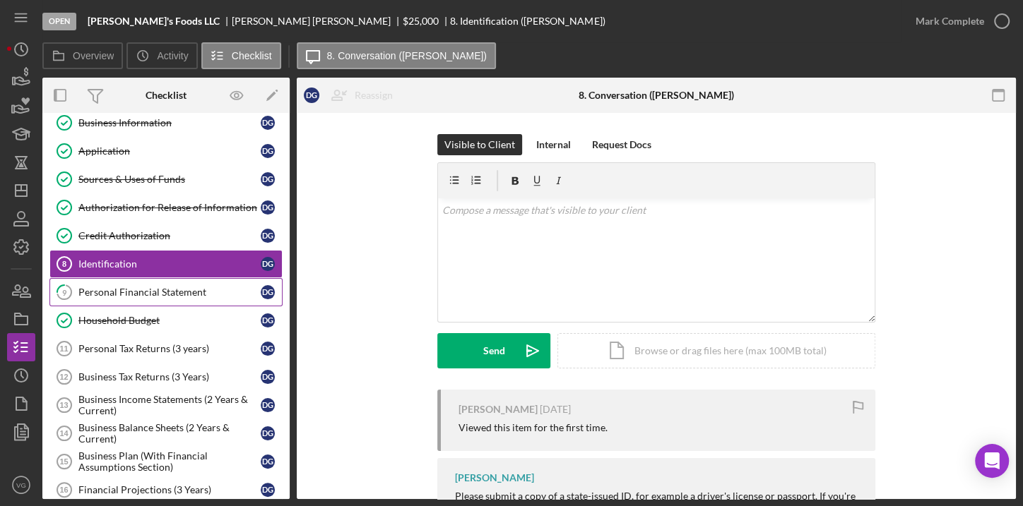
click at [124, 295] on link "9 Personal Financial Statement D G" at bounding box center [165, 292] width 233 height 28
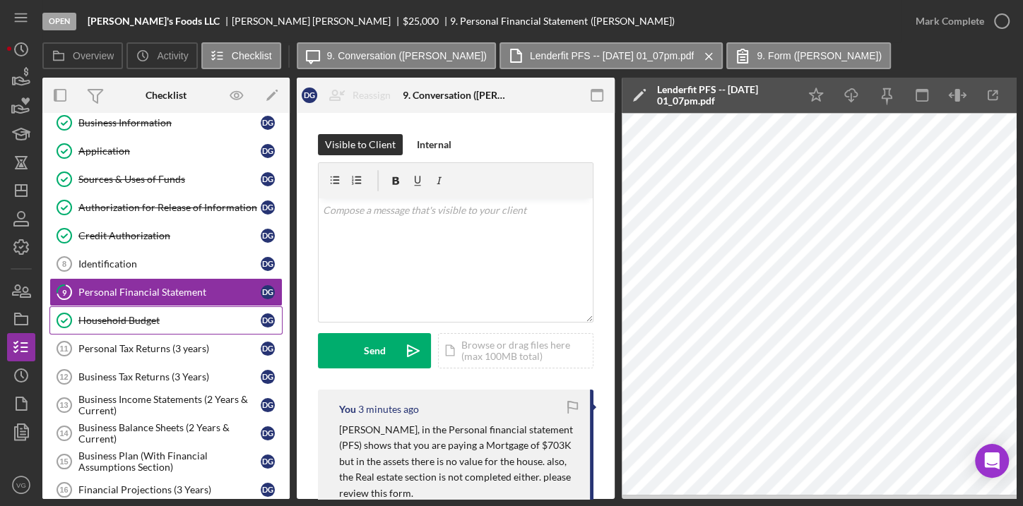
click at [128, 321] on link "Household Budget Household Budget D G" at bounding box center [165, 321] width 233 height 28
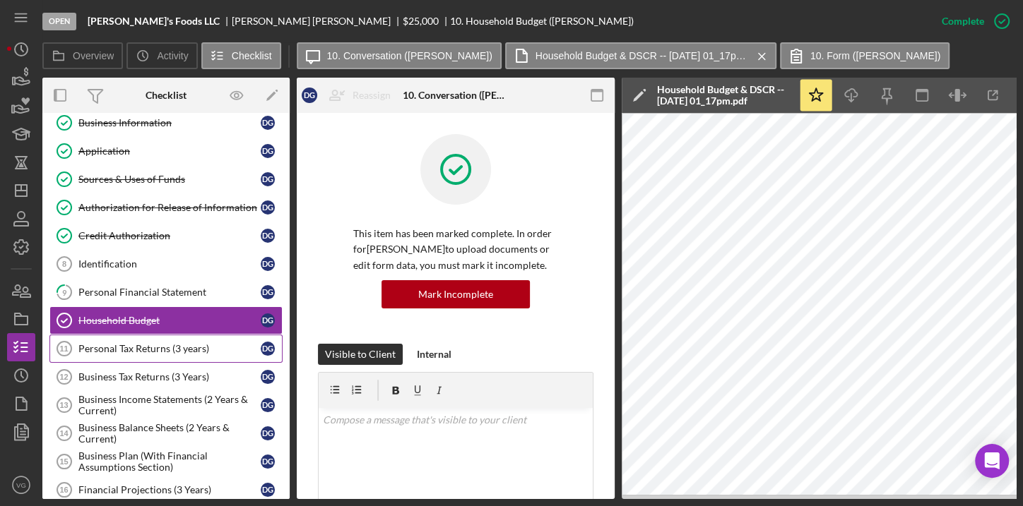
click at [135, 347] on div "Personal Tax Returns (3 years)" at bounding box center [169, 348] width 182 height 11
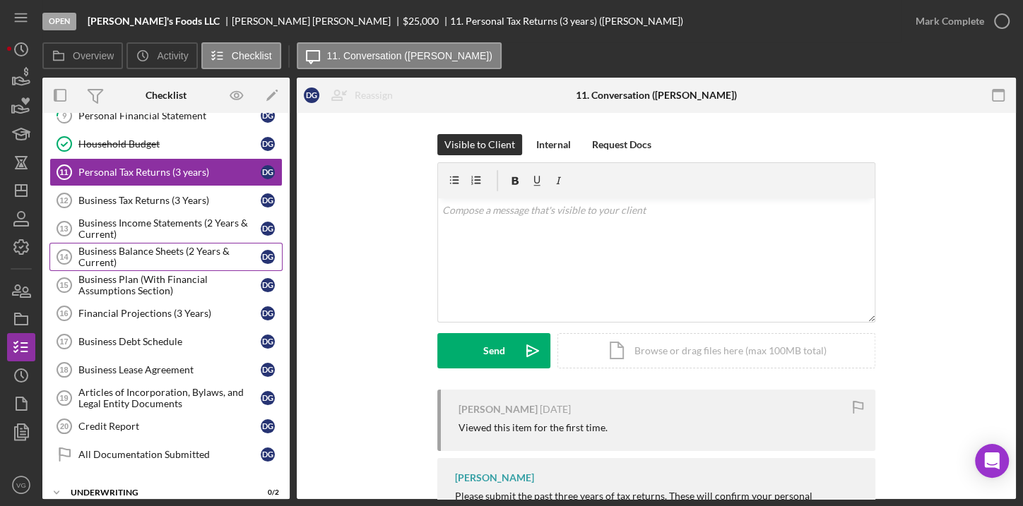
scroll to position [311, 0]
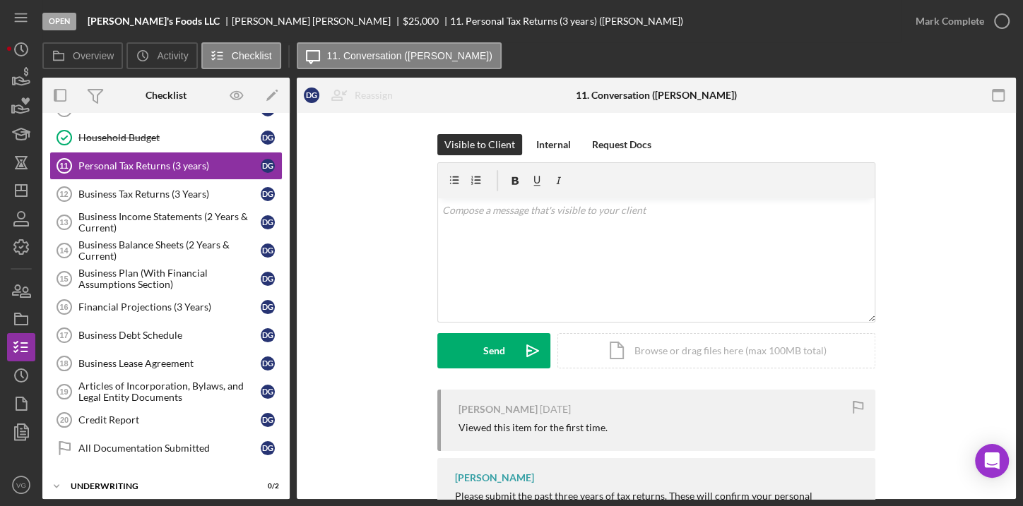
click at [357, 294] on div "Visible to Client Internal Request Docs v Color teal Color pink Remove color Ad…" at bounding box center [656, 262] width 677 height 256
click at [23, 196] on polygon "button" at bounding box center [21, 190] width 11 height 11
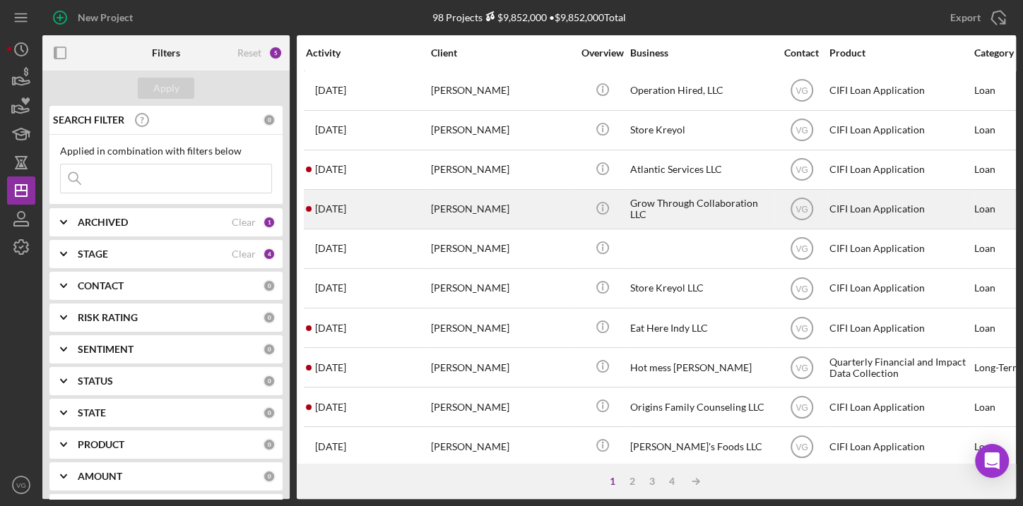
click at [505, 216] on div "[PERSON_NAME]" at bounding box center [501, 209] width 141 height 37
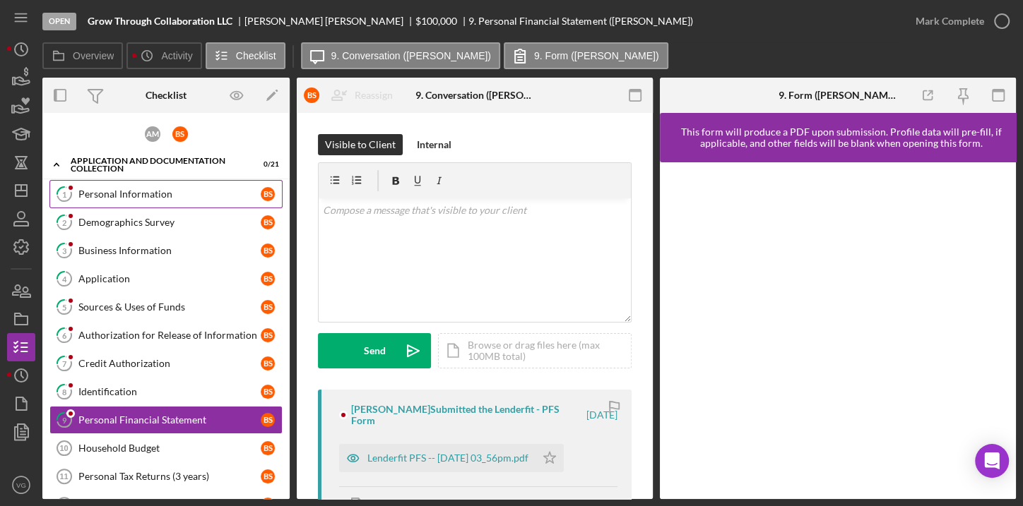
click at [144, 199] on link "1 Personal Information B S" at bounding box center [165, 194] width 233 height 28
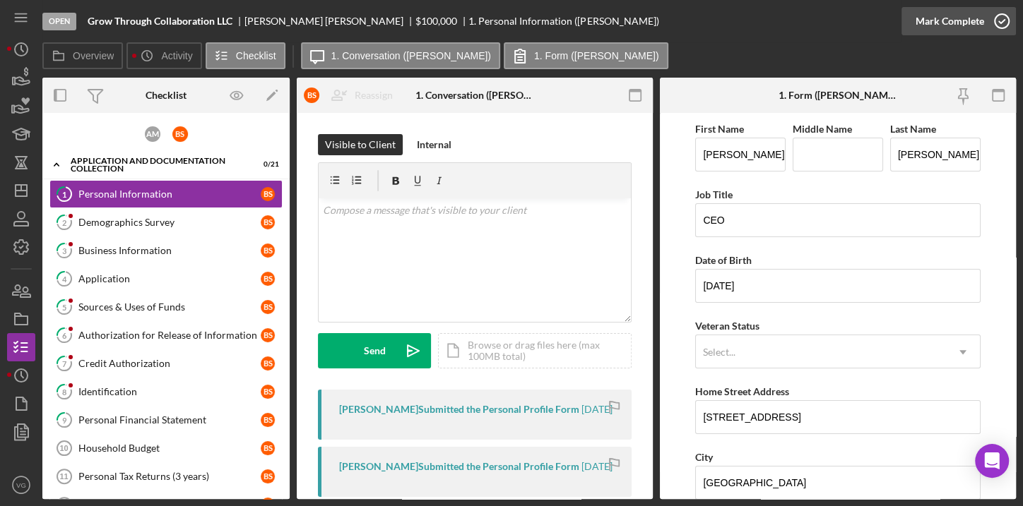
click at [934, 23] on div "Mark Complete" at bounding box center [949, 21] width 69 height 28
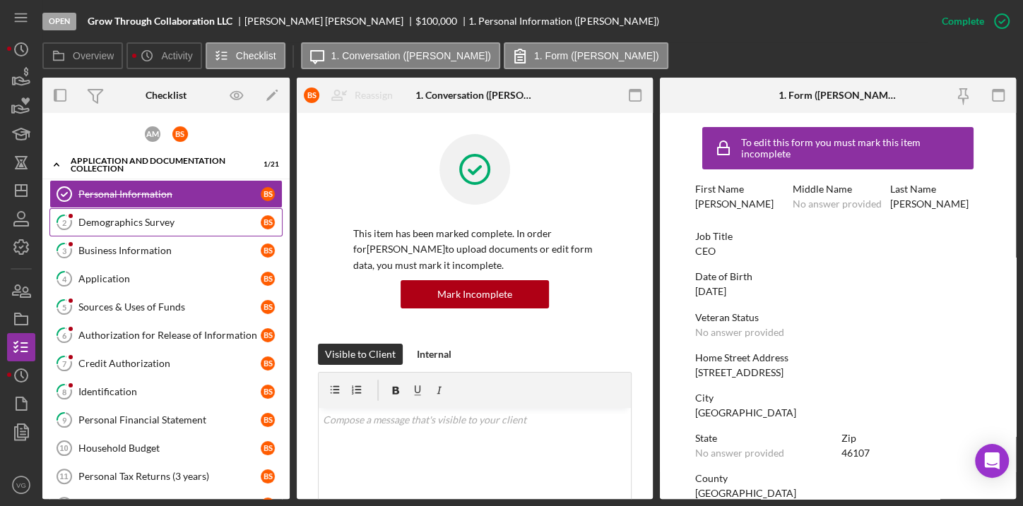
click at [162, 221] on div "Demographics Survey" at bounding box center [169, 222] width 182 height 11
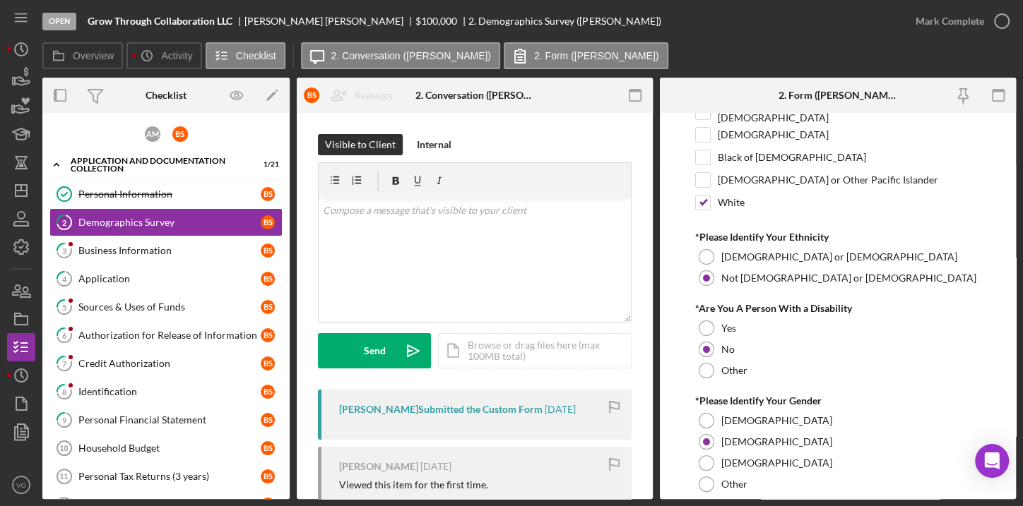
scroll to position [172, 0]
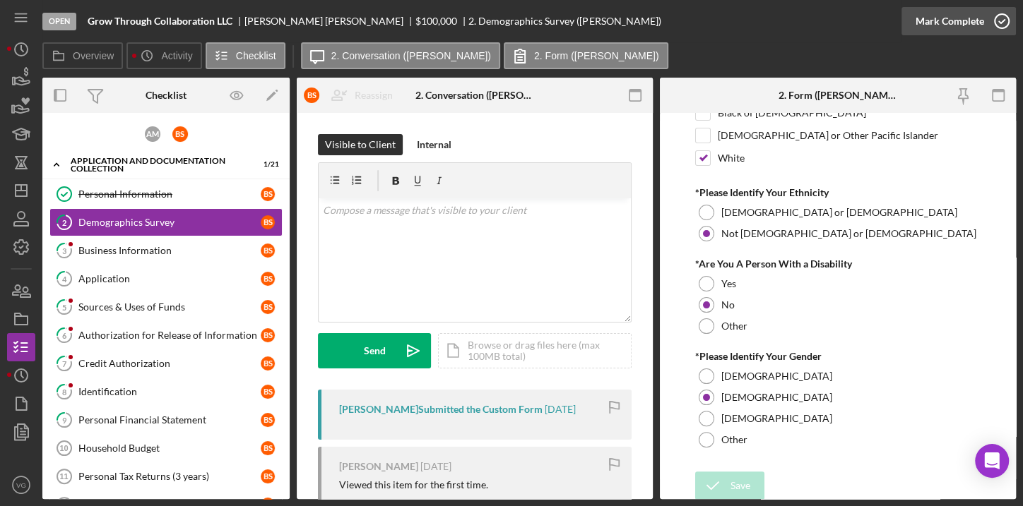
click at [957, 18] on div "Mark Complete" at bounding box center [949, 21] width 69 height 28
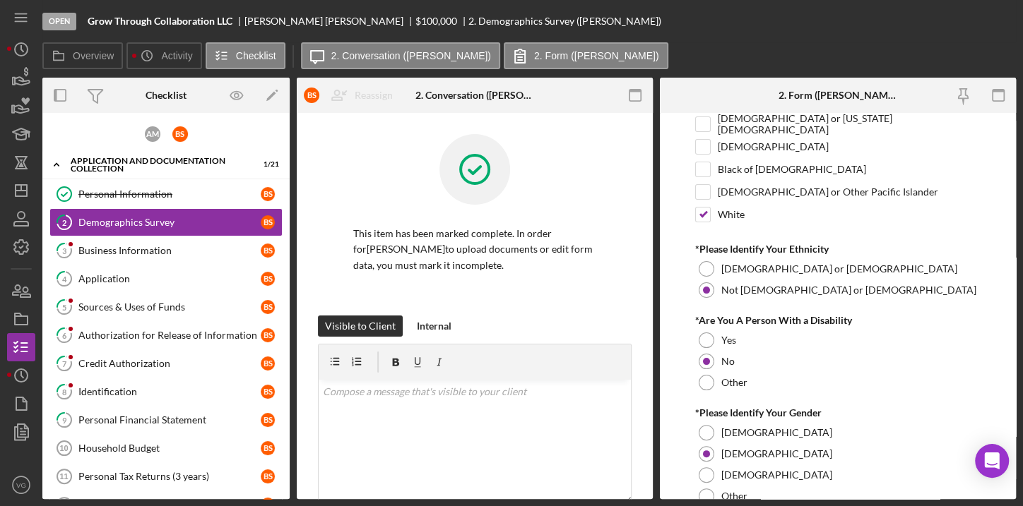
scroll to position [229, 0]
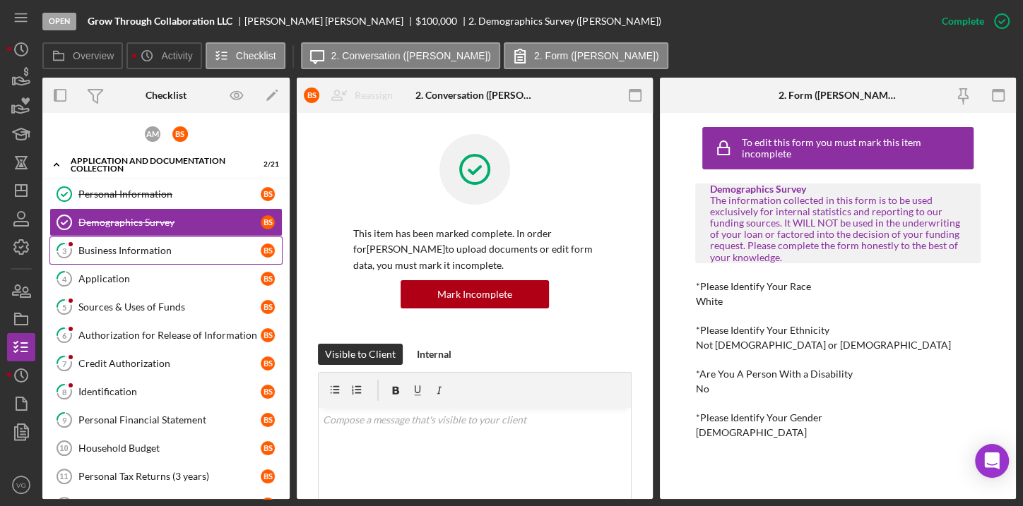
click at [115, 254] on div "Business Information" at bounding box center [169, 250] width 182 height 11
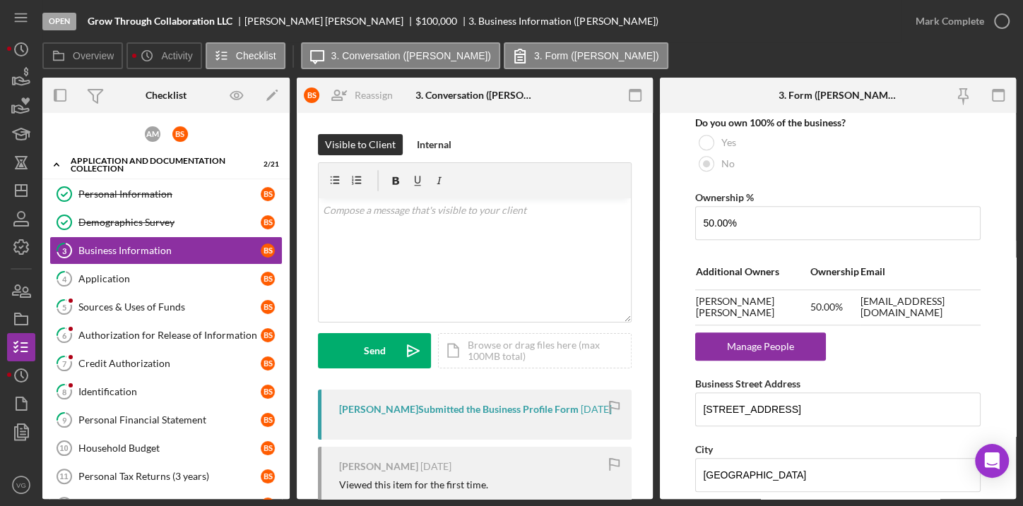
scroll to position [834, 0]
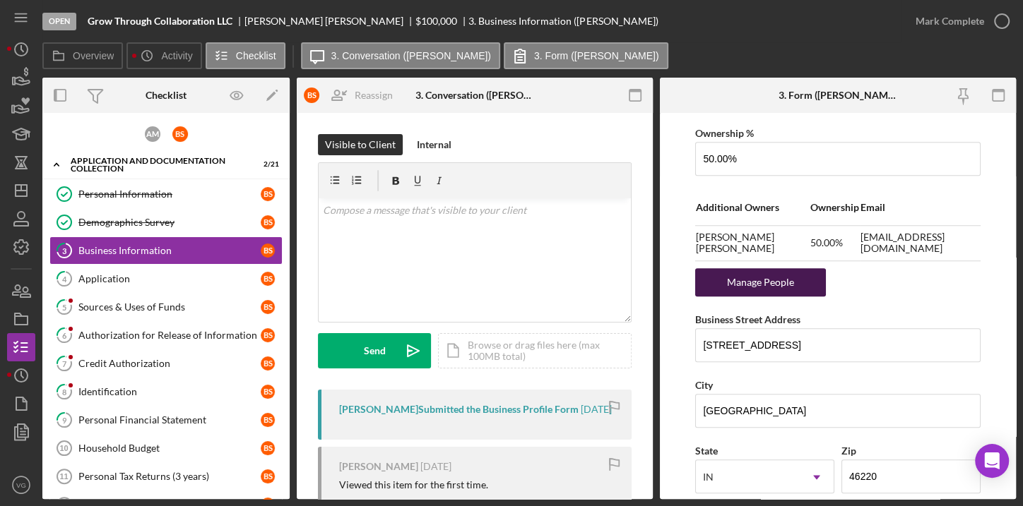
click at [758, 279] on div "Manage People" at bounding box center [760, 282] width 117 height 28
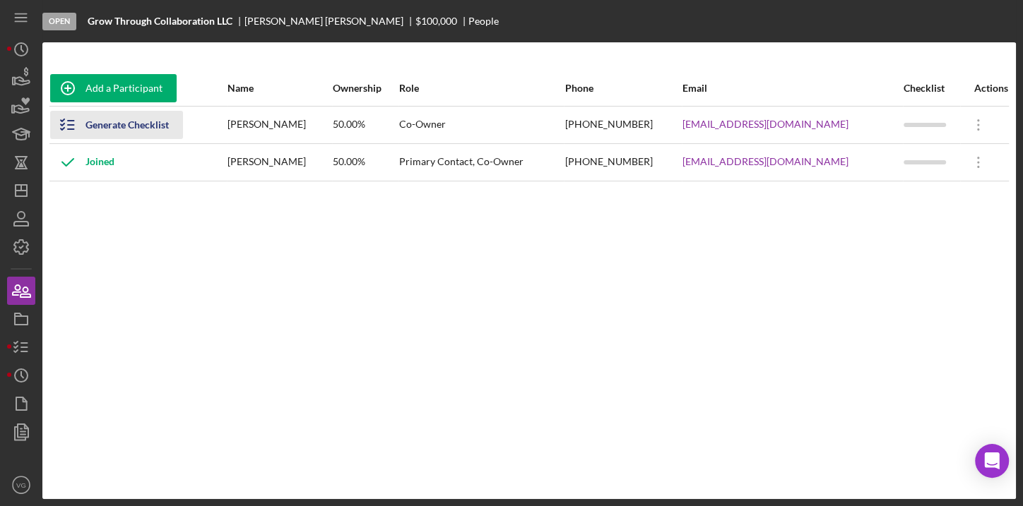
click at [132, 128] on div "Generate Checklist" at bounding box center [126, 125] width 83 height 28
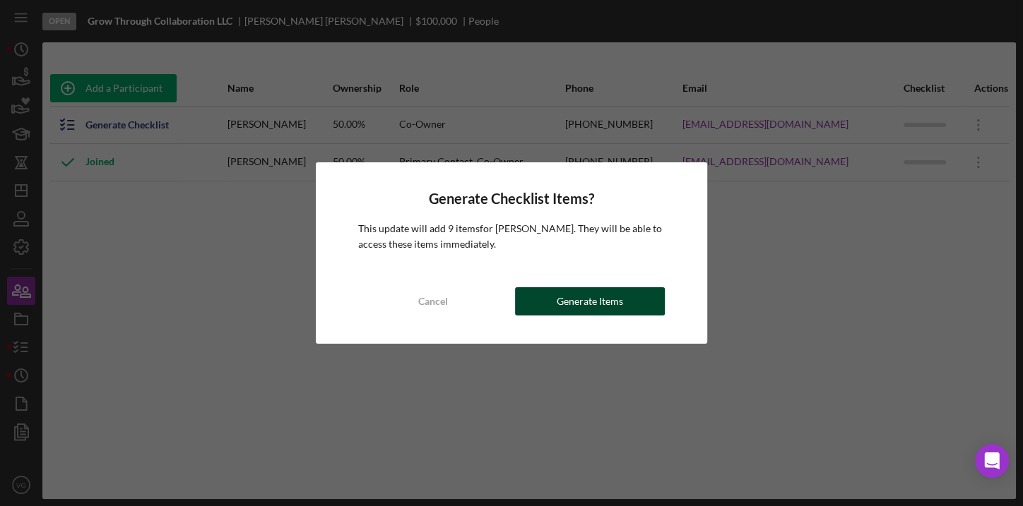
click at [600, 304] on div "Generate Items" at bounding box center [590, 301] width 66 height 28
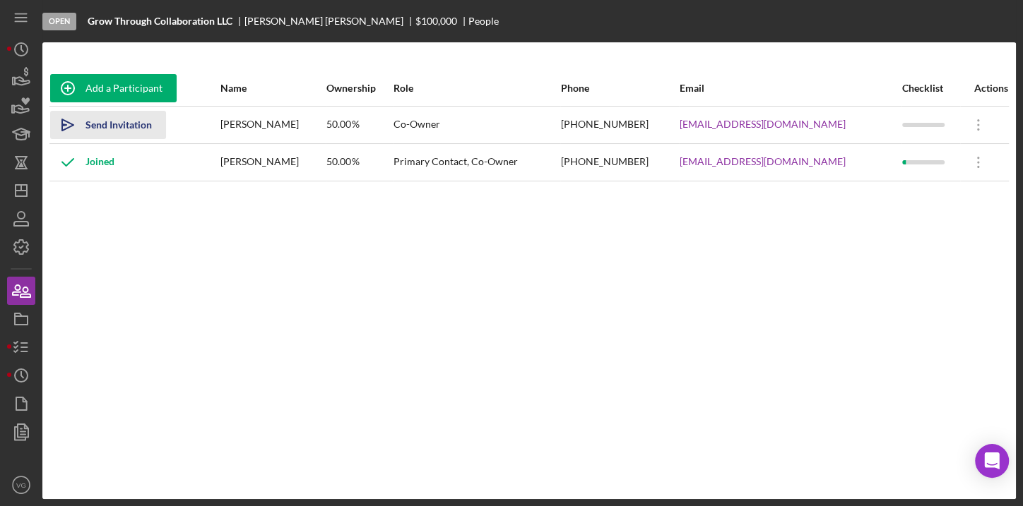
click at [116, 126] on div "Send Invitation" at bounding box center [118, 125] width 66 height 28
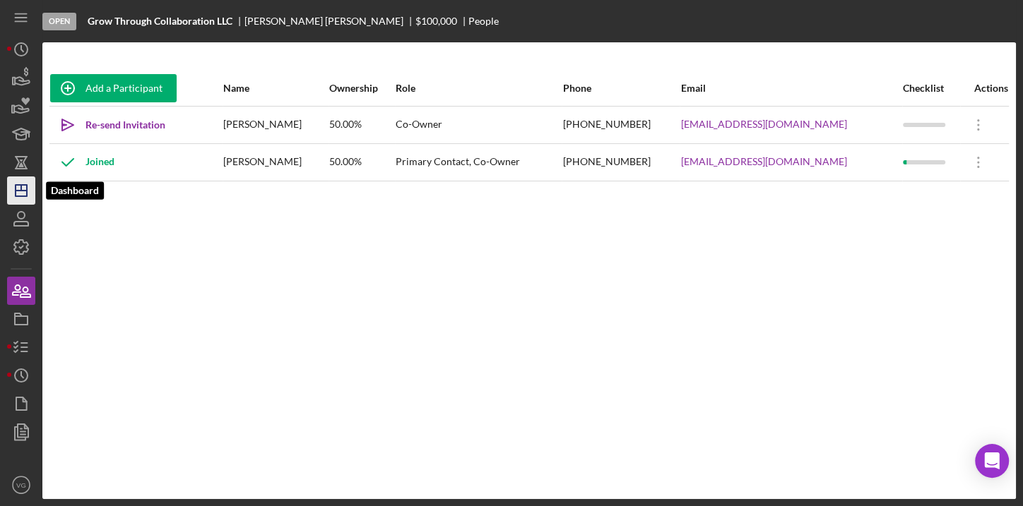
click at [23, 194] on icon "Icon/Dashboard" at bounding box center [21, 190] width 35 height 35
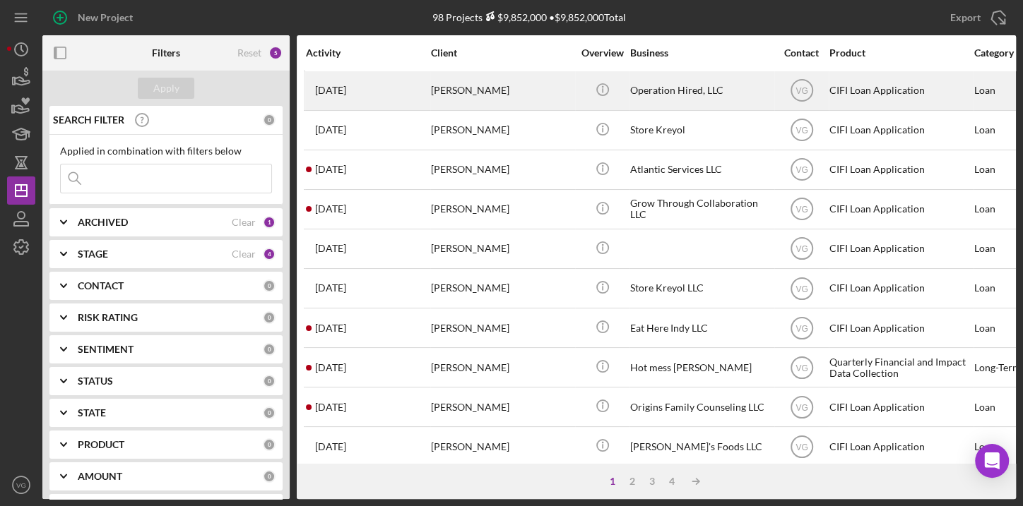
click at [468, 100] on div "[PERSON_NAME]" at bounding box center [501, 90] width 141 height 37
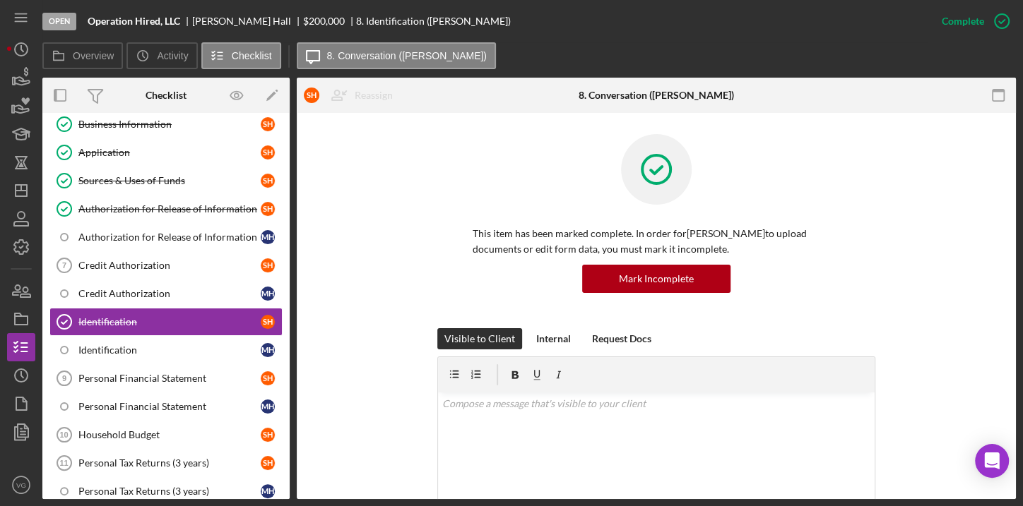
scroll to position [192, 0]
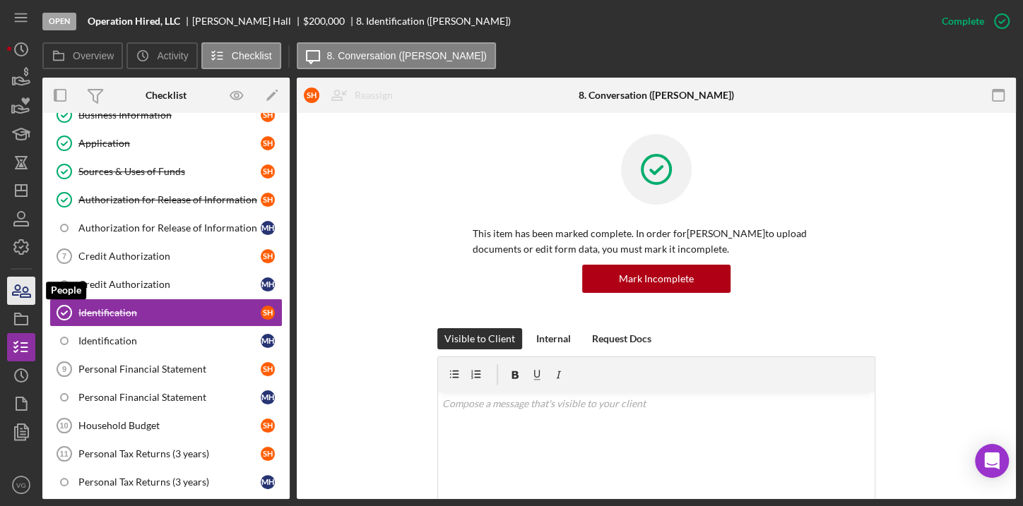
click at [24, 289] on icon "button" at bounding box center [21, 290] width 35 height 35
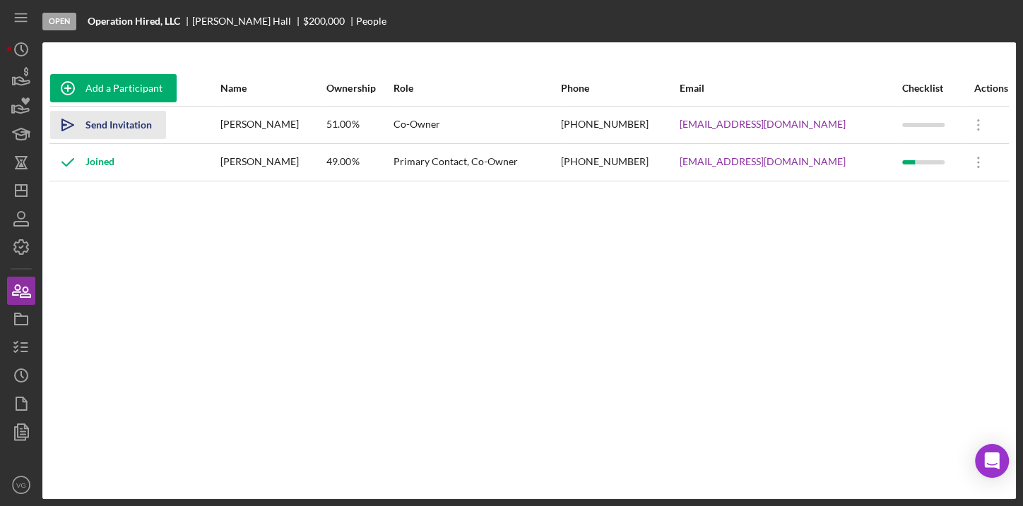
click at [121, 129] on div "Send Invitation" at bounding box center [118, 125] width 66 height 28
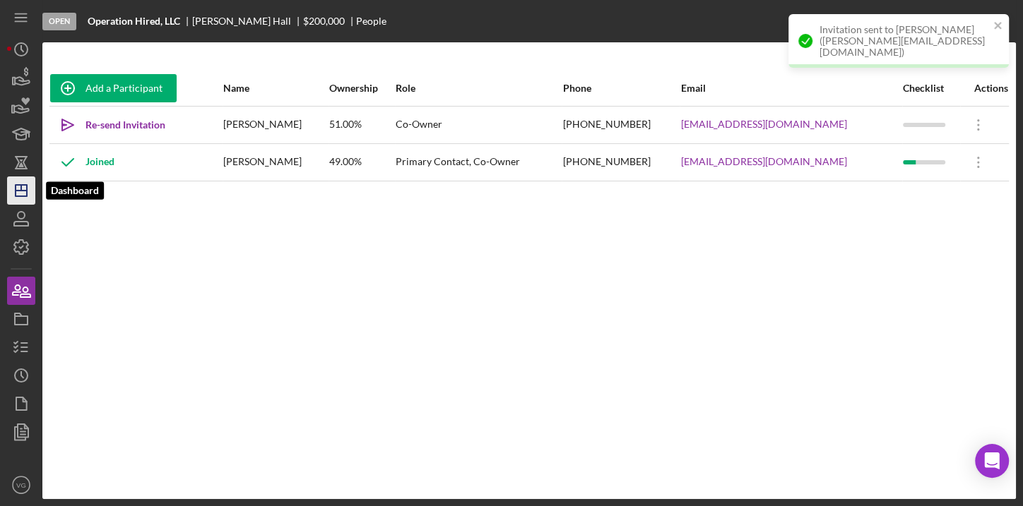
click at [22, 192] on icon "Icon/Dashboard" at bounding box center [21, 190] width 35 height 35
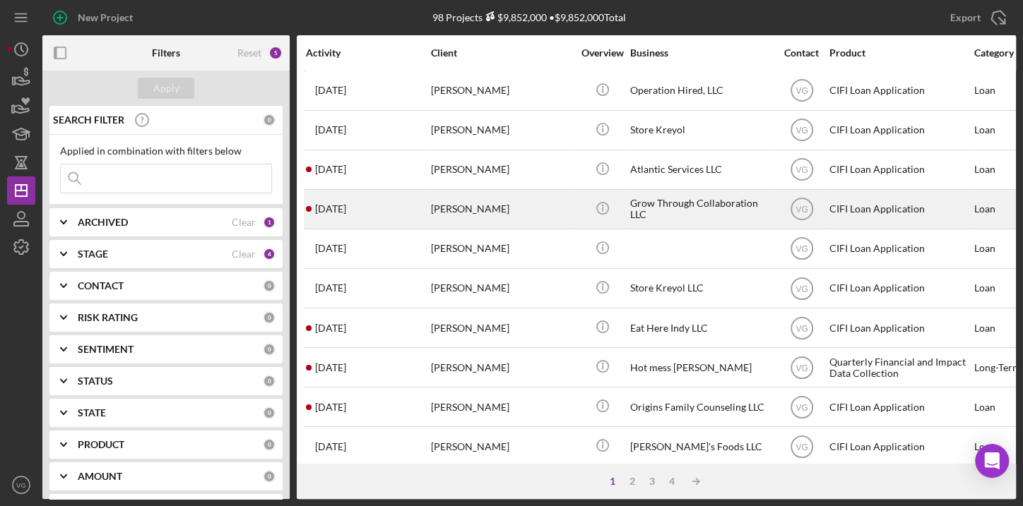
click at [479, 208] on div "[PERSON_NAME]" at bounding box center [501, 209] width 141 height 37
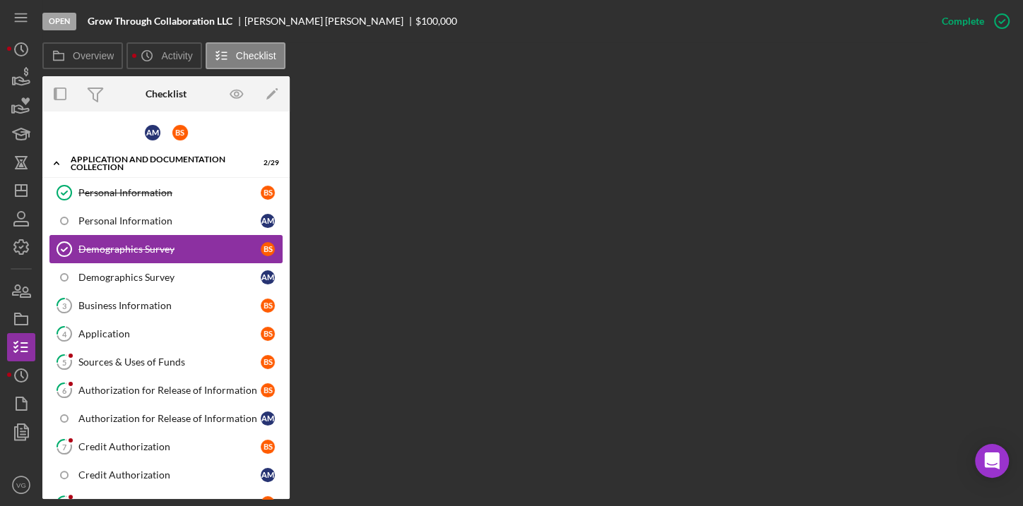
click at [108, 245] on div "Demographics Survey" at bounding box center [169, 249] width 182 height 11
click at [129, 216] on div "Personal Information" at bounding box center [169, 220] width 182 height 11
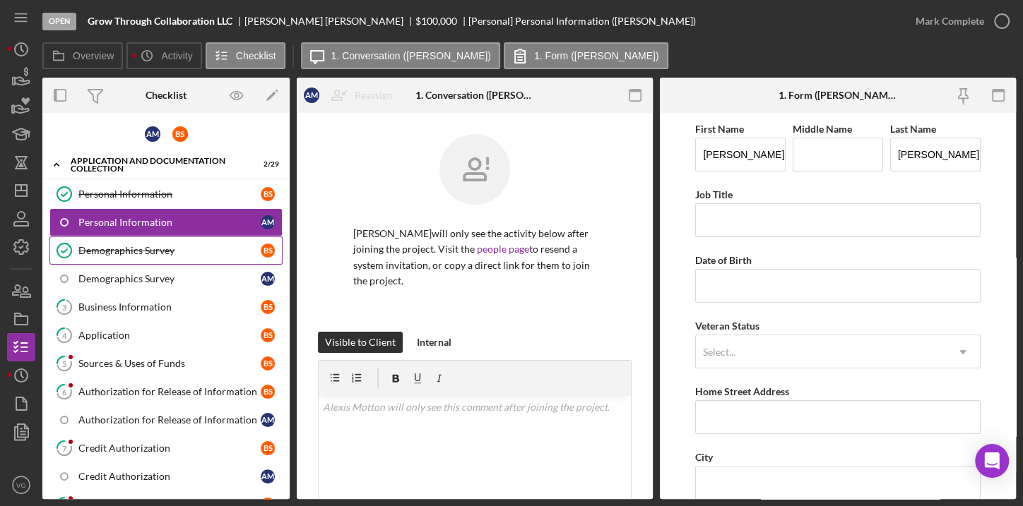
click at [132, 257] on link "Demographics Survey Demographics Survey B S" at bounding box center [165, 251] width 233 height 28
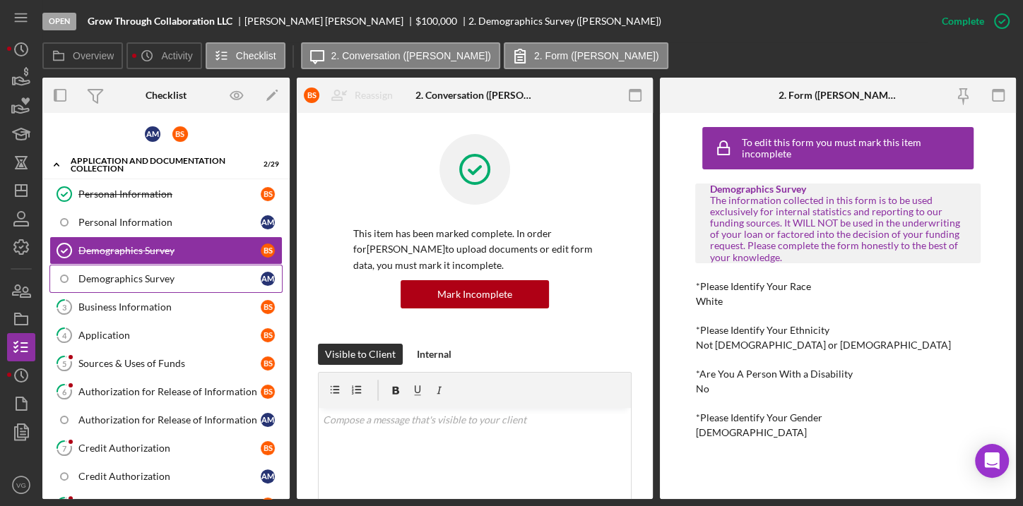
click at [139, 276] on div "Demographics Survey" at bounding box center [169, 278] width 182 height 11
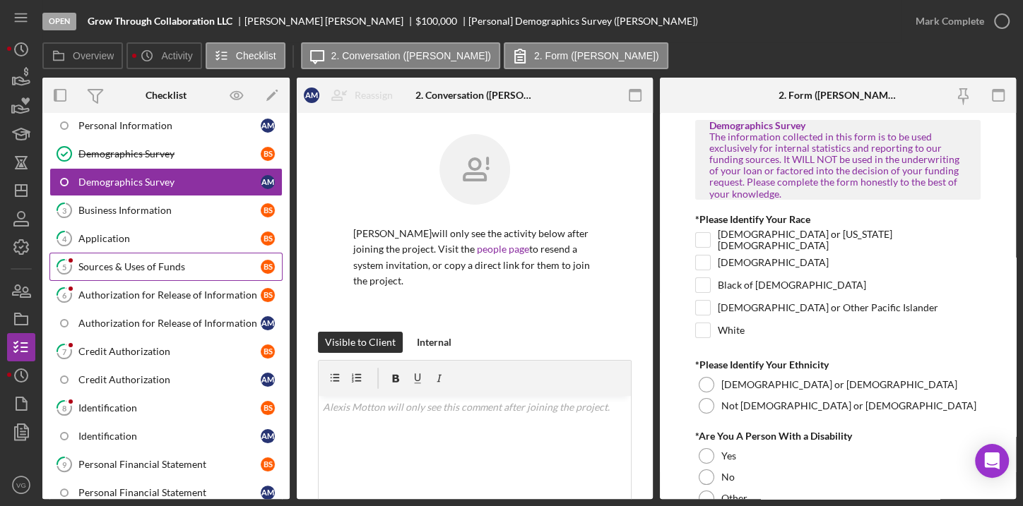
scroll to position [128, 0]
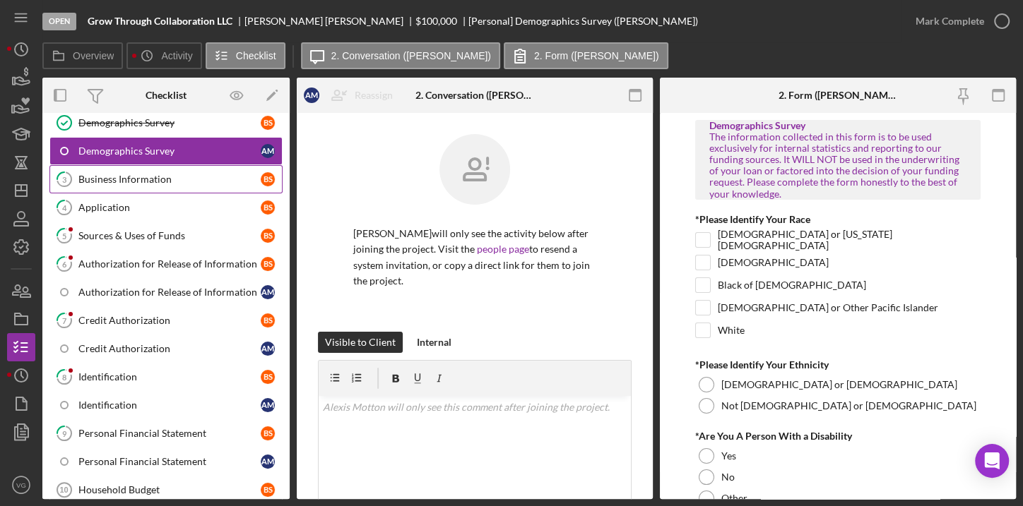
click at [150, 181] on div "Business Information" at bounding box center [169, 179] width 182 height 11
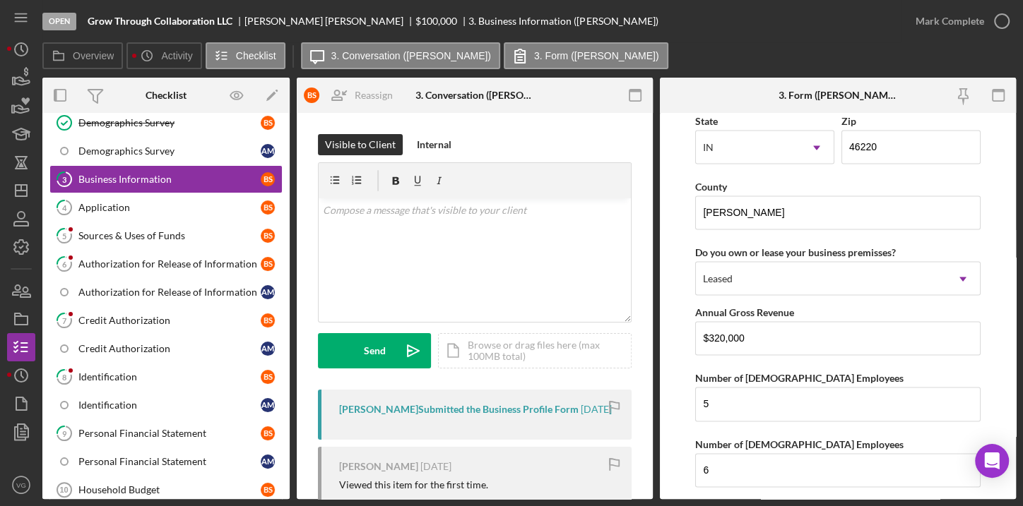
scroll to position [1430, 0]
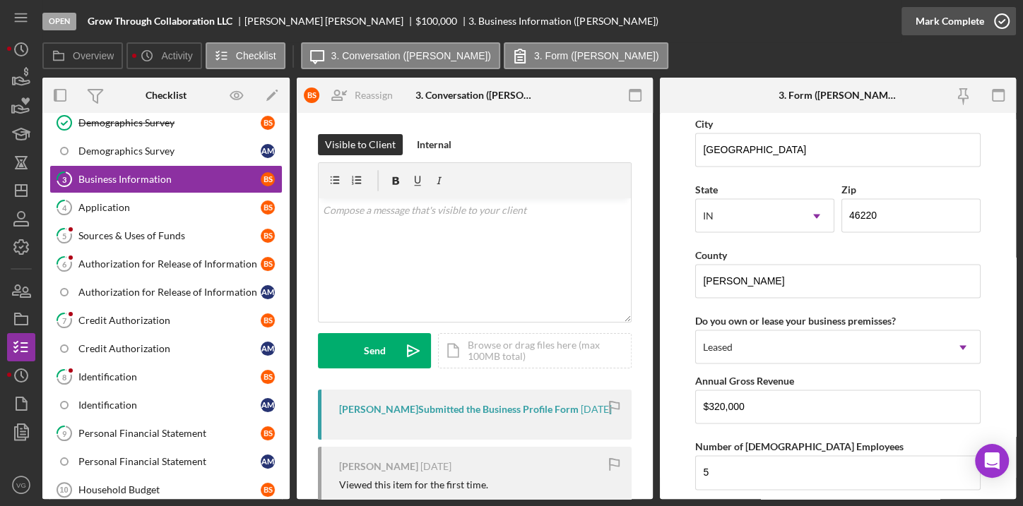
click at [961, 23] on div "Mark Complete" at bounding box center [949, 21] width 69 height 28
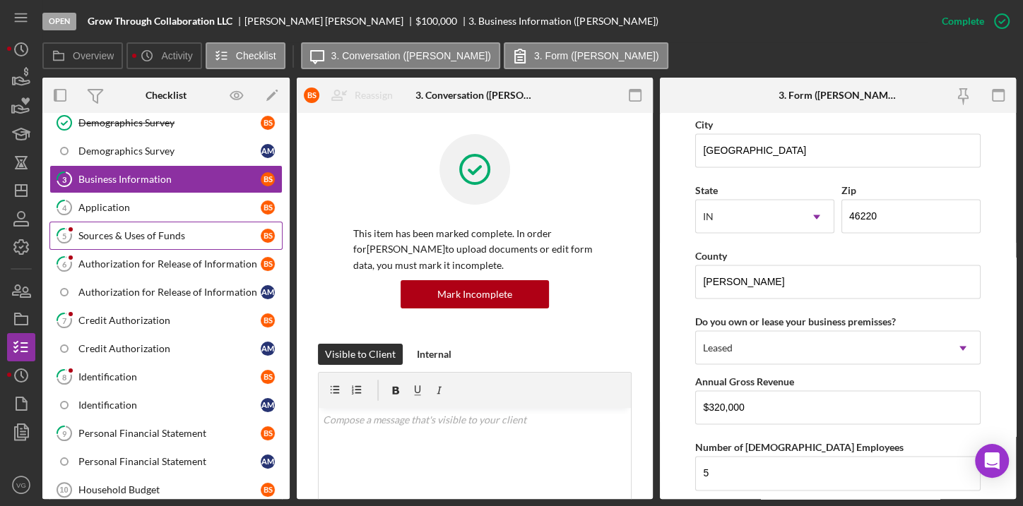
scroll to position [986, 0]
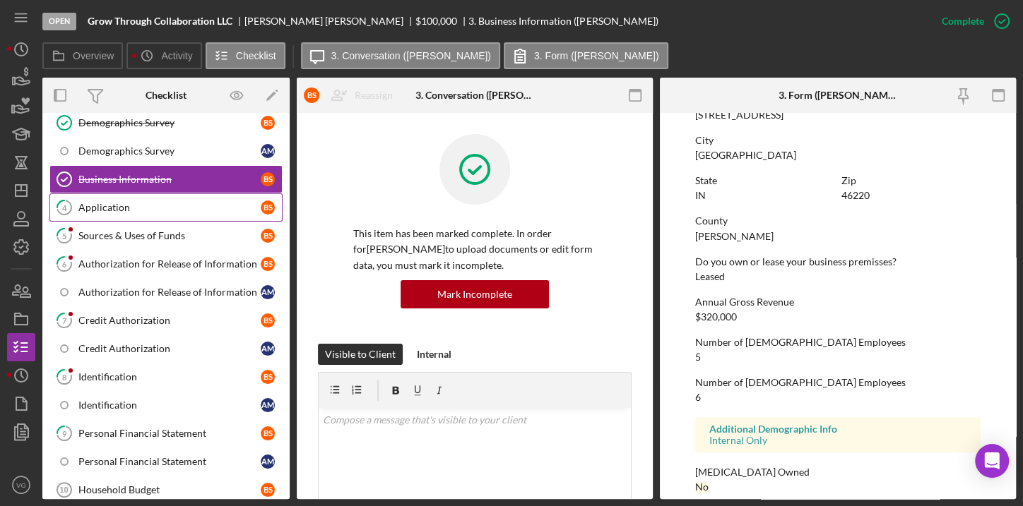
click at [155, 208] on div "Application" at bounding box center [169, 207] width 182 height 11
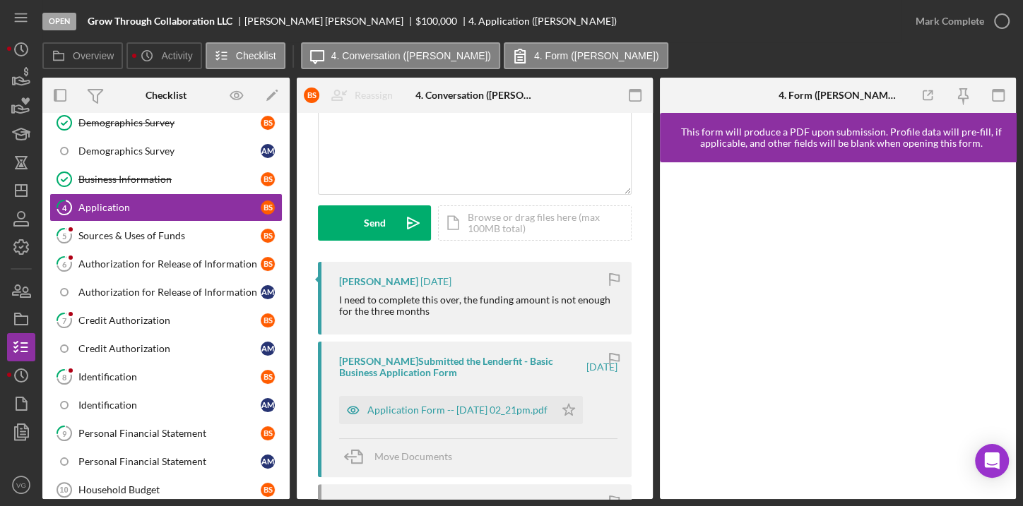
scroll to position [192, 0]
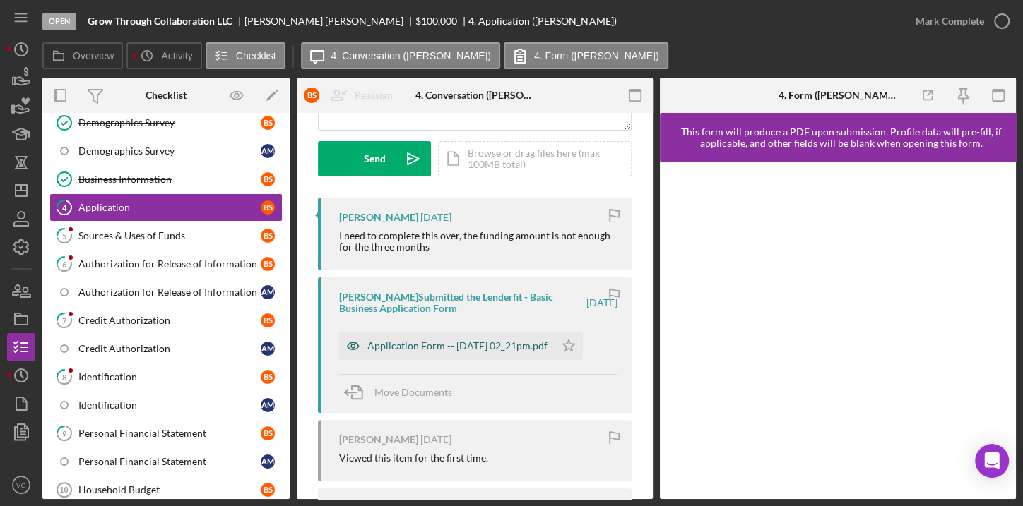
click at [424, 349] on div "Application Form -- [DATE] 02_21pm.pdf" at bounding box center [457, 345] width 180 height 11
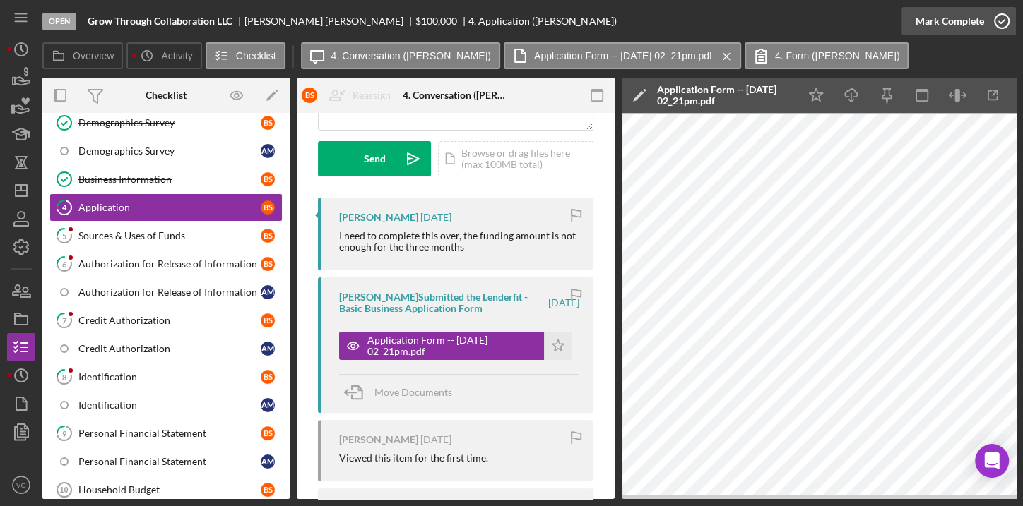
click at [968, 22] on div "Mark Complete" at bounding box center [949, 21] width 69 height 28
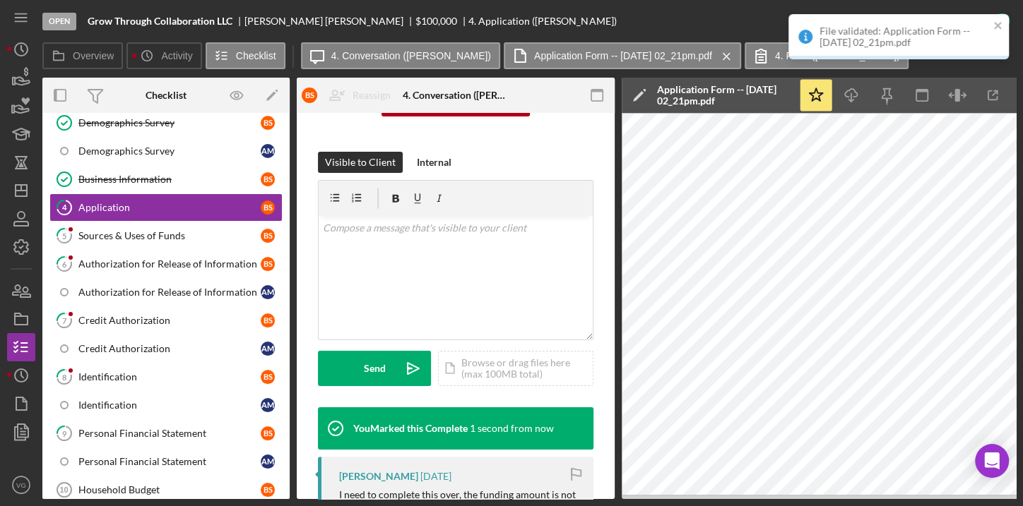
scroll to position [403, 0]
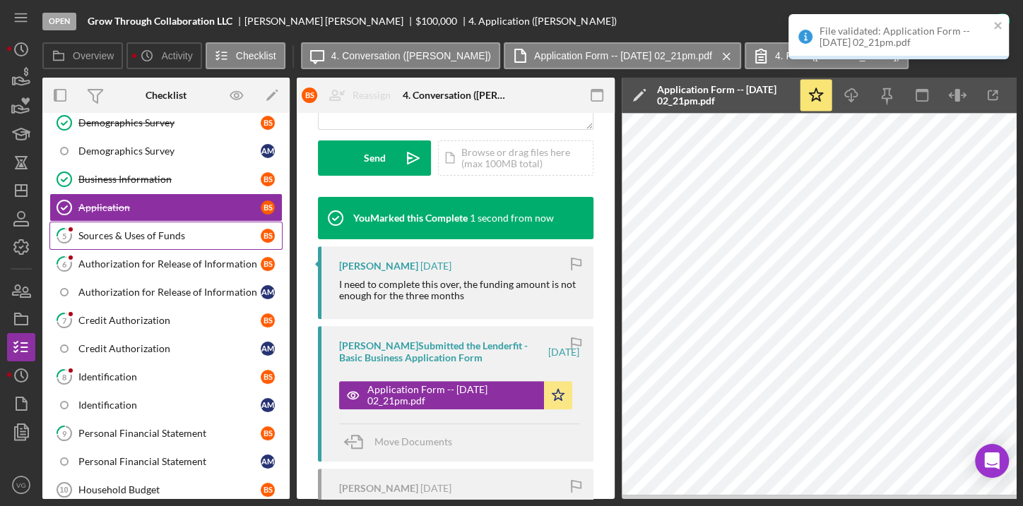
click at [148, 232] on div "Sources & Uses of Funds" at bounding box center [169, 235] width 182 height 11
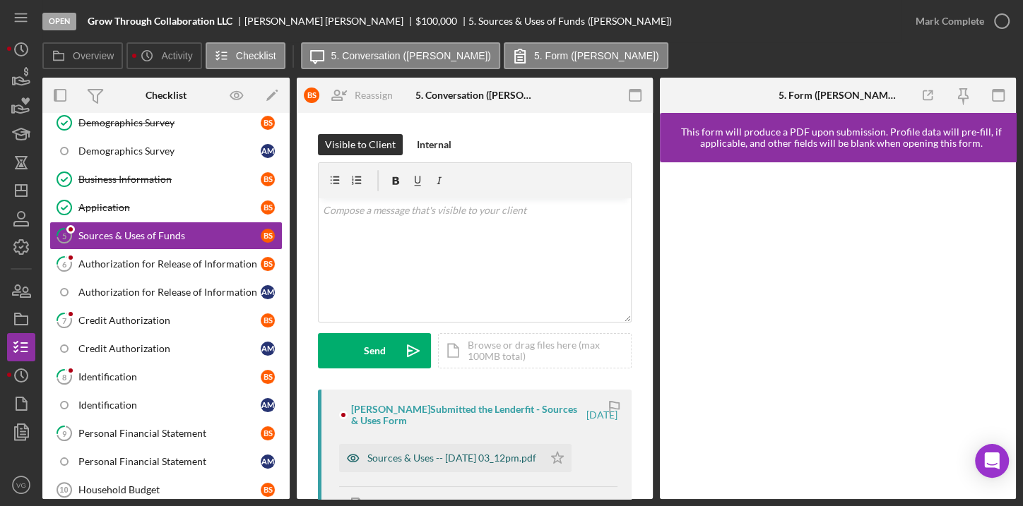
click at [473, 462] on div "Sources & Uses -- [DATE] 03_12pm.pdf" at bounding box center [451, 458] width 169 height 11
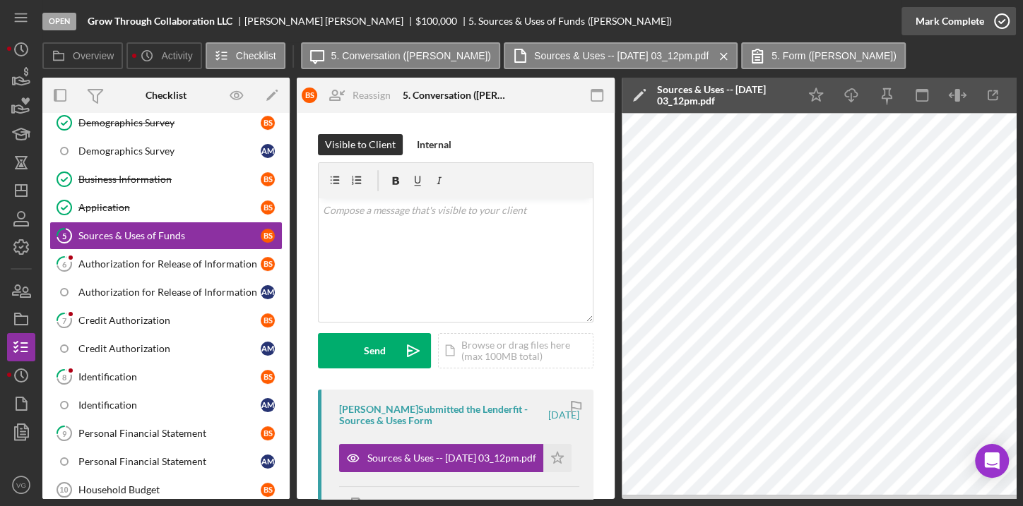
click at [993, 16] on icon "button" at bounding box center [1001, 21] width 35 height 35
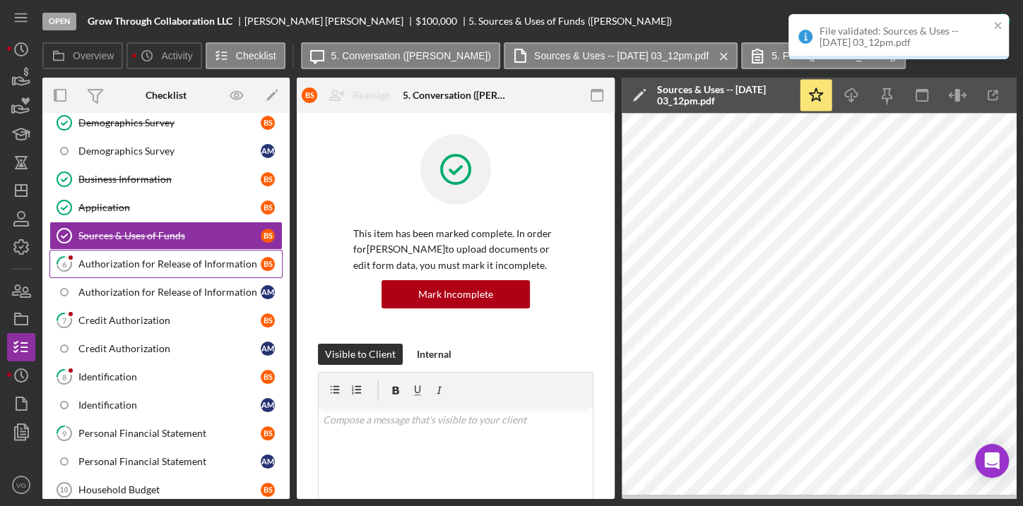
click at [138, 259] on div "Authorization for Release of Information" at bounding box center [169, 264] width 182 height 11
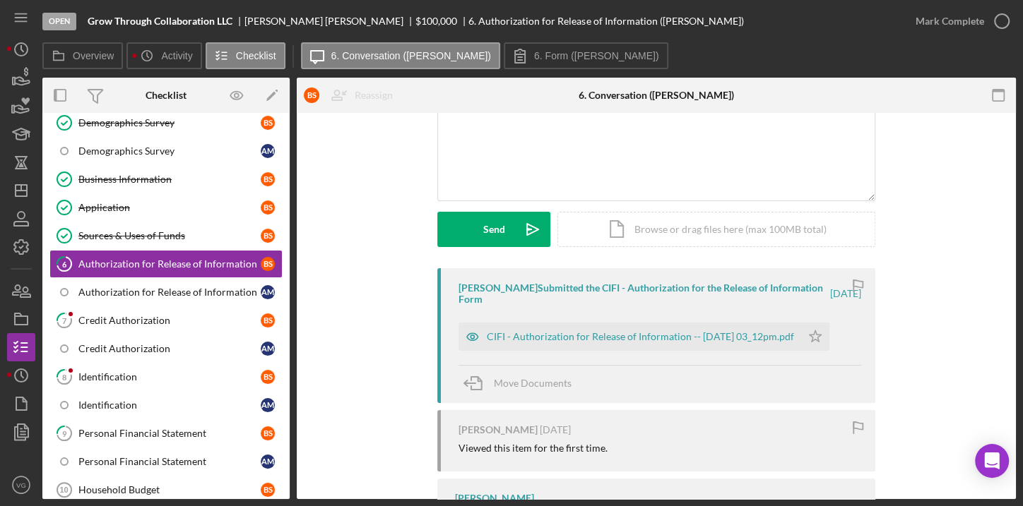
scroll to position [128, 0]
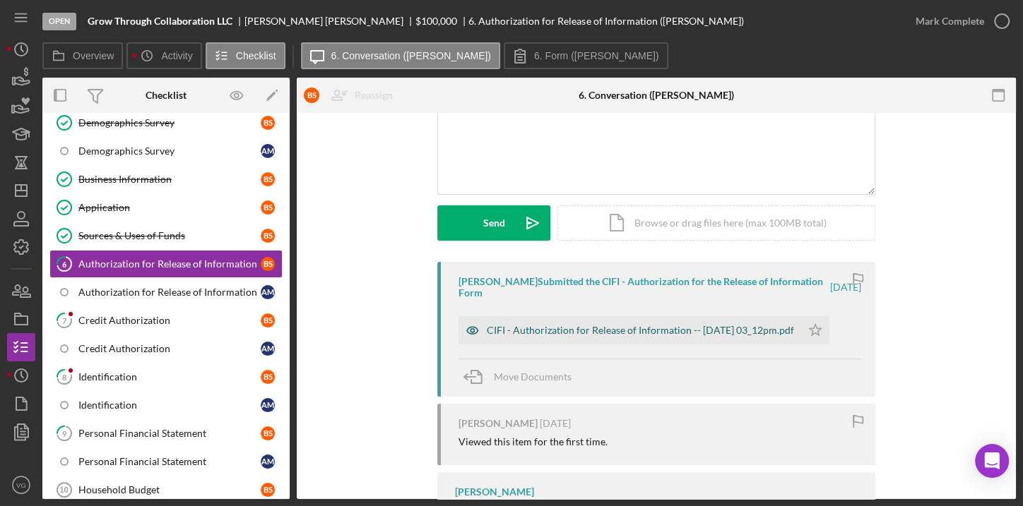
click at [513, 338] on div "CIFI - Authorization for Release of Information -- [DATE] 03_12pm.pdf" at bounding box center [629, 330] width 343 height 28
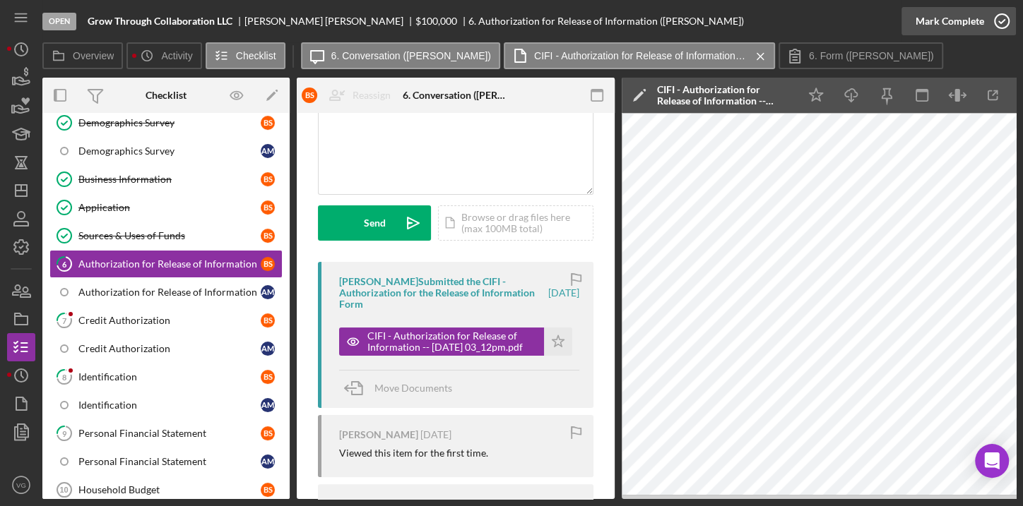
click at [972, 16] on div "Mark Complete" at bounding box center [949, 21] width 69 height 28
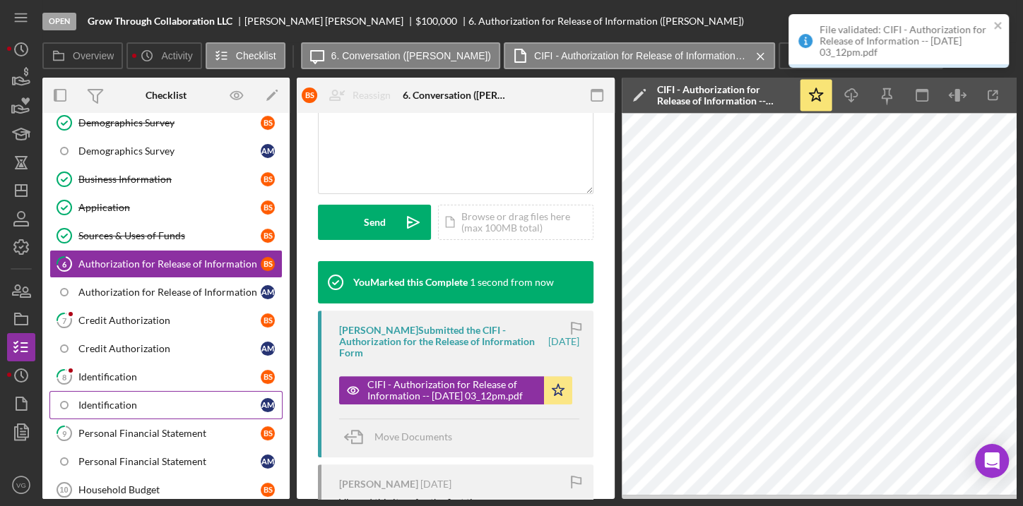
scroll to position [338, 0]
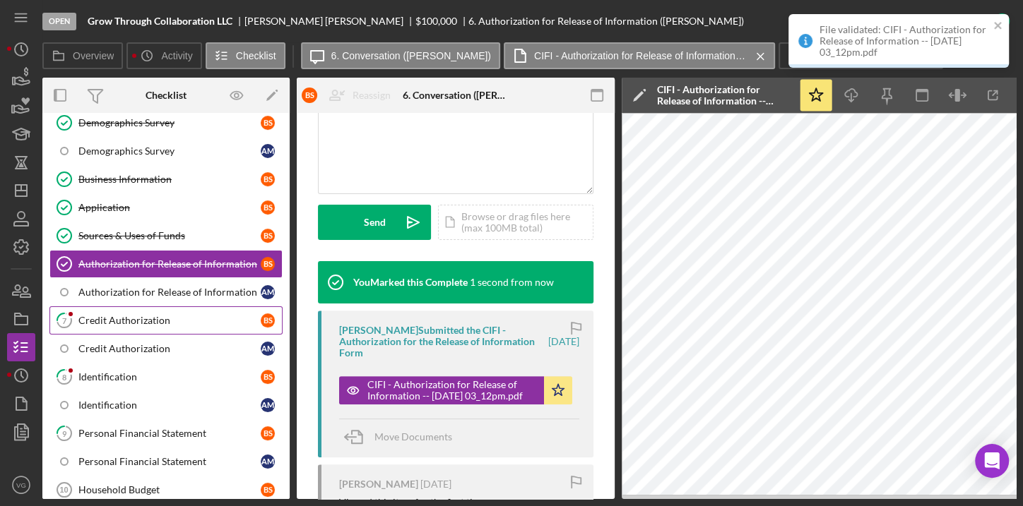
click at [112, 321] on div "Credit Authorization" at bounding box center [169, 320] width 182 height 11
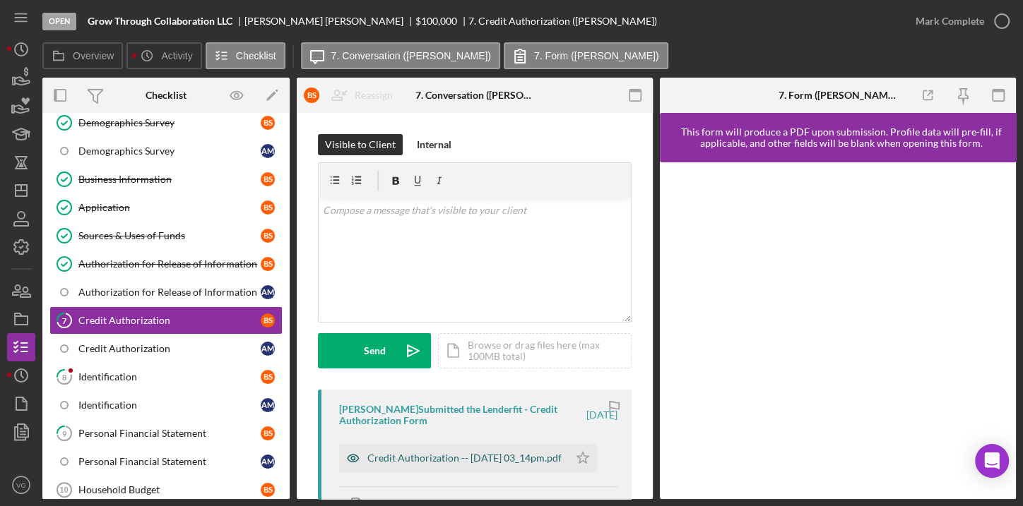
click at [474, 454] on div "Credit Authorization -- [DATE] 03_14pm.pdf" at bounding box center [464, 458] width 194 height 11
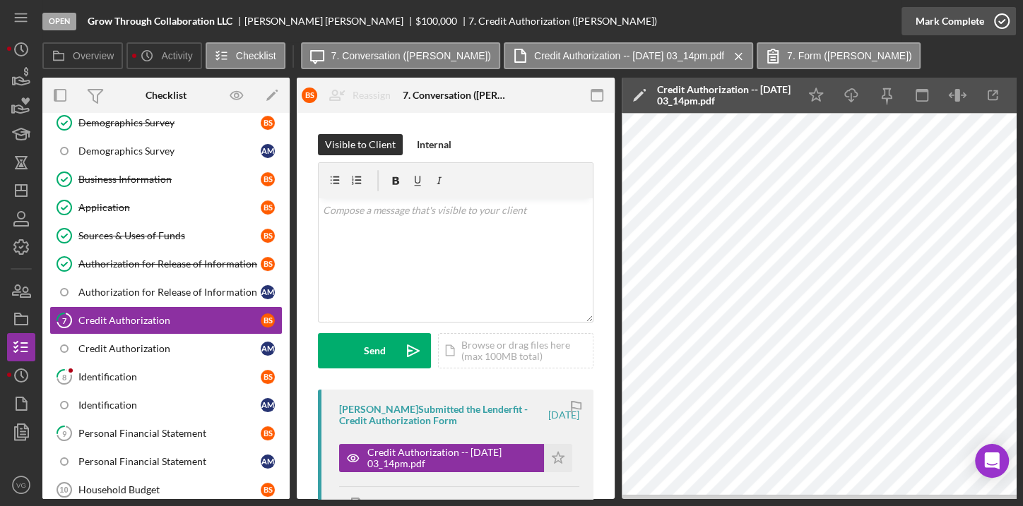
click at [953, 20] on div "Mark Complete" at bounding box center [949, 21] width 69 height 28
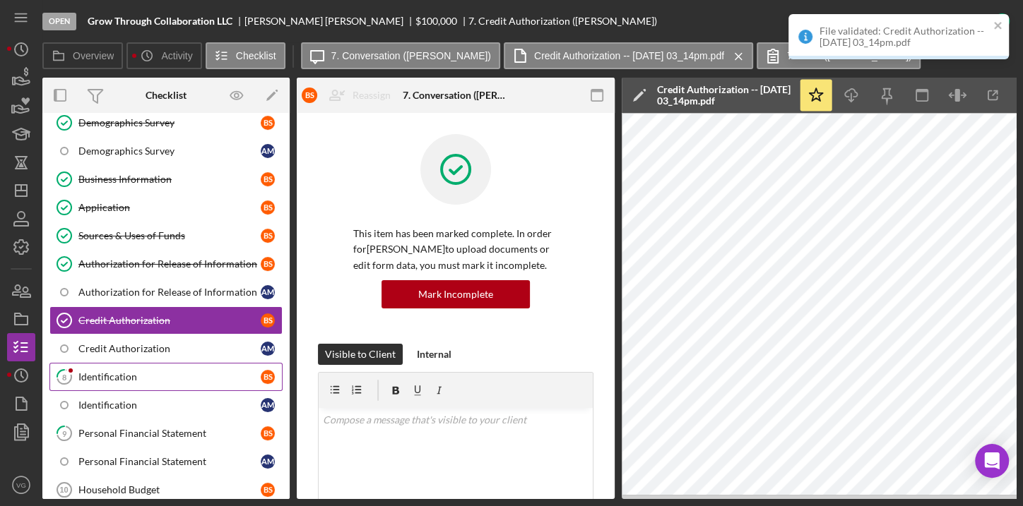
click at [129, 372] on div "Identification" at bounding box center [169, 377] width 182 height 11
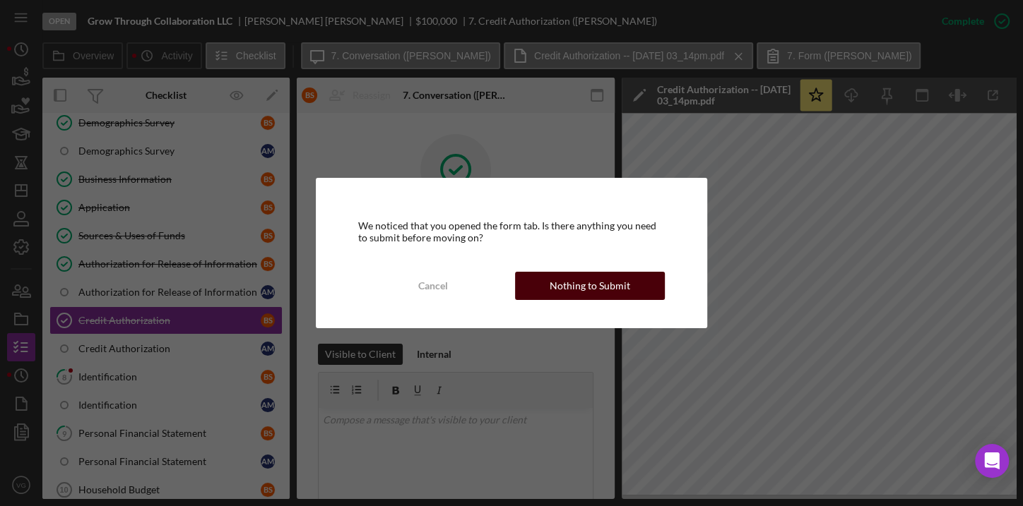
click at [557, 292] on div "Nothing to Submit" at bounding box center [589, 286] width 81 height 28
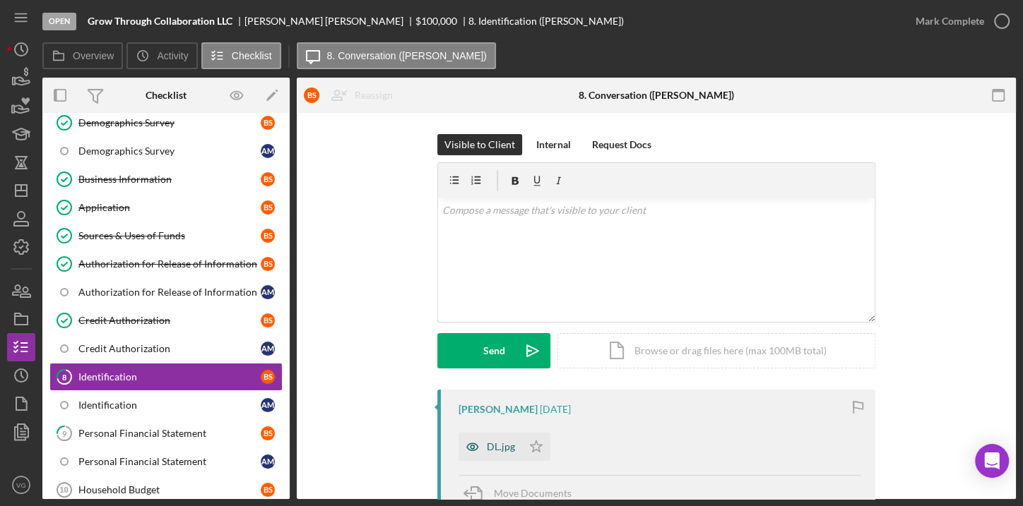
click at [497, 446] on div "DL.jpg" at bounding box center [501, 446] width 28 height 11
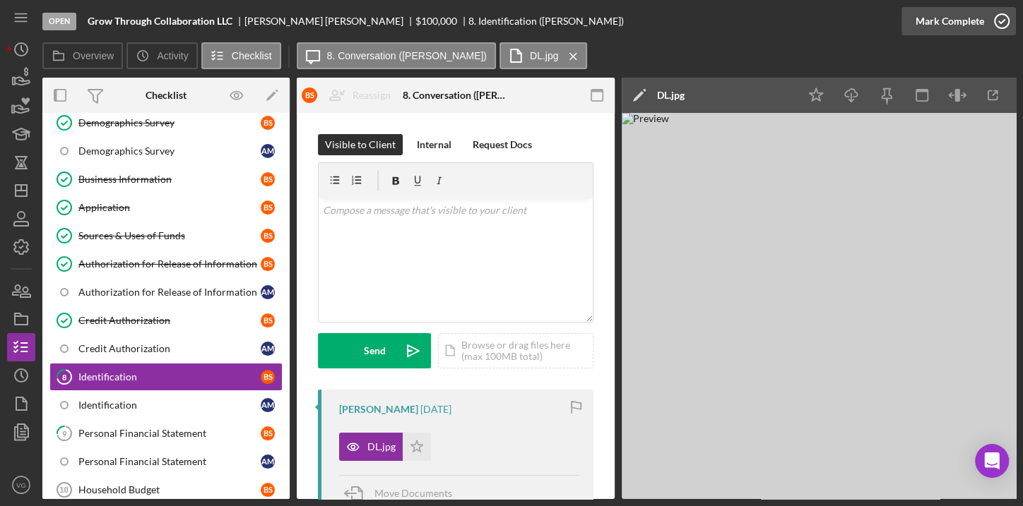
click at [974, 21] on div "Mark Complete" at bounding box center [949, 21] width 69 height 28
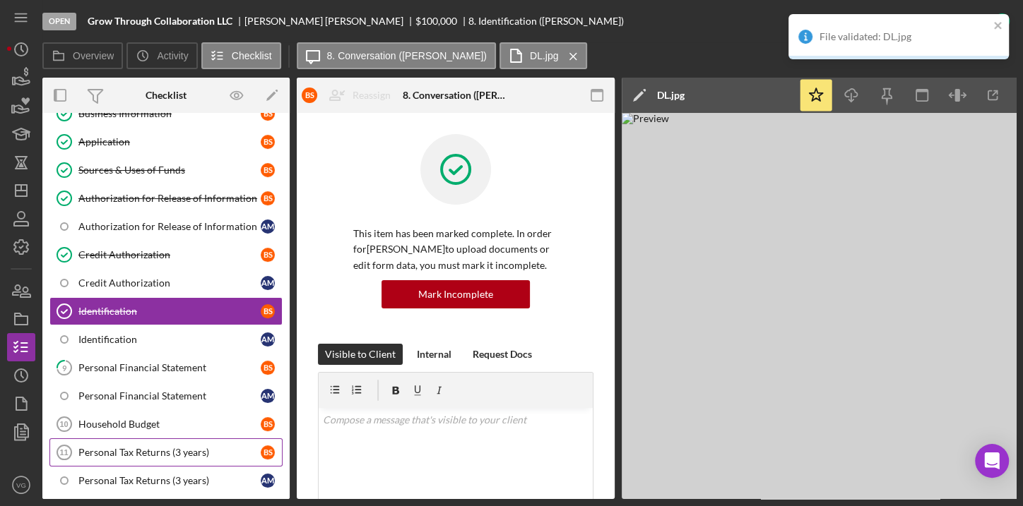
scroll to position [256, 0]
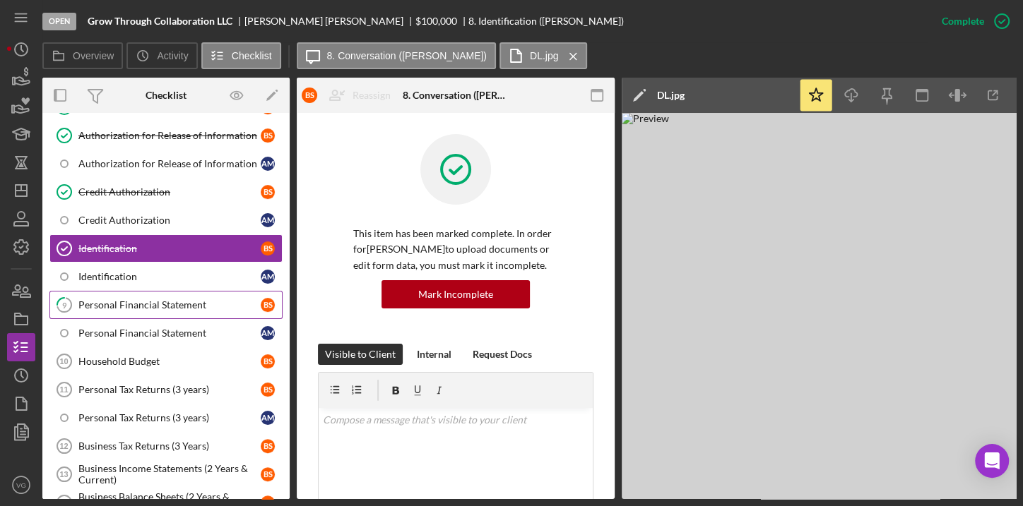
click at [132, 307] on link "9 Personal Financial Statement B S" at bounding box center [165, 305] width 233 height 28
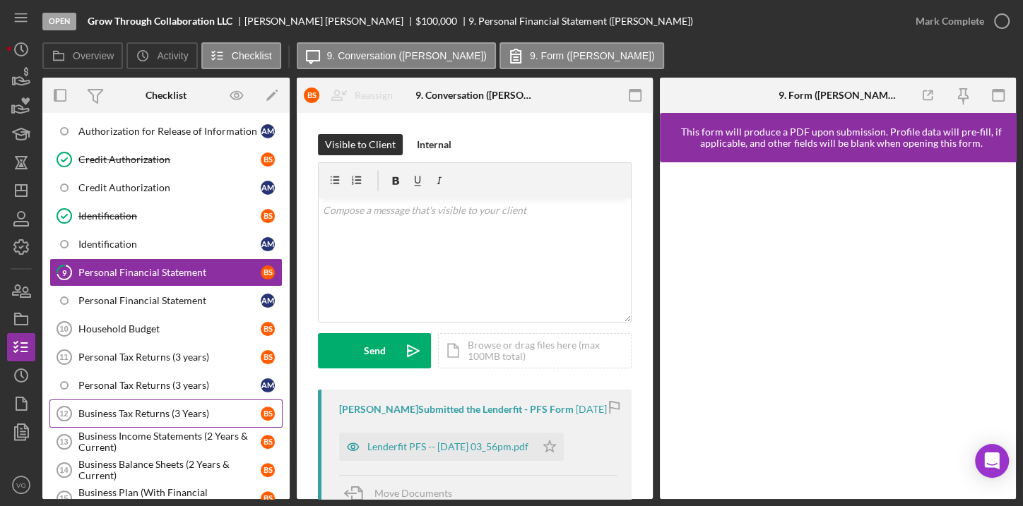
scroll to position [321, 0]
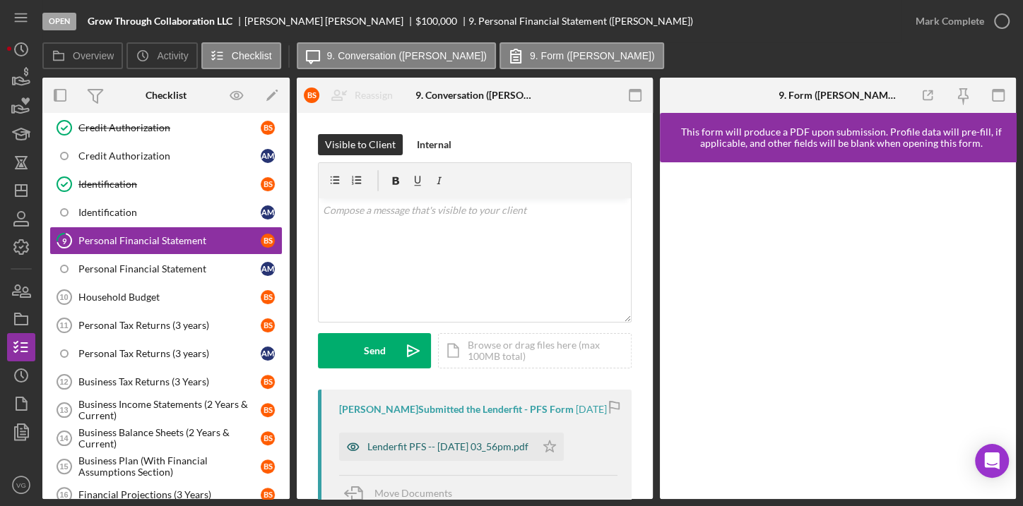
click at [426, 446] on div "Lenderfit PFS -- [DATE] 03_56pm.pdf" at bounding box center [447, 446] width 161 height 11
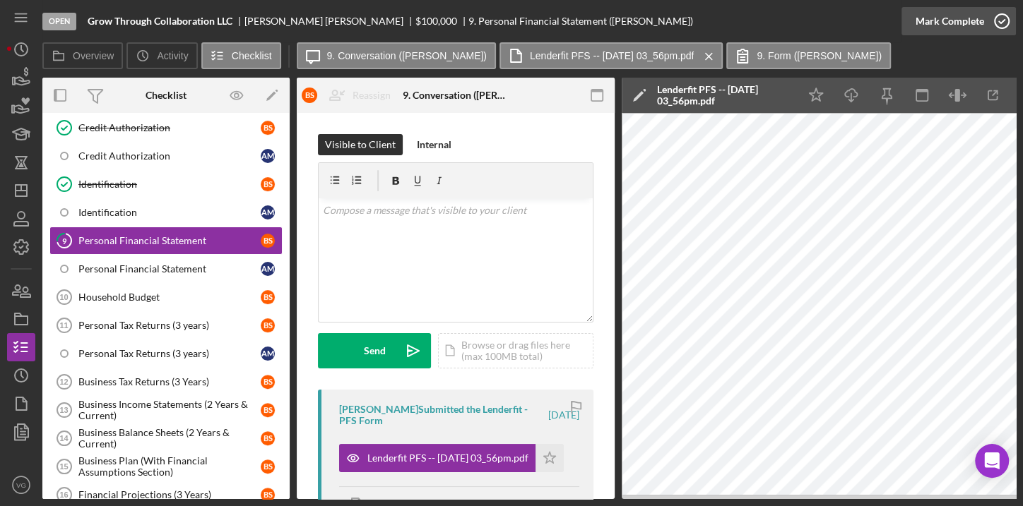
click at [957, 25] on div "Mark Complete" at bounding box center [949, 21] width 69 height 28
click at [940, 25] on div "Mark Complete" at bounding box center [949, 21] width 69 height 28
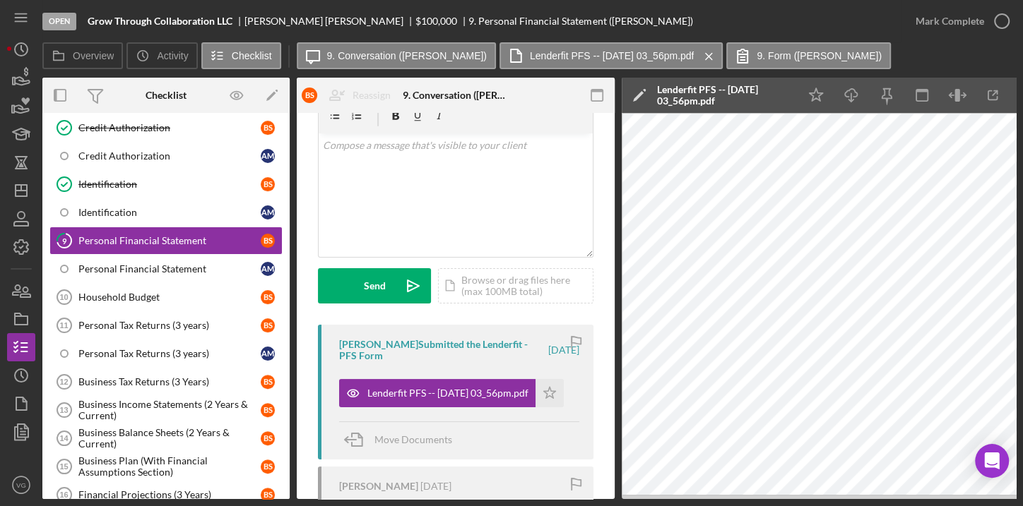
scroll to position [128, 0]
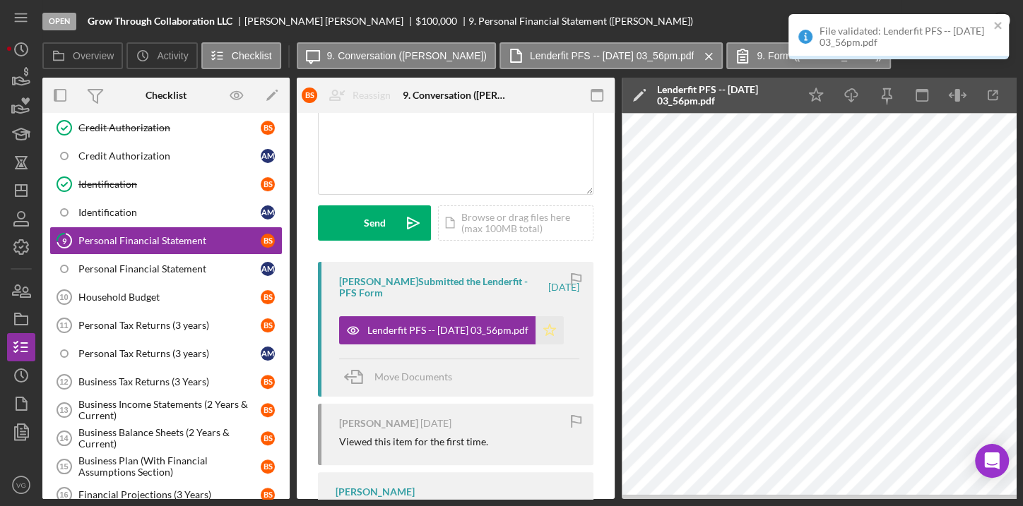
click at [554, 329] on icon "Icon/Star" at bounding box center [549, 330] width 28 height 28
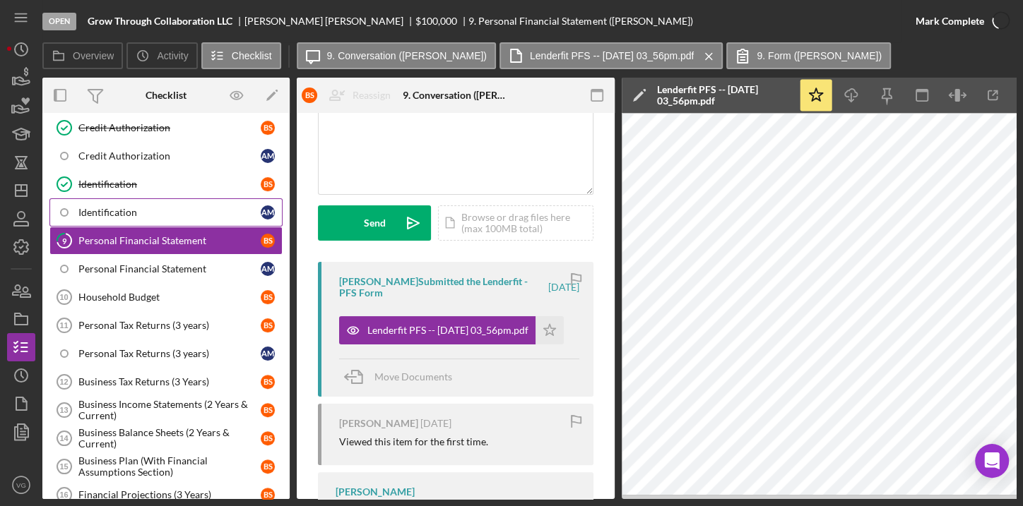
click at [117, 207] on div "Identification" at bounding box center [169, 212] width 182 height 11
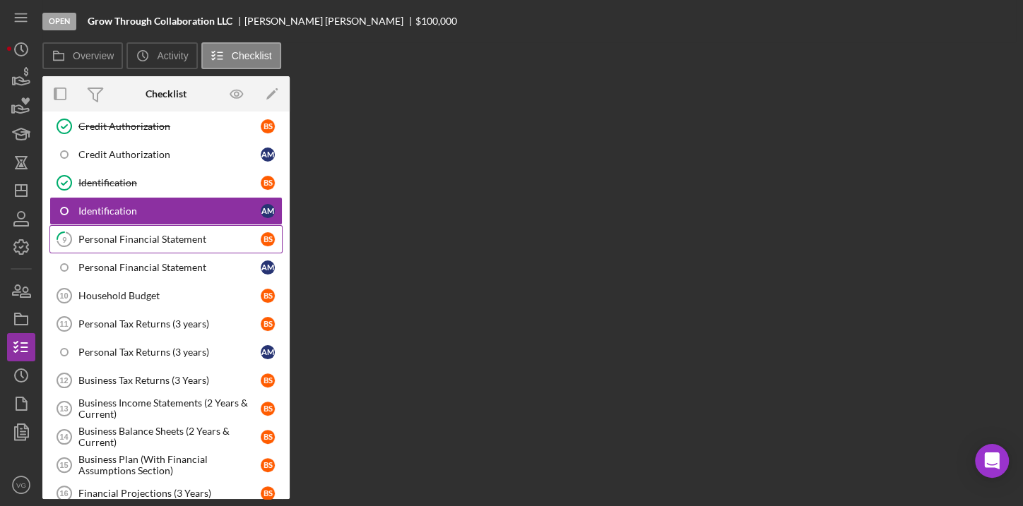
click at [121, 234] on div "Personal Financial Statement" at bounding box center [169, 239] width 182 height 11
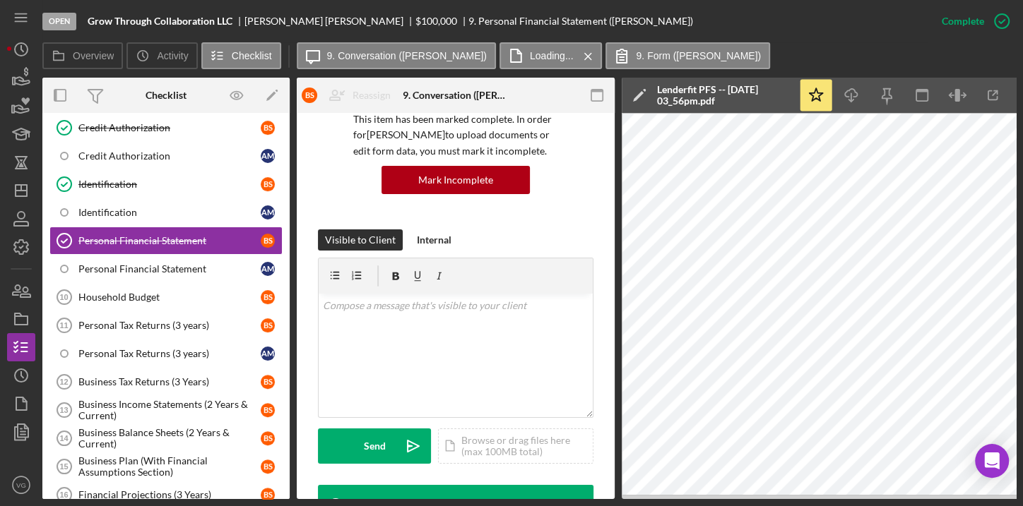
scroll to position [128, 0]
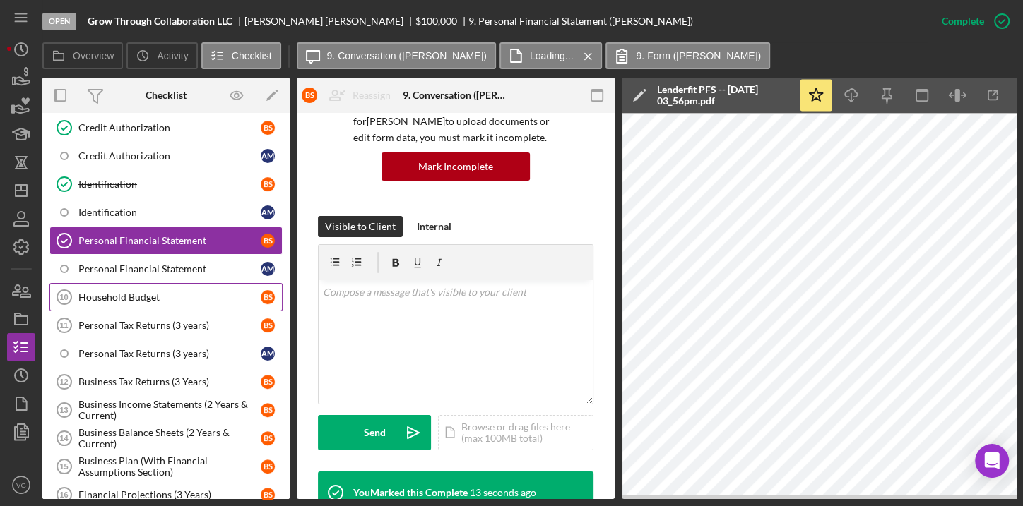
click at [147, 292] on div "Household Budget" at bounding box center [169, 297] width 182 height 11
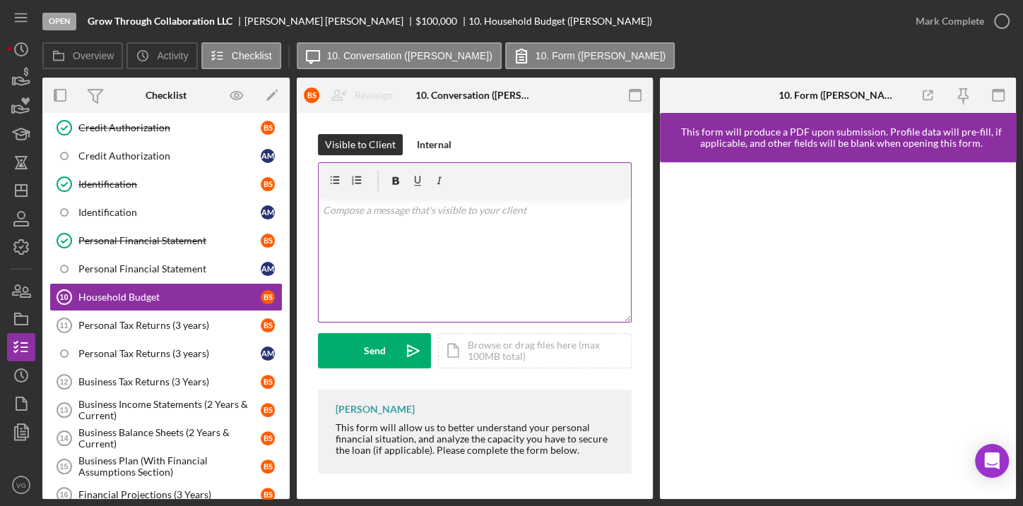
scroll to position [2, 0]
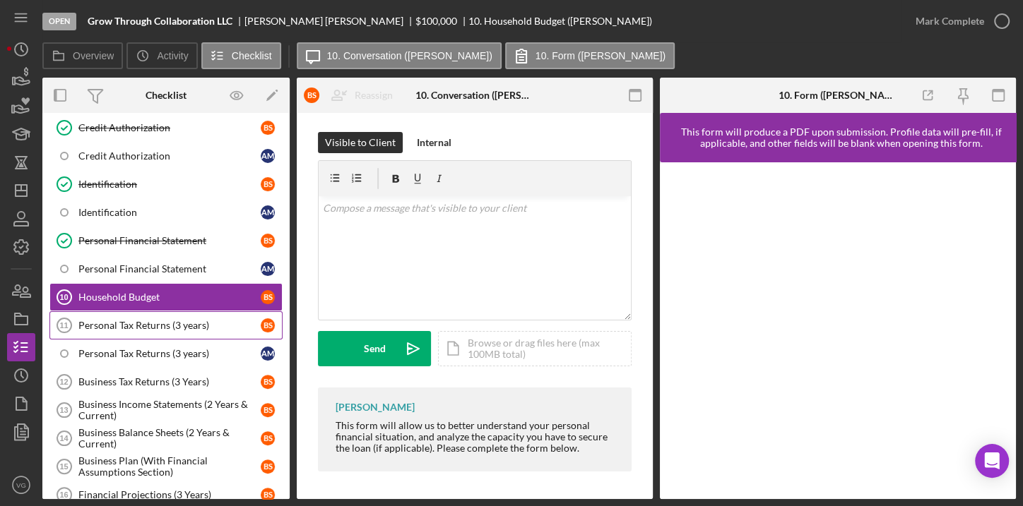
click at [137, 325] on link "Personal Tax Returns (3 years) 11 Personal Tax Returns (3 years) B S" at bounding box center [165, 325] width 233 height 28
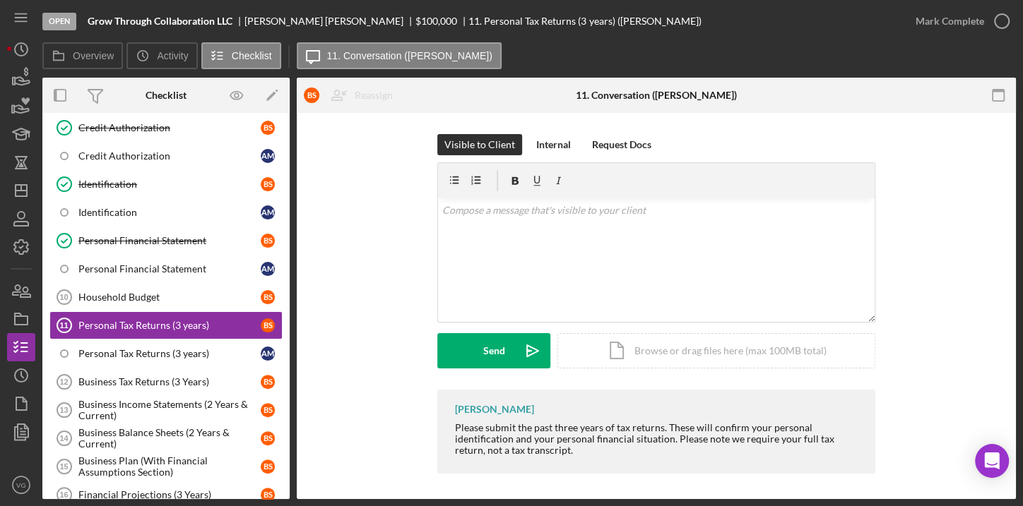
scroll to position [2, 0]
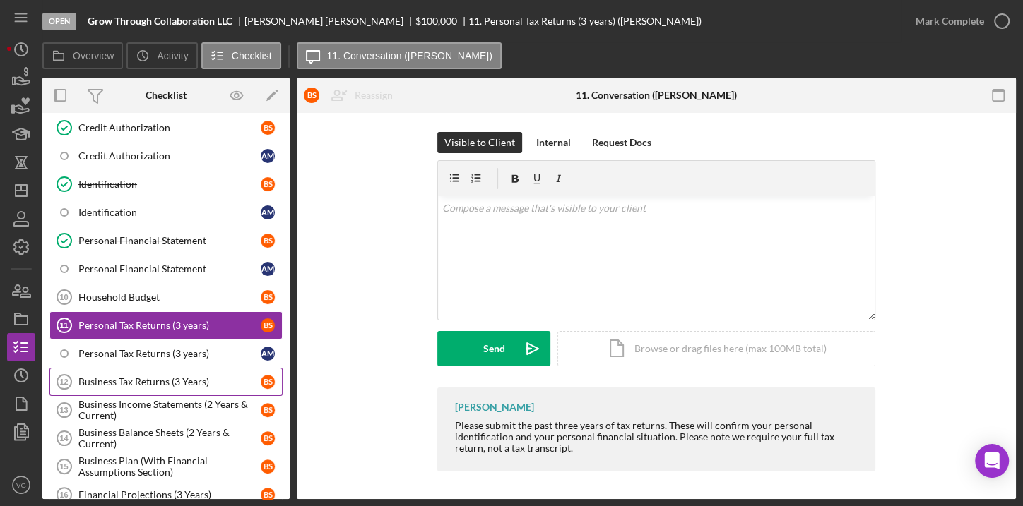
click at [163, 377] on div "Business Tax Returns (3 Years)" at bounding box center [169, 381] width 182 height 11
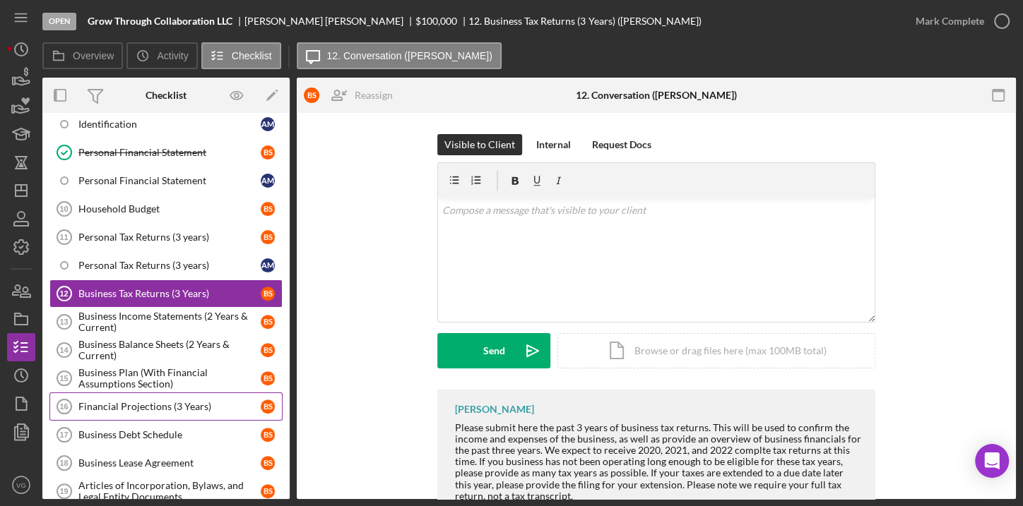
scroll to position [449, 0]
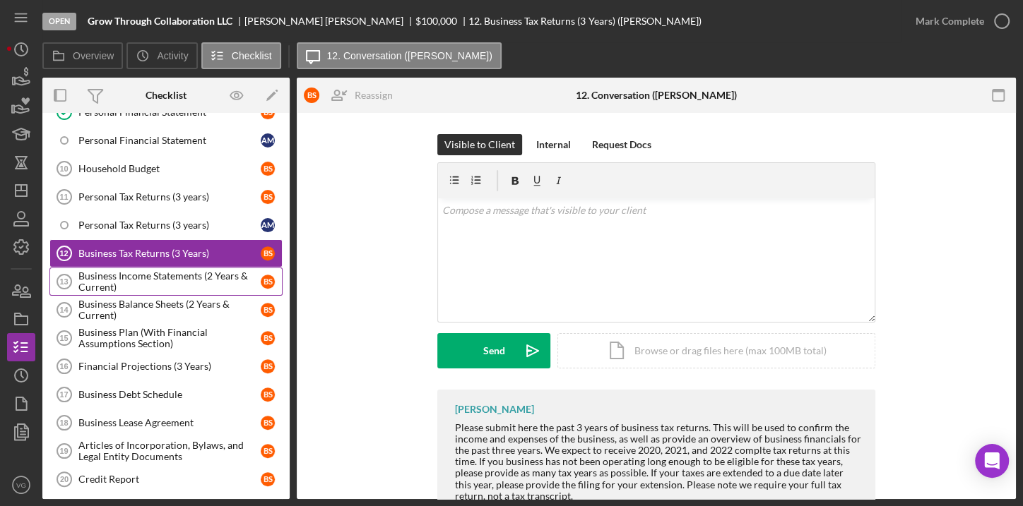
click at [160, 271] on div "Business Income Statements (2 Years & Current)" at bounding box center [169, 282] width 182 height 23
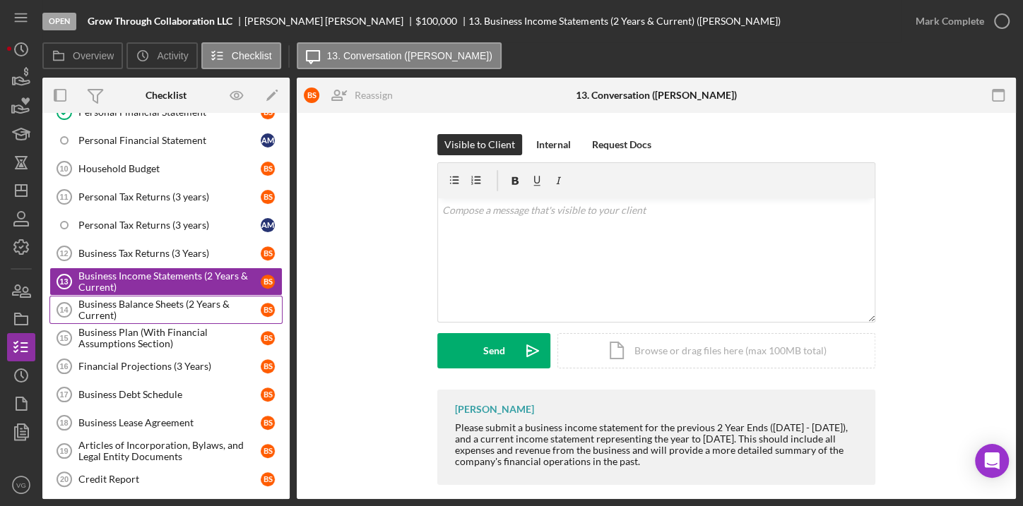
click at [164, 306] on div "Business Balance Sheets (2 Years & Current)" at bounding box center [169, 310] width 182 height 23
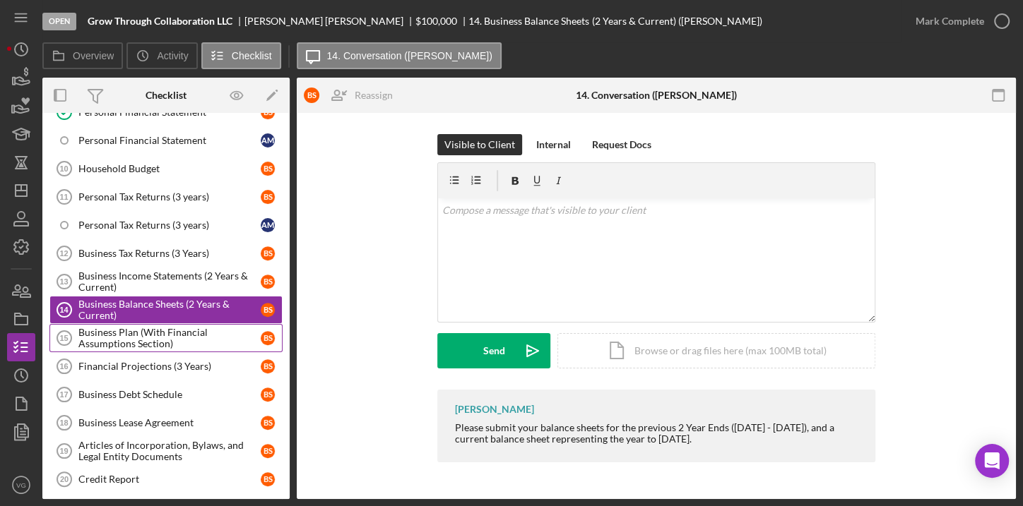
click at [159, 331] on div "Business Plan (With Financial Assumptions Section)" at bounding box center [169, 338] width 182 height 23
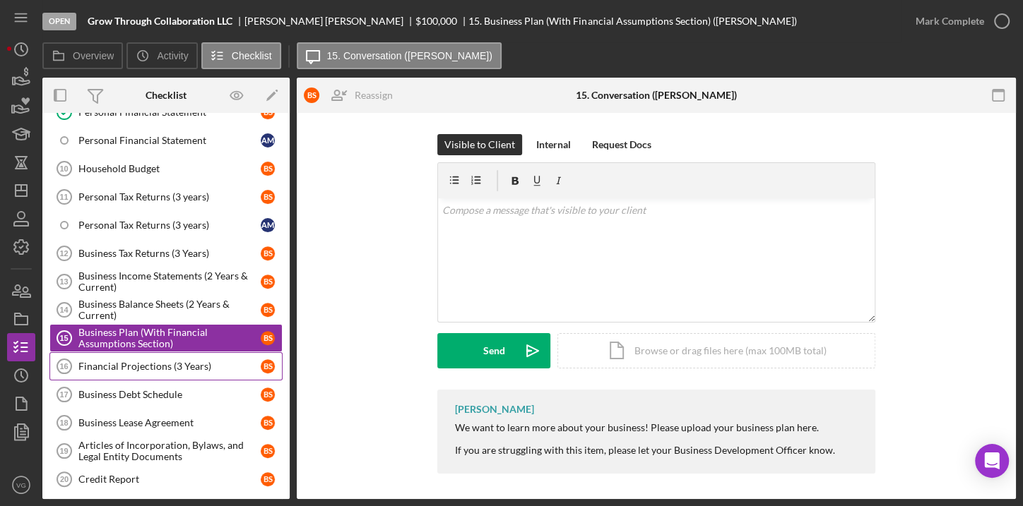
click at [158, 361] on div "Financial Projections (3 Years)" at bounding box center [169, 366] width 182 height 11
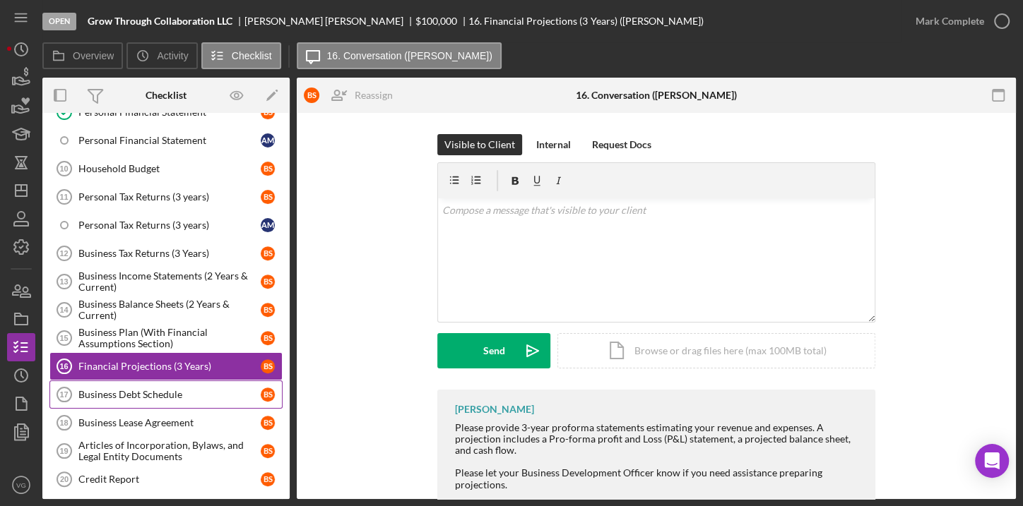
click at [155, 389] on div "Business Debt Schedule" at bounding box center [169, 394] width 182 height 11
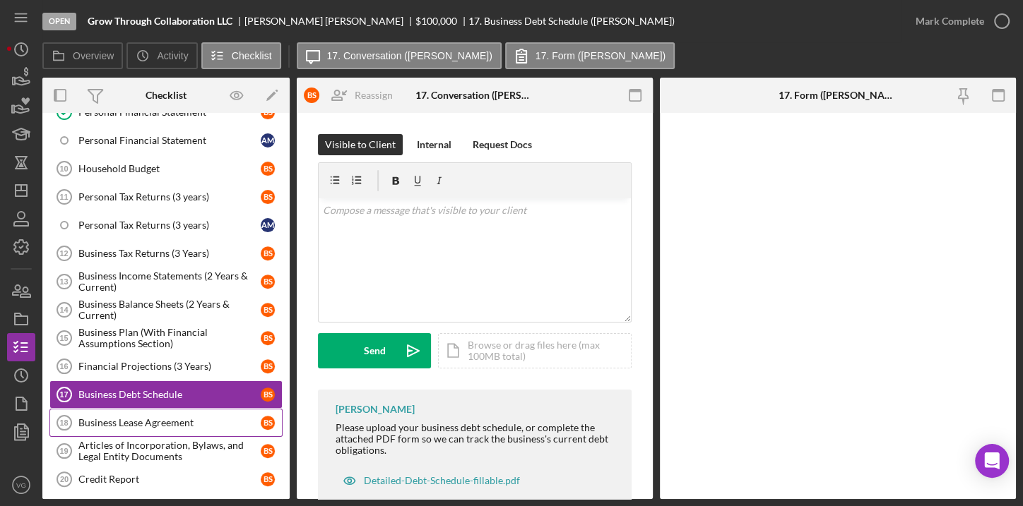
click at [160, 409] on link "Business Lease Agreement 18 Business Lease Agreement B S" at bounding box center [165, 423] width 233 height 28
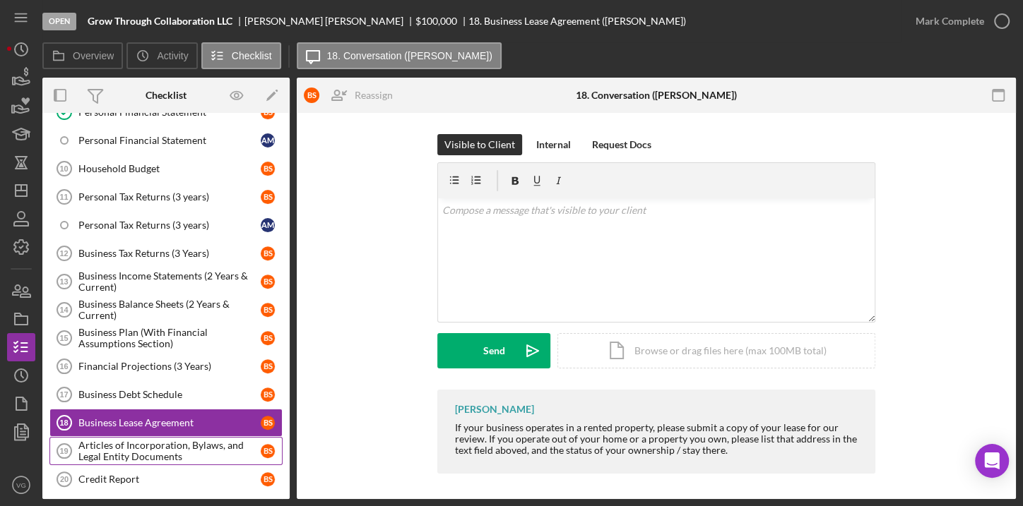
click at [172, 447] on div "Articles of Incorporation, Bylaws, and Legal Entity Documents" at bounding box center [169, 451] width 182 height 23
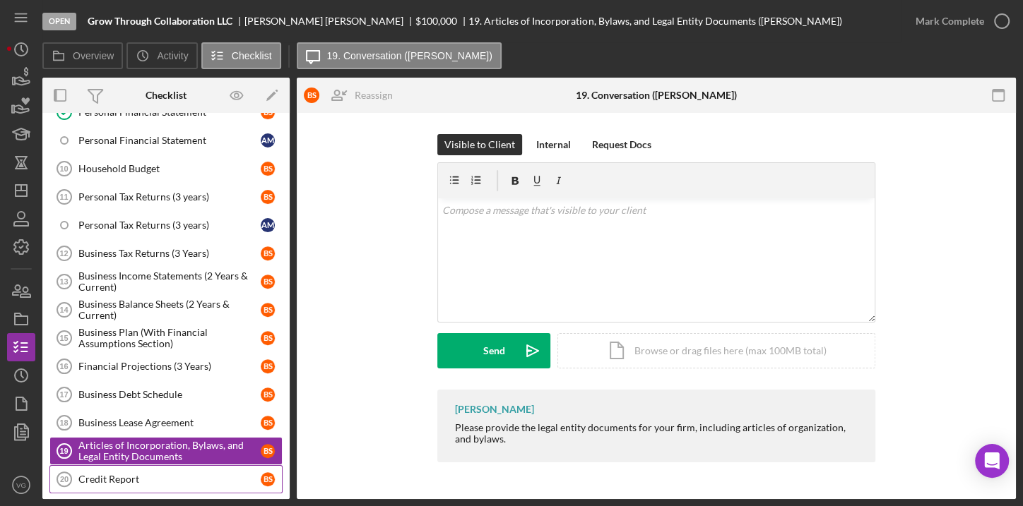
click at [153, 474] on div "Credit Report" at bounding box center [169, 479] width 182 height 11
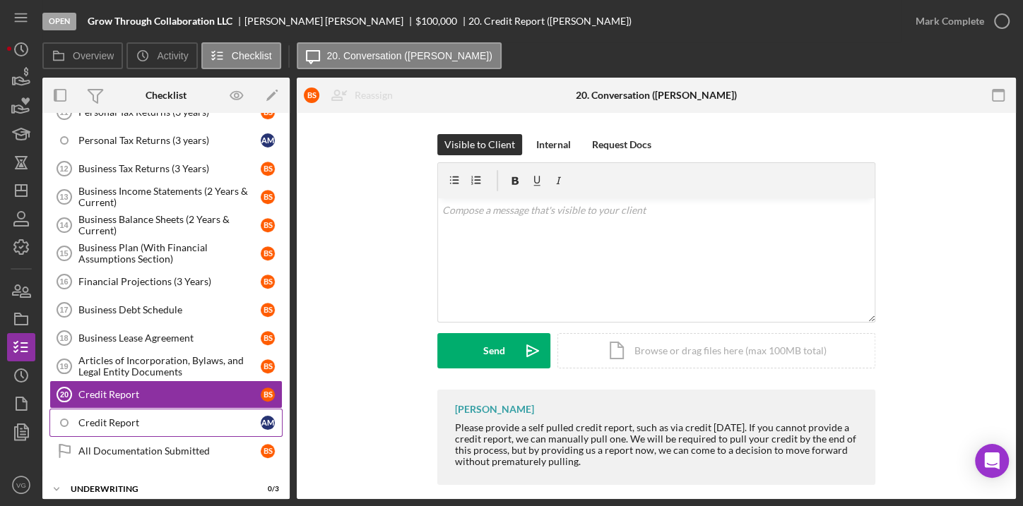
click at [168, 417] on div "Credit Report" at bounding box center [169, 422] width 182 height 11
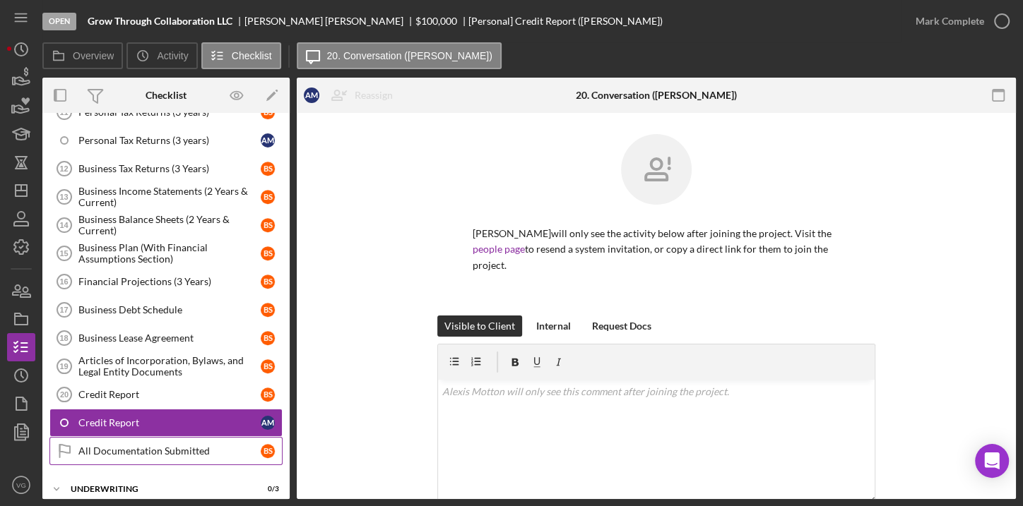
click at [170, 446] on div "All Documentation Submitted" at bounding box center [169, 451] width 182 height 11
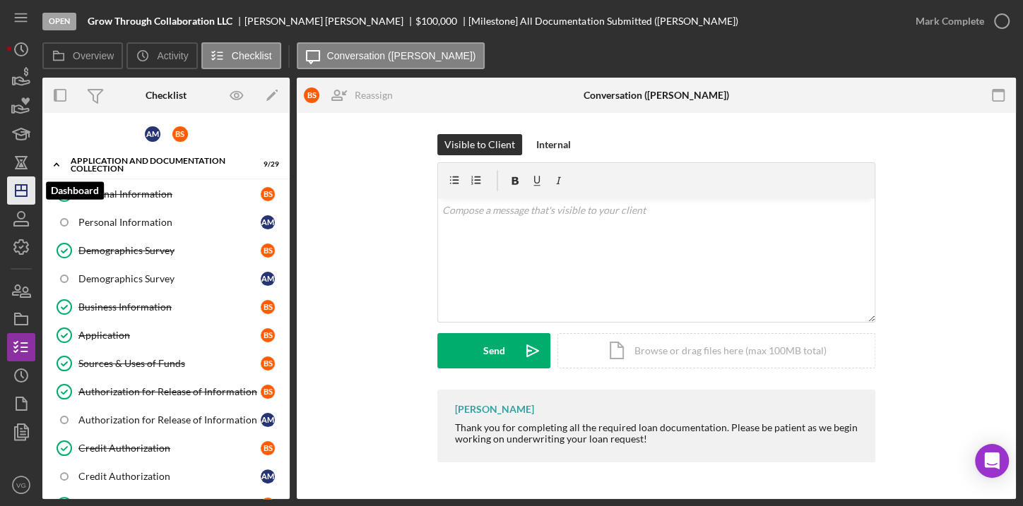
click at [18, 192] on icon "Icon/Dashboard" at bounding box center [21, 190] width 35 height 35
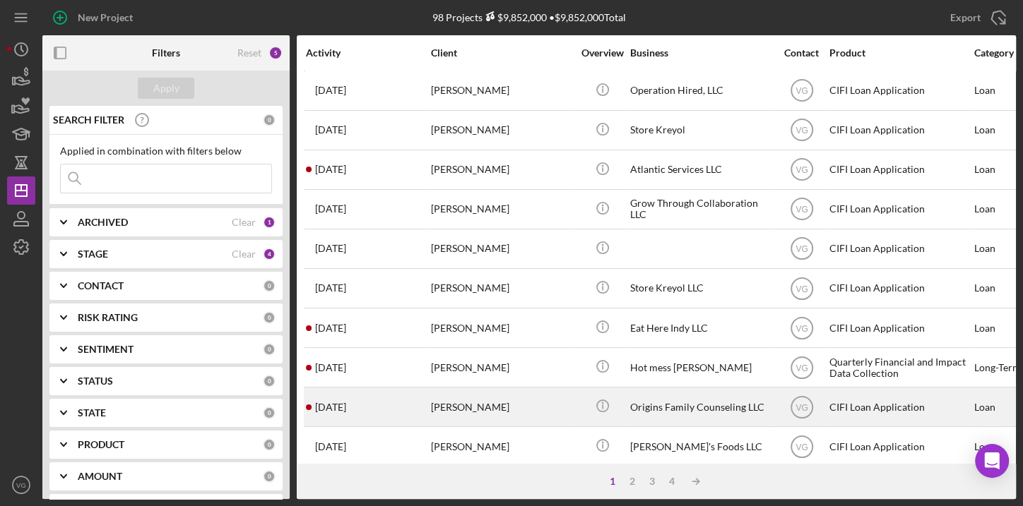
click at [666, 406] on div "Origins Family Counseling LLC" at bounding box center [700, 406] width 141 height 37
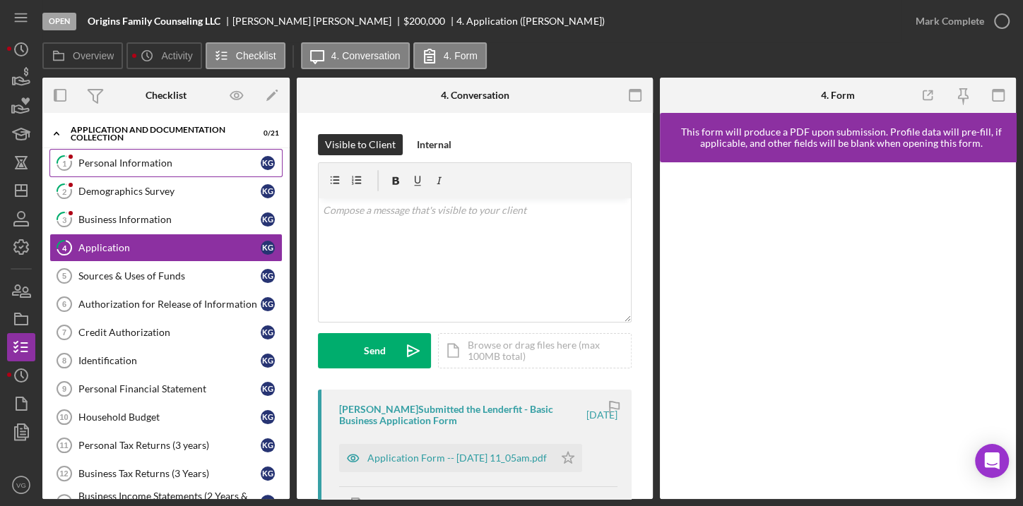
click at [137, 167] on div "Personal Information" at bounding box center [169, 163] width 182 height 11
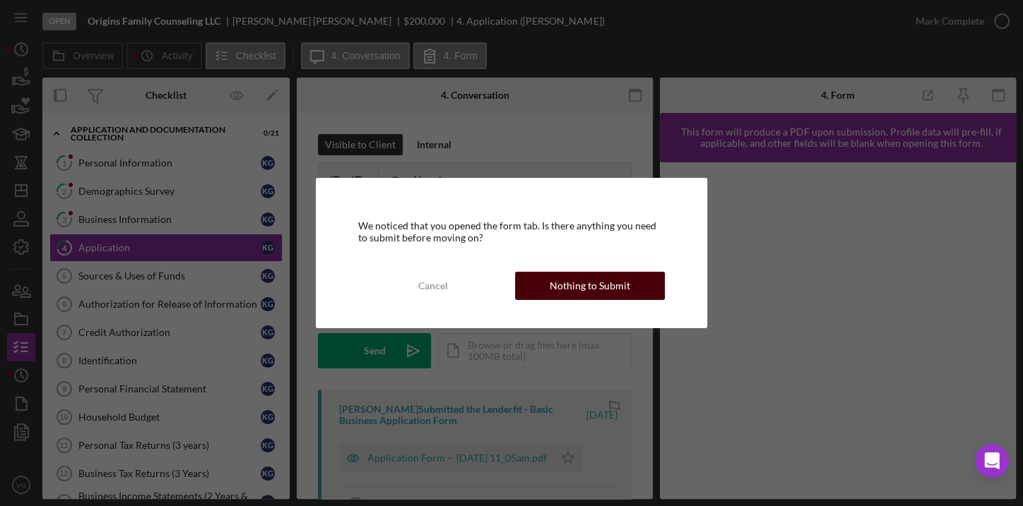
click at [538, 283] on button "Nothing to Submit" at bounding box center [590, 286] width 150 height 28
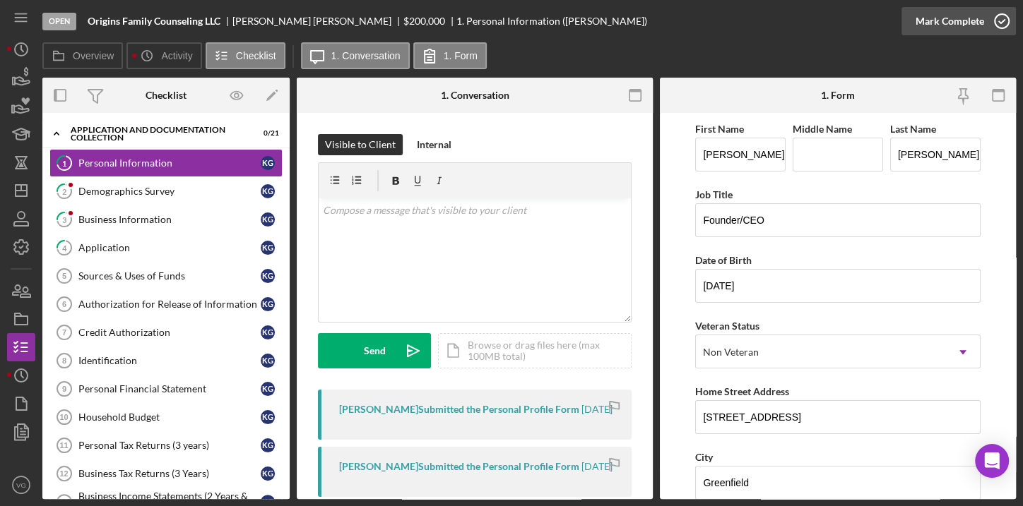
click at [934, 19] on div "Mark Complete" at bounding box center [949, 21] width 69 height 28
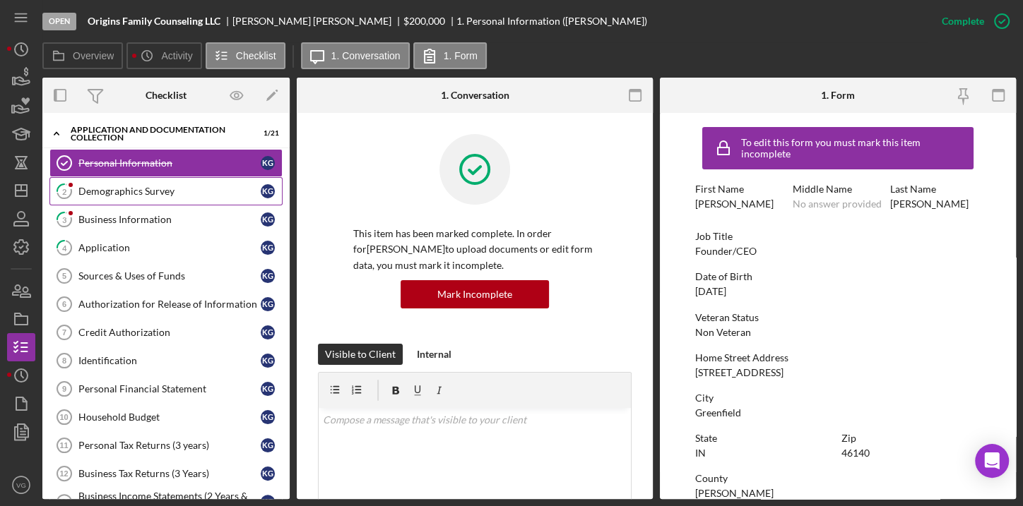
click at [138, 199] on link "2 Demographics Survey K G" at bounding box center [165, 191] width 233 height 28
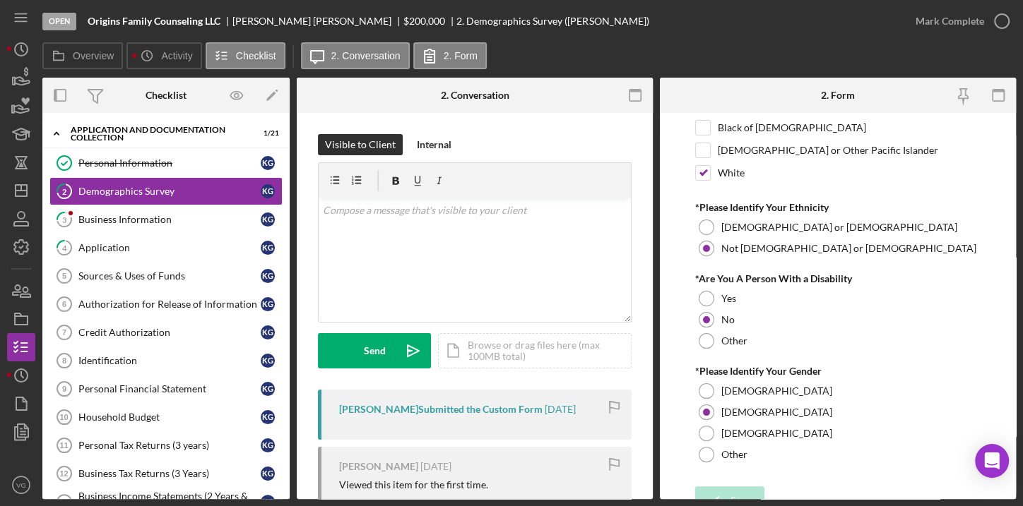
scroll to position [172, 0]
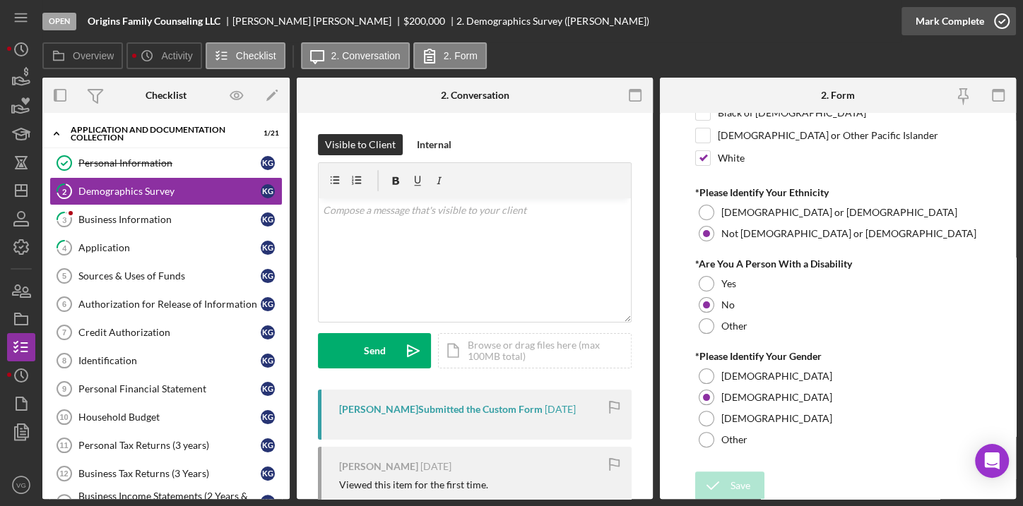
click at [941, 28] on div "Mark Complete" at bounding box center [949, 21] width 69 height 28
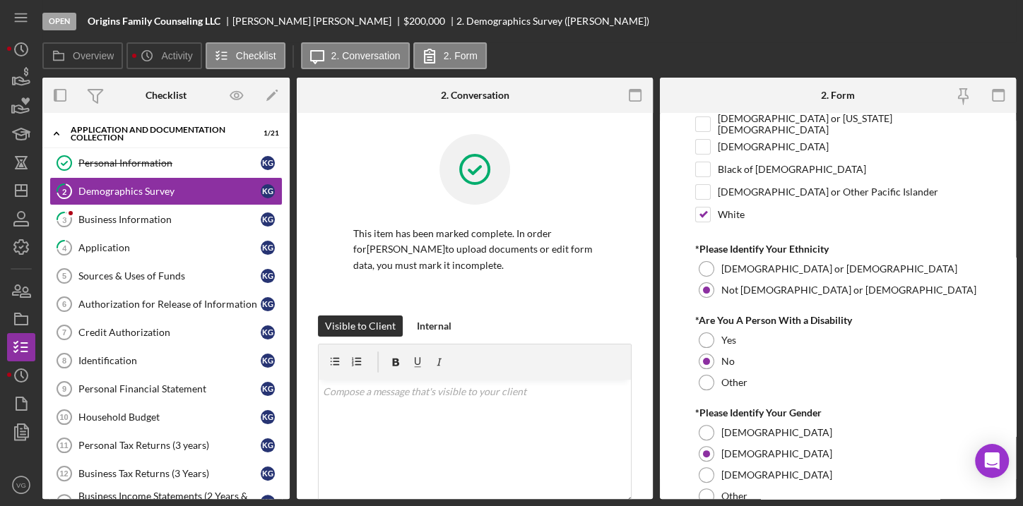
scroll to position [229, 0]
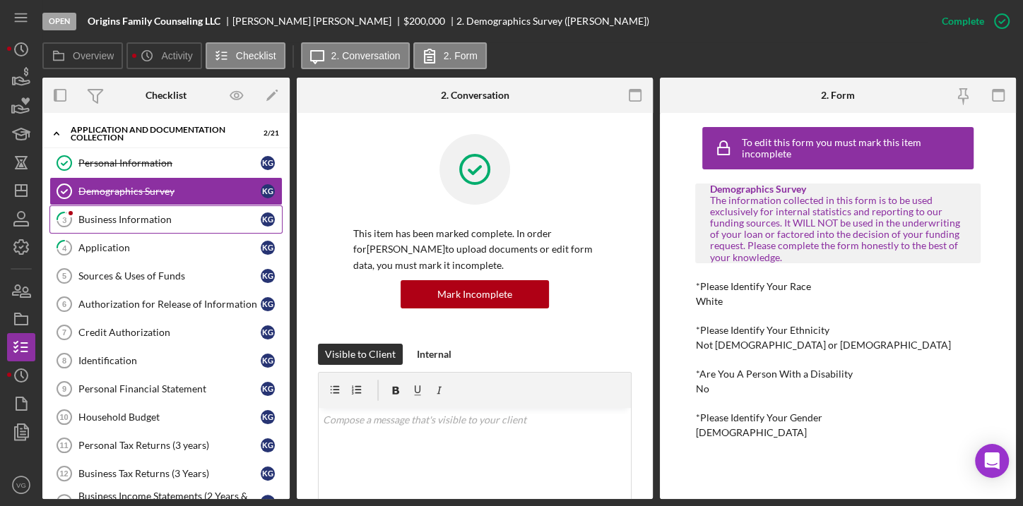
click at [146, 220] on div "Business Information" at bounding box center [169, 219] width 182 height 11
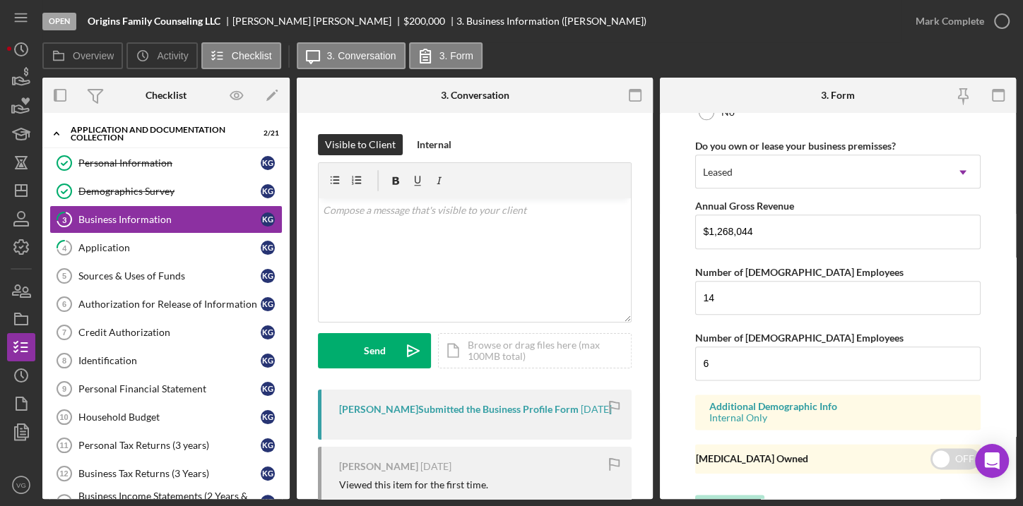
scroll to position [1175, 0]
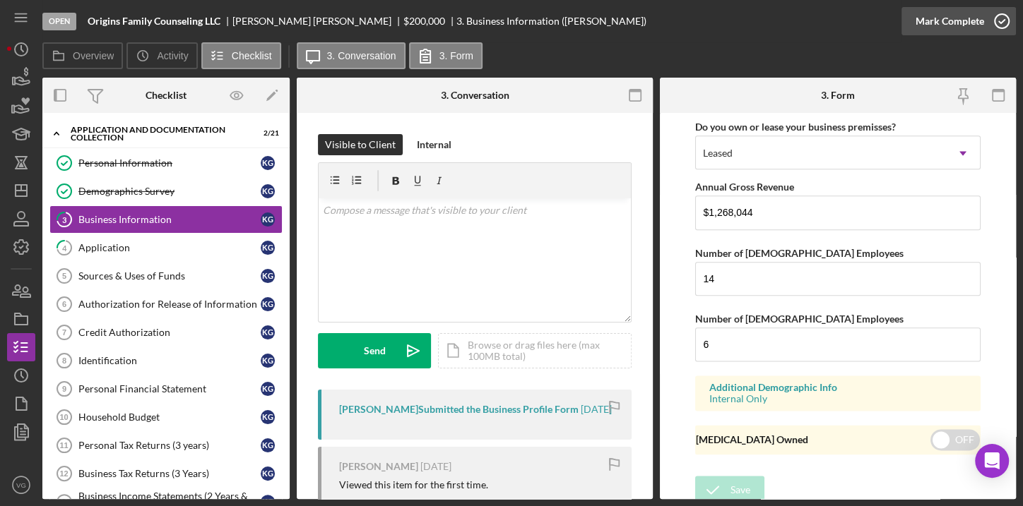
click at [960, 23] on div "Mark Complete" at bounding box center [949, 21] width 69 height 28
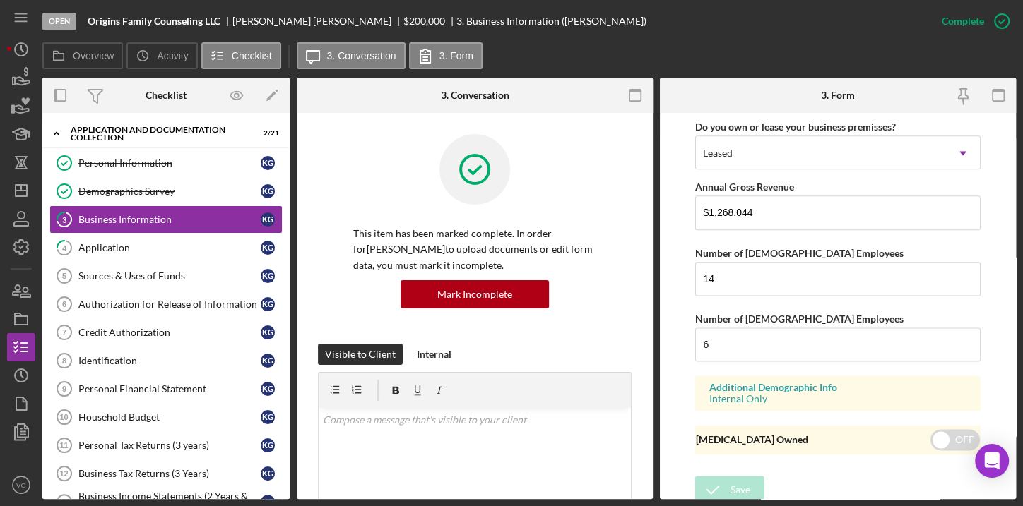
scroll to position [678, 0]
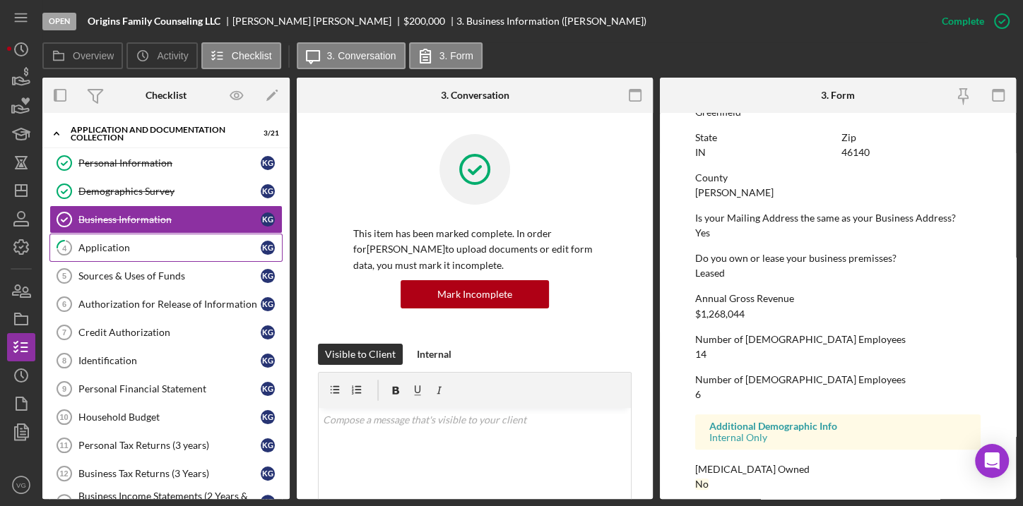
click at [107, 250] on div "Application" at bounding box center [169, 247] width 182 height 11
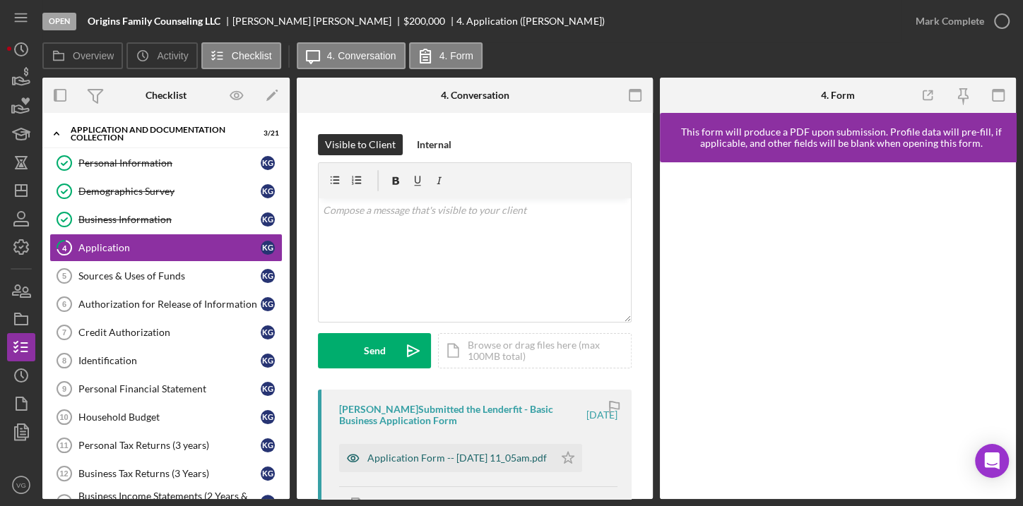
click at [458, 461] on div "Application Form -- [DATE] 11_05am.pdf" at bounding box center [456, 458] width 179 height 11
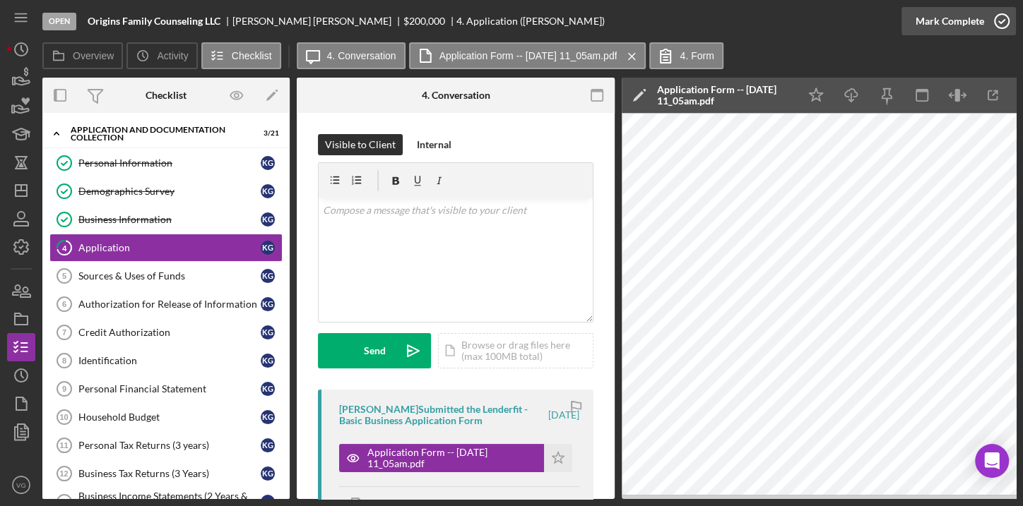
click at [942, 27] on div "Mark Complete" at bounding box center [949, 21] width 69 height 28
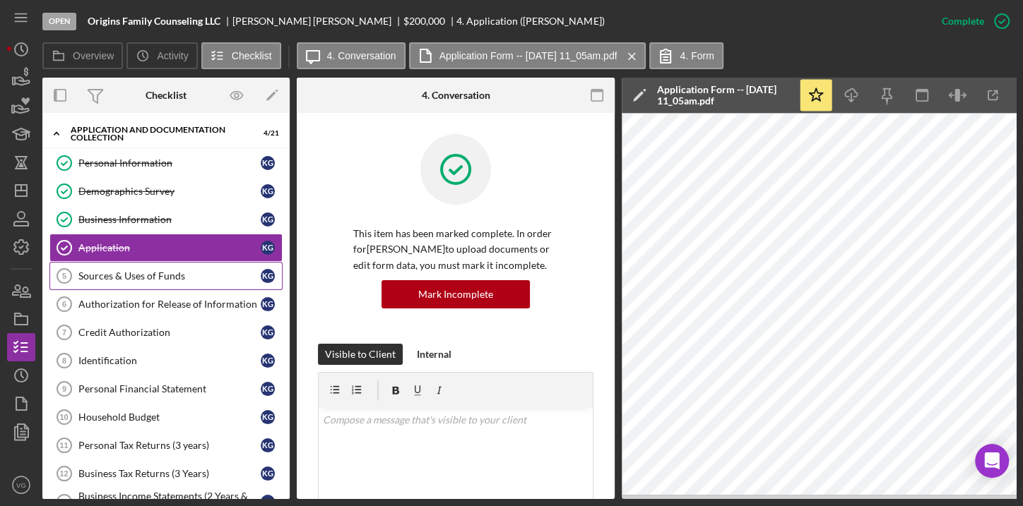
click at [111, 280] on link "Sources & Uses of Funds 5 Sources & Uses of Funds K G" at bounding box center [165, 276] width 233 height 28
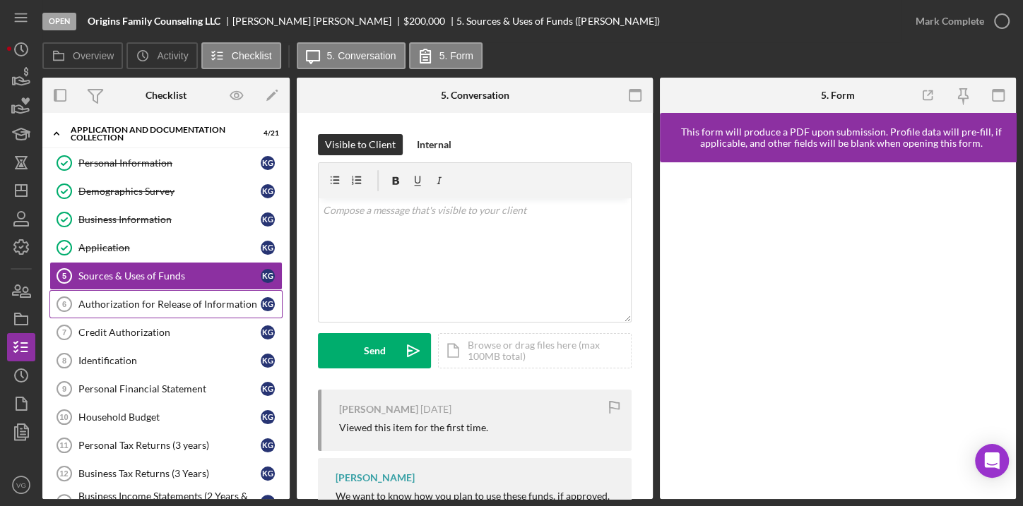
click at [128, 309] on link "Authorization for Release of Information 6 Authorization for Release of Informa…" at bounding box center [165, 304] width 233 height 28
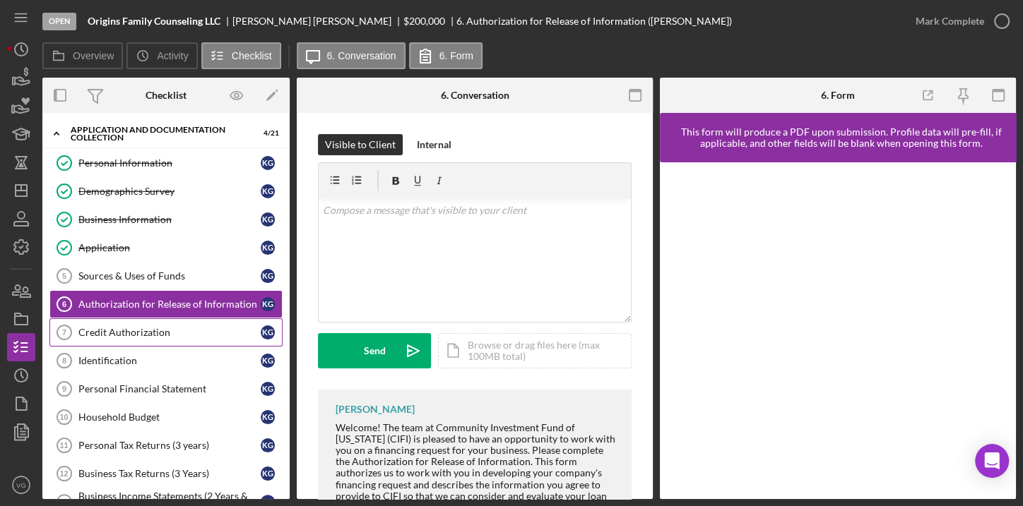
click at [133, 328] on div "Credit Authorization" at bounding box center [169, 332] width 182 height 11
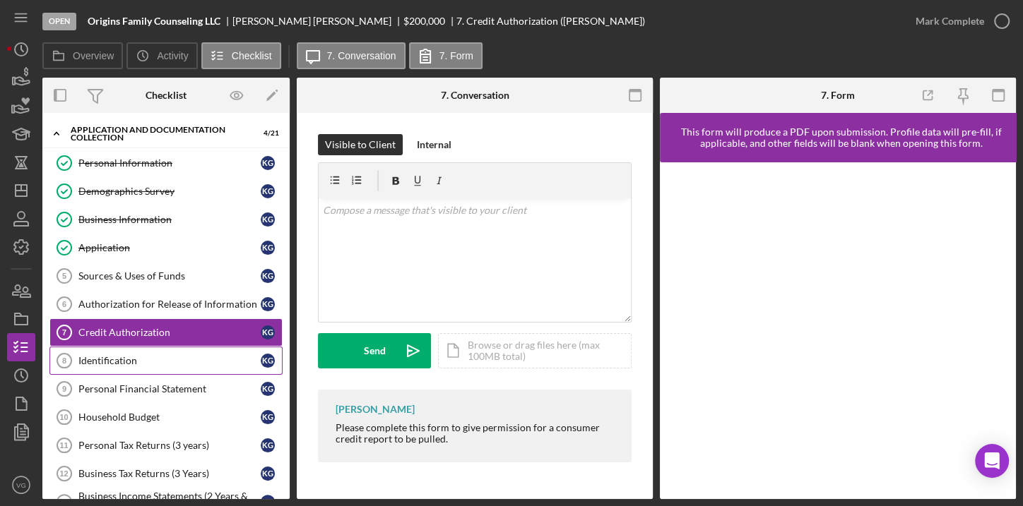
click at [131, 357] on div "Identification" at bounding box center [169, 360] width 182 height 11
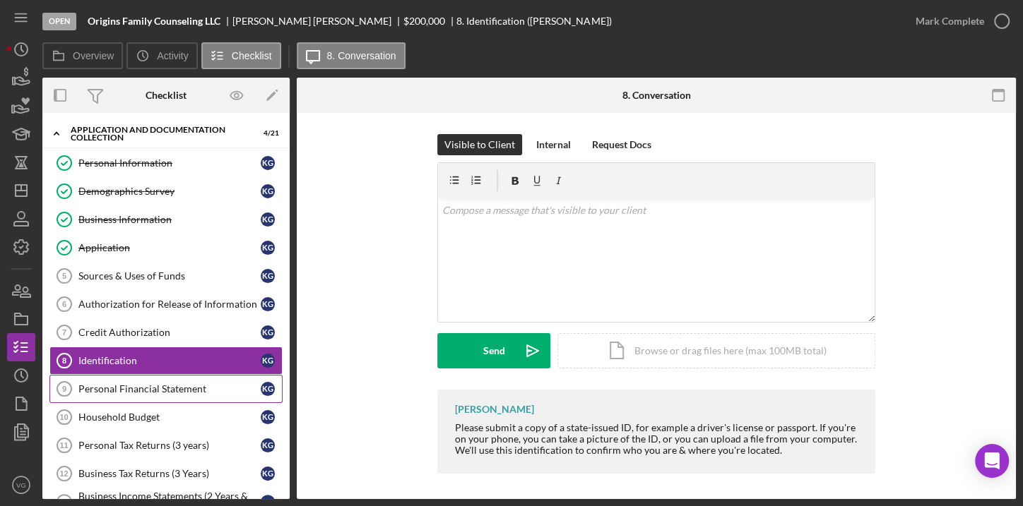
click at [139, 386] on div "Personal Financial Statement" at bounding box center [169, 389] width 182 height 11
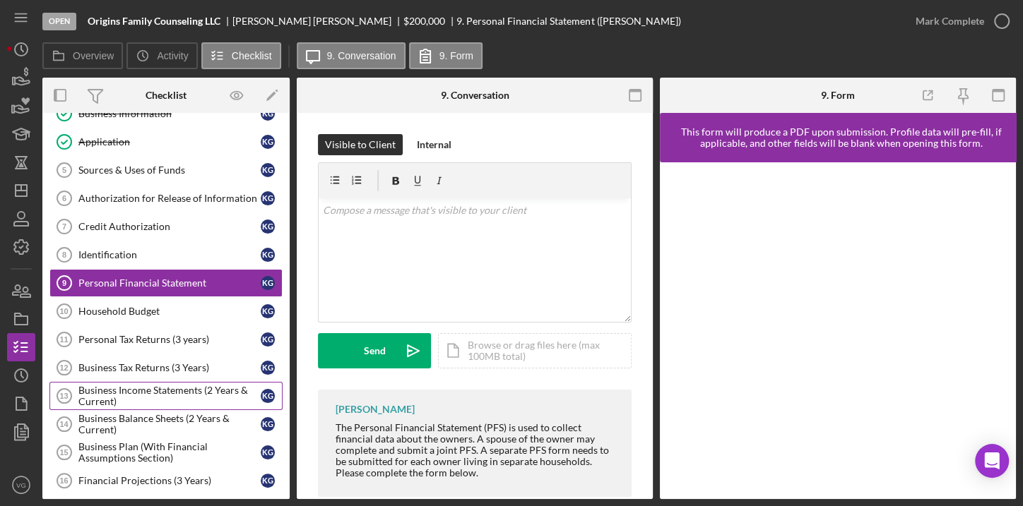
scroll to position [128, 0]
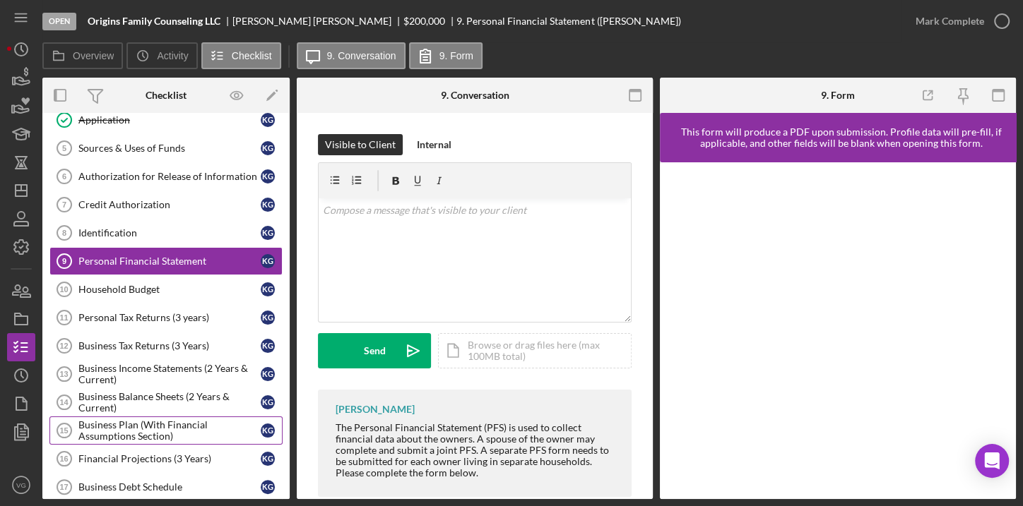
click at [153, 425] on div "Business Plan (With Financial Assumptions Section)" at bounding box center [169, 431] width 182 height 23
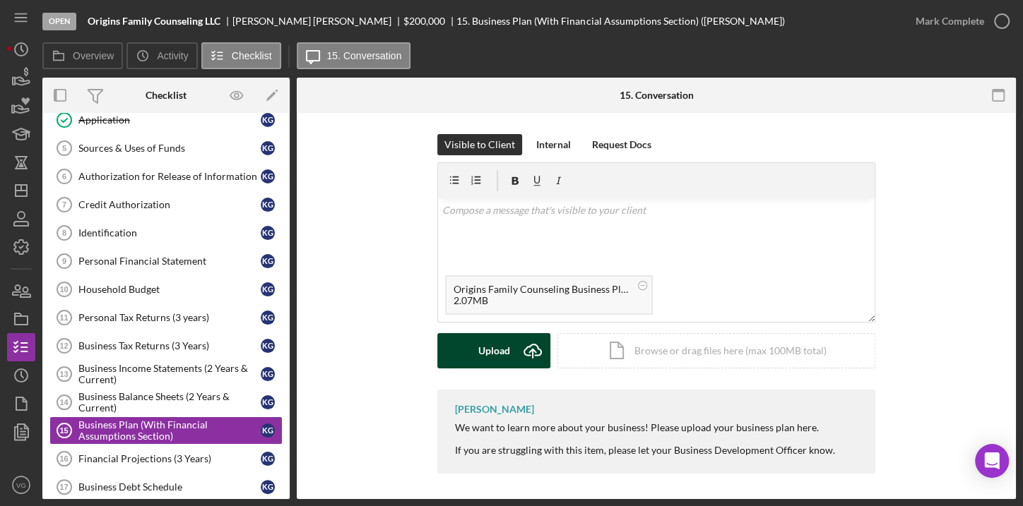
click at [495, 355] on div "Upload" at bounding box center [494, 350] width 32 height 35
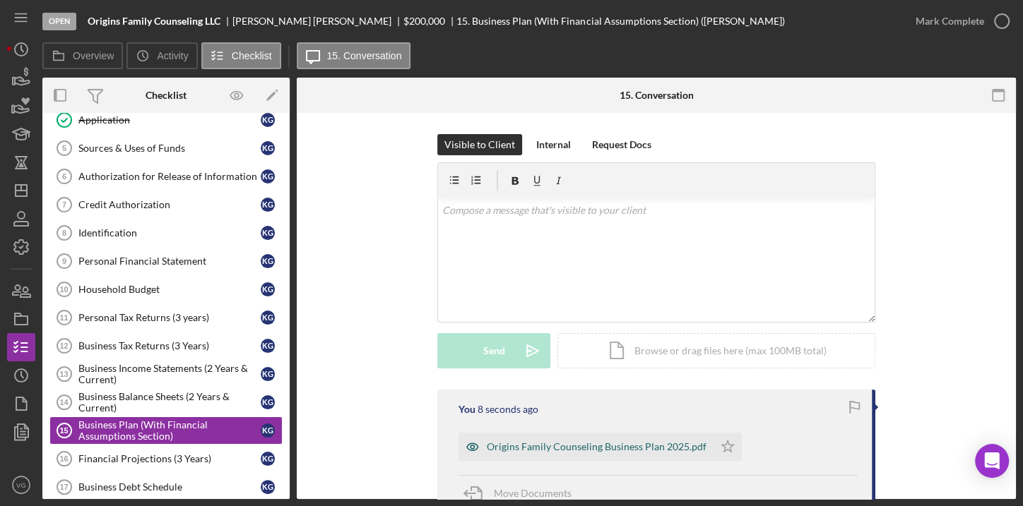
click at [531, 445] on div "Origins Family Counseling Business Plan 2025.pdf" at bounding box center [597, 446] width 220 height 11
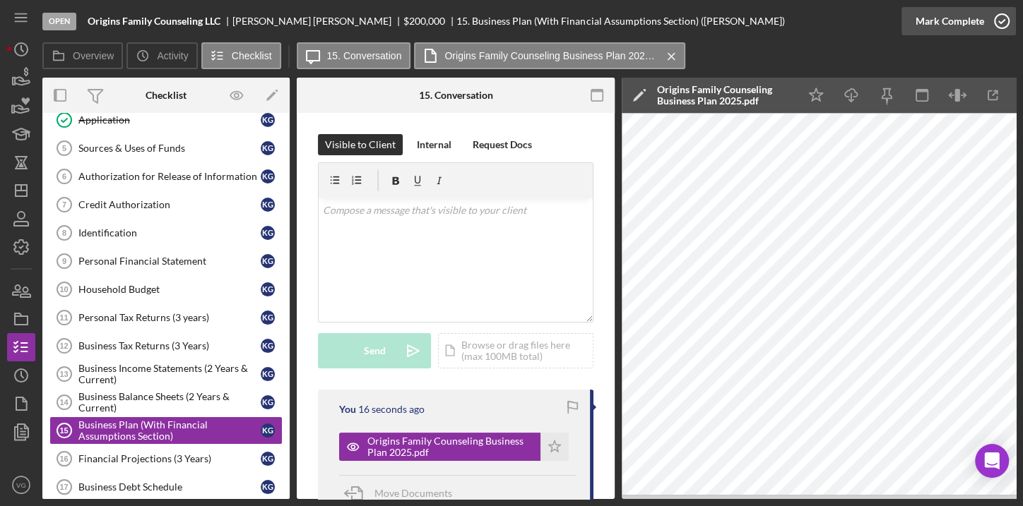
click at [958, 20] on div "Mark Complete" at bounding box center [949, 21] width 69 height 28
